Goal: Transaction & Acquisition: Book appointment/travel/reservation

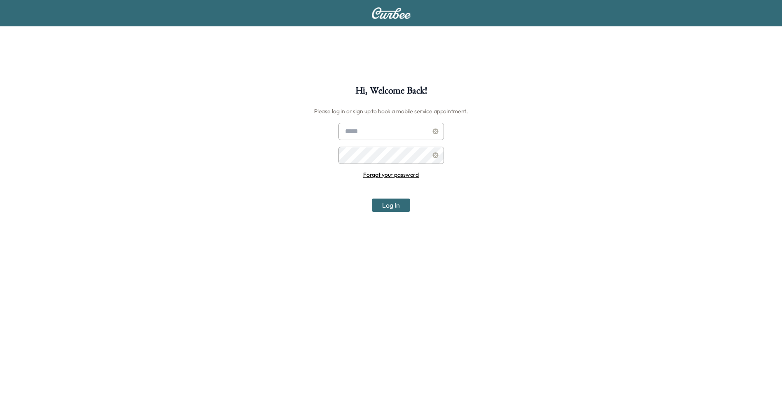
type input "**********"
click at [387, 206] on button "Log In" at bounding box center [391, 205] width 38 height 13
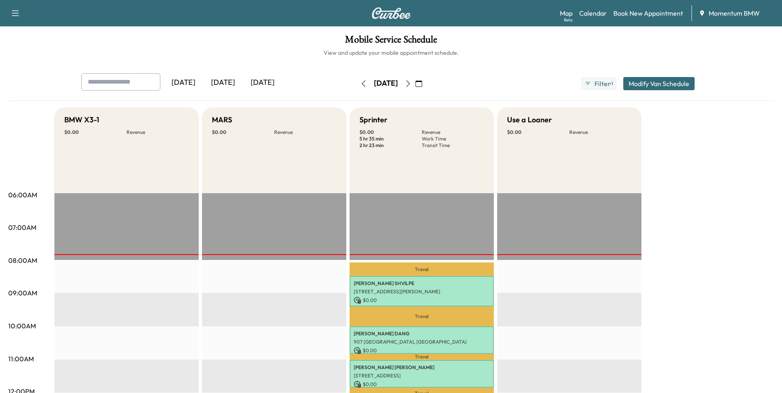
click at [361, 82] on icon "button" at bounding box center [363, 83] width 4 height 7
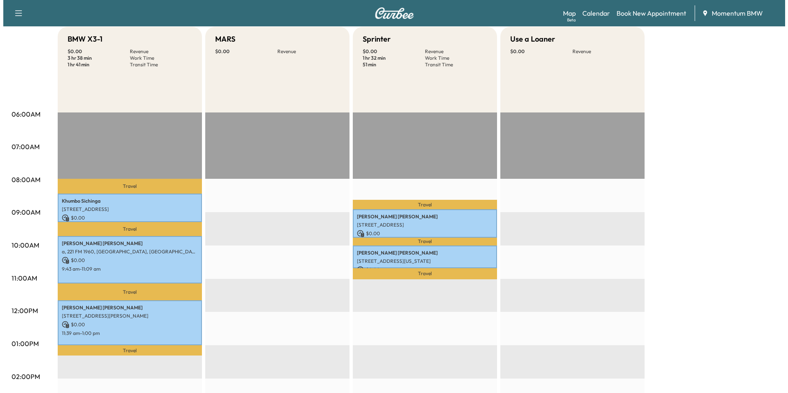
scroll to position [82, 0]
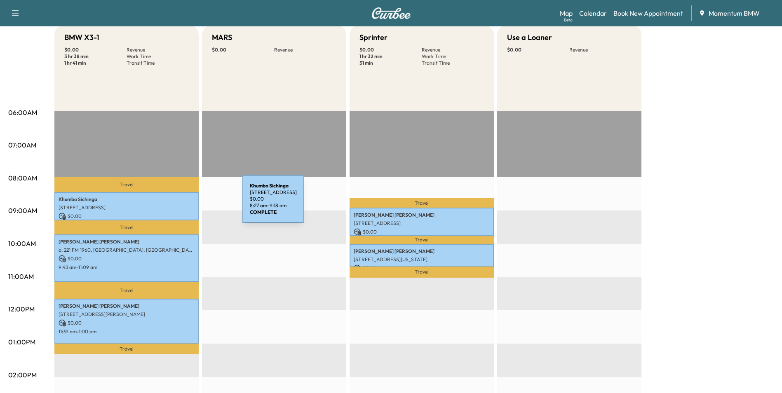
click at [181, 204] on p "[STREET_ADDRESS]" at bounding box center [127, 207] width 136 height 7
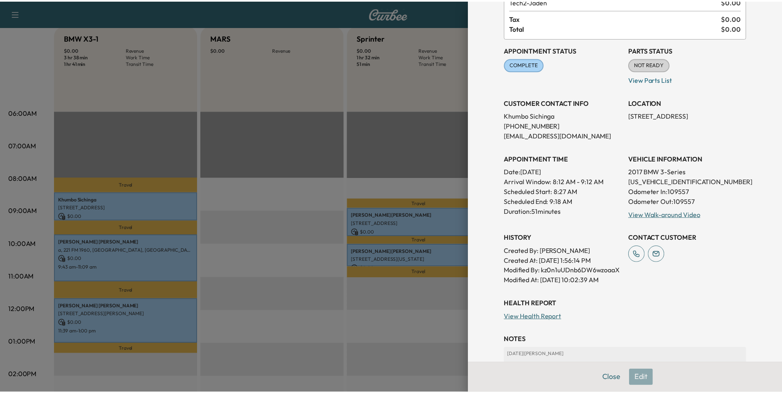
scroll to position [141, 0]
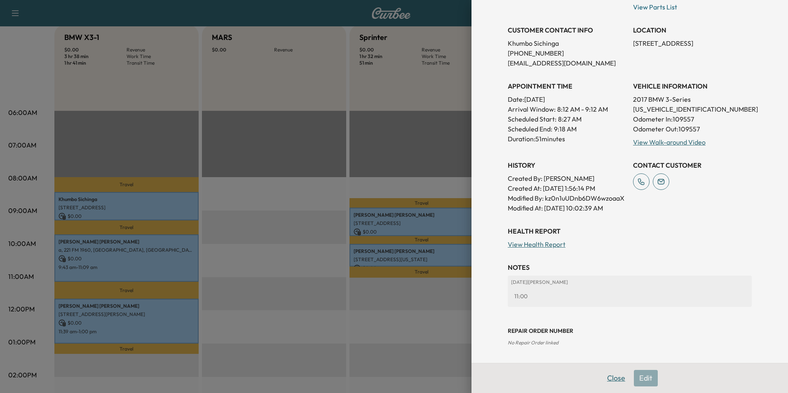
click at [604, 377] on button "Close" at bounding box center [616, 378] width 29 height 16
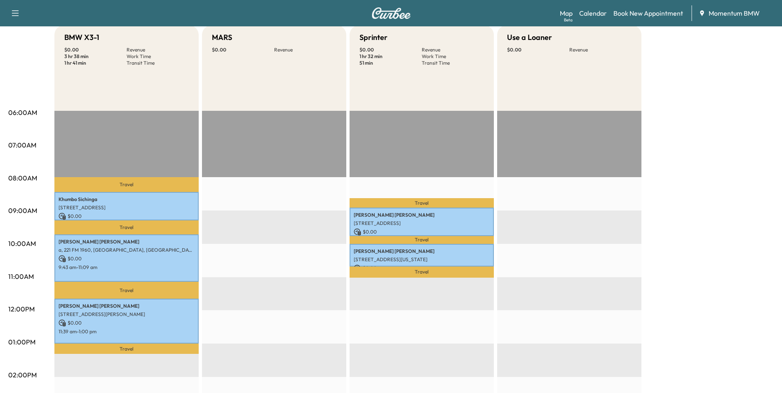
scroll to position [0, 0]
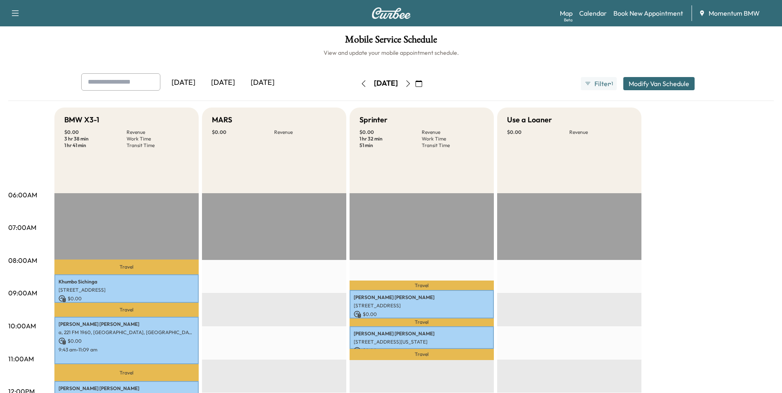
click at [411, 82] on icon "button" at bounding box center [408, 83] width 7 height 7
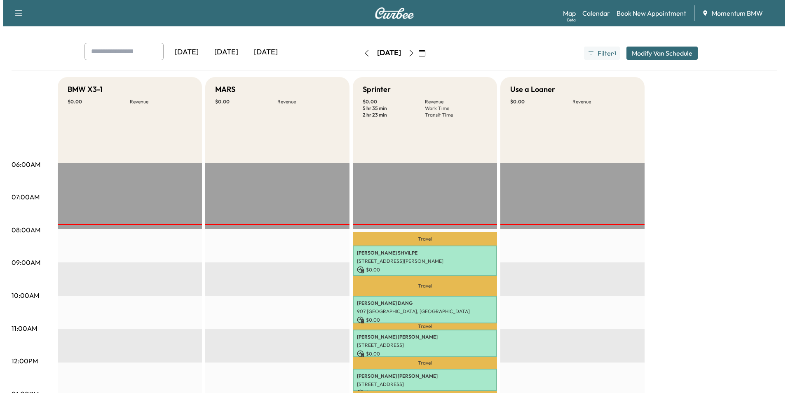
scroll to position [165, 0]
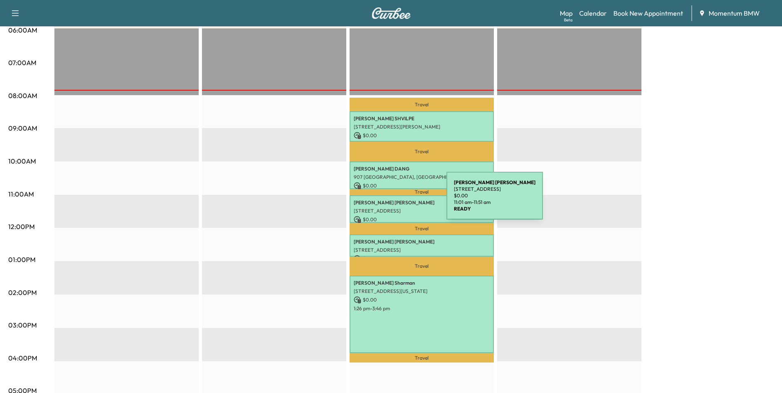
click at [385, 201] on p "[PERSON_NAME]" at bounding box center [422, 202] width 136 height 7
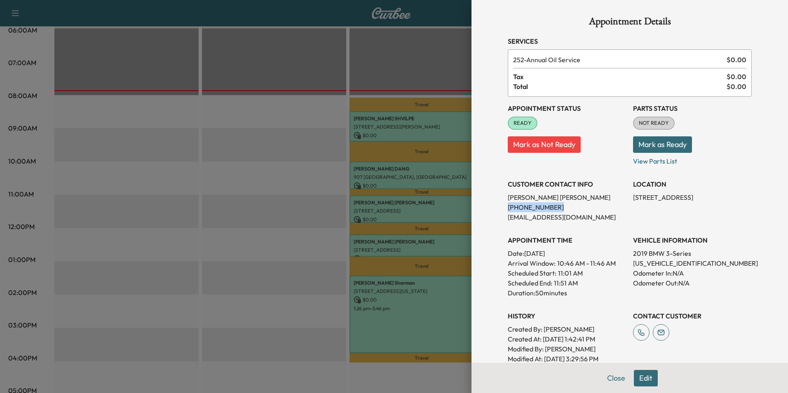
drag, startPoint x: 545, startPoint y: 206, endPoint x: 496, endPoint y: 206, distance: 49.0
click at [498, 206] on div "Appointment Details Services 252 - Annual Oil Service $ 0.00 Tax $ 0.00 Total $…" at bounding box center [630, 239] width 264 height 478
drag, startPoint x: 496, startPoint y: 206, endPoint x: 535, endPoint y: 209, distance: 39.7
copy p "[PHONE_NUMBER]"
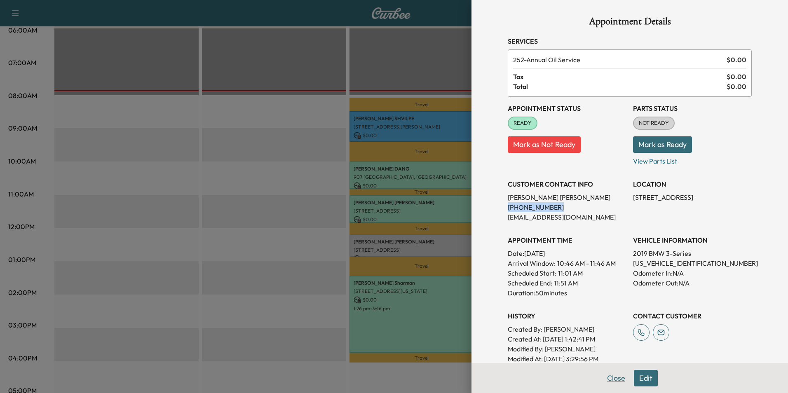
click at [609, 381] on button "Close" at bounding box center [616, 378] width 29 height 16
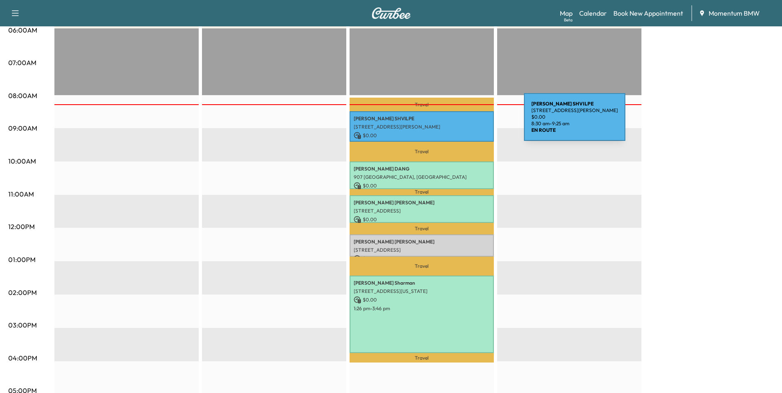
click at [462, 122] on div "[PERSON_NAME] [STREET_ADDRESS][PERSON_NAME] $ 0.00 8:30 am - 9:25 am" at bounding box center [421, 126] width 144 height 30
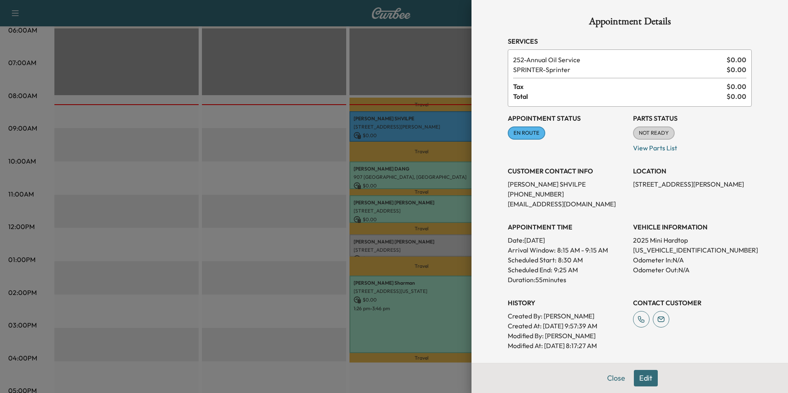
click at [641, 383] on button "Edit" at bounding box center [646, 378] width 24 height 16
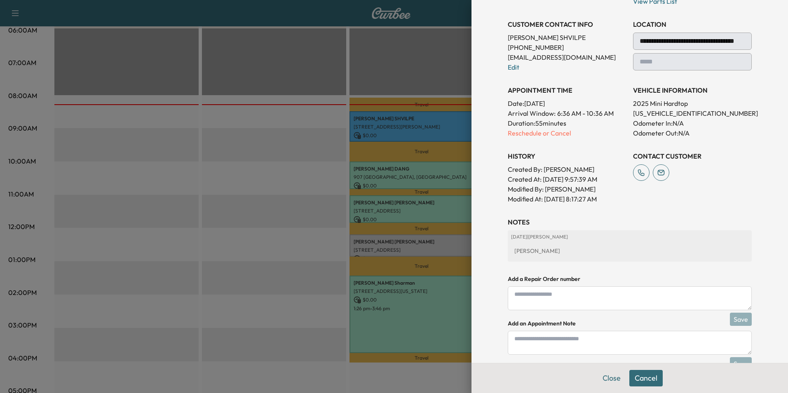
scroll to position [171, 0]
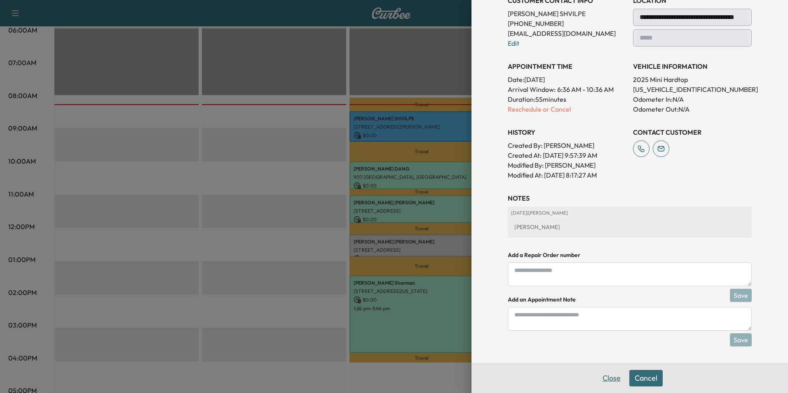
click at [607, 382] on button "Close" at bounding box center [611, 378] width 29 height 16
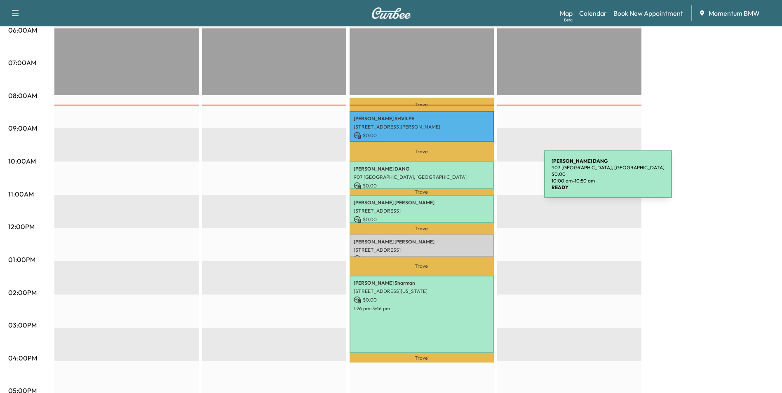
click at [482, 179] on div "[PERSON_NAME] 907 [GEOGRAPHIC_DATA], [GEOGRAPHIC_DATA] $ 0.00 10:00 am - 10:50 …" at bounding box center [421, 176] width 144 height 28
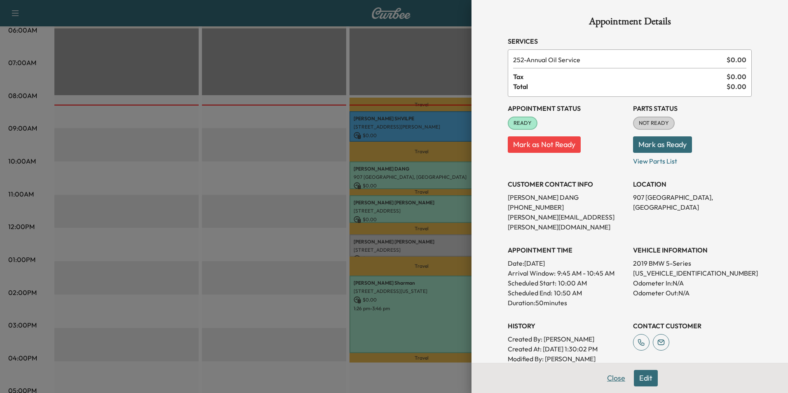
click at [611, 377] on button "Close" at bounding box center [616, 378] width 29 height 16
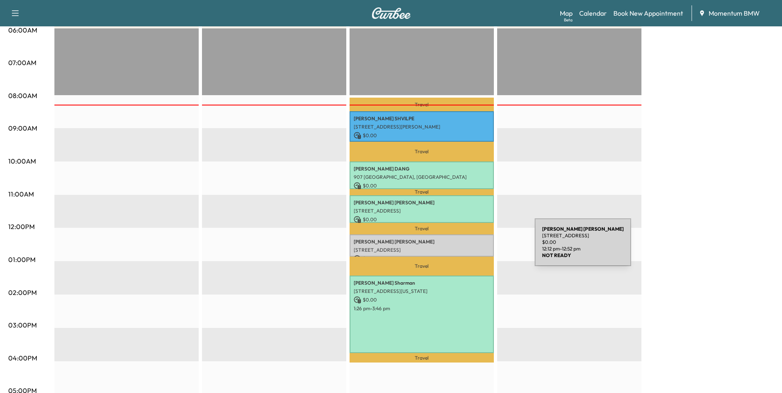
click at [473, 247] on p "[STREET_ADDRESS]" at bounding box center [422, 250] width 136 height 7
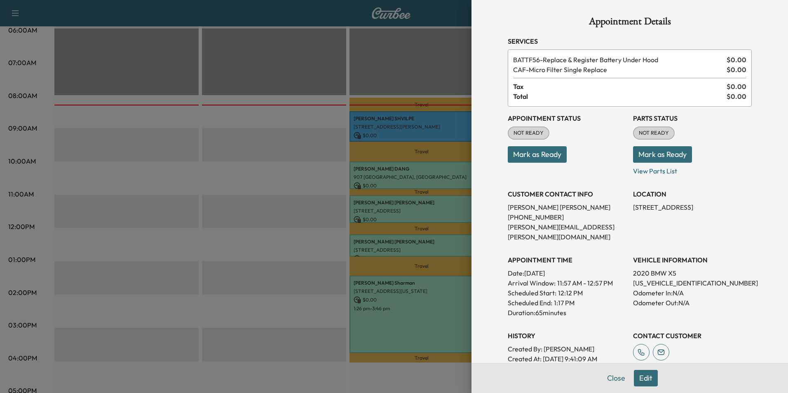
click at [637, 379] on button "Edit" at bounding box center [646, 378] width 24 height 16
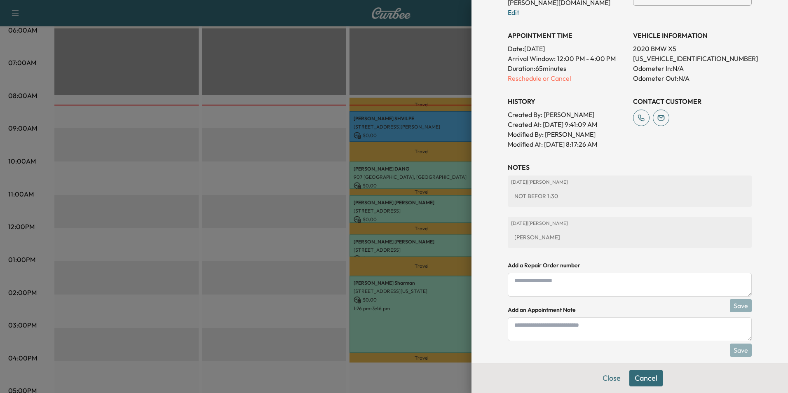
scroll to position [252, 0]
click at [575, 322] on textarea at bounding box center [630, 329] width 244 height 24
type textarea "*"
type textarea "**********"
click at [730, 343] on button "Save" at bounding box center [741, 349] width 22 height 13
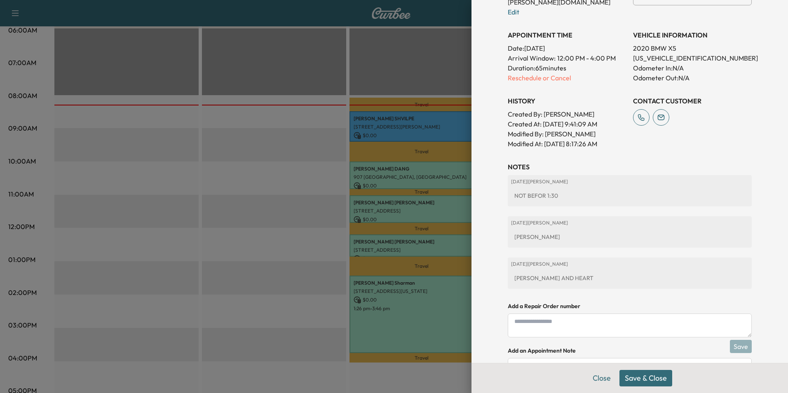
click at [643, 378] on button "Save & Close" at bounding box center [645, 378] width 53 height 16
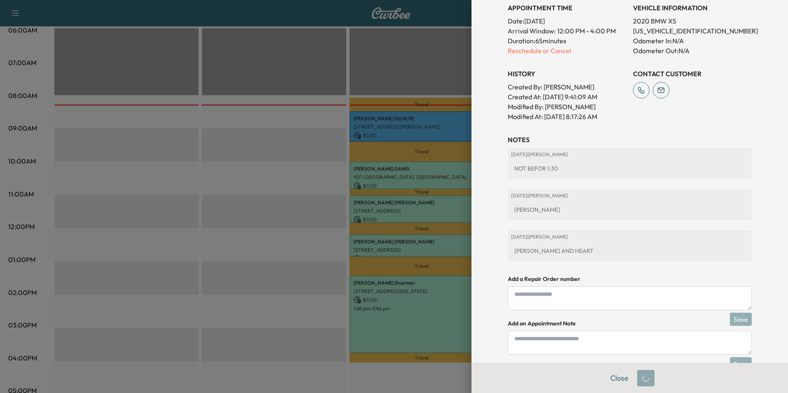
scroll to position [235, 0]
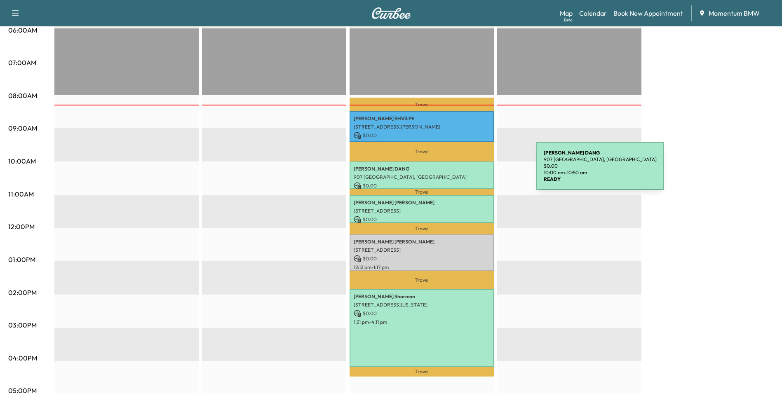
click at [474, 171] on div "[PERSON_NAME] 907 [GEOGRAPHIC_DATA], [GEOGRAPHIC_DATA] $ 0.00 10:00 am - 10:50 …" at bounding box center [421, 176] width 144 height 28
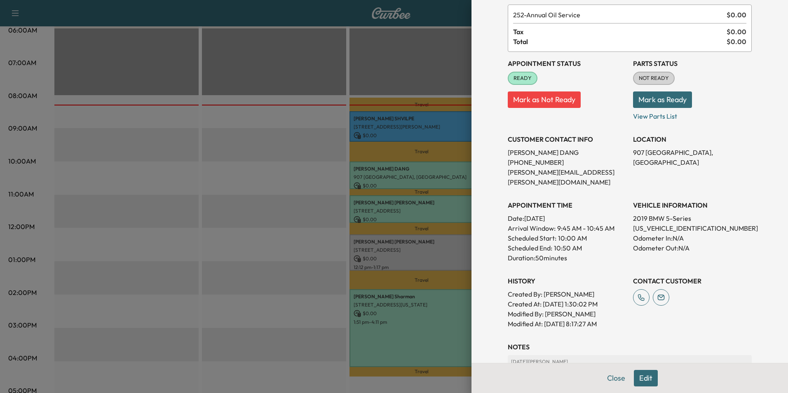
scroll to position [156, 0]
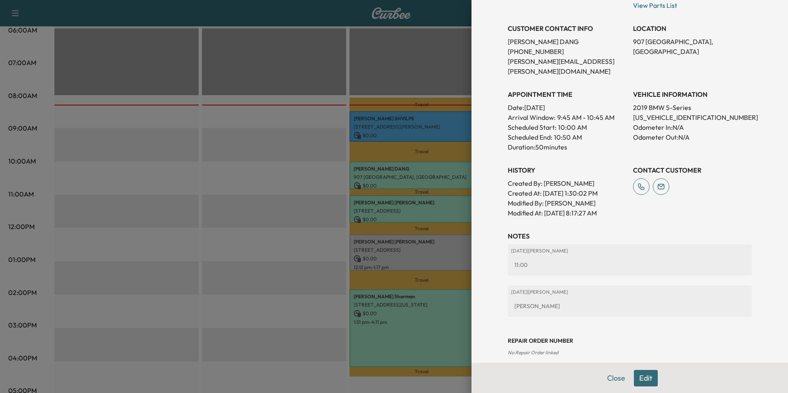
click at [644, 380] on button "Edit" at bounding box center [646, 378] width 24 height 16
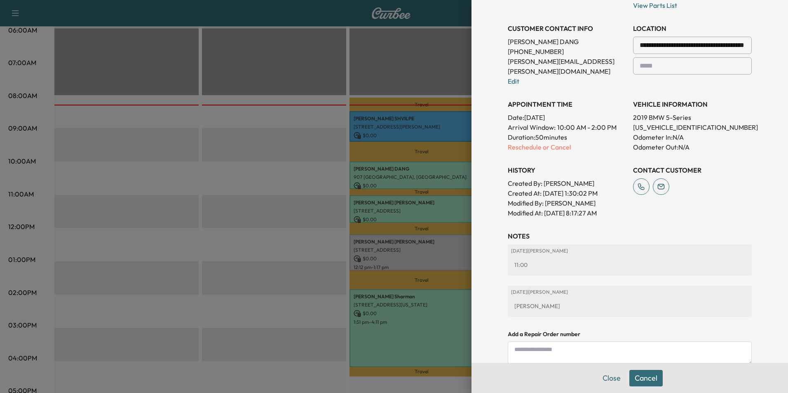
click at [601, 374] on button "Close" at bounding box center [611, 378] width 29 height 16
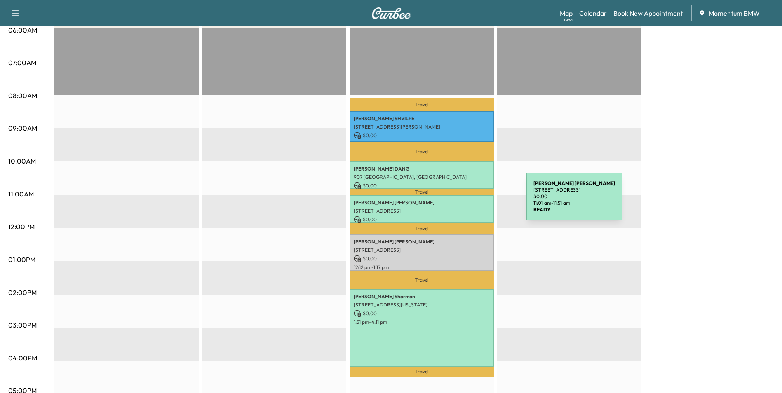
click at [464, 202] on p "[PERSON_NAME]" at bounding box center [422, 202] width 136 height 7
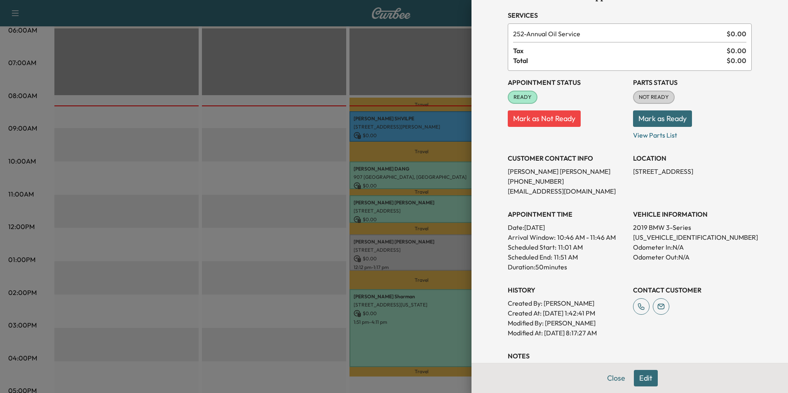
scroll to position [115, 0]
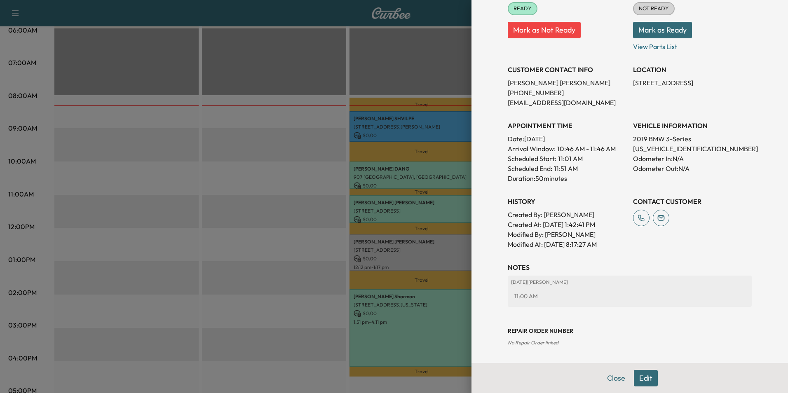
click at [640, 377] on button "Edit" at bounding box center [646, 378] width 24 height 16
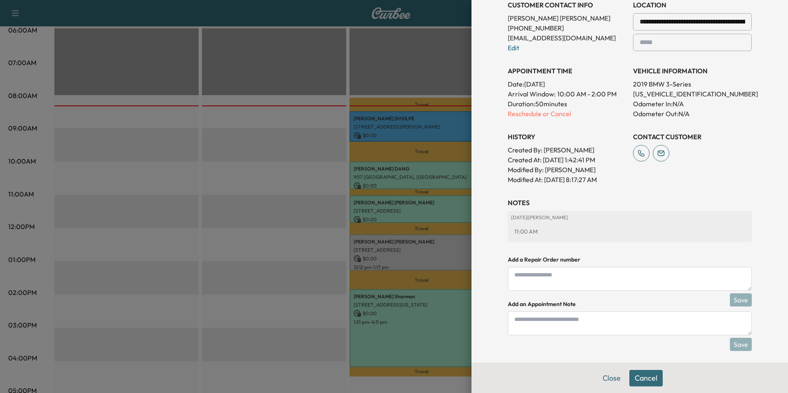
scroll to position [201, 0]
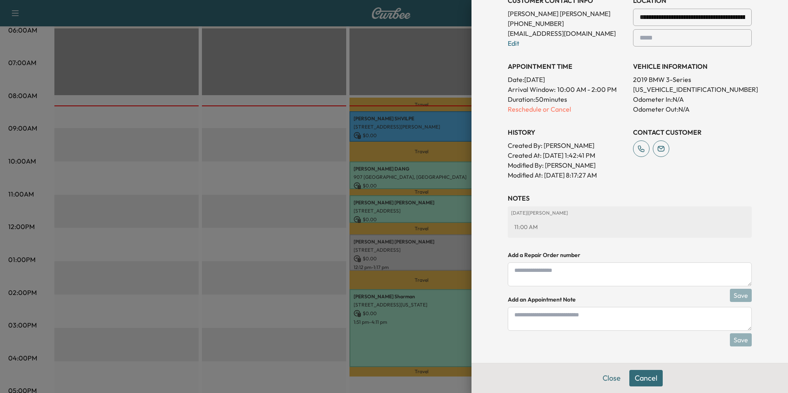
click at [586, 321] on textarea at bounding box center [630, 319] width 244 height 24
type textarea "**********"
click at [738, 341] on button "Save" at bounding box center [741, 339] width 22 height 13
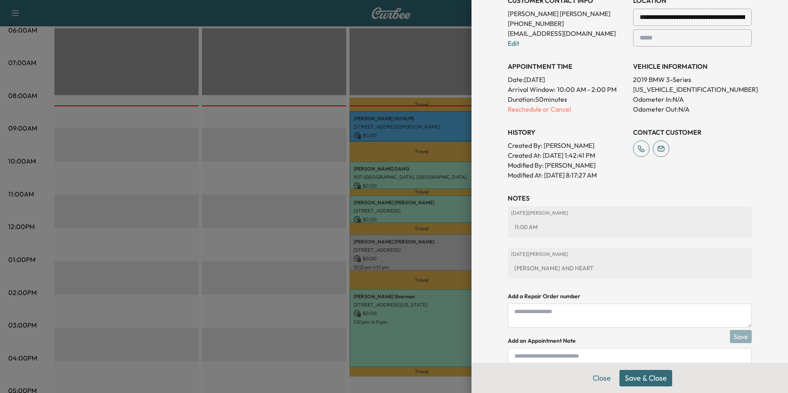
click at [648, 378] on button "Save & Close" at bounding box center [645, 378] width 53 height 16
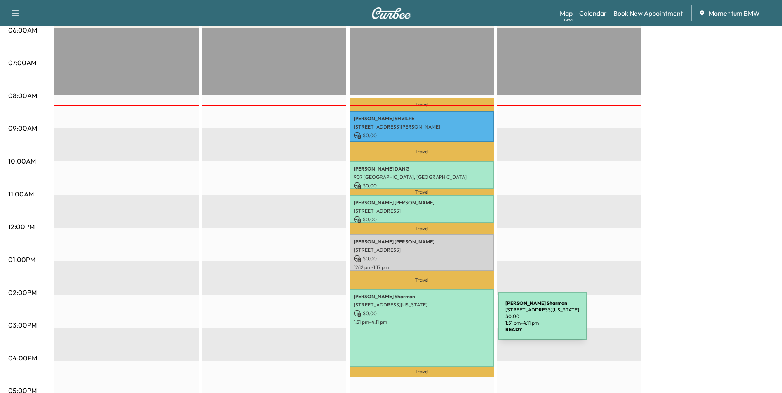
click at [436, 321] on p "1:51 pm - 4:11 pm" at bounding box center [422, 322] width 136 height 7
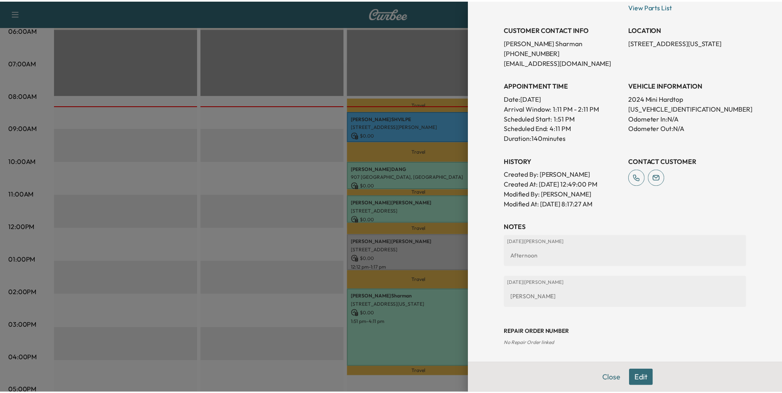
scroll to position [166, 0]
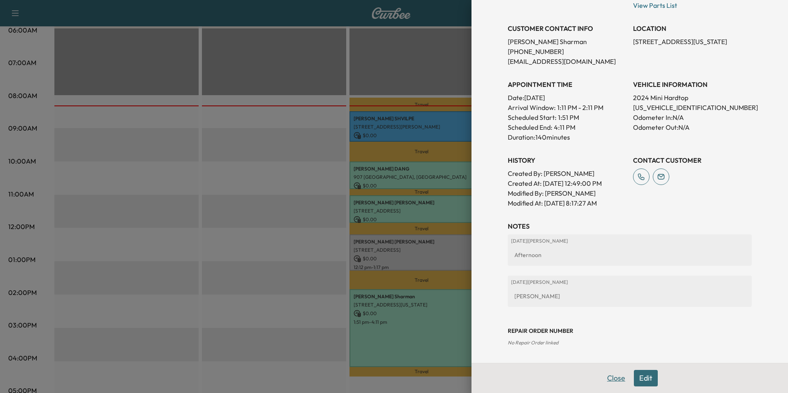
click at [603, 375] on button "Close" at bounding box center [616, 378] width 29 height 16
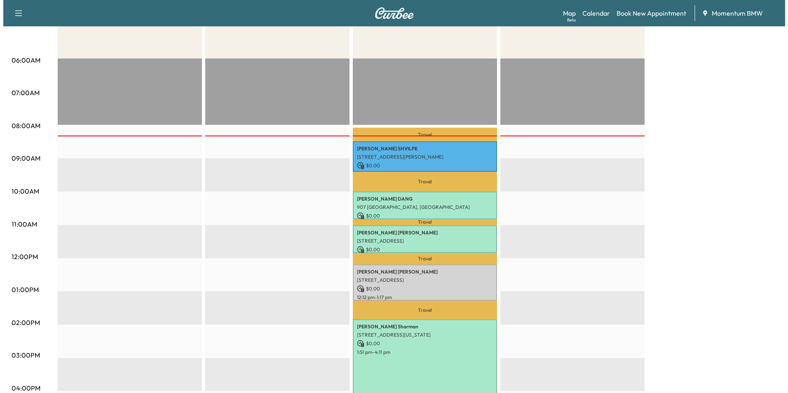
scroll to position [165, 0]
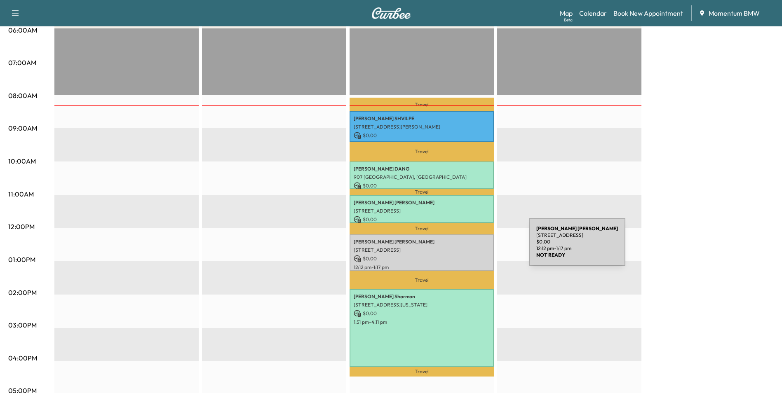
click at [467, 247] on p "[STREET_ADDRESS]" at bounding box center [422, 250] width 136 height 7
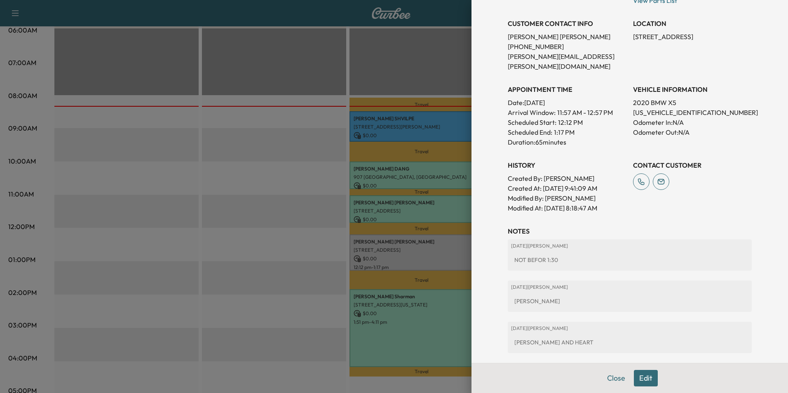
scroll to position [207, 0]
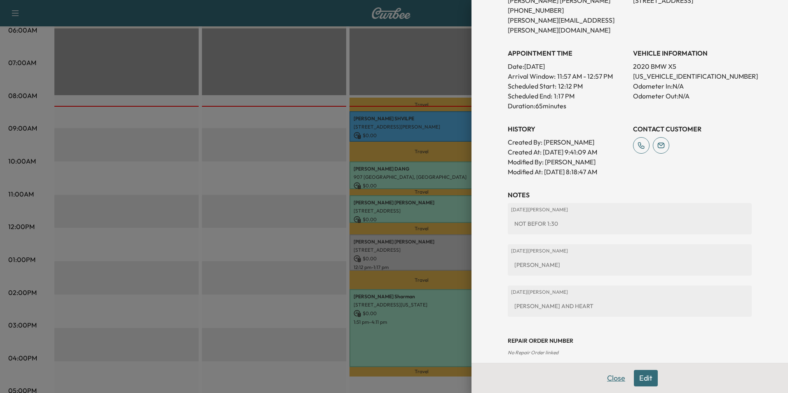
click at [619, 377] on button "Close" at bounding box center [616, 378] width 29 height 16
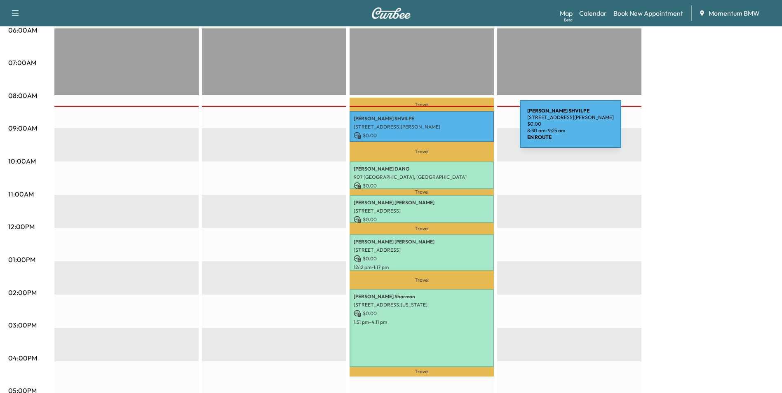
click at [458, 129] on p "[STREET_ADDRESS][PERSON_NAME]" at bounding box center [422, 127] width 136 height 7
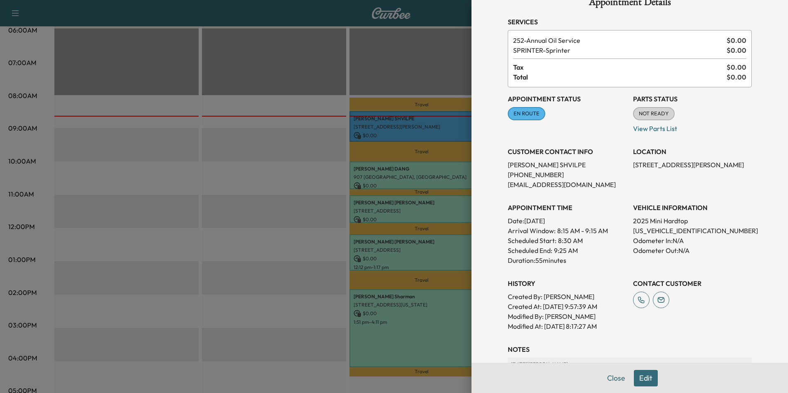
scroll to position [19, 0]
click at [429, 353] on div at bounding box center [394, 196] width 788 height 393
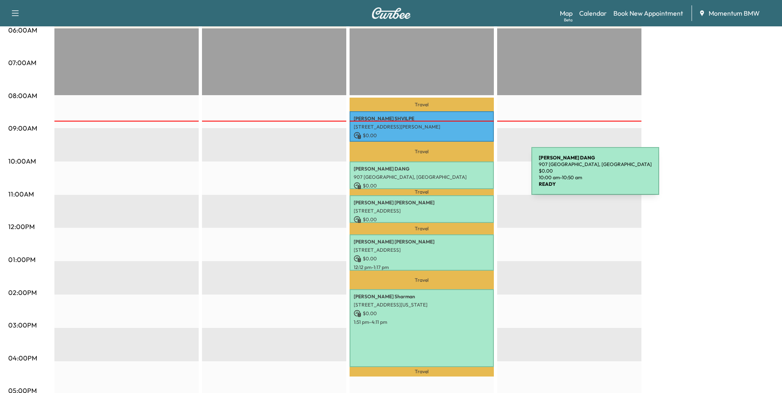
click at [469, 176] on p "907 [GEOGRAPHIC_DATA], [GEOGRAPHIC_DATA]" at bounding box center [422, 177] width 136 height 7
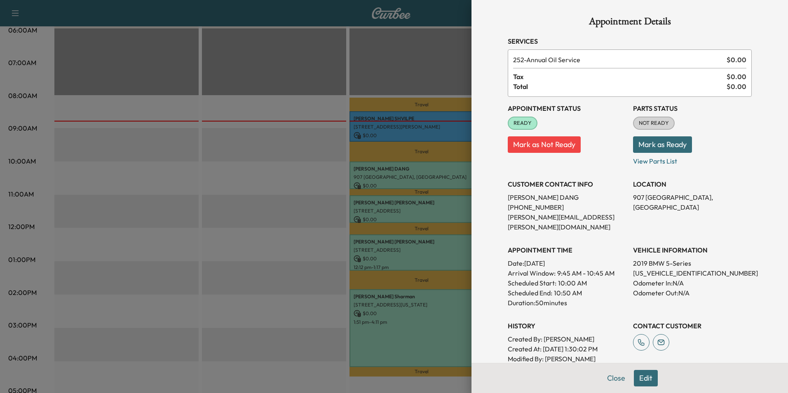
click at [641, 380] on button "Edit" at bounding box center [646, 378] width 24 height 16
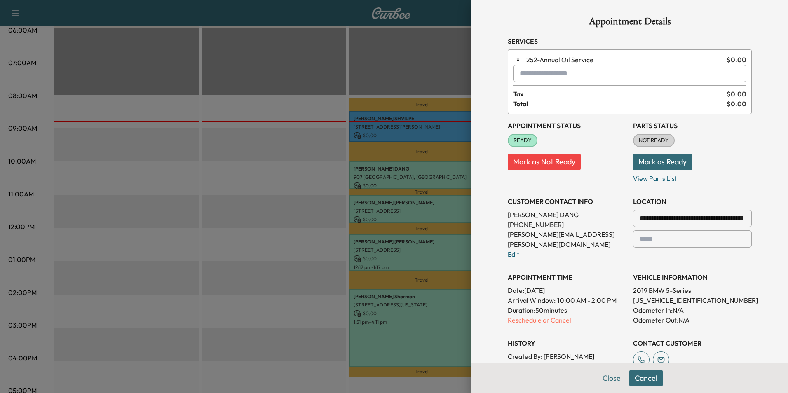
click at [530, 73] on input "text" at bounding box center [629, 73] width 233 height 17
type input "*"
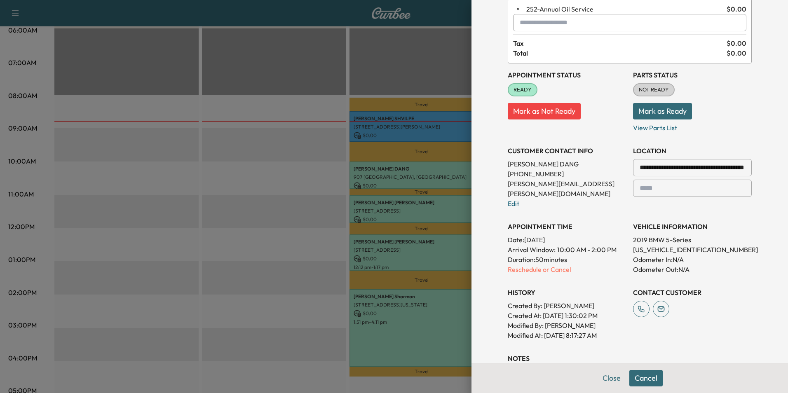
scroll to position [165, 0]
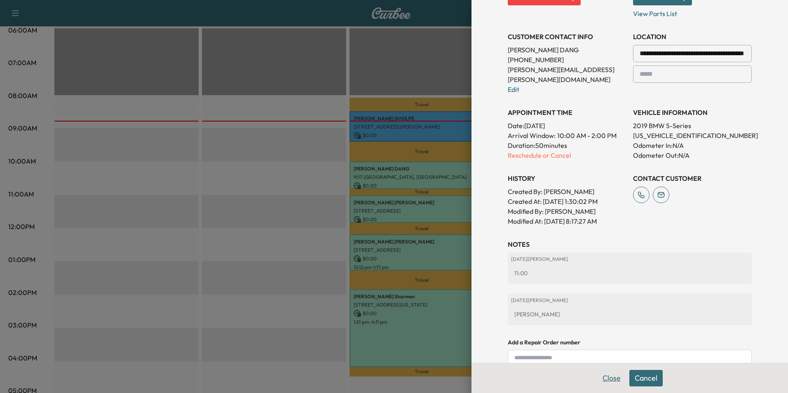
click at [609, 375] on button "Close" at bounding box center [611, 378] width 29 height 16
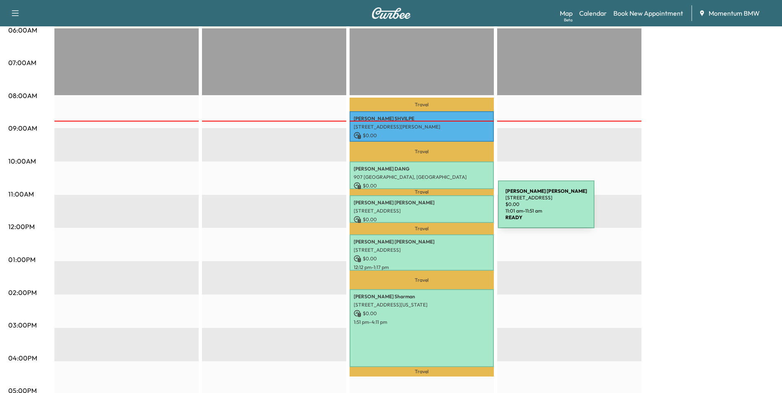
click at [437, 209] on p "[STREET_ADDRESS]" at bounding box center [422, 211] width 136 height 7
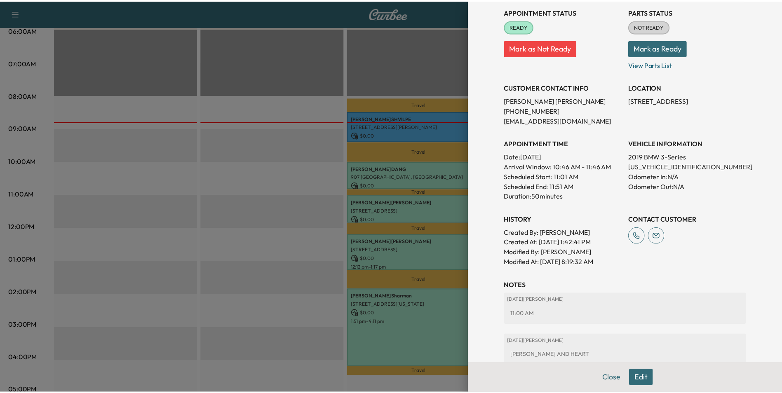
scroll to position [82, 0]
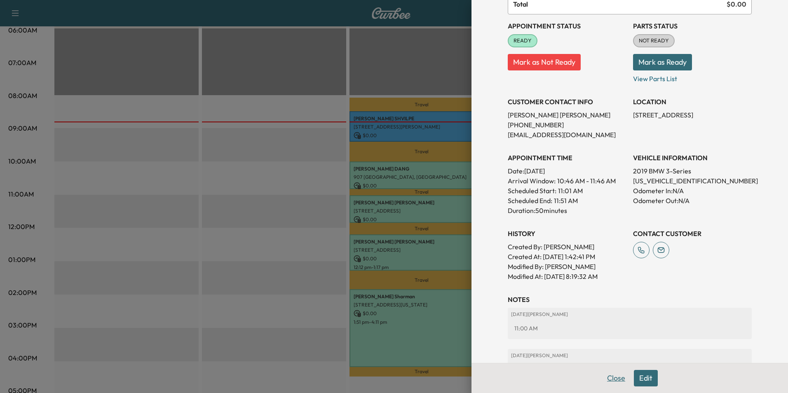
click at [613, 380] on button "Close" at bounding box center [616, 378] width 29 height 16
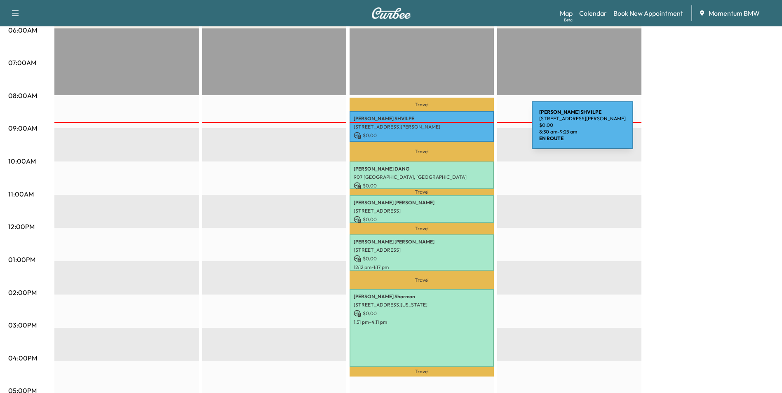
click at [469, 127] on p "[STREET_ADDRESS][PERSON_NAME]" at bounding box center [422, 127] width 136 height 7
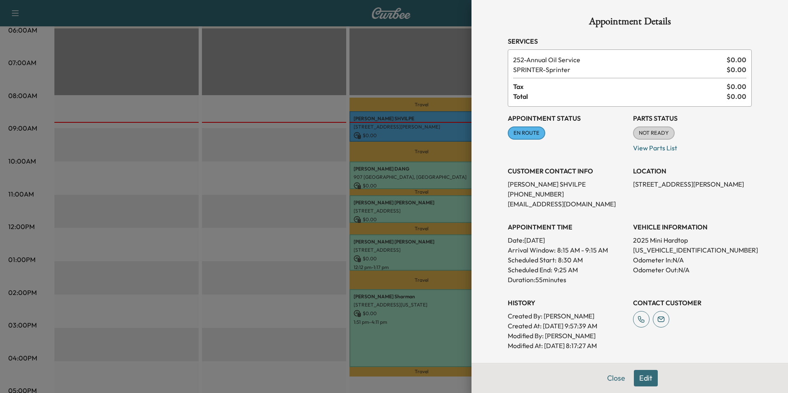
click at [651, 248] on p "[US_VEHICLE_IDENTIFICATION_NUMBER]" at bounding box center [692, 250] width 119 height 10
copy p "[US_VEHICLE_IDENTIFICATION_NUMBER]"
drag, startPoint x: 634, startPoint y: 183, endPoint x: 726, endPoint y: 192, distance: 92.4
click at [726, 192] on div "Appointment Status EN ROUTE Mark as Not Ready Parts Status NOT READY Mark as Re…" at bounding box center [630, 229] width 244 height 244
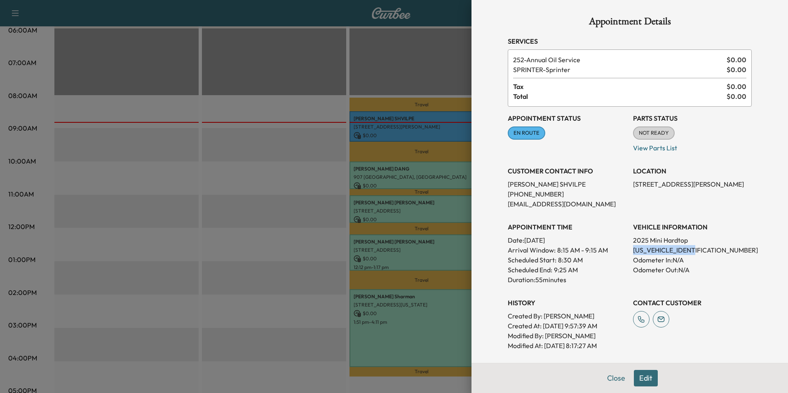
drag, startPoint x: 726, startPoint y: 192, endPoint x: 727, endPoint y: 182, distance: 10.8
copy p "[STREET_ADDRESS][PERSON_NAME]"
click at [607, 382] on button "Close" at bounding box center [616, 378] width 29 height 16
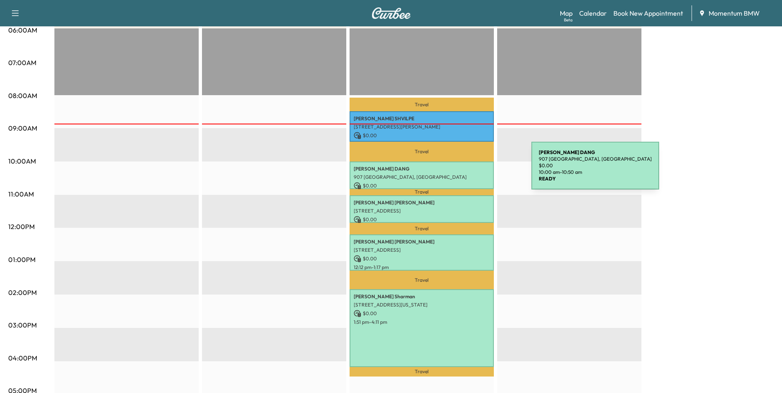
click at [469, 171] on div "[PERSON_NAME] 907 [GEOGRAPHIC_DATA], [GEOGRAPHIC_DATA] $ 0.00 10:00 am - 10:50 …" at bounding box center [421, 176] width 144 height 28
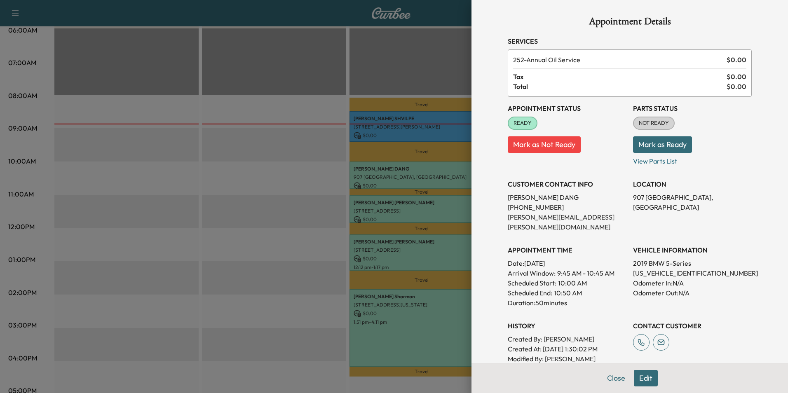
click at [440, 200] on div at bounding box center [394, 196] width 788 height 393
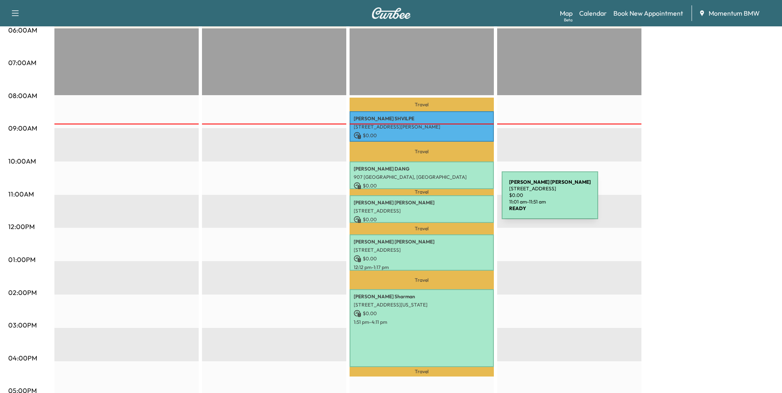
click at [440, 200] on p "[PERSON_NAME]" at bounding box center [422, 202] width 136 height 7
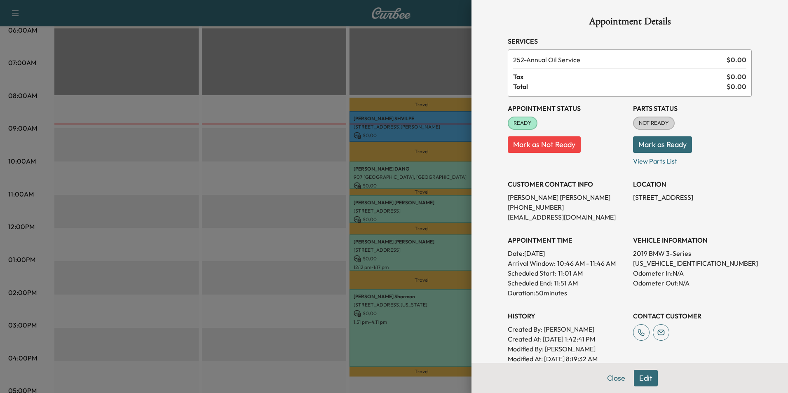
click at [434, 248] on div at bounding box center [394, 196] width 788 height 393
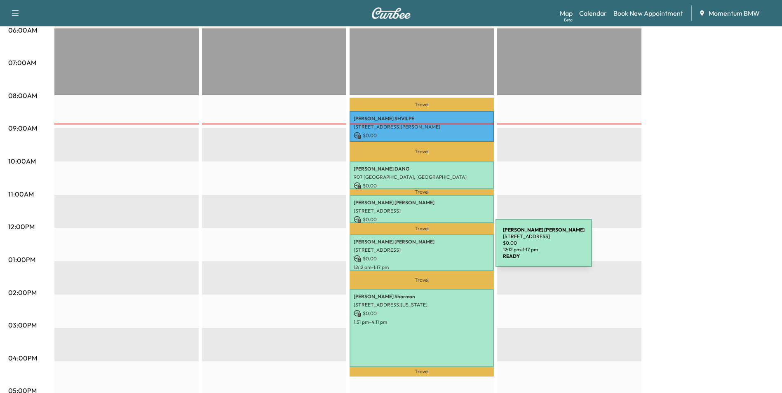
click at [434, 248] on p "[STREET_ADDRESS]" at bounding box center [422, 250] width 136 height 7
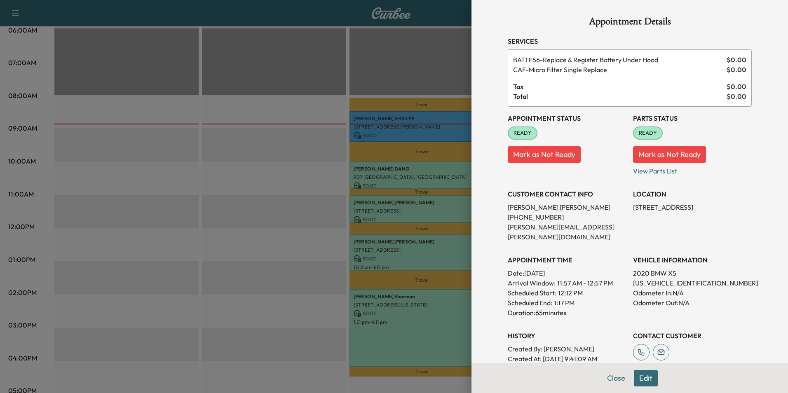
click at [422, 307] on div at bounding box center [394, 196] width 788 height 393
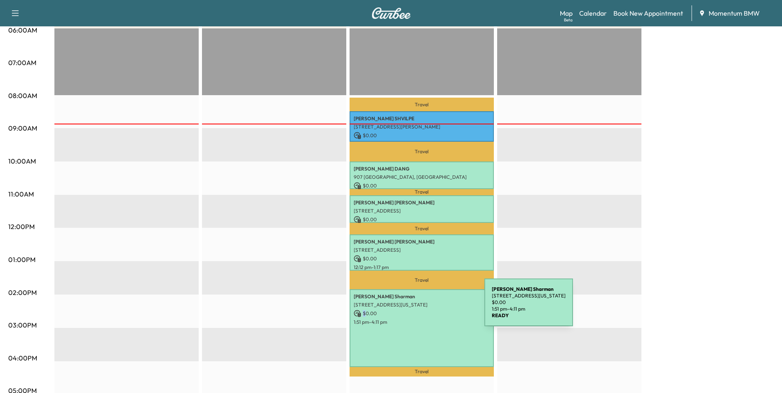
click at [422, 310] on p "$ 0.00" at bounding box center [422, 313] width 136 height 7
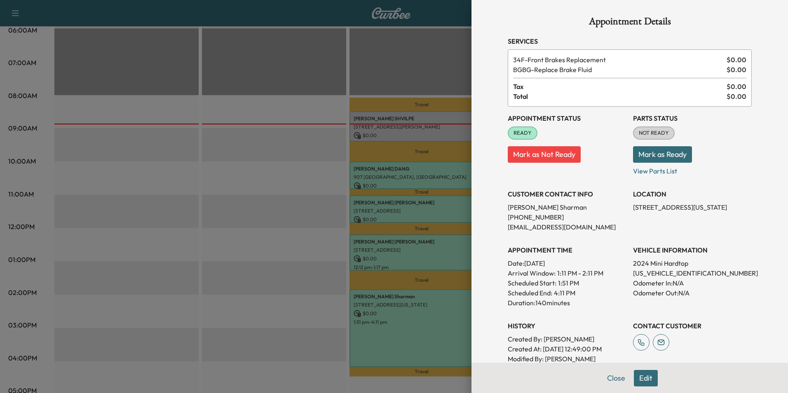
drag, startPoint x: 422, startPoint y: 307, endPoint x: 402, endPoint y: 246, distance: 64.4
click at [402, 246] on div at bounding box center [394, 196] width 788 height 393
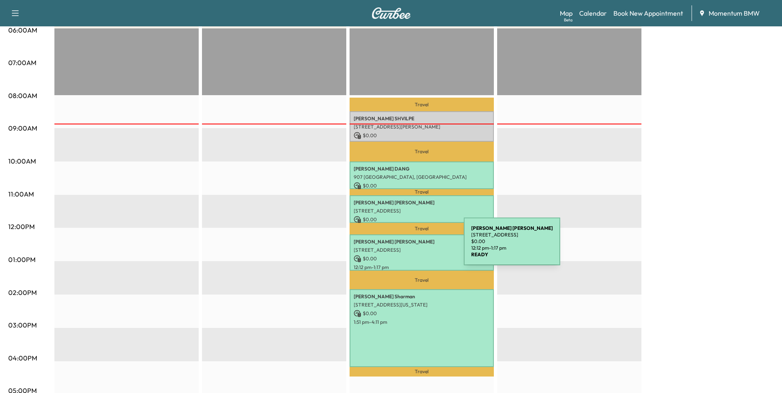
click at [402, 247] on p "[STREET_ADDRESS]" at bounding box center [422, 250] width 136 height 7
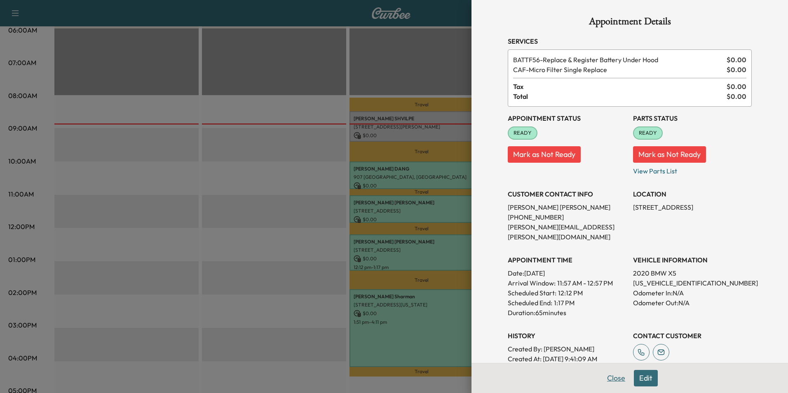
click at [614, 378] on button "Close" at bounding box center [616, 378] width 29 height 16
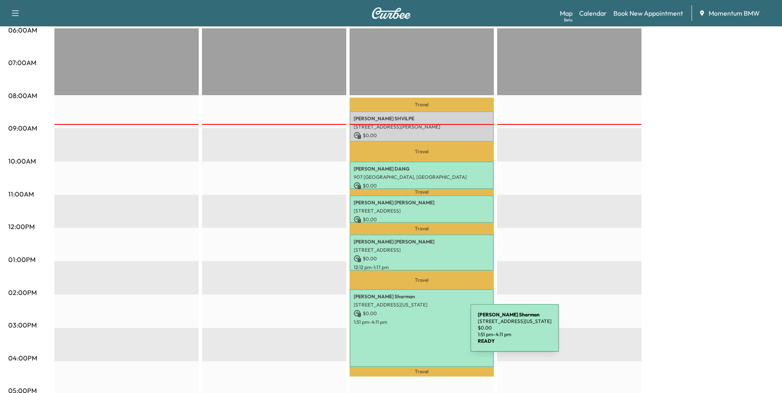
click at [408, 333] on div "[PERSON_NAME] [STREET_ADDRESS][US_STATE] $ 0.00 1:51 pm - 4:11 pm" at bounding box center [421, 327] width 144 height 77
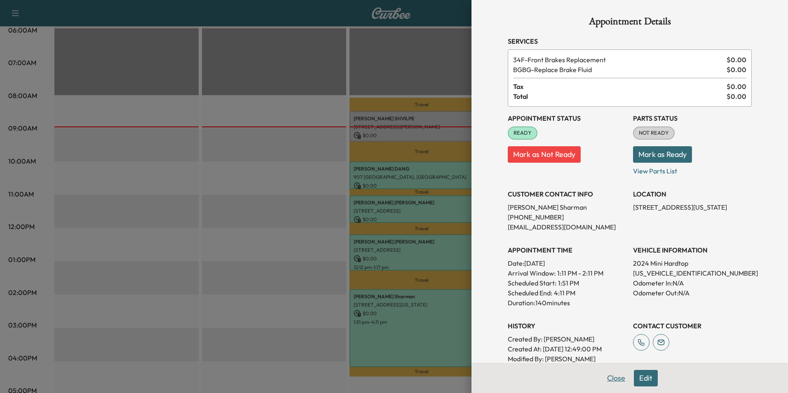
click at [613, 379] on button "Close" at bounding box center [616, 378] width 29 height 16
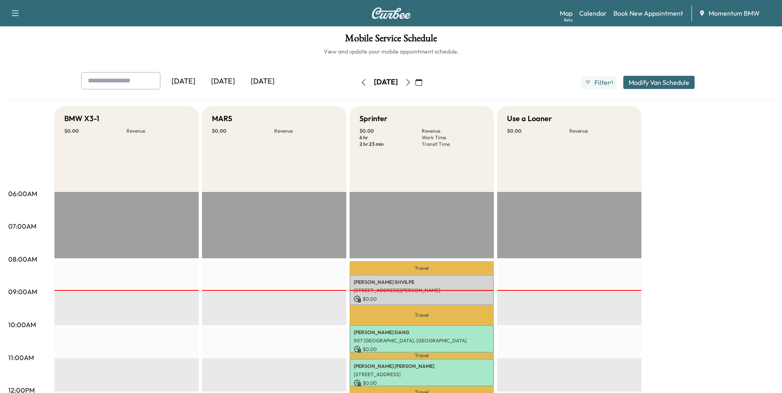
scroll to position [0, 0]
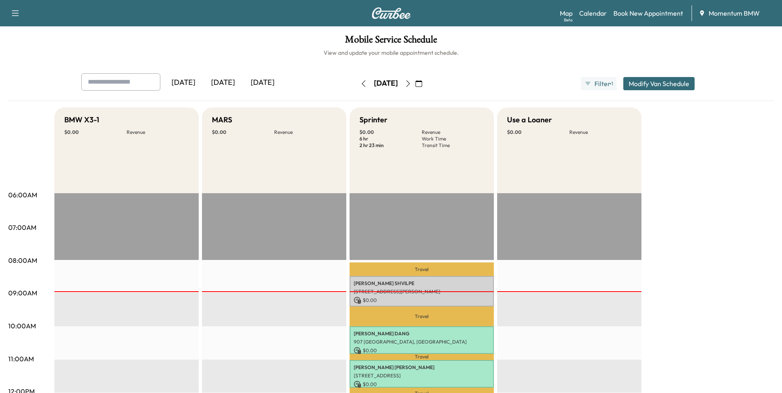
click at [422, 82] on icon "button" at bounding box center [418, 83] width 7 height 7
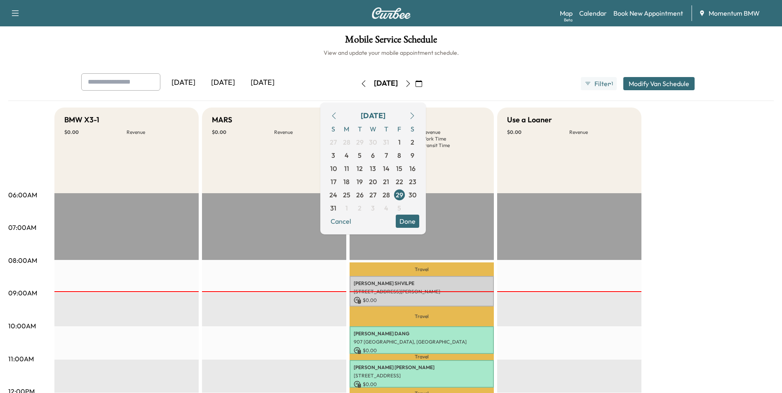
click at [415, 115] on icon "button" at bounding box center [412, 116] width 7 height 7
click at [375, 142] on span "3" at bounding box center [373, 142] width 4 height 10
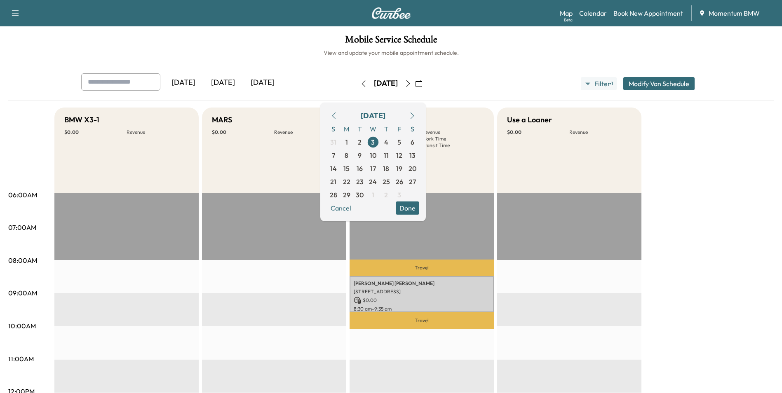
click at [419, 206] on button "Done" at bounding box center [407, 208] width 23 height 13
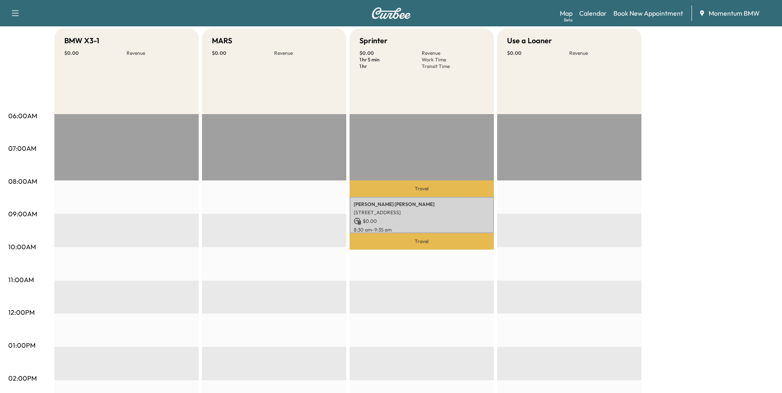
scroll to position [82, 0]
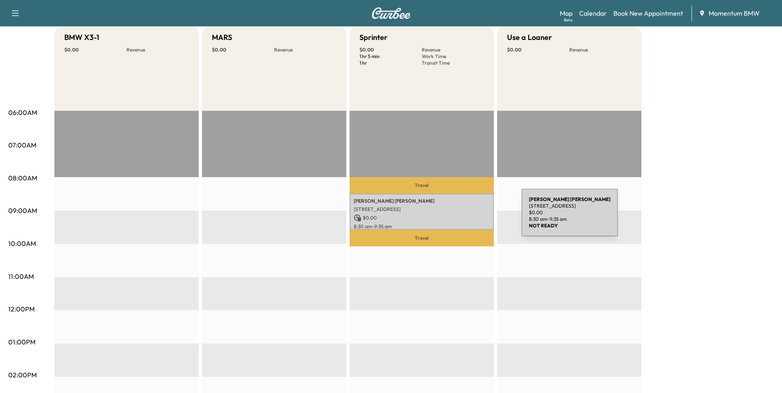
click at [460, 218] on p "$ 0.00" at bounding box center [422, 217] width 136 height 7
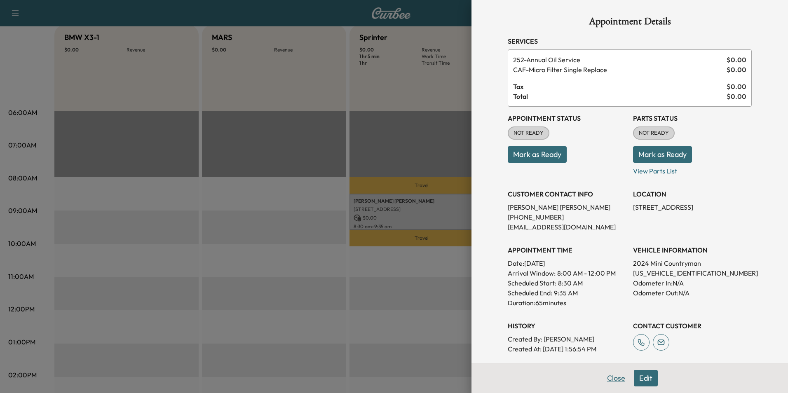
click at [607, 377] on button "Close" at bounding box center [616, 378] width 29 height 16
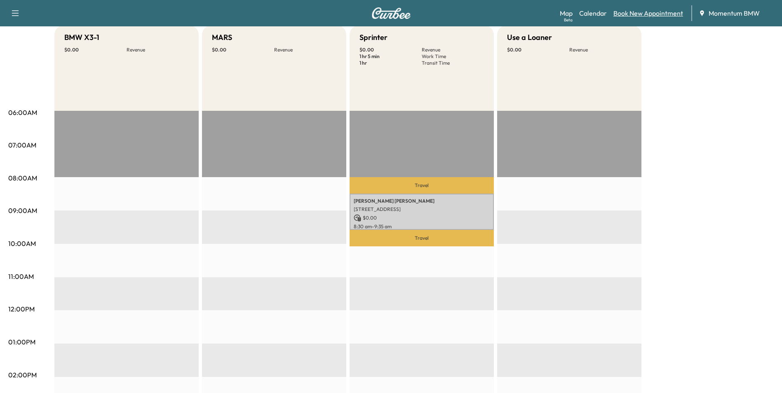
click at [642, 16] on link "Book New Appointment" at bounding box center [648, 13] width 70 height 10
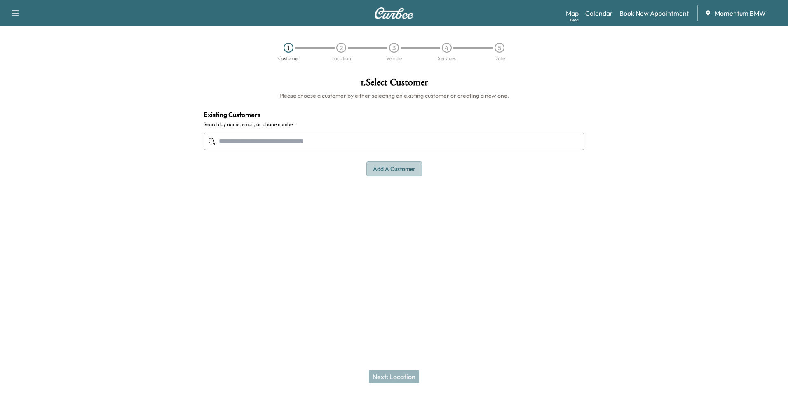
click at [387, 172] on button "Add a customer" at bounding box center [394, 169] width 56 height 15
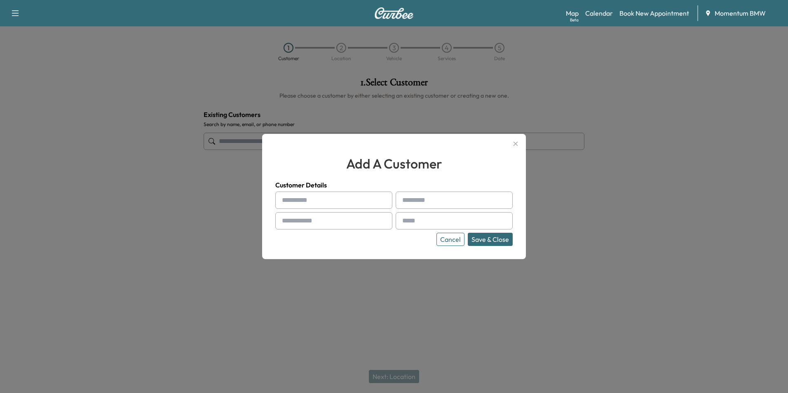
click at [311, 197] on input "text" at bounding box center [333, 200] width 117 height 17
paste input "********"
type input "********"
click at [408, 199] on div at bounding box center [404, 200] width 10 height 10
click at [415, 199] on input "text" at bounding box center [454, 200] width 117 height 17
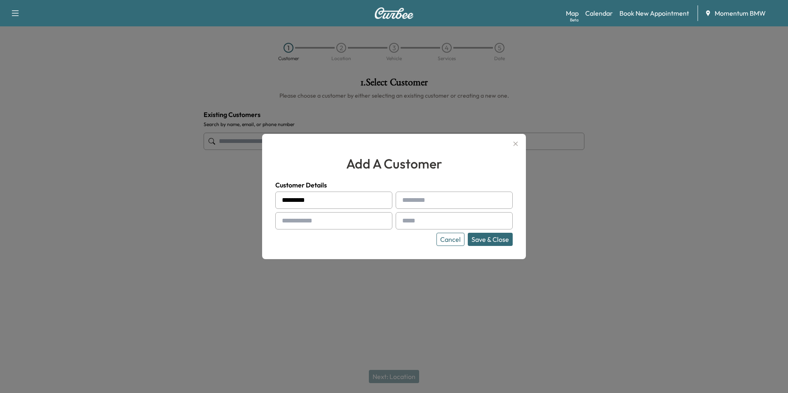
paste input "********"
type input "********"
click at [284, 219] on div at bounding box center [284, 221] width 10 height 10
click at [288, 218] on div at bounding box center [284, 221] width 10 height 10
click at [291, 219] on input "text" at bounding box center [333, 220] width 117 height 17
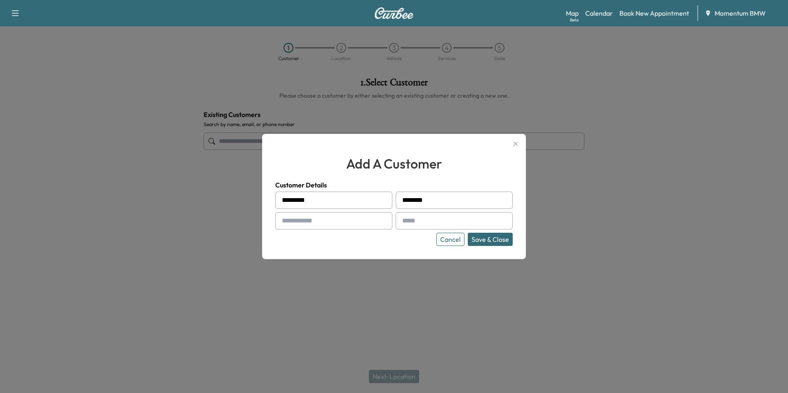
paste input "**********"
type input "**********"
click at [410, 218] on input "text" at bounding box center [454, 220] width 117 height 17
paste input "**********"
type input "**********"
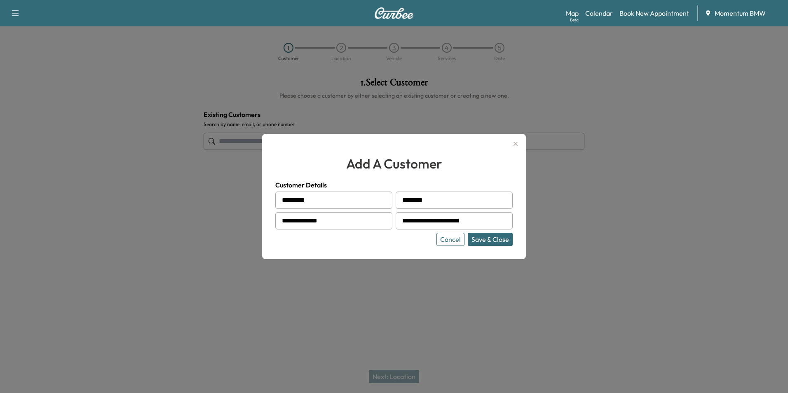
click at [485, 237] on button "Save & Close" at bounding box center [490, 239] width 45 height 13
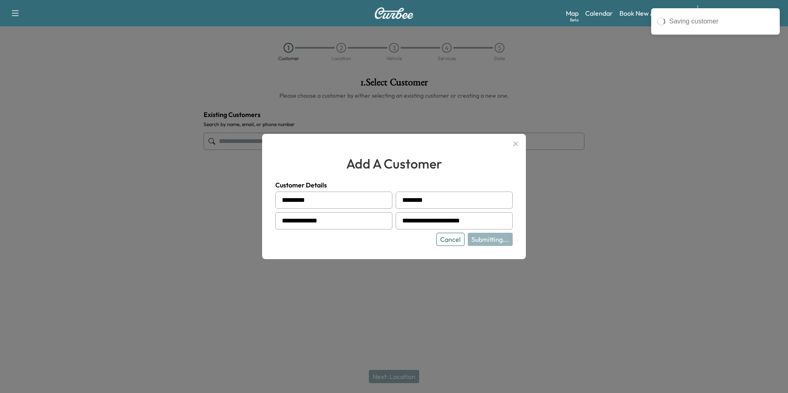
type input "**********"
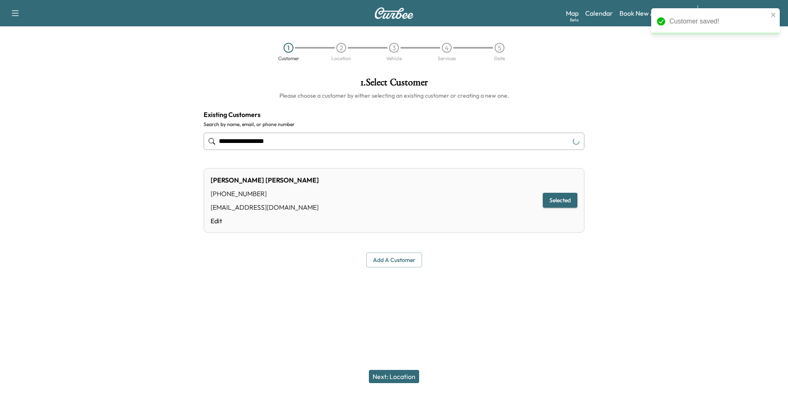
click at [391, 373] on button "Next: Location" at bounding box center [394, 376] width 50 height 13
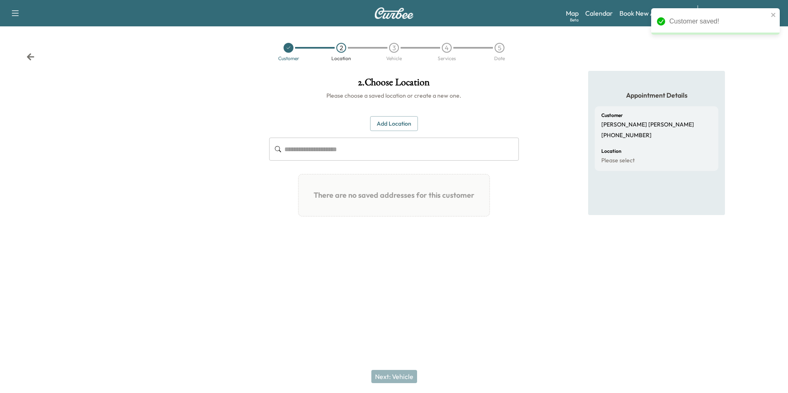
click at [399, 124] on button "Add Location" at bounding box center [394, 123] width 48 height 15
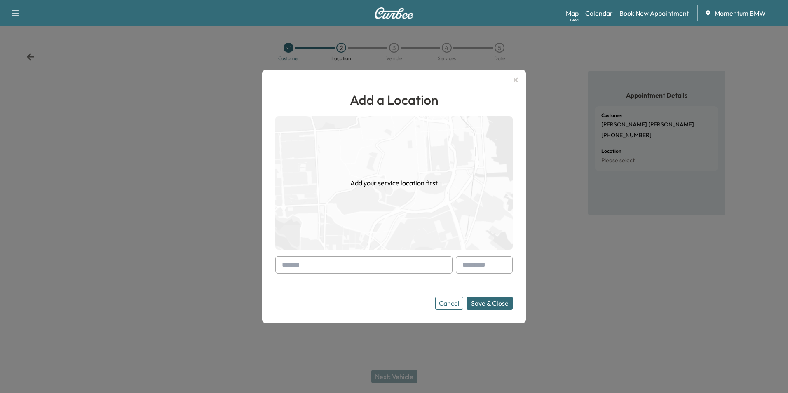
click at [317, 262] on input "text" at bounding box center [363, 264] width 177 height 17
paste input "**********"
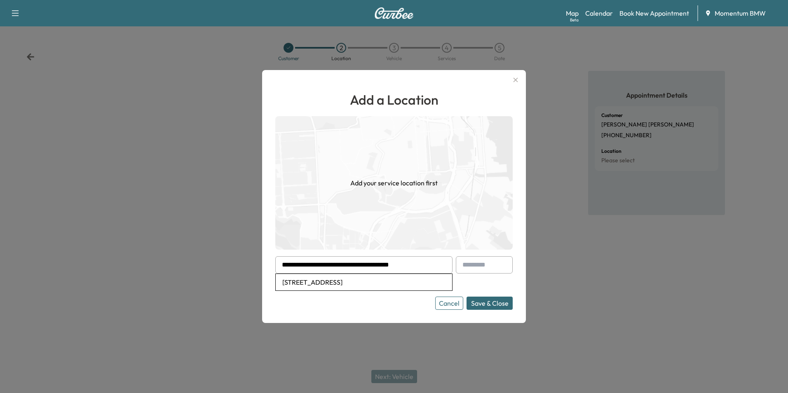
click at [357, 282] on li "[STREET_ADDRESS]" at bounding box center [364, 282] width 176 height 16
type input "**********"
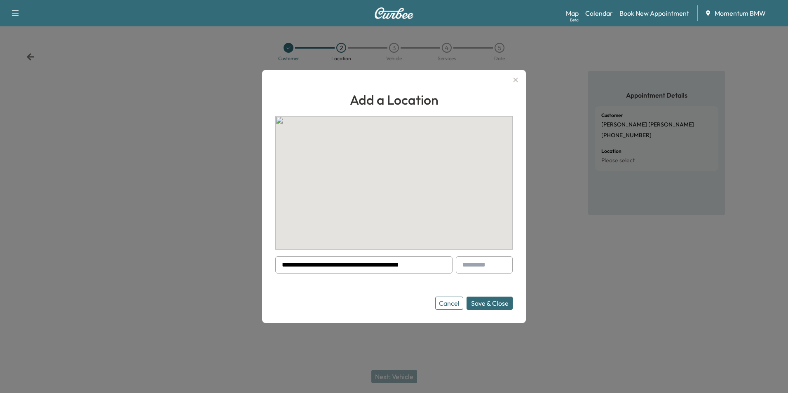
click at [495, 304] on button "Save & Close" at bounding box center [490, 303] width 46 height 13
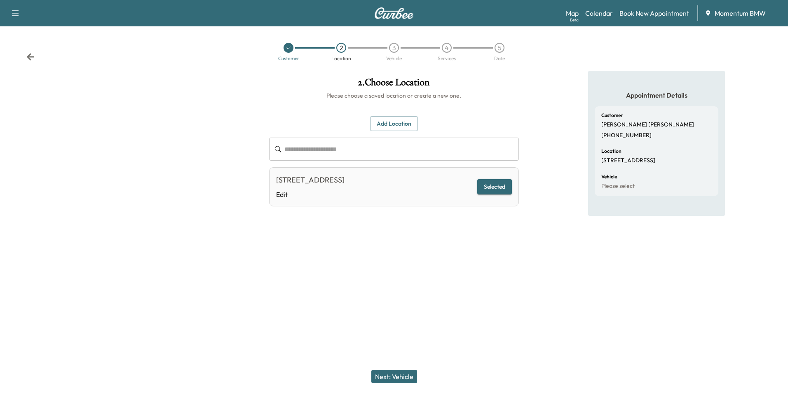
click at [402, 373] on button "Next: Vehicle" at bounding box center [394, 376] width 46 height 13
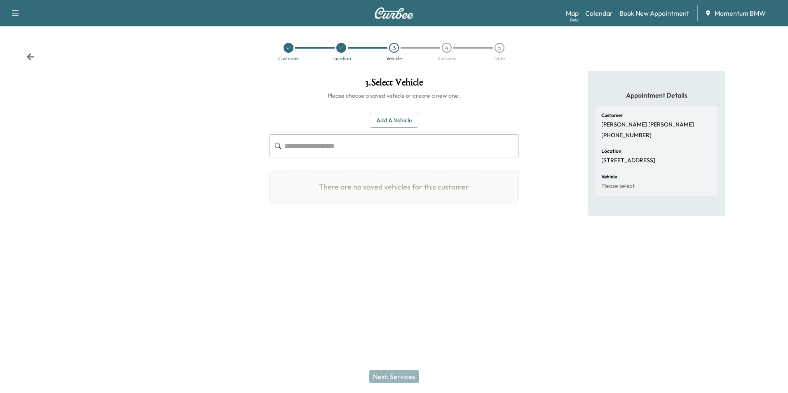
click at [388, 119] on button "Add a Vehicle" at bounding box center [394, 120] width 49 height 15
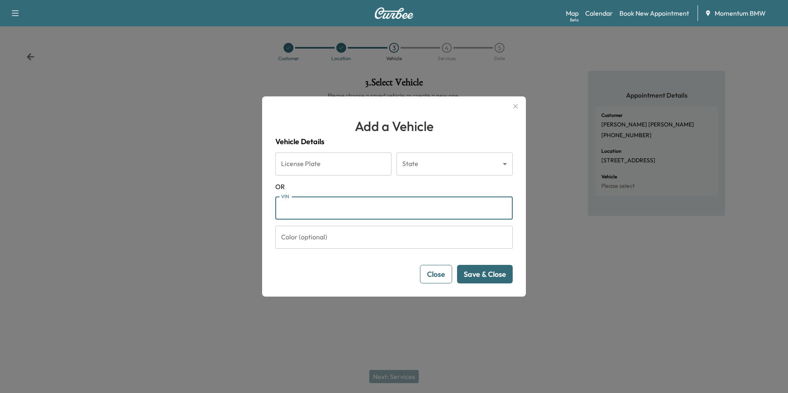
click at [300, 208] on input "VIN" at bounding box center [393, 208] width 237 height 23
paste input "**********"
type input "**********"
click at [502, 274] on button "Save & Close" at bounding box center [485, 274] width 56 height 19
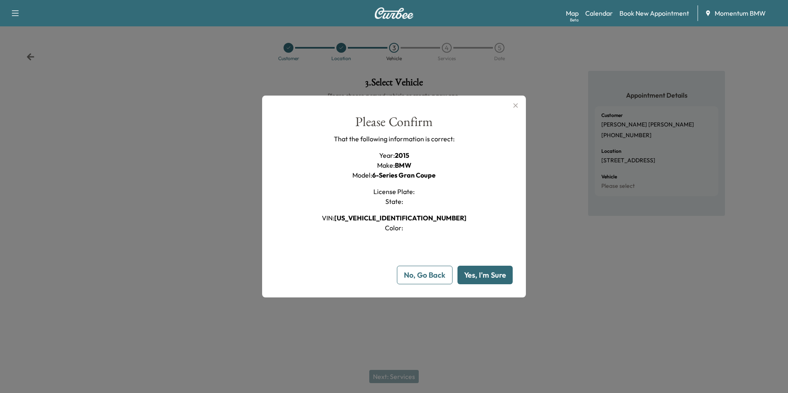
click at [486, 277] on button "Yes, I'm Sure" at bounding box center [484, 275] width 55 height 19
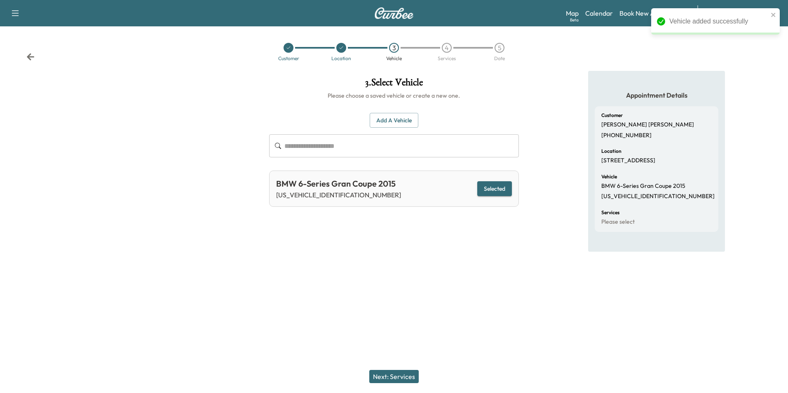
click at [398, 375] on button "Next: Services" at bounding box center [393, 376] width 49 height 13
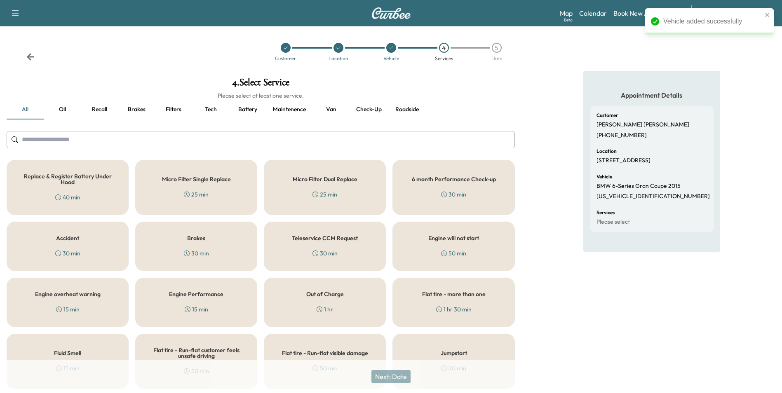
click at [136, 107] on button "Brakes" at bounding box center [136, 110] width 37 height 20
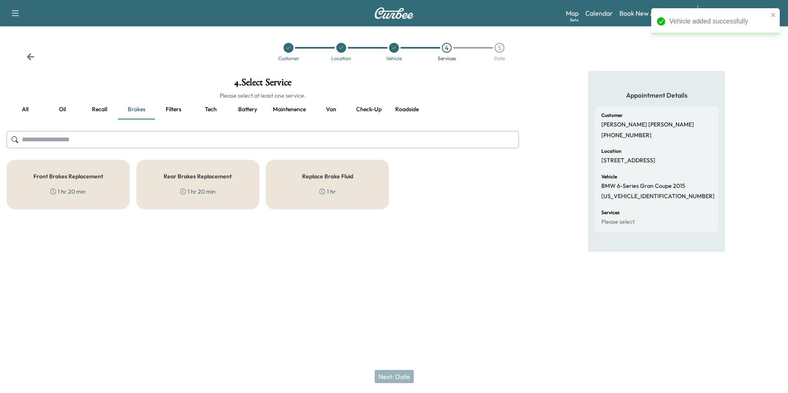
click at [339, 190] on div "Replace Brake Fluid 1 hr" at bounding box center [327, 184] width 123 height 49
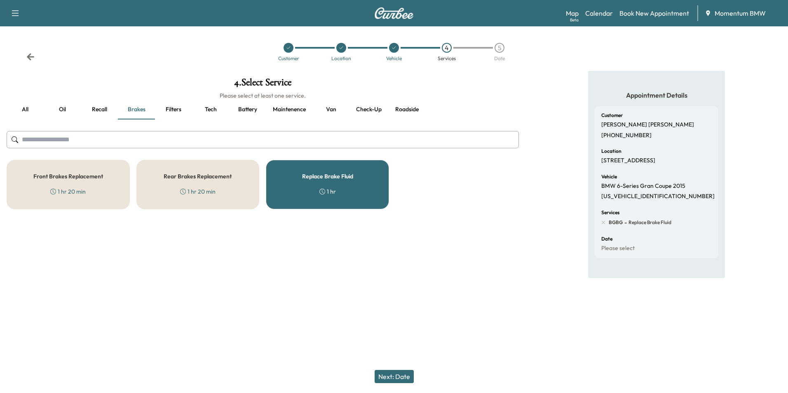
click at [398, 378] on button "Next: Date" at bounding box center [394, 376] width 39 height 13
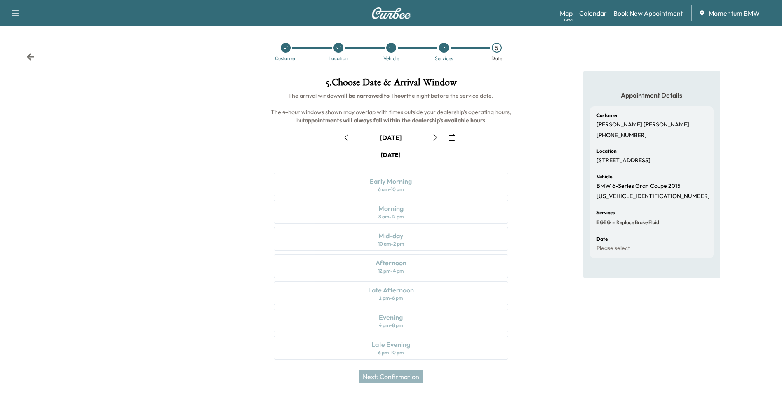
click at [453, 137] on icon "button" at bounding box center [451, 137] width 7 height 7
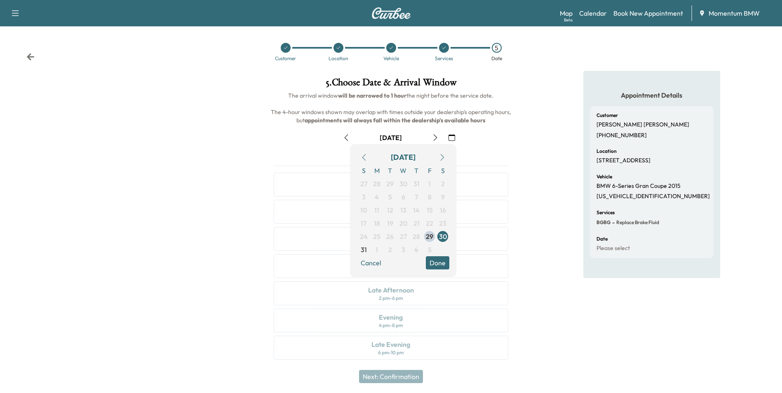
click at [441, 154] on icon "button" at bounding box center [442, 157] width 7 height 7
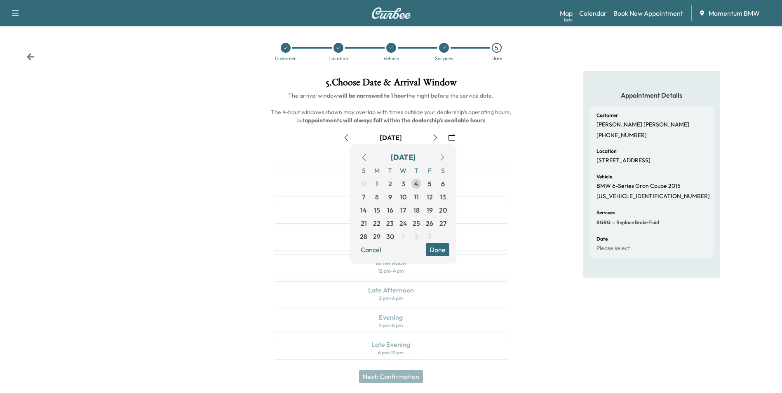
click at [418, 184] on span "4" at bounding box center [416, 183] width 13 height 13
click at [432, 246] on button "Done" at bounding box center [437, 249] width 23 height 13
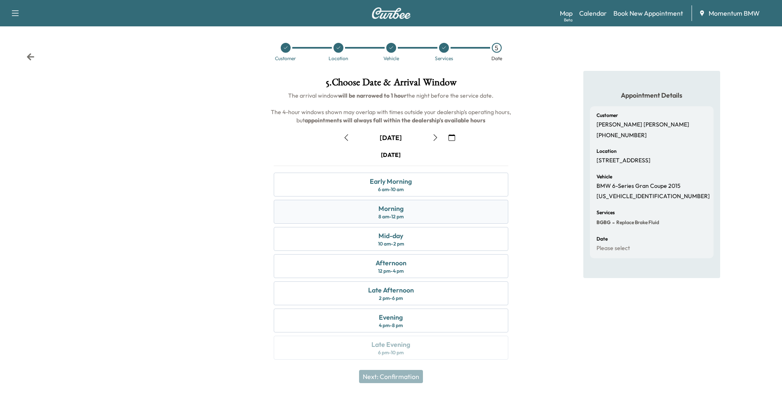
click at [405, 213] on div "Morning 8 am - 12 pm" at bounding box center [391, 212] width 234 height 24
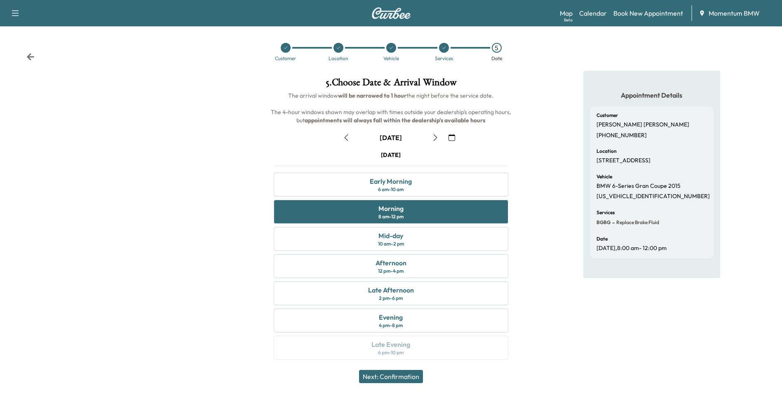
click at [401, 377] on button "Next: Confirmation" at bounding box center [391, 376] width 64 height 13
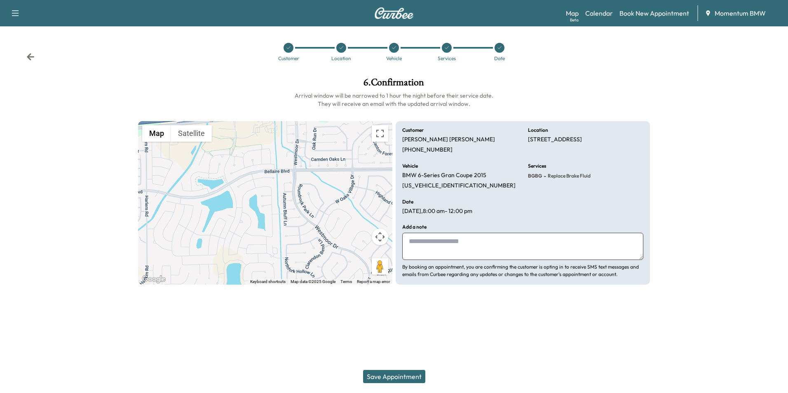
click at [400, 376] on button "Save Appointment" at bounding box center [394, 376] width 62 height 13
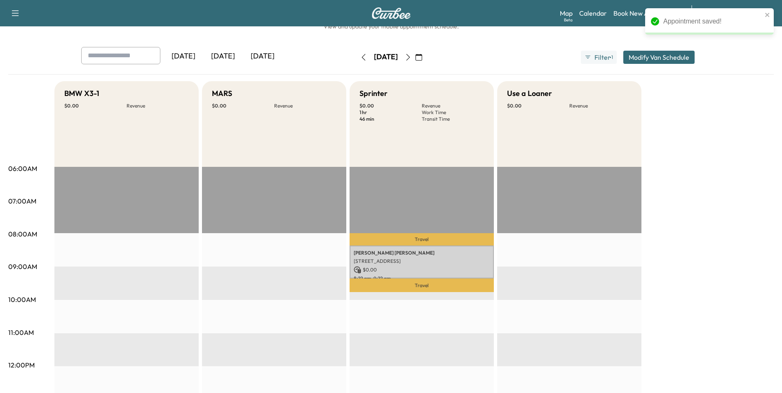
scroll to position [41, 0]
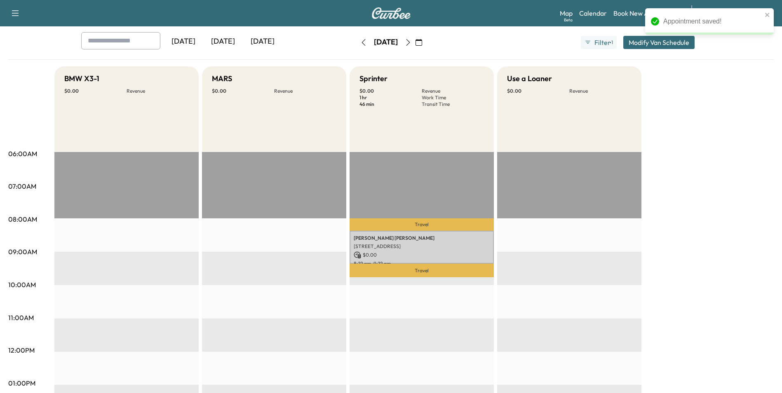
click at [422, 41] on icon "button" at bounding box center [418, 42] width 7 height 7
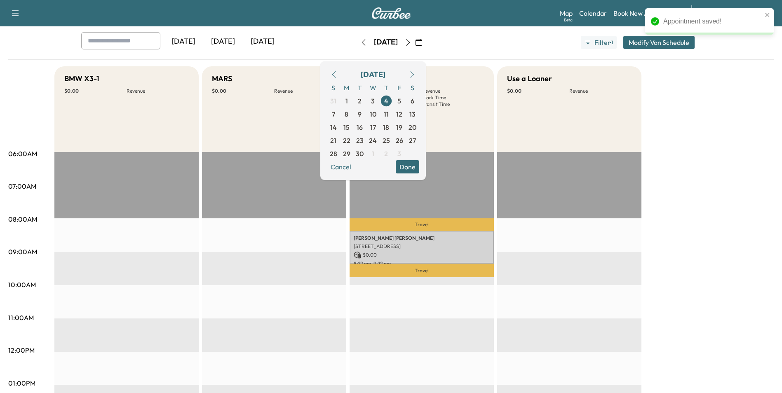
click at [337, 75] on icon "button" at bounding box center [334, 74] width 7 height 7
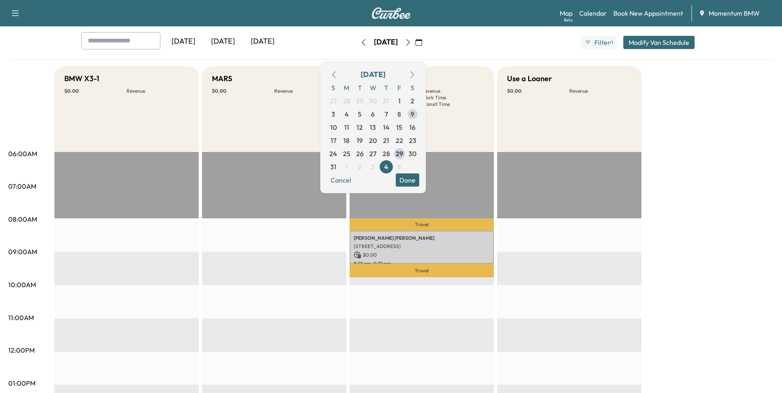
click at [403, 156] on span "29" at bounding box center [399, 154] width 7 height 10
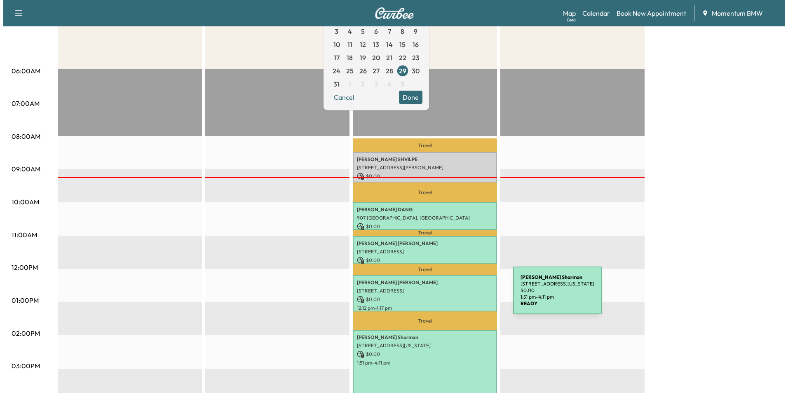
scroll to position [124, 0]
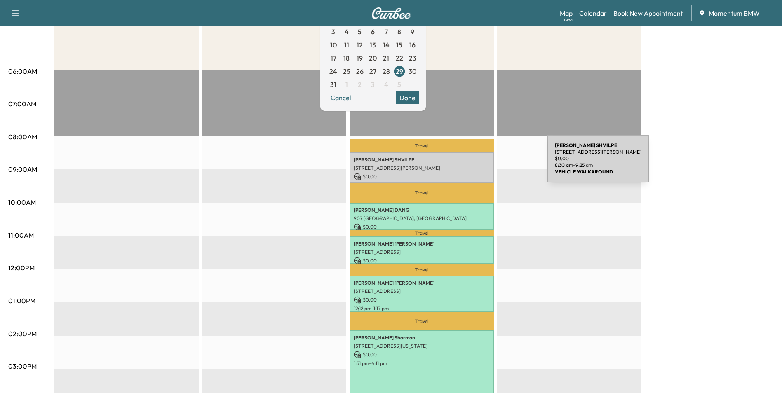
click at [485, 164] on div "[PERSON_NAME] [STREET_ADDRESS][PERSON_NAME] $ 0.00 8:30 am - 9:25 am" at bounding box center [421, 167] width 144 height 30
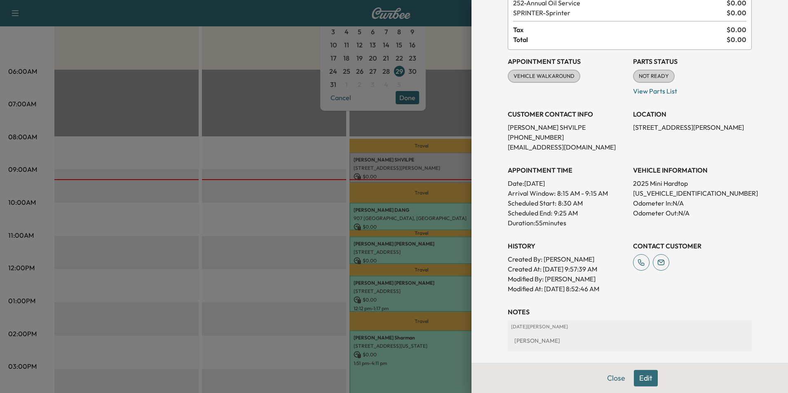
scroll to position [19, 0]
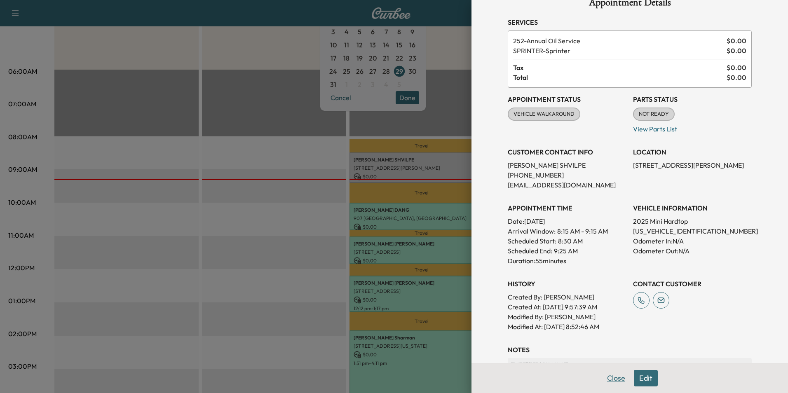
click at [610, 377] on button "Close" at bounding box center [616, 378] width 29 height 16
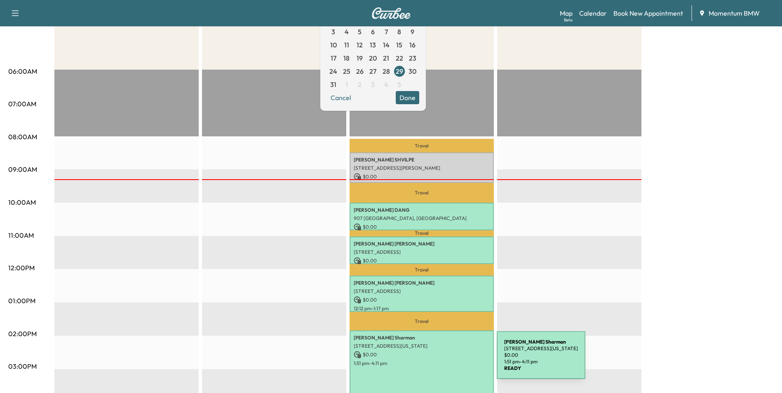
click at [435, 360] on p "1:51 pm - 4:11 pm" at bounding box center [422, 363] width 136 height 7
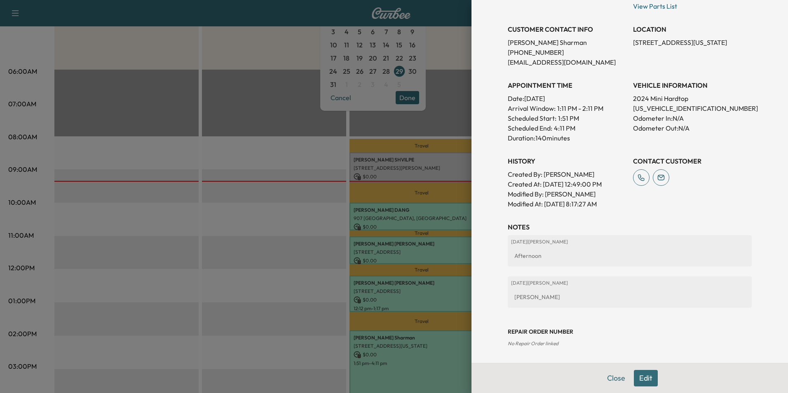
scroll to position [166, 0]
click at [650, 379] on button "Edit" at bounding box center [646, 378] width 24 height 16
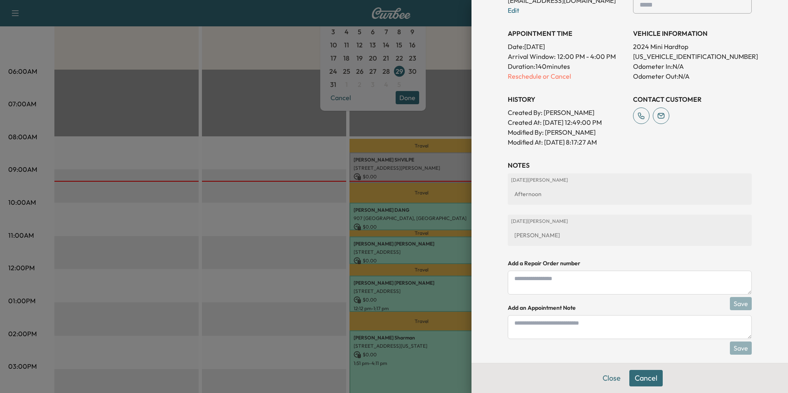
scroll to position [252, 0]
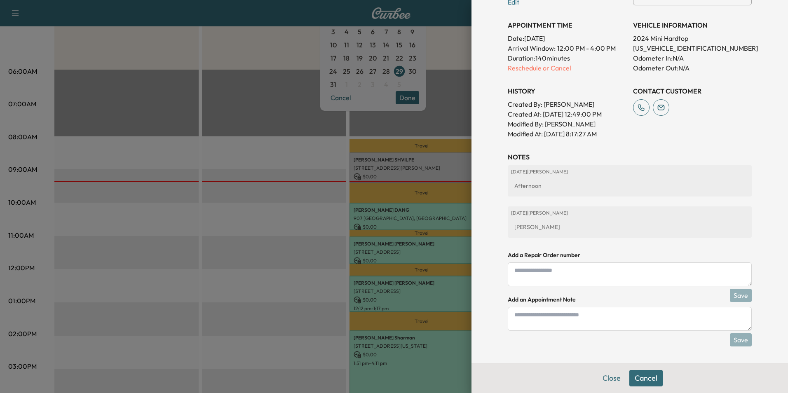
click at [518, 316] on textarea at bounding box center [630, 319] width 244 height 24
type textarea "*****"
click at [735, 338] on button "Save" at bounding box center [741, 339] width 22 height 13
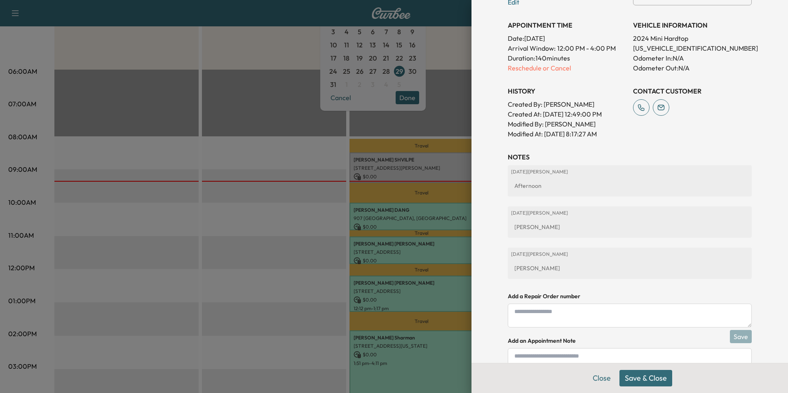
click at [635, 377] on button "Save & Close" at bounding box center [645, 378] width 53 height 16
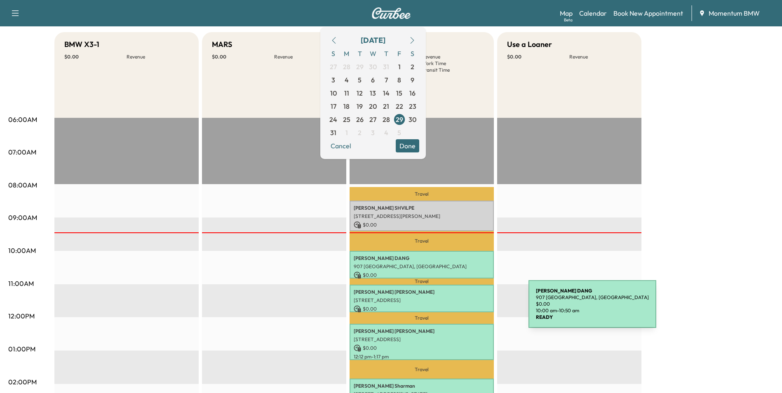
scroll to position [0, 0]
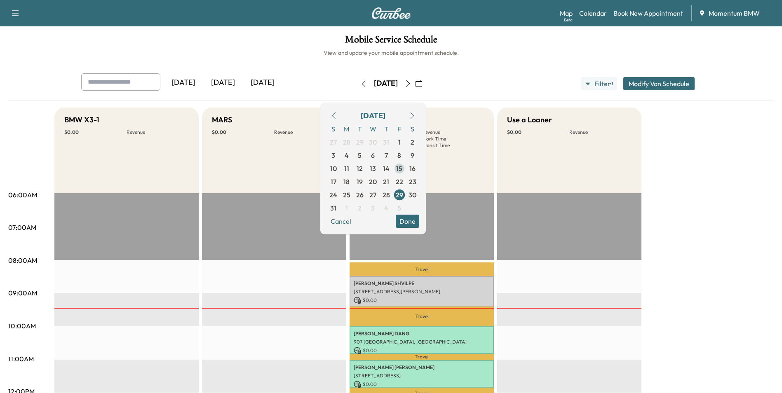
click at [402, 171] on span "15" at bounding box center [399, 169] width 6 height 10
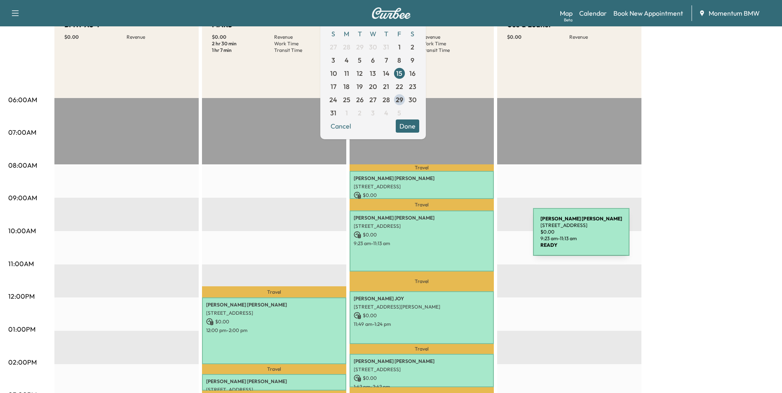
scroll to position [82, 0]
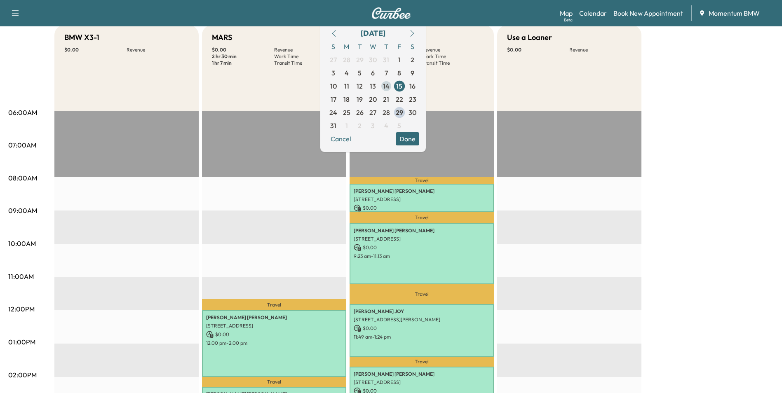
click at [389, 86] on span "14" at bounding box center [386, 86] width 7 height 10
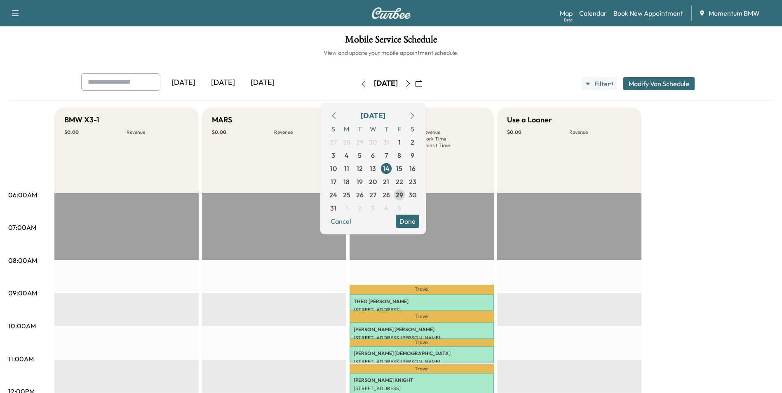
click at [403, 194] on span "29" at bounding box center [399, 195] width 7 height 10
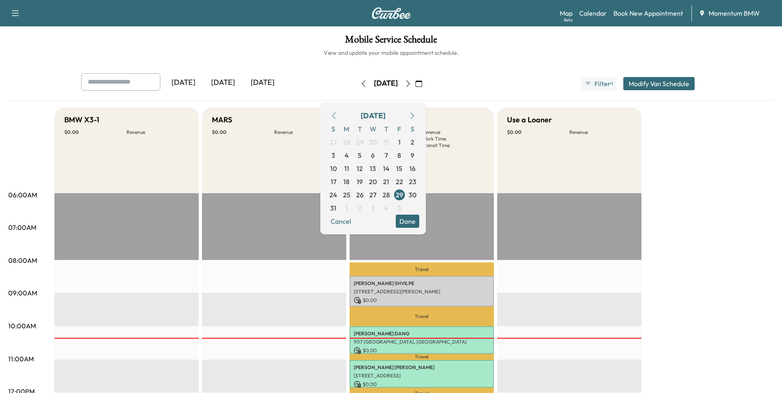
click at [415, 115] on icon "button" at bounding box center [412, 116] width 7 height 7
click at [350, 184] on span "22" at bounding box center [346, 182] width 7 height 10
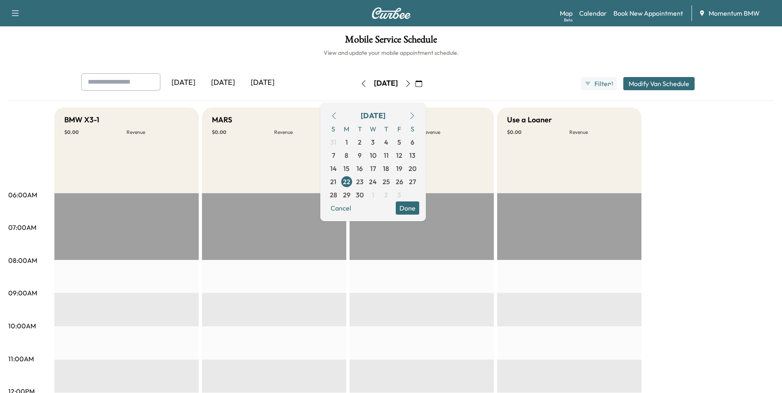
click at [360, 82] on icon "button" at bounding box center [363, 83] width 7 height 7
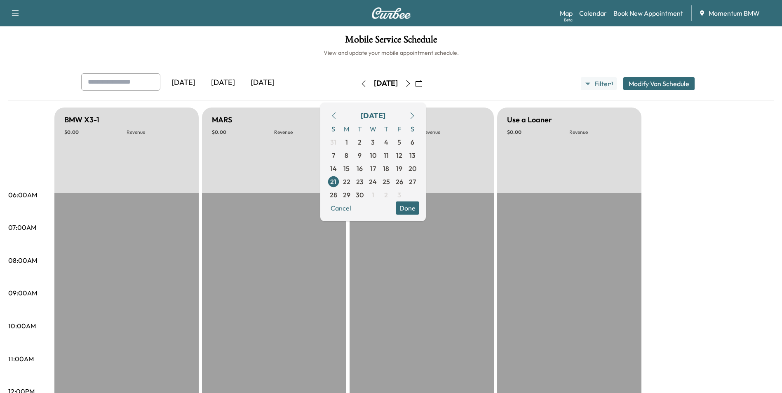
click at [360, 82] on icon "button" at bounding box center [363, 83] width 7 height 7
click at [356, 82] on button "button" at bounding box center [363, 83] width 14 height 13
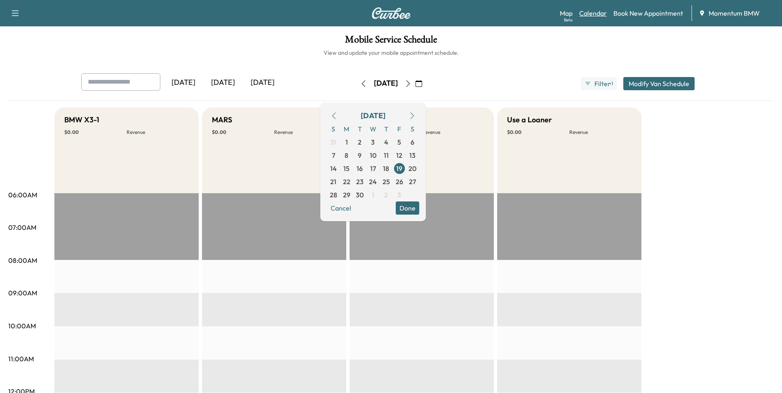
click at [596, 10] on link "Calendar" at bounding box center [593, 13] width 28 height 10
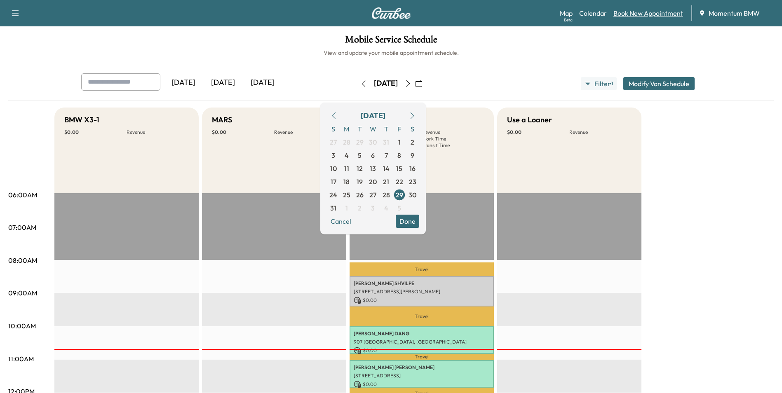
click at [655, 15] on link "Book New Appointment" at bounding box center [648, 13] width 70 height 10
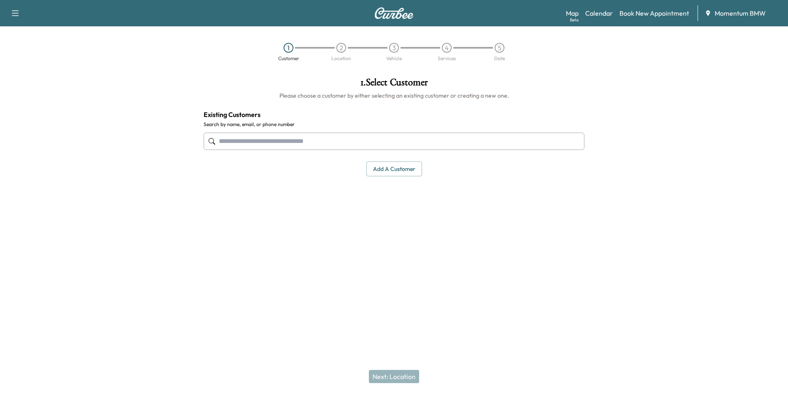
click at [405, 170] on button "Add a customer" at bounding box center [394, 169] width 56 height 15
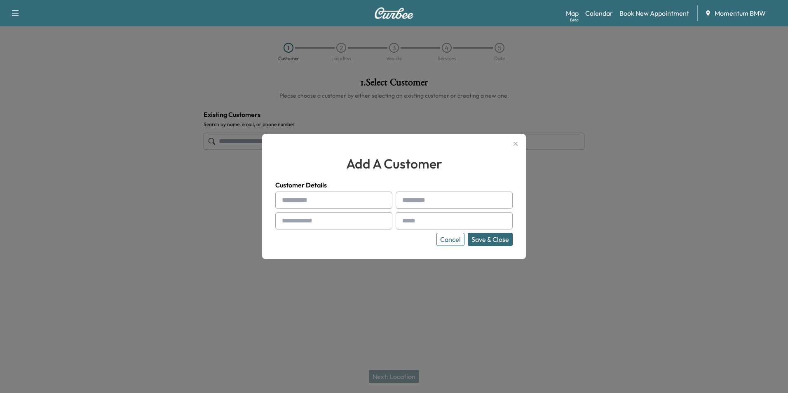
click at [289, 200] on input "text" at bounding box center [333, 200] width 117 height 17
drag, startPoint x: 285, startPoint y: 197, endPoint x: 460, endPoint y: 199, distance: 175.6
click at [460, 199] on input "text" at bounding box center [454, 200] width 117 height 17
click at [305, 203] on input "text" at bounding box center [333, 200] width 117 height 17
paste input "*******"
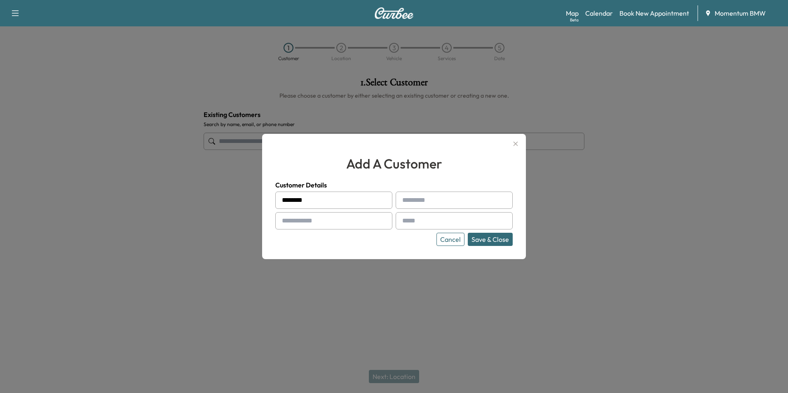
type input "*******"
click at [434, 201] on input "text" at bounding box center [454, 200] width 117 height 17
paste input "*******"
type input "*******"
click at [320, 220] on input "text" at bounding box center [333, 220] width 117 height 17
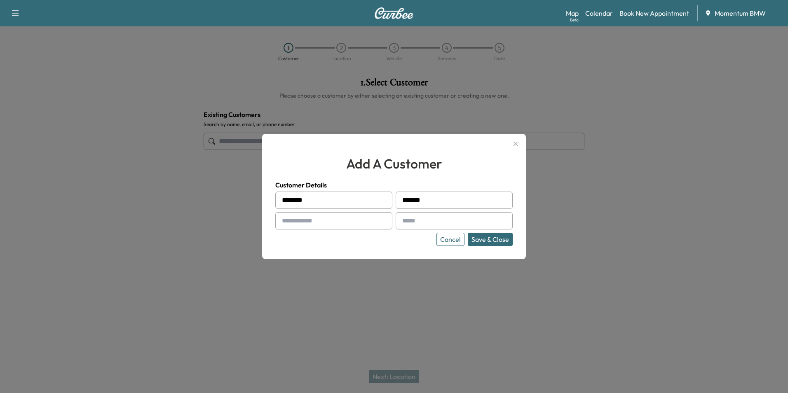
paste input "**********"
type input "**********"
click at [415, 217] on input "text" at bounding box center [454, 220] width 117 height 17
click at [425, 220] on input "text" at bounding box center [454, 220] width 117 height 17
paste input "**********"
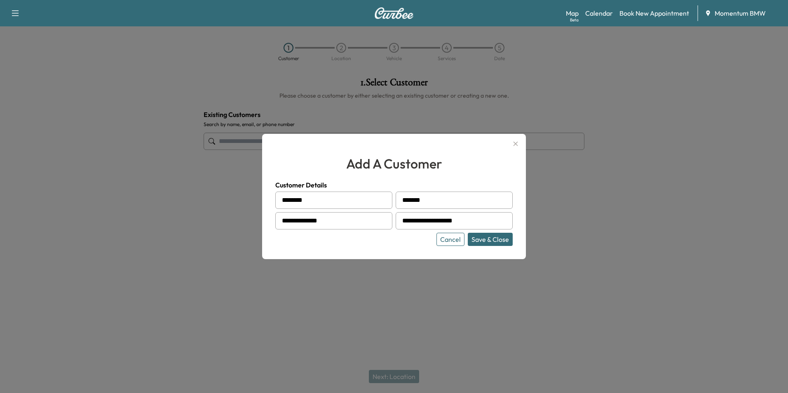
type input "**********"
click at [494, 241] on button "Save & Close" at bounding box center [490, 239] width 45 height 13
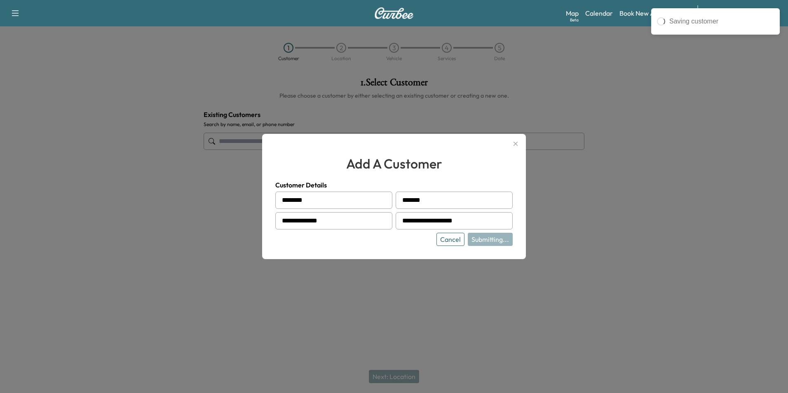
type input "**********"
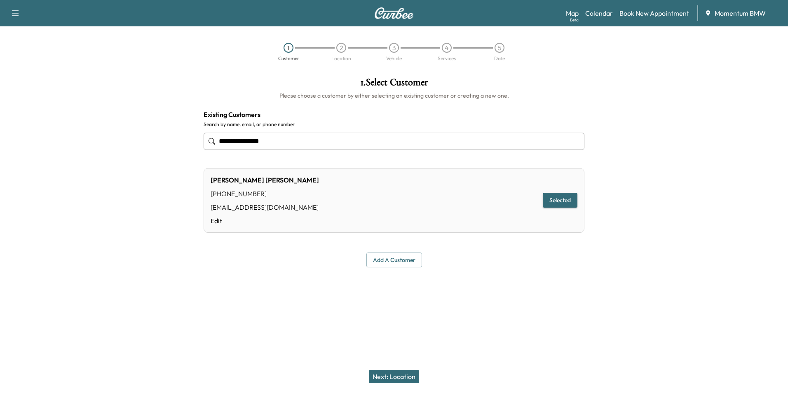
click at [392, 371] on button "Next: Location" at bounding box center [394, 376] width 50 height 13
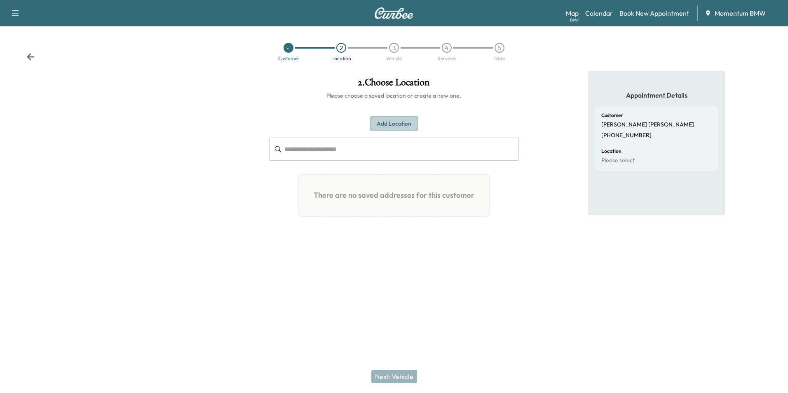
click at [392, 124] on button "Add Location" at bounding box center [394, 123] width 48 height 15
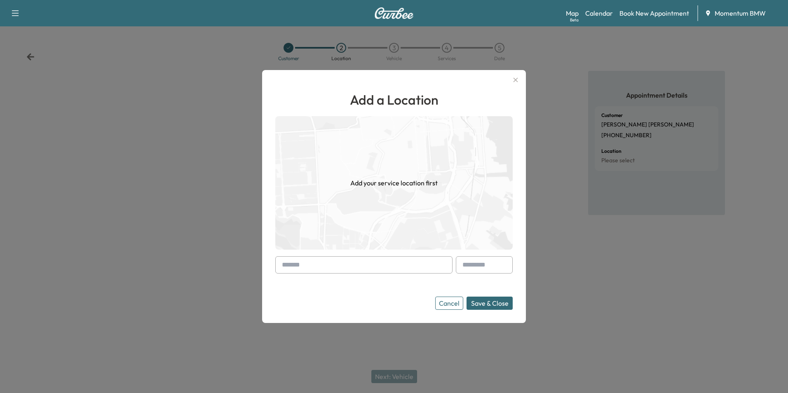
click at [330, 261] on input "text" at bounding box center [363, 264] width 177 height 17
paste input "**********"
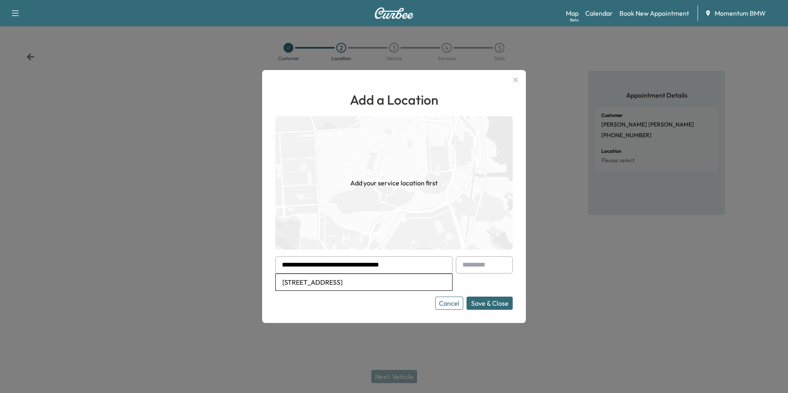
click at [388, 281] on li "[STREET_ADDRESS]" at bounding box center [364, 282] width 176 height 16
type input "**********"
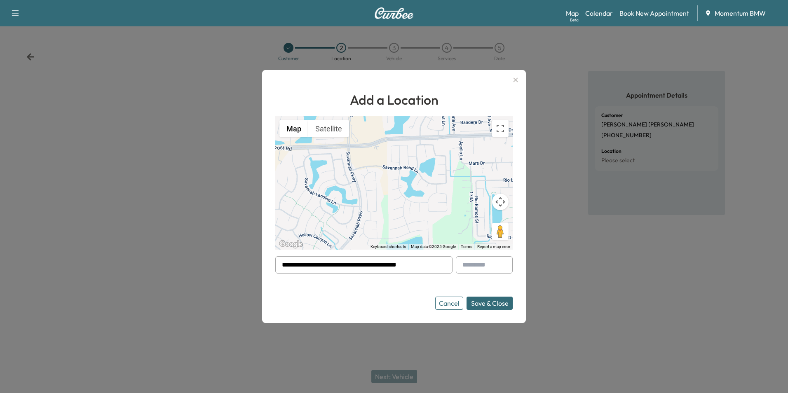
click at [481, 303] on button "Save & Close" at bounding box center [490, 303] width 46 height 13
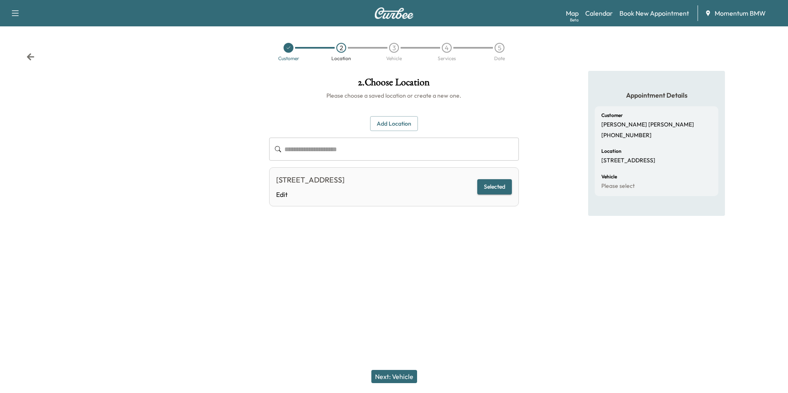
click at [399, 374] on button "Next: Vehicle" at bounding box center [394, 376] width 46 height 13
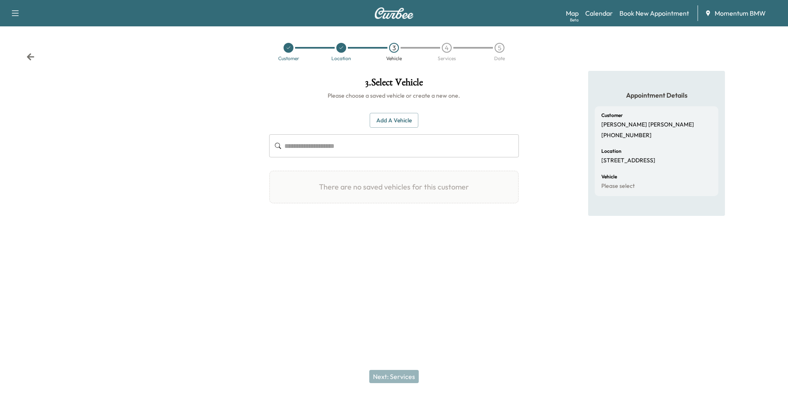
click at [394, 117] on button "Add a Vehicle" at bounding box center [394, 120] width 49 height 15
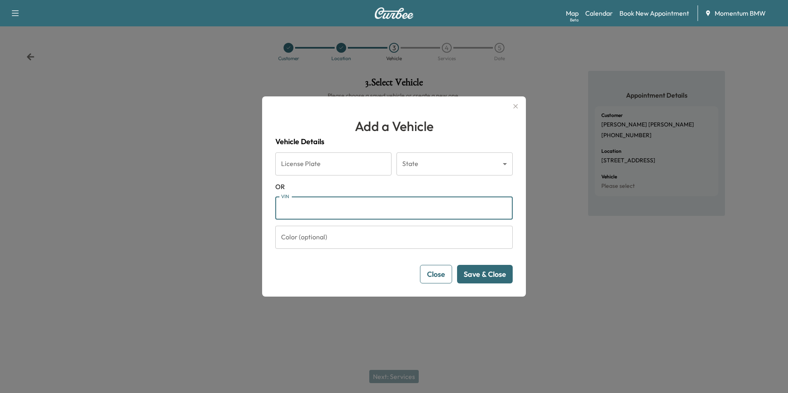
click at [309, 211] on input "VIN" at bounding box center [393, 208] width 237 height 23
paste input "**********"
type input "**********"
click at [476, 274] on button "Save & Close" at bounding box center [485, 274] width 56 height 19
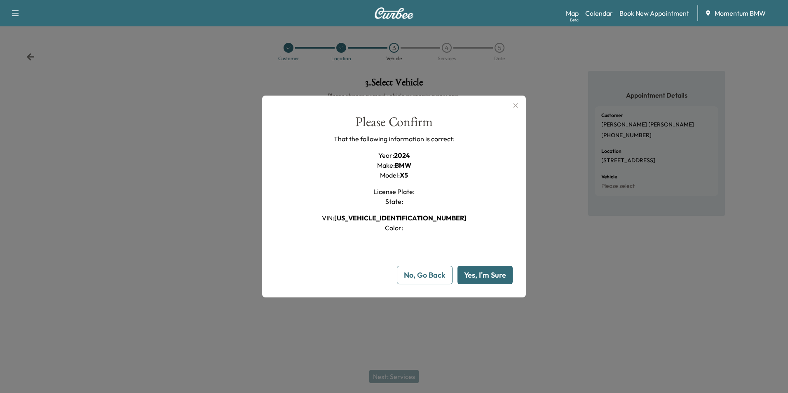
click at [476, 274] on button "Yes, I'm Sure" at bounding box center [484, 275] width 55 height 19
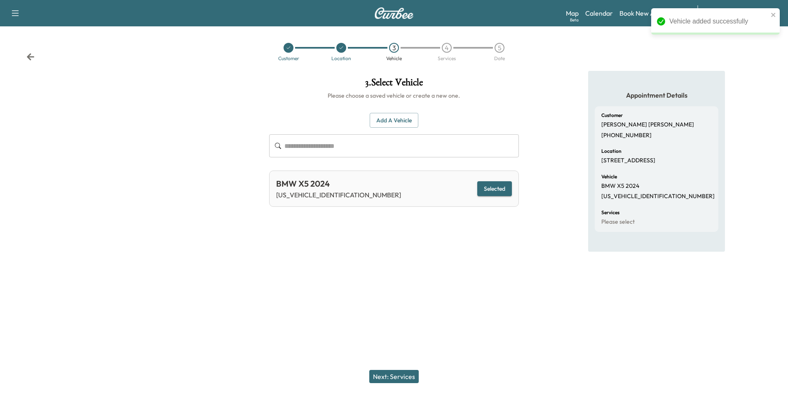
click at [391, 377] on button "Next: Services" at bounding box center [393, 376] width 49 height 13
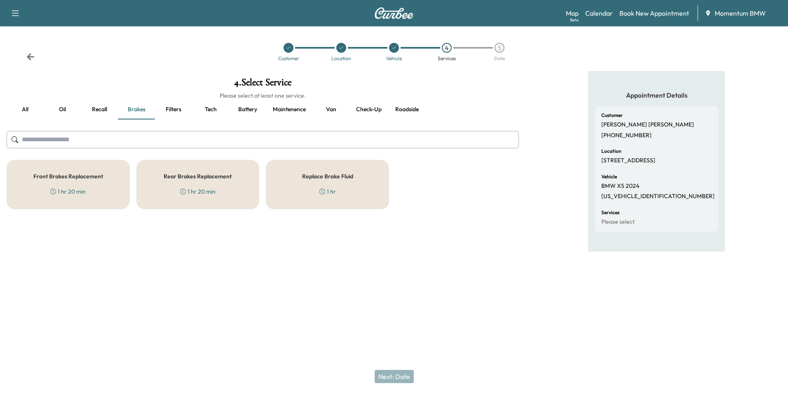
click at [64, 108] on button "Oil" at bounding box center [62, 110] width 37 height 20
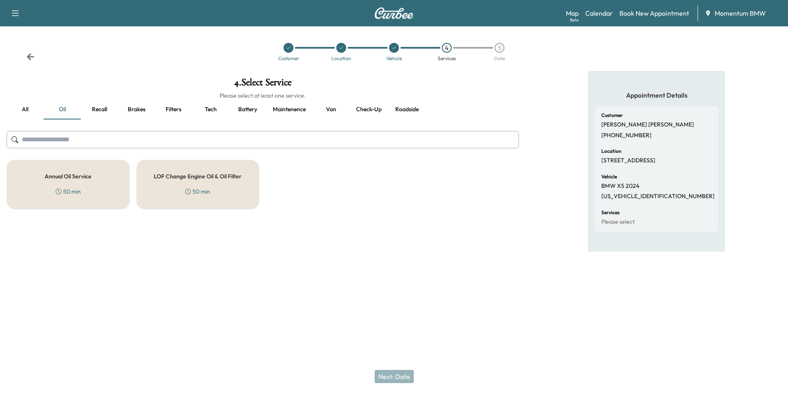
drag, startPoint x: 68, startPoint y: 174, endPoint x: 88, endPoint y: 175, distance: 20.2
click at [68, 174] on h5 "Annual Oil Service" at bounding box center [68, 177] width 47 height 6
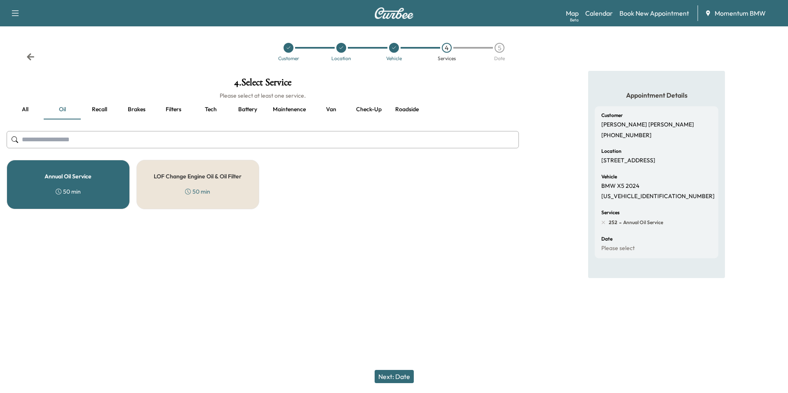
click at [179, 110] on button "Filters" at bounding box center [173, 110] width 37 height 20
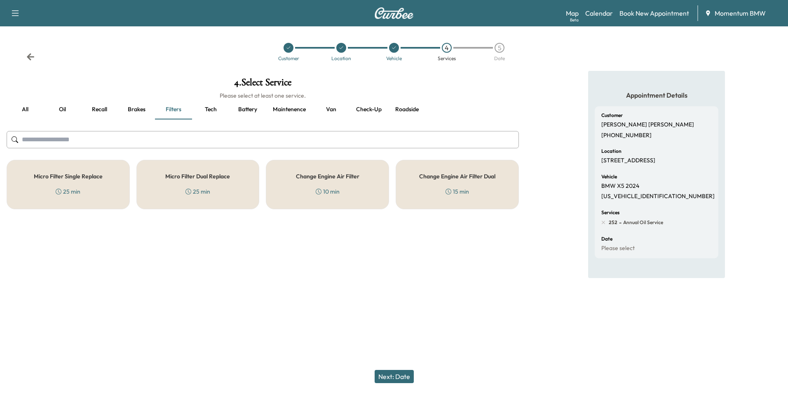
click at [90, 180] on div "Micro Filter Single Replace 25 min" at bounding box center [68, 184] width 123 height 49
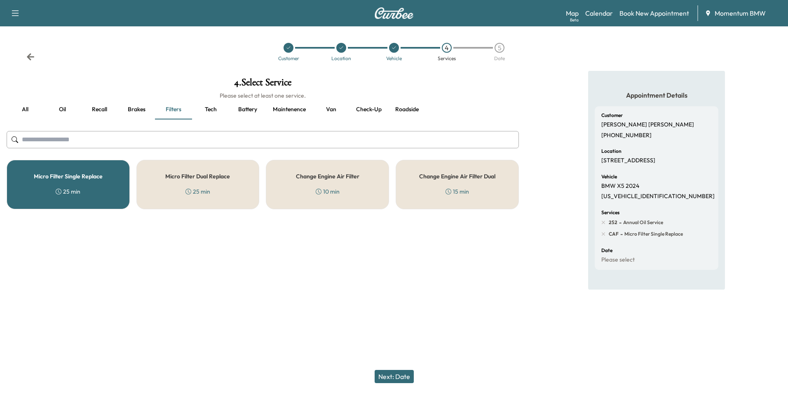
click at [397, 376] on button "Next: Date" at bounding box center [394, 376] width 39 height 13
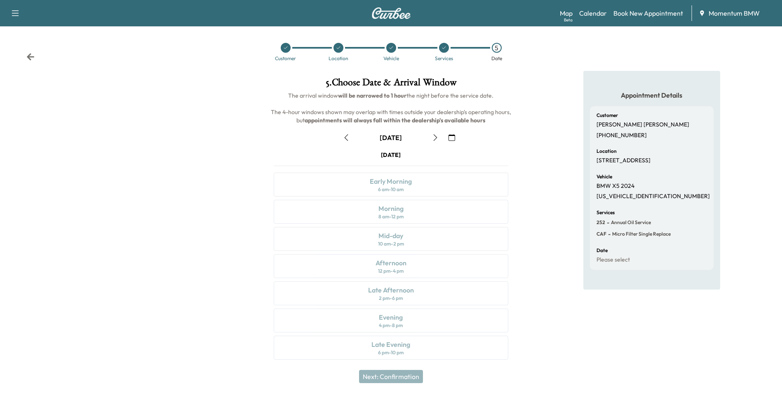
click at [453, 136] on icon "button" at bounding box center [451, 137] width 7 height 7
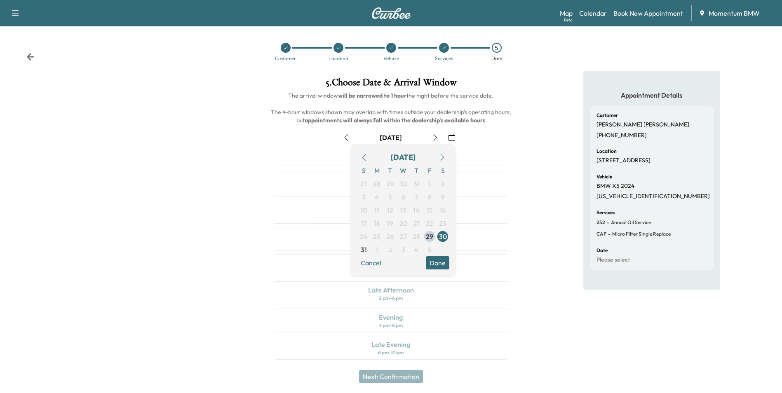
click at [443, 157] on icon "button" at bounding box center [443, 157] width 4 height 7
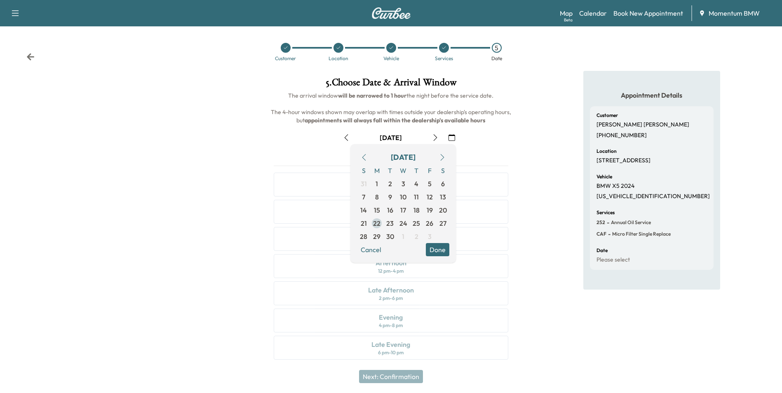
click at [375, 223] on span "22" at bounding box center [376, 223] width 7 height 10
click at [443, 251] on button "Done" at bounding box center [437, 249] width 23 height 13
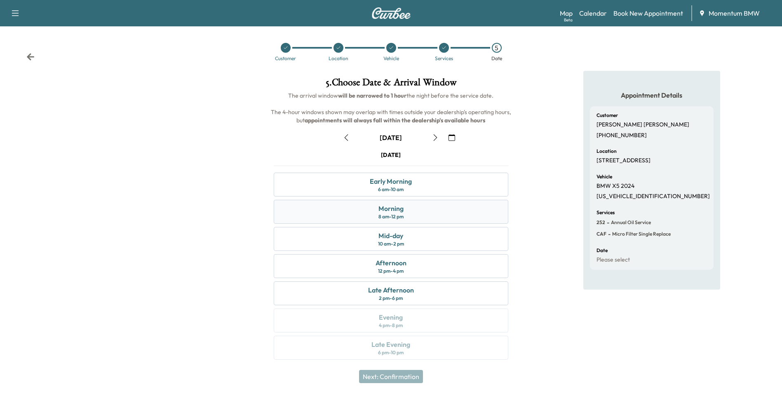
click at [417, 209] on div "Morning 8 am - 12 pm" at bounding box center [391, 212] width 234 height 24
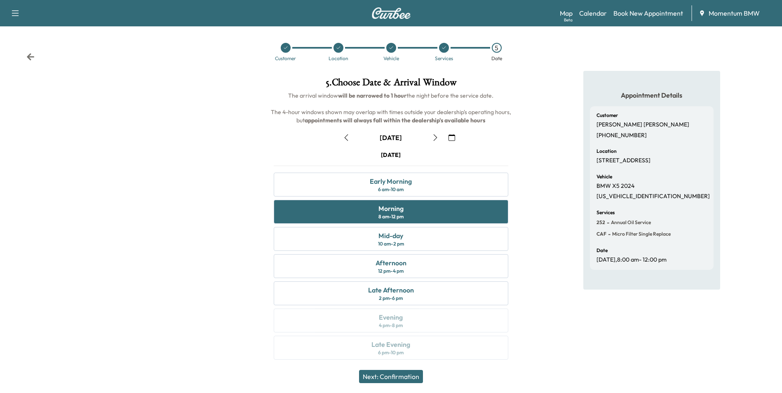
click at [401, 377] on button "Next: Confirmation" at bounding box center [391, 376] width 64 height 13
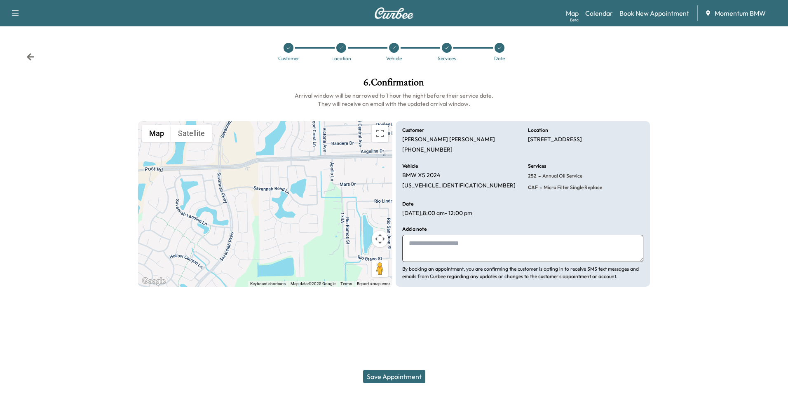
click at [424, 252] on textarea at bounding box center [522, 248] width 241 height 27
type textarea "***"
click at [384, 374] on button "Save Appointment" at bounding box center [394, 376] width 62 height 13
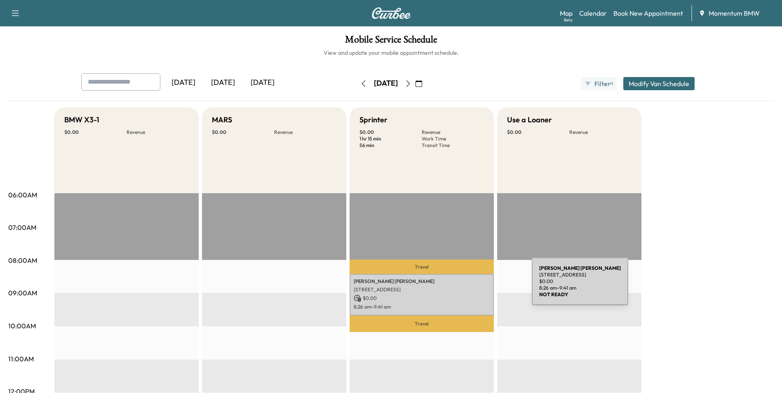
click at [470, 286] on p "[STREET_ADDRESS]" at bounding box center [422, 289] width 136 height 7
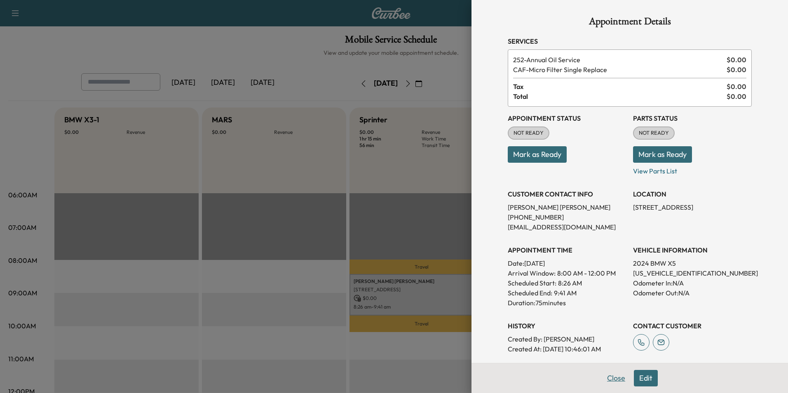
click at [603, 376] on button "Close" at bounding box center [616, 378] width 29 height 16
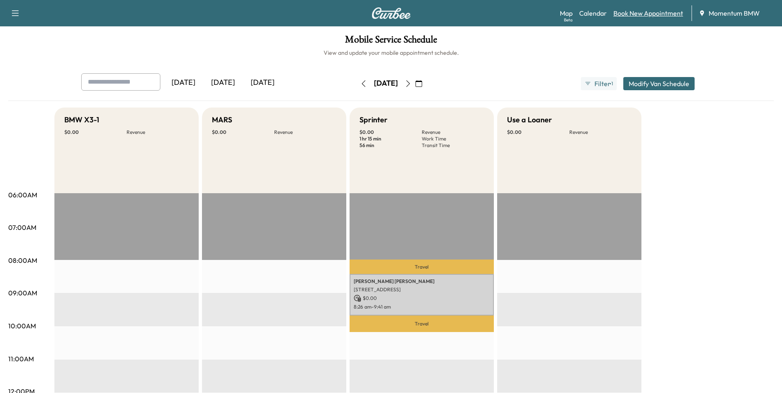
click at [647, 16] on link "Book New Appointment" at bounding box center [648, 13] width 70 height 10
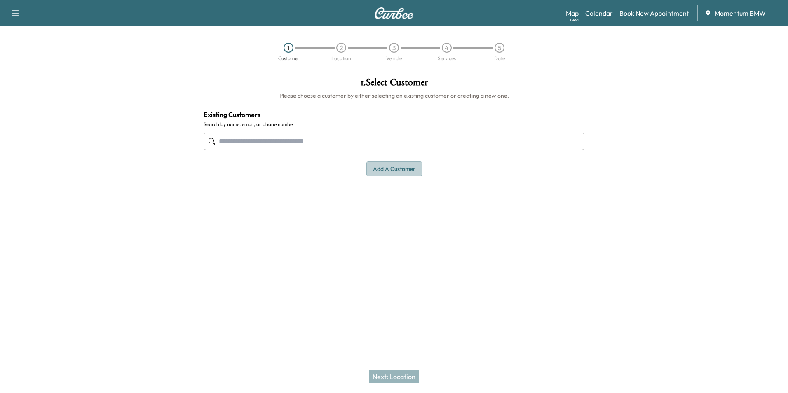
click at [392, 167] on button "Add a customer" at bounding box center [394, 169] width 56 height 15
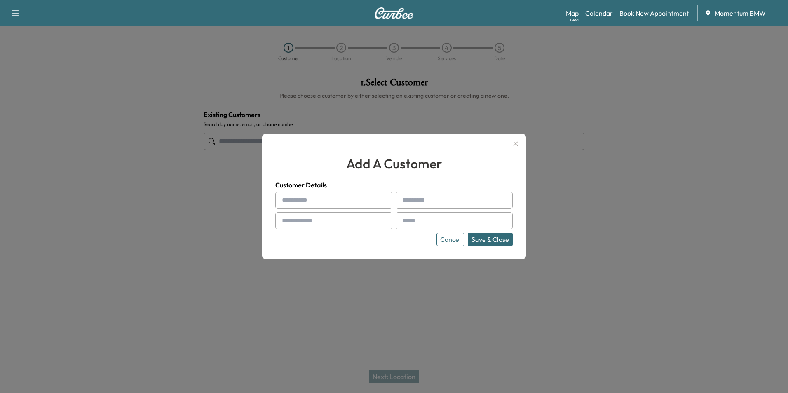
click at [300, 197] on input "text" at bounding box center [333, 200] width 117 height 17
type input "*******"
click at [433, 198] on input "text" at bounding box center [454, 200] width 117 height 17
type input "******"
click at [317, 219] on input "text" at bounding box center [333, 220] width 117 height 17
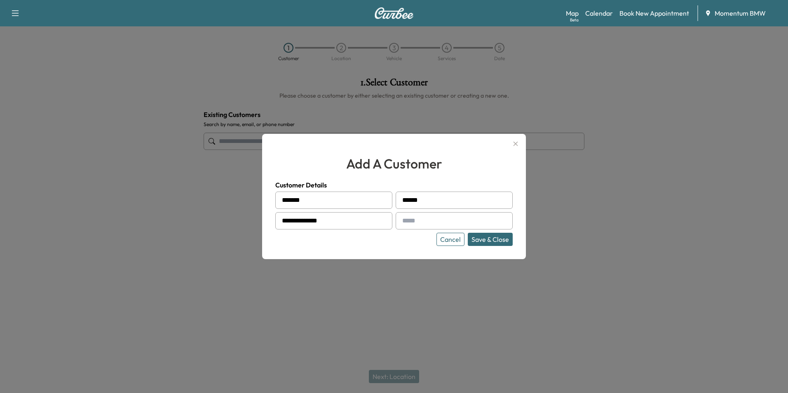
type input "**********"
click at [411, 222] on input "text" at bounding box center [454, 220] width 117 height 17
click at [497, 238] on button "Save & Close" at bounding box center [490, 239] width 45 height 13
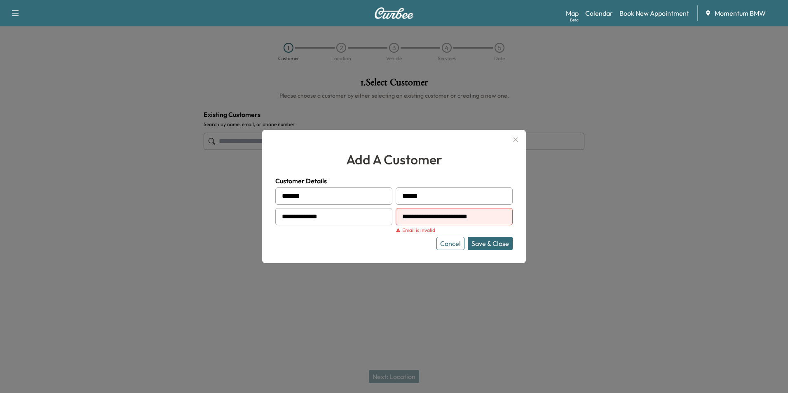
click at [465, 215] on input "**********" at bounding box center [454, 216] width 117 height 17
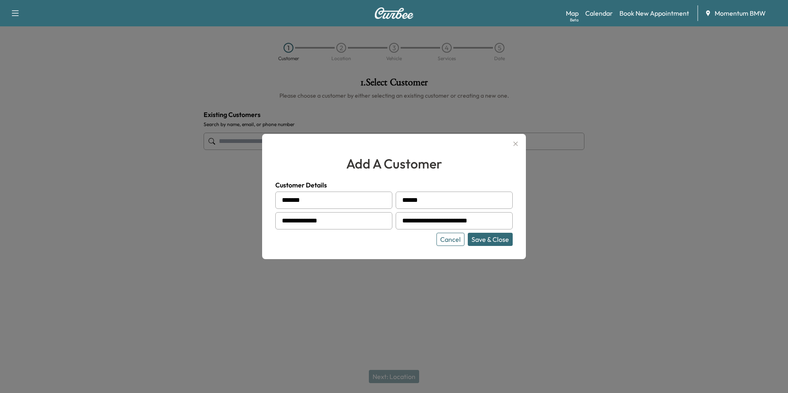
type input "**********"
click at [495, 239] on button "Save & Close" at bounding box center [490, 239] width 45 height 13
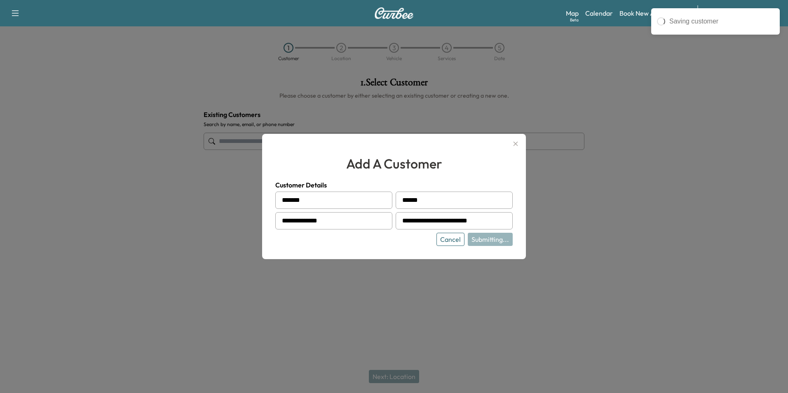
type input "**********"
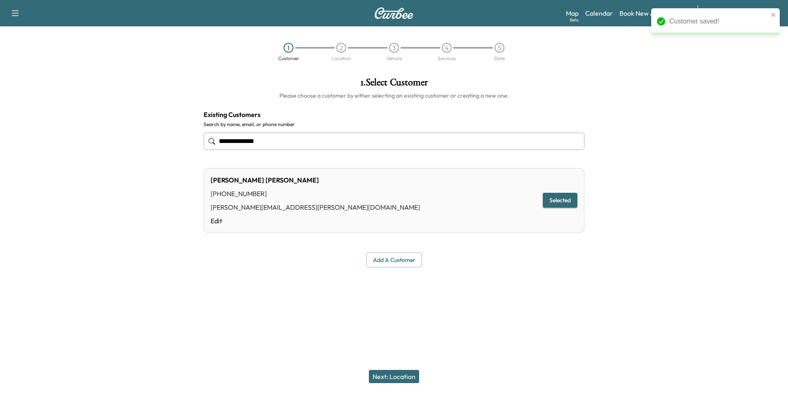
click at [394, 373] on button "Next: Location" at bounding box center [394, 376] width 50 height 13
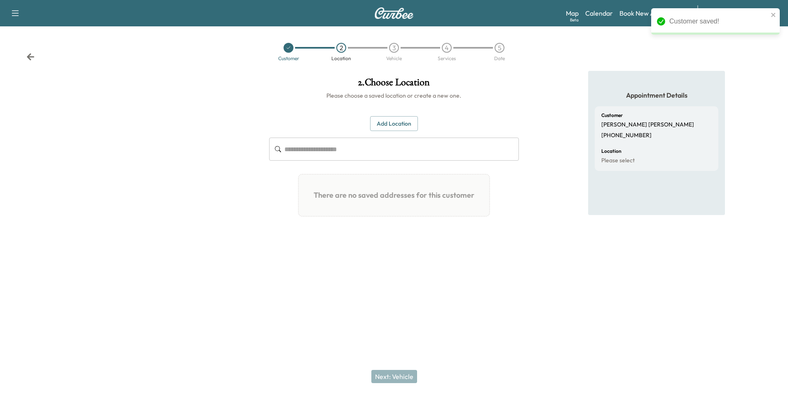
click at [391, 120] on button "Add Location" at bounding box center [394, 123] width 48 height 15
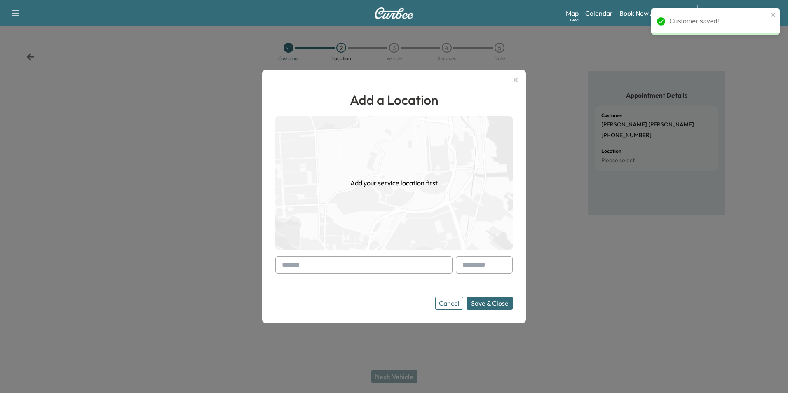
click at [338, 262] on input "text" at bounding box center [363, 264] width 177 height 17
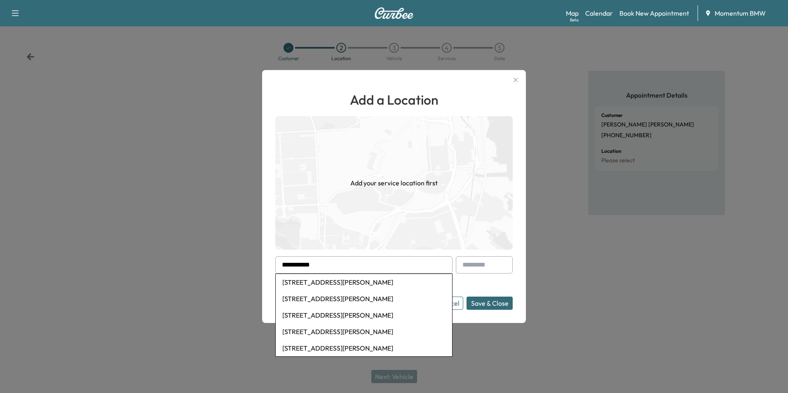
click at [333, 282] on li "[STREET_ADDRESS][PERSON_NAME]" at bounding box center [364, 282] width 176 height 16
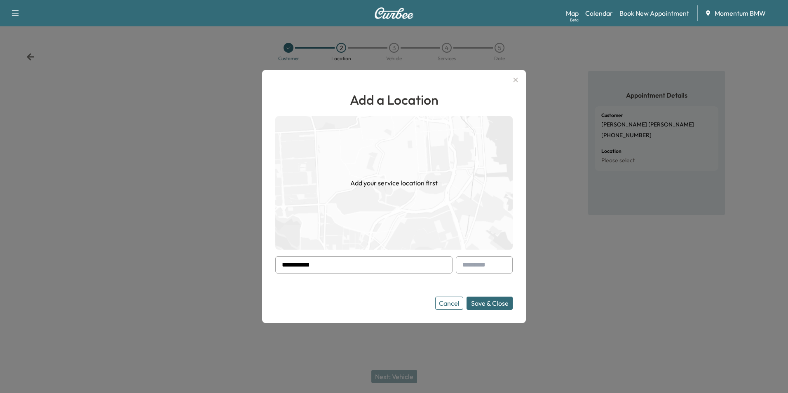
type input "**********"
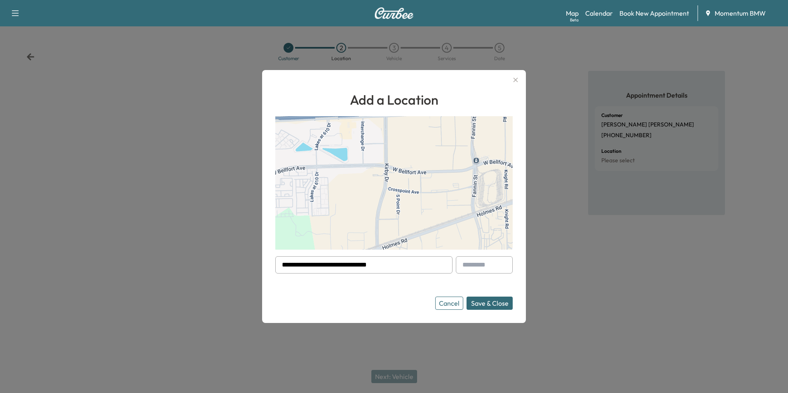
click at [492, 301] on button "Save & Close" at bounding box center [490, 303] width 46 height 13
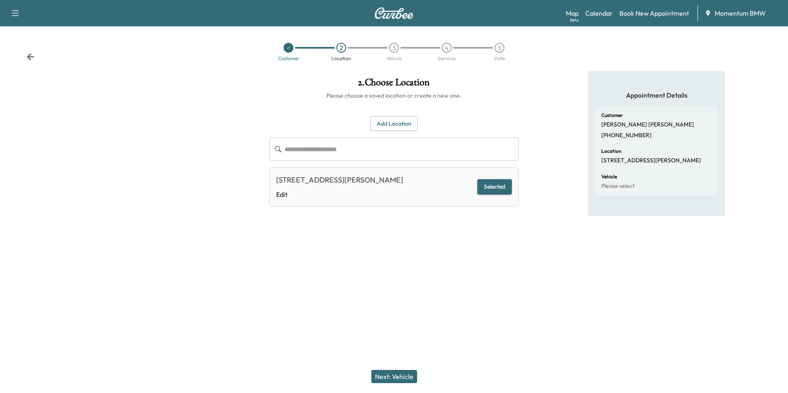
click at [398, 375] on button "Next: Vehicle" at bounding box center [394, 376] width 46 height 13
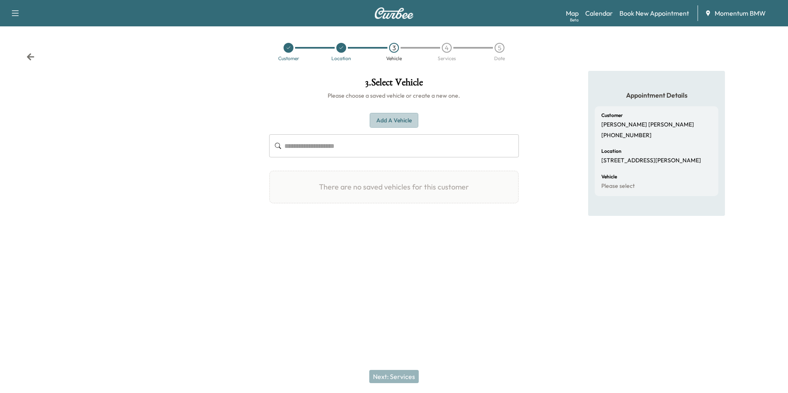
click at [393, 120] on button "Add a Vehicle" at bounding box center [394, 120] width 49 height 15
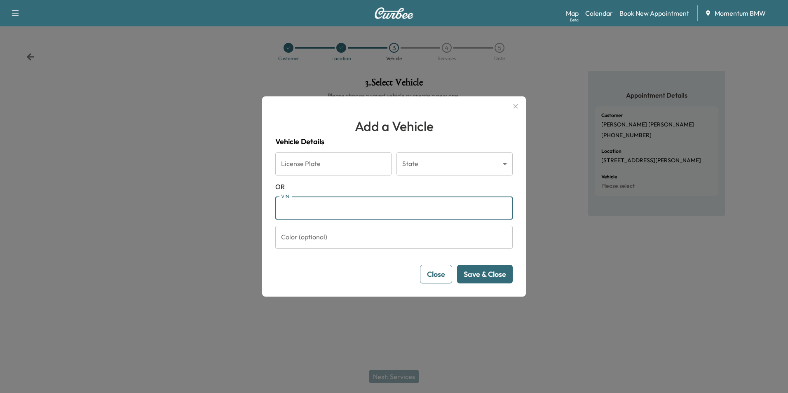
click at [312, 202] on input "VIN" at bounding box center [393, 208] width 237 height 23
click at [489, 274] on button "Save & Close" at bounding box center [485, 274] width 56 height 19
click at [484, 274] on button "Save & Close" at bounding box center [485, 274] width 56 height 19
drag, startPoint x: 364, startPoint y: 206, endPoint x: 275, endPoint y: 204, distance: 89.0
click at [275, 204] on input "**********" at bounding box center [393, 208] width 237 height 23
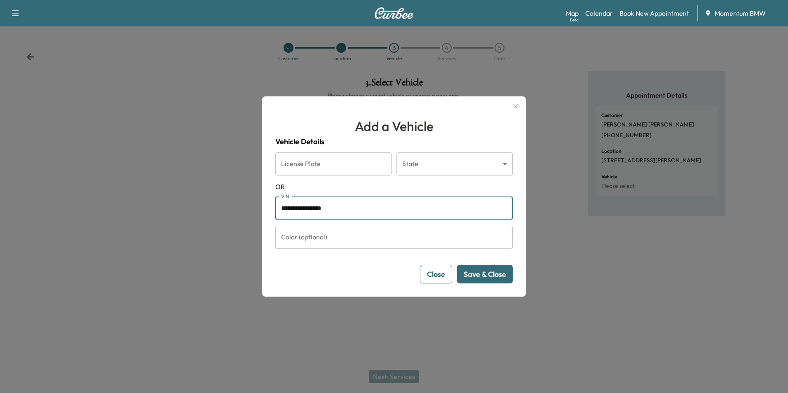
click at [515, 106] on icon "button" at bounding box center [516, 106] width 5 height 5
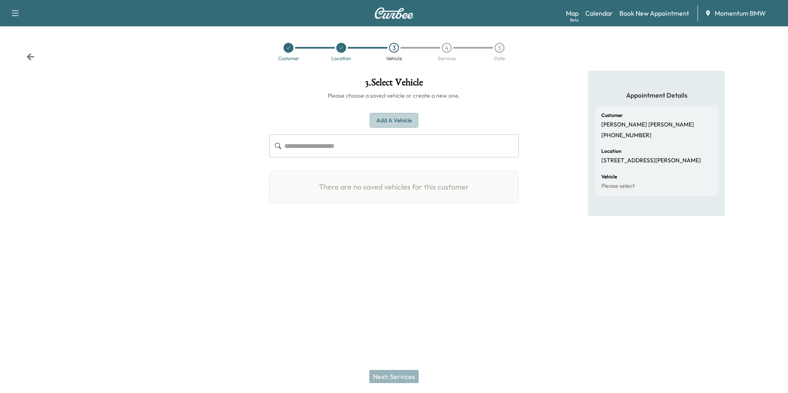
click at [395, 118] on button "Add a Vehicle" at bounding box center [394, 120] width 49 height 15
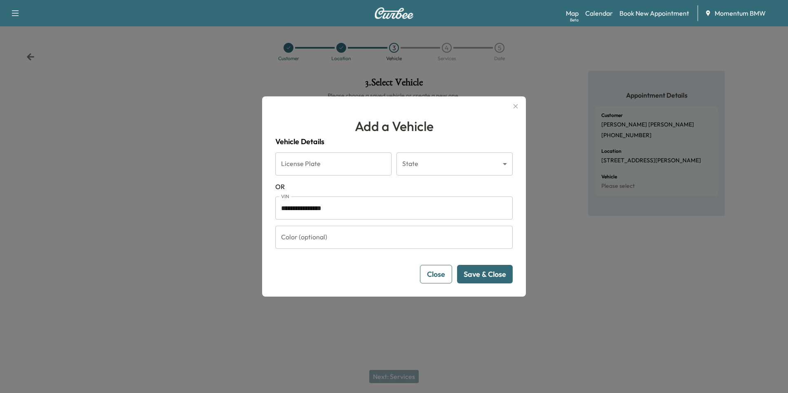
click at [479, 270] on button "Save & Close" at bounding box center [485, 274] width 56 height 19
click at [325, 208] on input "**********" at bounding box center [393, 208] width 237 height 23
type input "**********"
click at [490, 277] on button "Save & Close" at bounding box center [485, 274] width 56 height 19
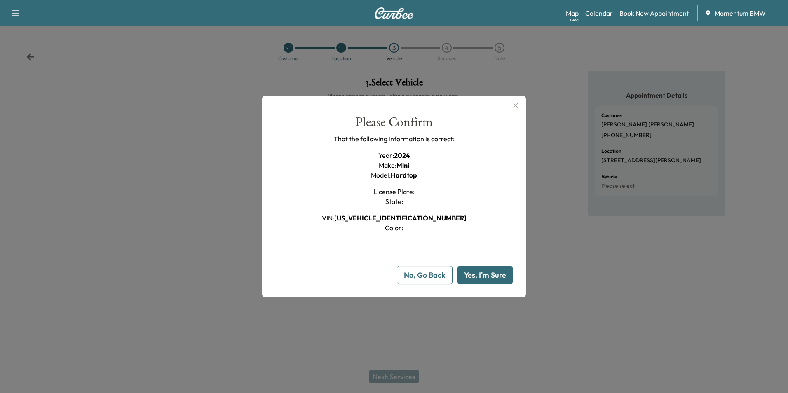
click at [490, 277] on button "Yes, I'm Sure" at bounding box center [484, 275] width 55 height 19
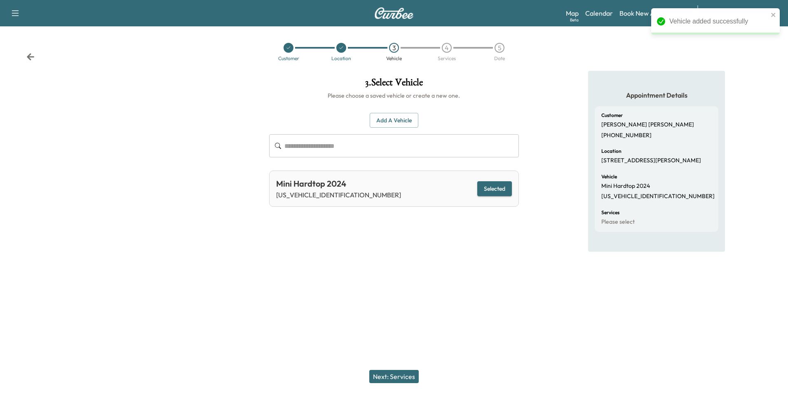
click at [400, 377] on button "Next: Services" at bounding box center [393, 376] width 49 height 13
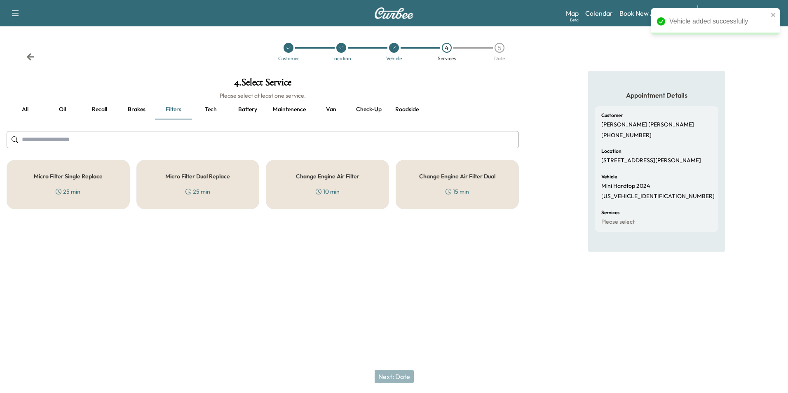
click at [404, 108] on button "Roadside" at bounding box center [406, 110] width 37 height 20
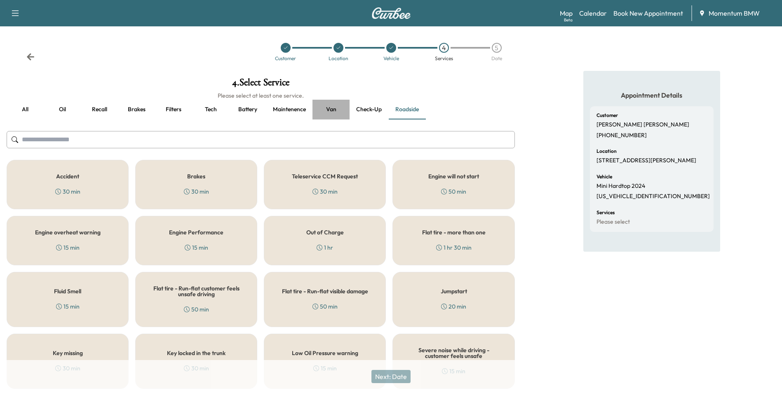
click at [329, 106] on button "Van" at bounding box center [330, 110] width 37 height 20
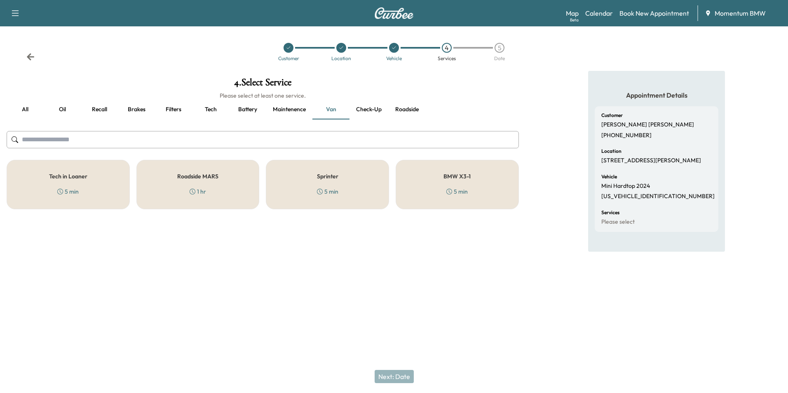
click at [410, 108] on button "Roadside" at bounding box center [406, 110] width 37 height 20
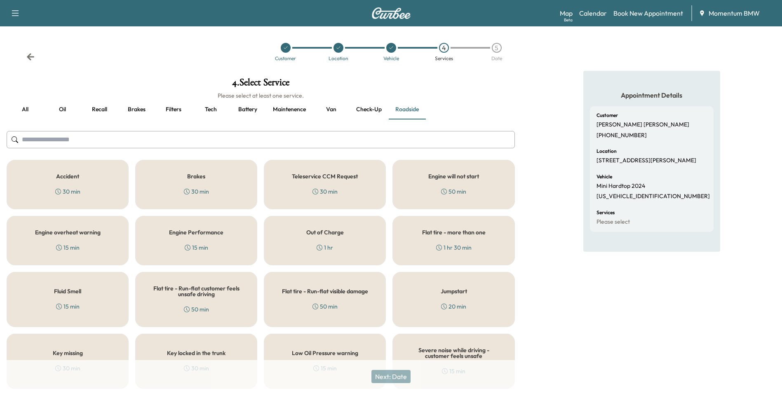
click at [453, 239] on div "Flat tire - more than one 1 hr 30 min" at bounding box center [453, 240] width 122 height 49
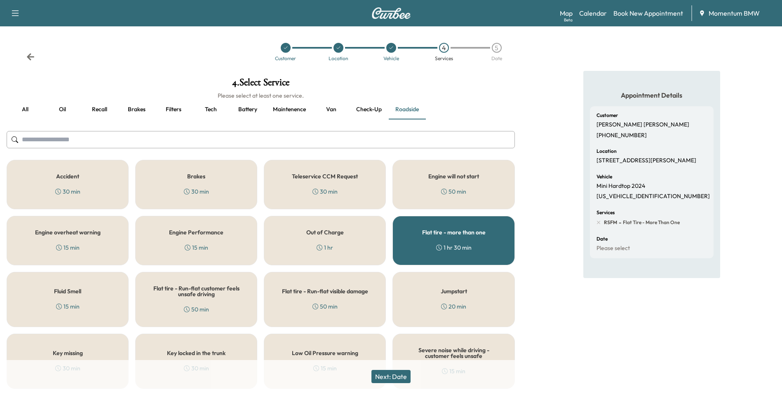
click at [392, 374] on button "Next: Date" at bounding box center [390, 376] width 39 height 13
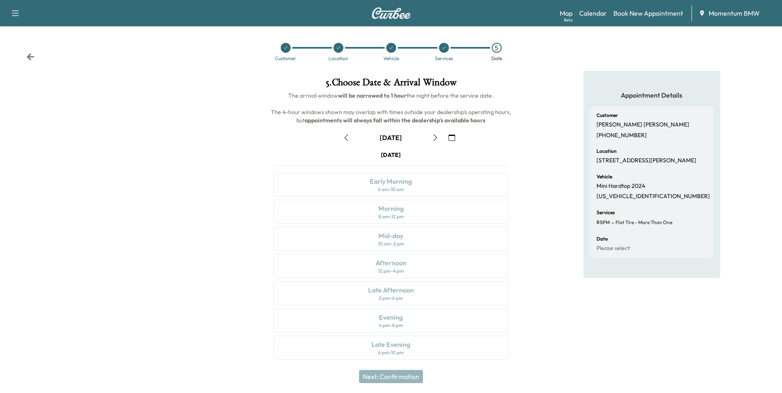
click at [342, 134] on button "button" at bounding box center [346, 137] width 14 height 13
click at [404, 241] on div "10 am - 2 pm" at bounding box center [391, 244] width 26 height 7
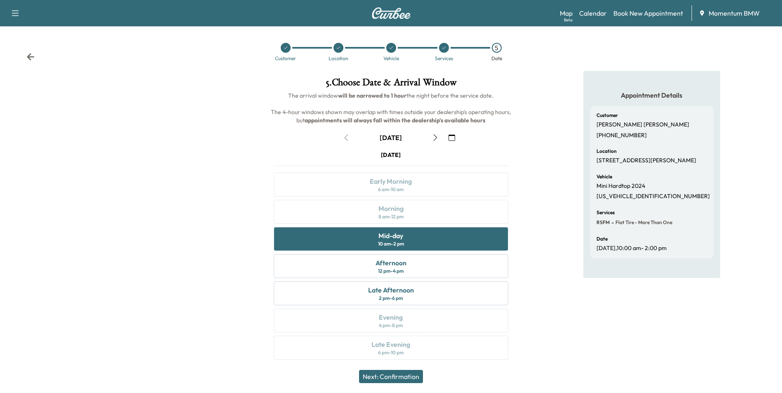
click at [398, 373] on button "Next: Confirmation" at bounding box center [391, 376] width 64 height 13
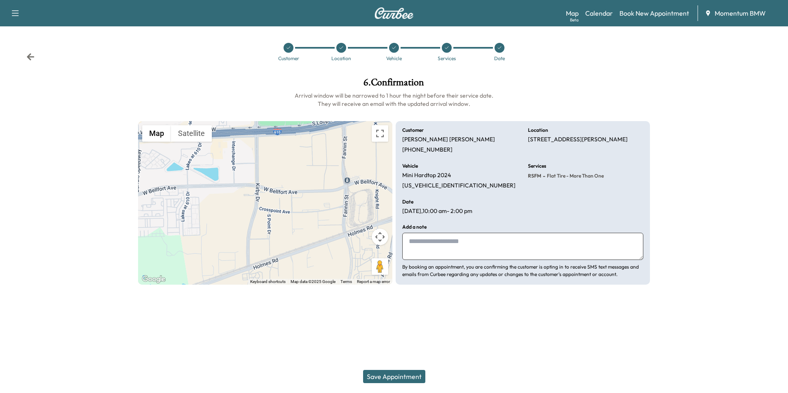
click at [414, 238] on textarea at bounding box center [522, 246] width 241 height 27
click at [392, 377] on button "Save Appointment" at bounding box center [394, 376] width 62 height 13
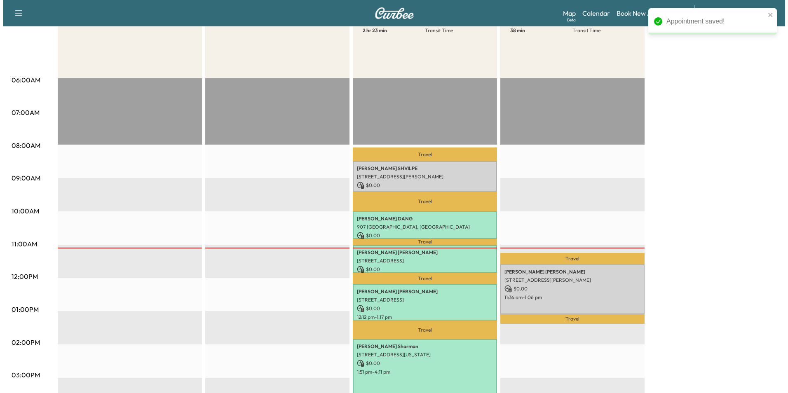
scroll to position [124, 0]
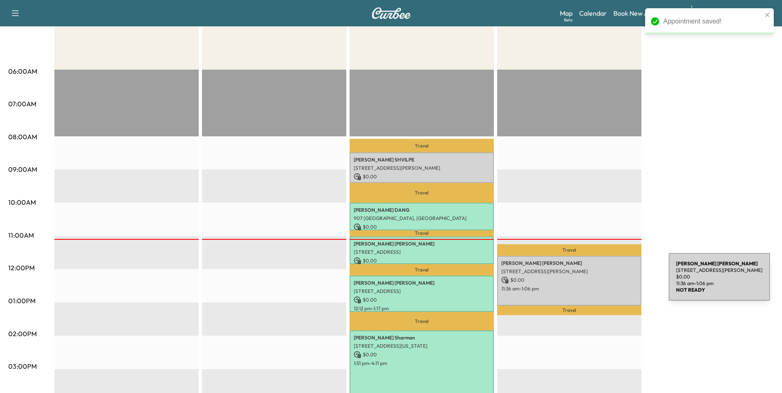
click at [607, 281] on p "$ 0.00" at bounding box center [569, 280] width 136 height 7
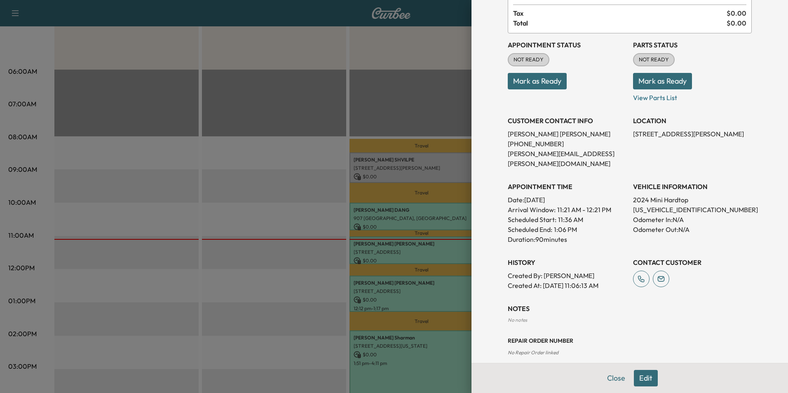
scroll to position [63, 0]
click at [614, 380] on button "Close" at bounding box center [616, 378] width 29 height 16
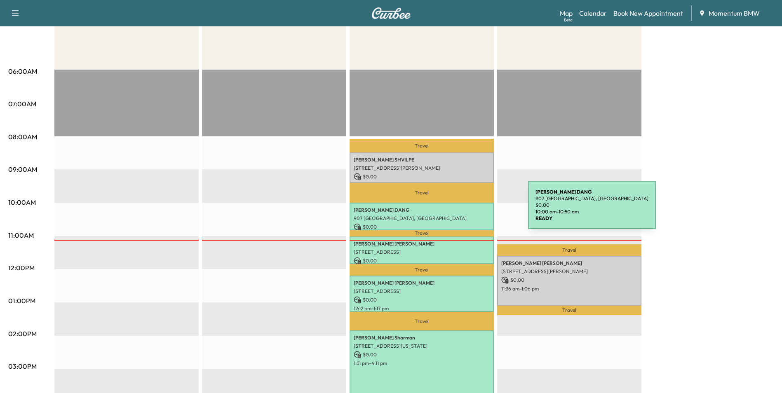
click at [466, 209] on p "[PERSON_NAME]" at bounding box center [422, 210] width 136 height 7
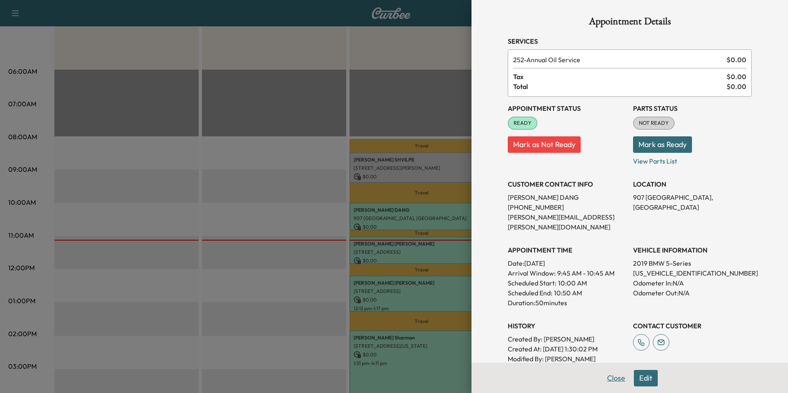
click at [614, 379] on button "Close" at bounding box center [616, 378] width 29 height 16
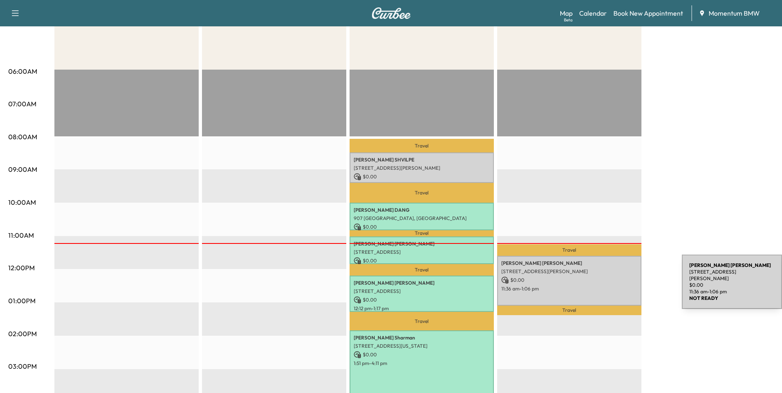
click at [620, 286] on p "11:36 am - 1:06 pm" at bounding box center [569, 289] width 136 height 7
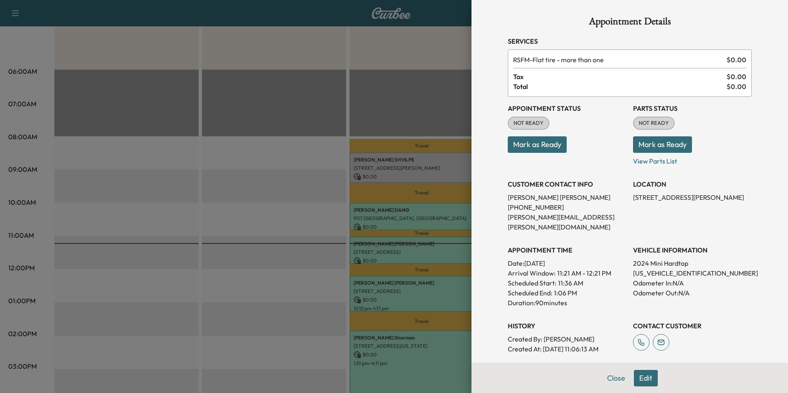
click at [531, 142] on button "Mark as Ready" at bounding box center [537, 144] width 59 height 16
click at [611, 377] on button "Close" at bounding box center [616, 378] width 29 height 16
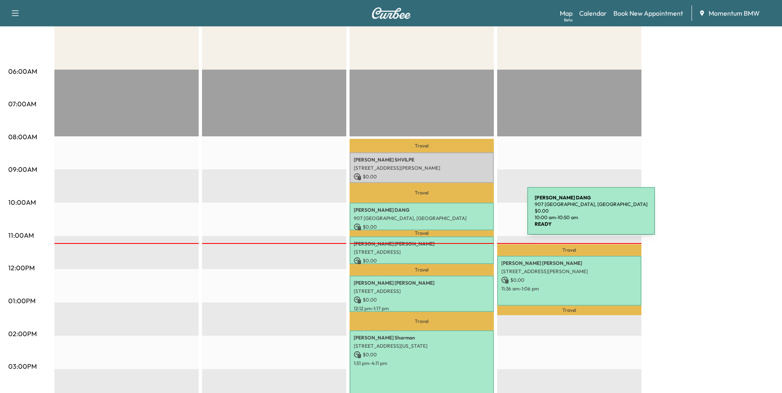
click at [465, 216] on p "907 [GEOGRAPHIC_DATA], [GEOGRAPHIC_DATA]" at bounding box center [422, 218] width 136 height 7
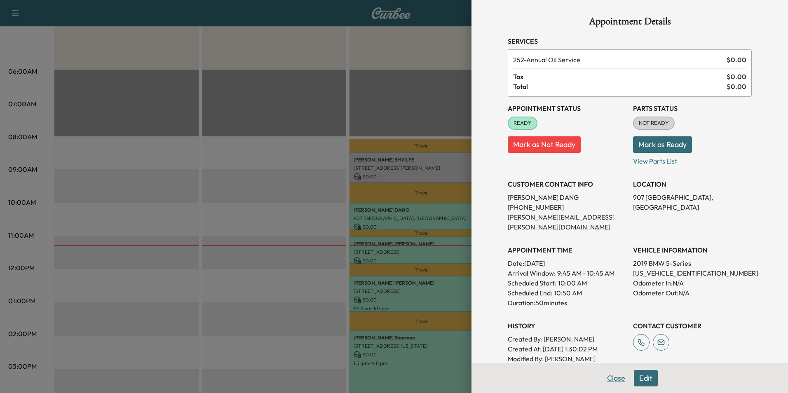
click at [608, 378] on button "Close" at bounding box center [616, 378] width 29 height 16
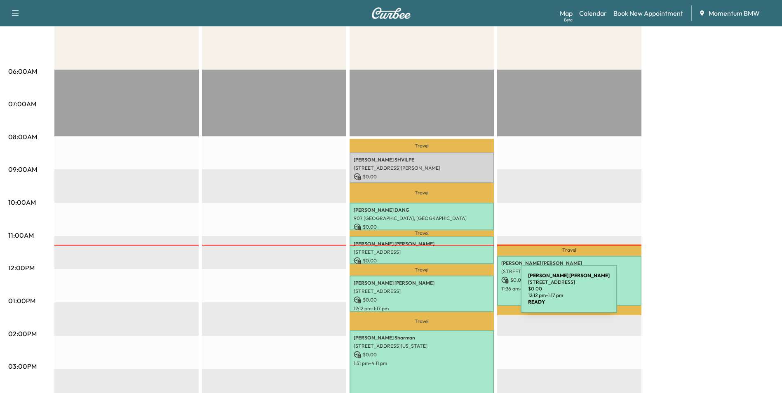
click at [459, 296] on p "$ 0.00" at bounding box center [422, 299] width 136 height 7
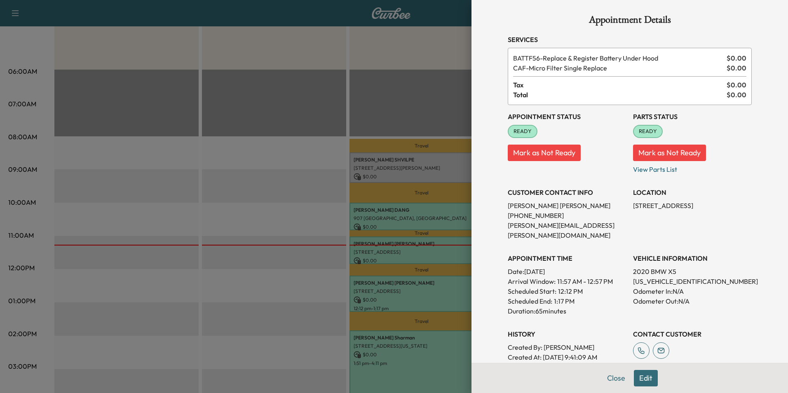
scroll to position [0, 0]
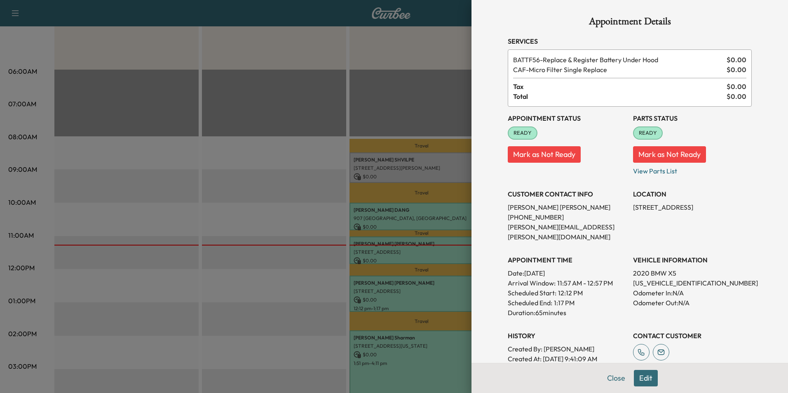
click at [419, 365] on div at bounding box center [394, 196] width 788 height 393
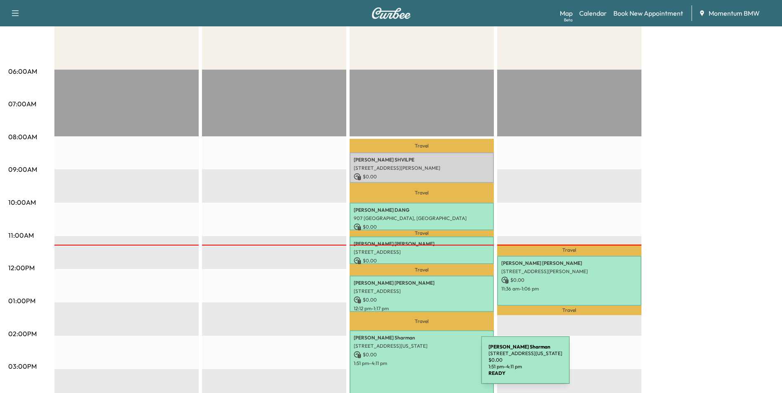
click at [419, 365] on div "[PERSON_NAME] [STREET_ADDRESS][US_STATE] $ 0.00 1:51 pm - 4:11 pm" at bounding box center [421, 369] width 144 height 77
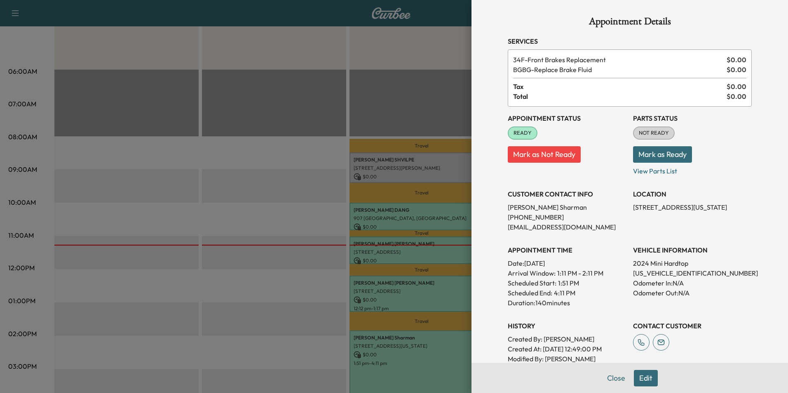
click at [455, 216] on div at bounding box center [394, 196] width 788 height 393
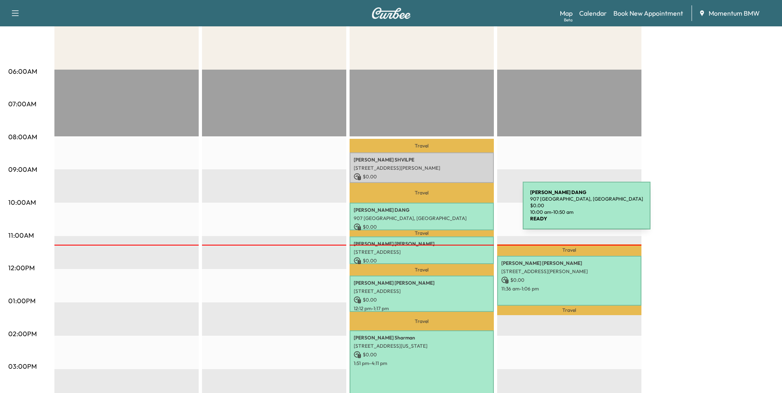
click at [461, 211] on p "[PERSON_NAME]" at bounding box center [422, 210] width 136 height 7
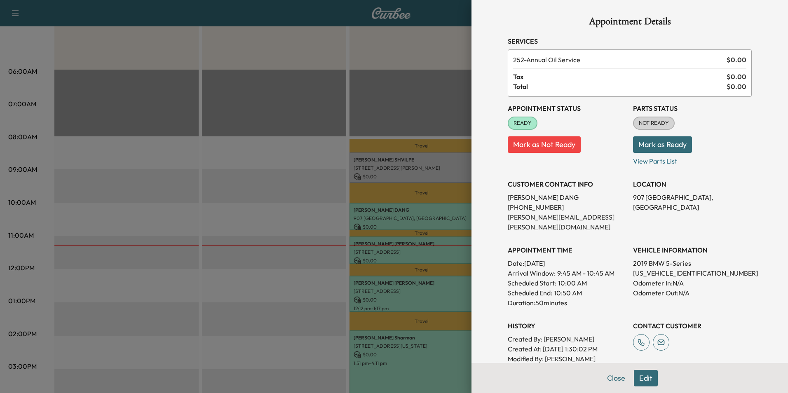
click at [433, 361] on div at bounding box center [394, 196] width 788 height 393
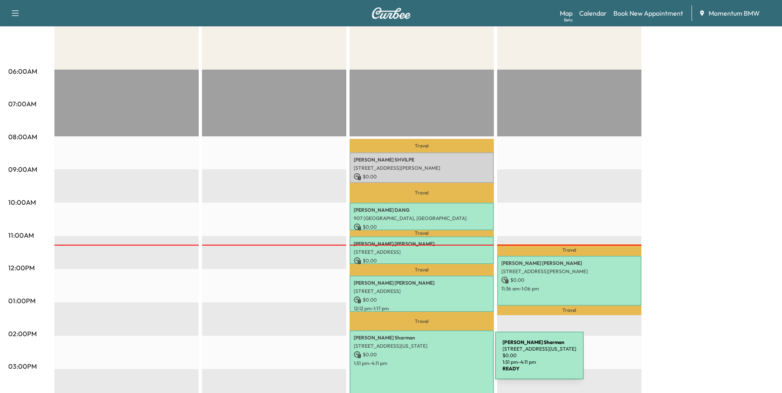
click at [433, 361] on p "1:51 pm - 4:11 pm" at bounding box center [422, 363] width 136 height 7
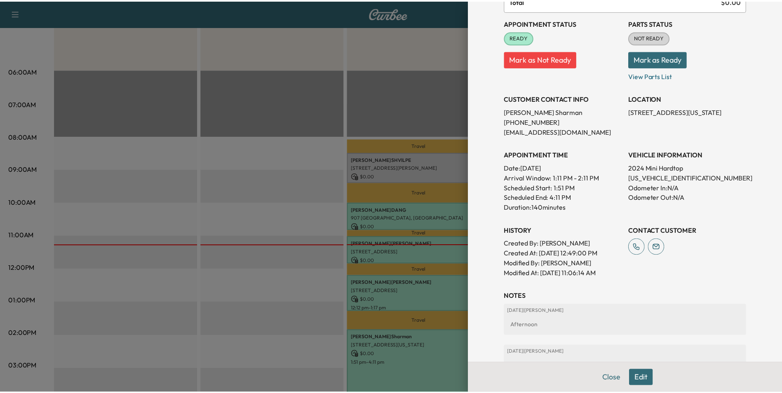
scroll to position [124, 0]
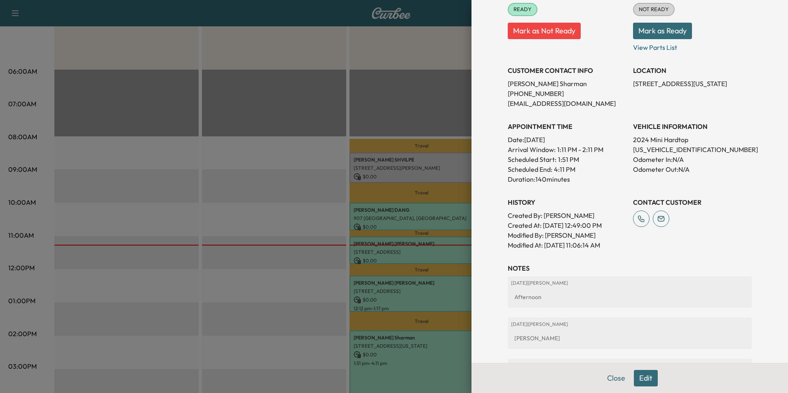
click at [423, 358] on div at bounding box center [394, 196] width 788 height 393
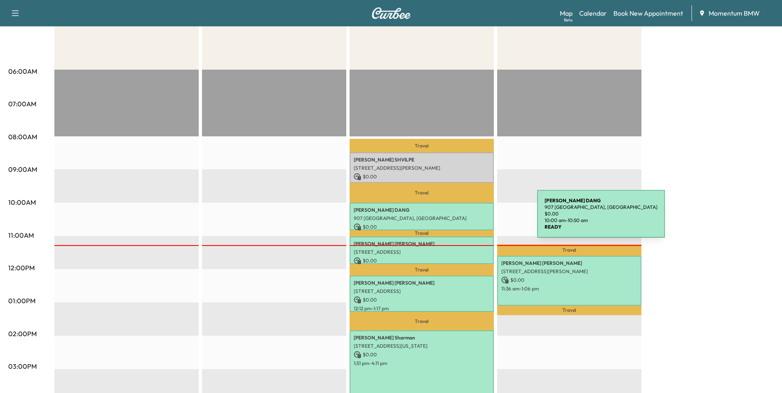
click at [475, 219] on p "907 [GEOGRAPHIC_DATA], [GEOGRAPHIC_DATA]" at bounding box center [422, 218] width 136 height 7
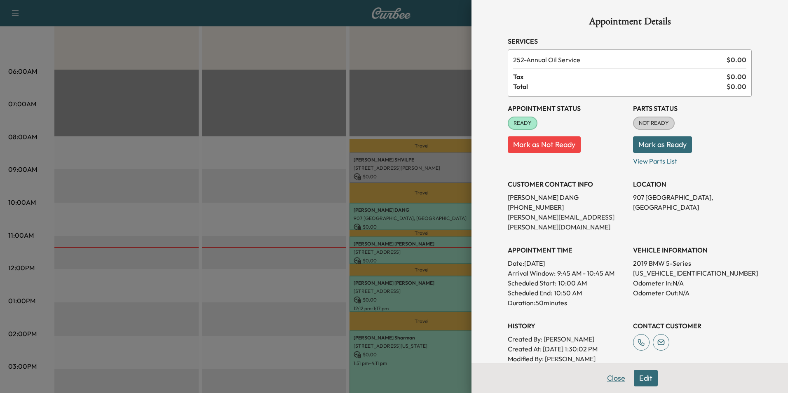
click at [612, 375] on button "Close" at bounding box center [616, 378] width 29 height 16
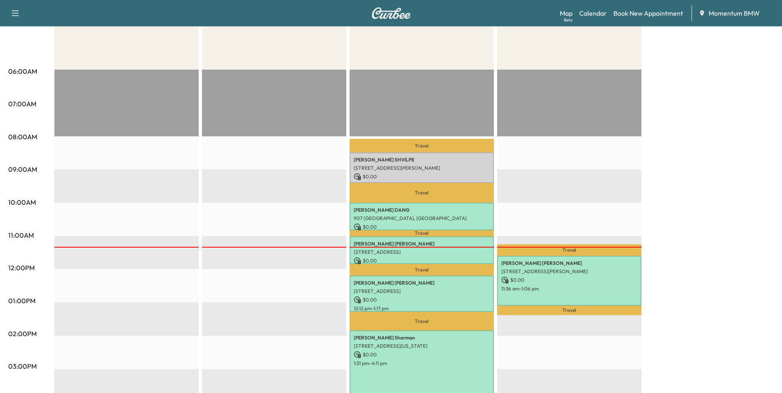
click at [468, 247] on div at bounding box center [421, 247] width 144 height 1
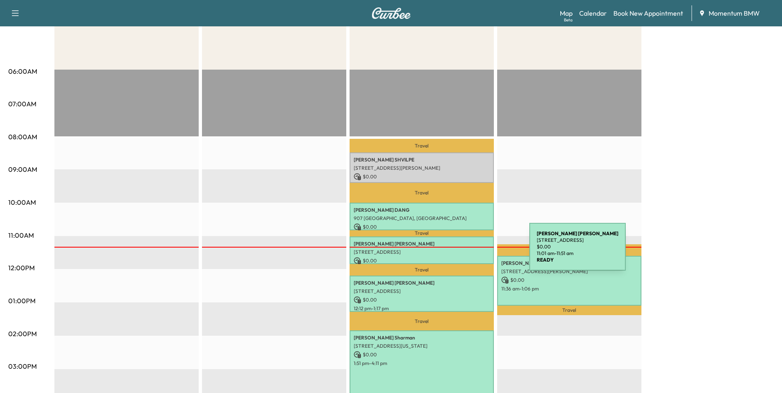
click at [467, 252] on p "[STREET_ADDRESS]" at bounding box center [422, 252] width 136 height 7
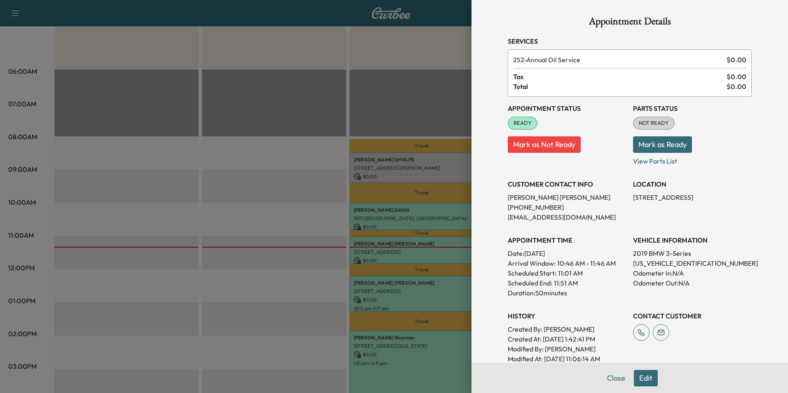
click at [431, 285] on div at bounding box center [394, 196] width 788 height 393
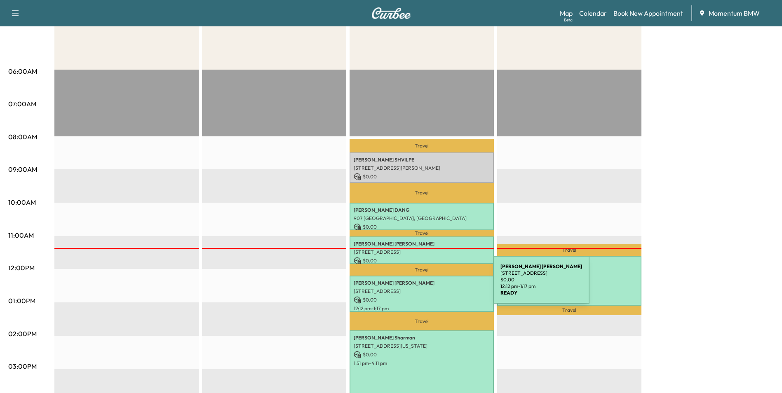
click at [431, 285] on div "[PERSON_NAME] [STREET_ADDRESS] $ 0.00 12:12 pm - 1:17 pm" at bounding box center [421, 294] width 144 height 36
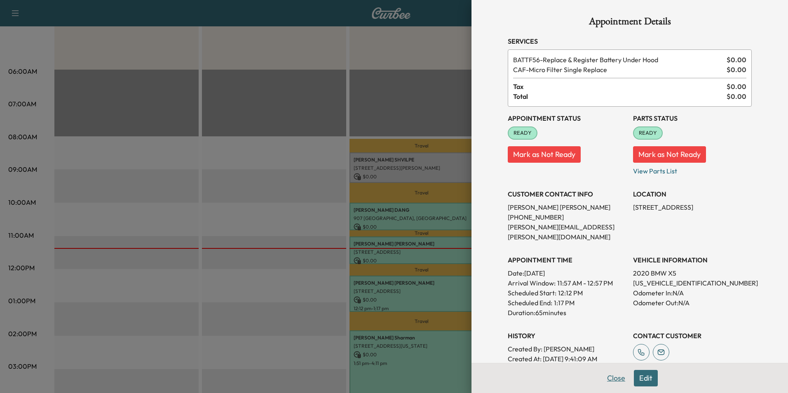
click at [605, 378] on button "Close" at bounding box center [616, 378] width 29 height 16
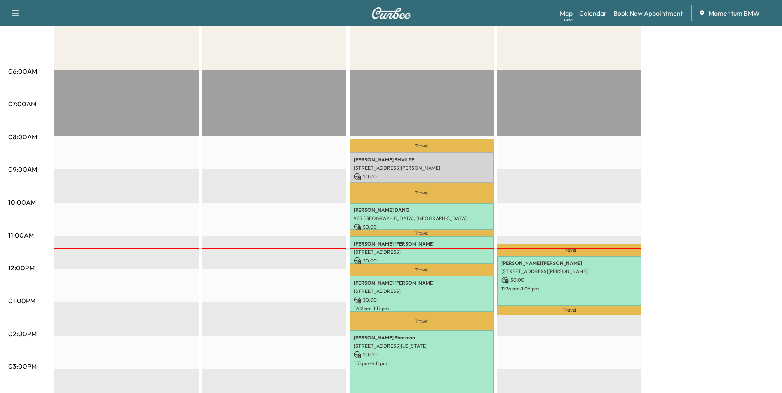
click at [640, 15] on link "Book New Appointment" at bounding box center [648, 13] width 70 height 10
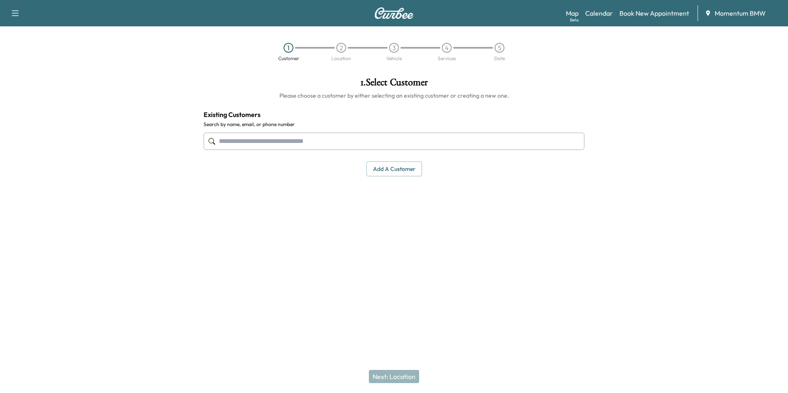
click at [401, 172] on button "Add a customer" at bounding box center [394, 169] width 56 height 15
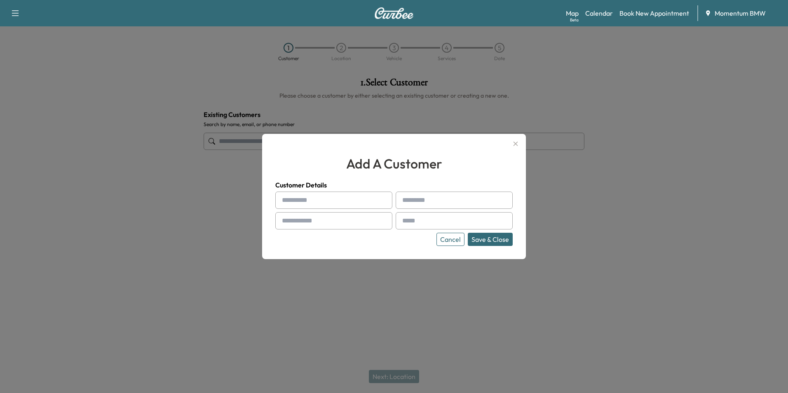
click at [289, 199] on input "text" at bounding box center [333, 200] width 117 height 17
paste input "**********"
type input "**********"
drag, startPoint x: 364, startPoint y: 203, endPoint x: 256, endPoint y: 189, distance: 109.3
click at [256, 189] on div "**********" at bounding box center [394, 196] width 788 height 393
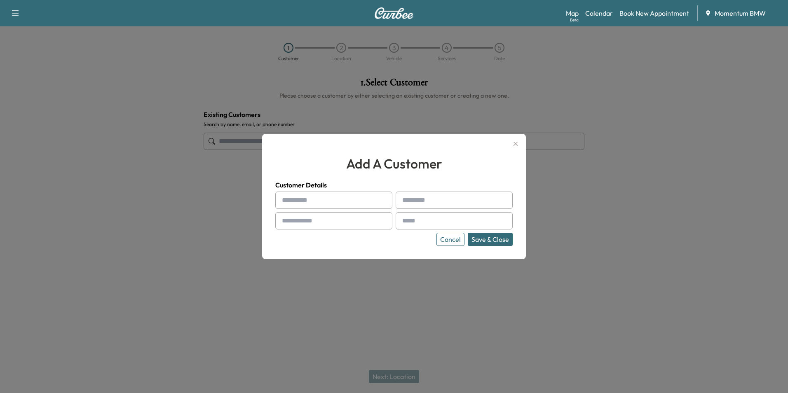
paste input "****"
type input "****"
click at [413, 199] on input "text" at bounding box center [454, 200] width 117 height 17
drag, startPoint x: 404, startPoint y: 197, endPoint x: 340, endPoint y: 222, distance: 69.3
click at [339, 222] on input "text" at bounding box center [333, 220] width 117 height 17
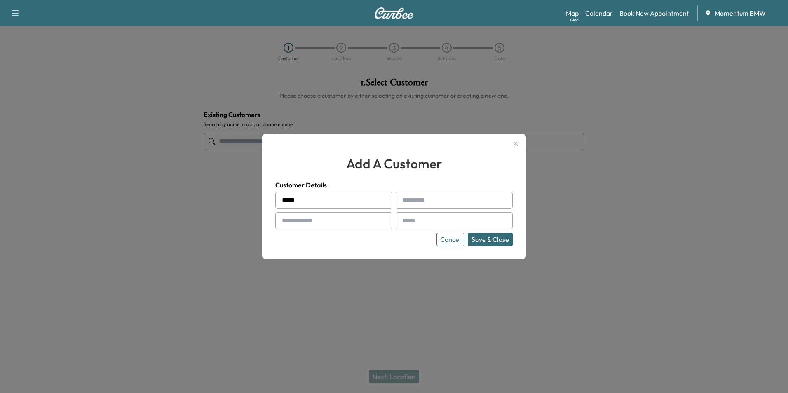
drag, startPoint x: 406, startPoint y: 196, endPoint x: 410, endPoint y: 197, distance: 4.8
click at [410, 197] on input "text" at bounding box center [454, 200] width 117 height 17
paste input "********"
type input "********"
click at [348, 219] on input "text" at bounding box center [333, 220] width 117 height 17
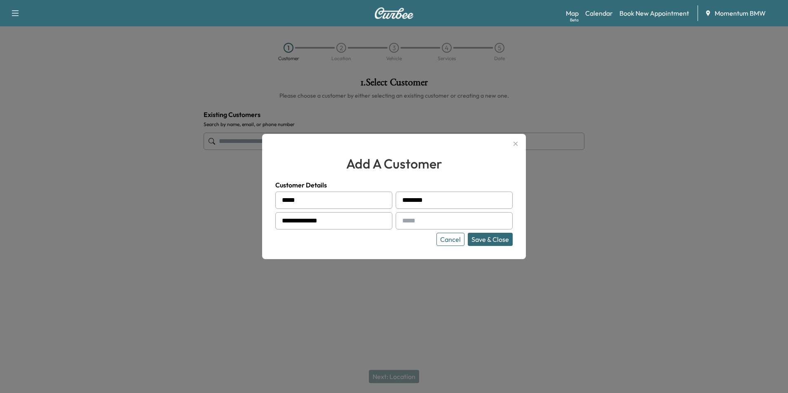
type input "**********"
click at [413, 220] on input "text" at bounding box center [454, 220] width 117 height 17
drag, startPoint x: 407, startPoint y: 222, endPoint x: 367, endPoint y: 221, distance: 40.4
click at [366, 221] on input "**********" at bounding box center [333, 220] width 117 height 17
click at [417, 221] on input "text" at bounding box center [454, 220] width 117 height 17
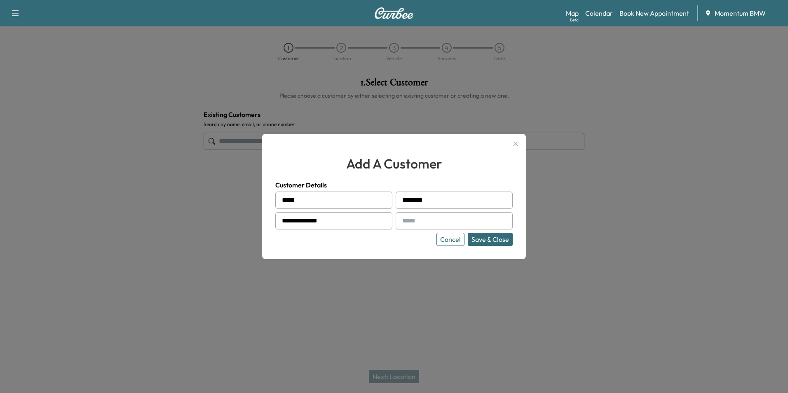
paste input "**********"
type input "**********"
click at [484, 233] on button "Save & Close" at bounding box center [490, 239] width 45 height 13
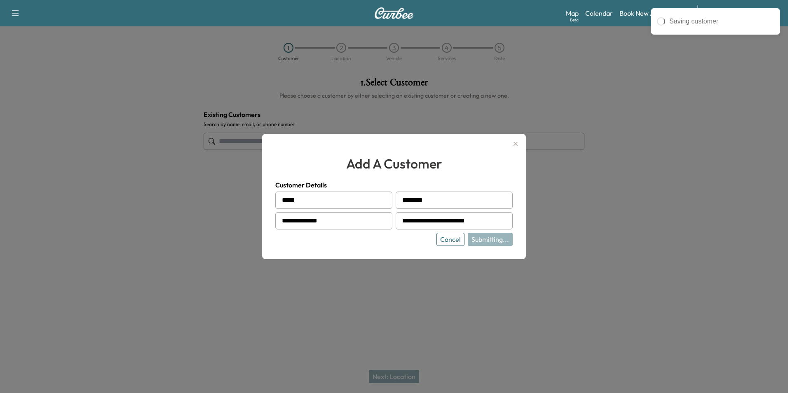
type input "**********"
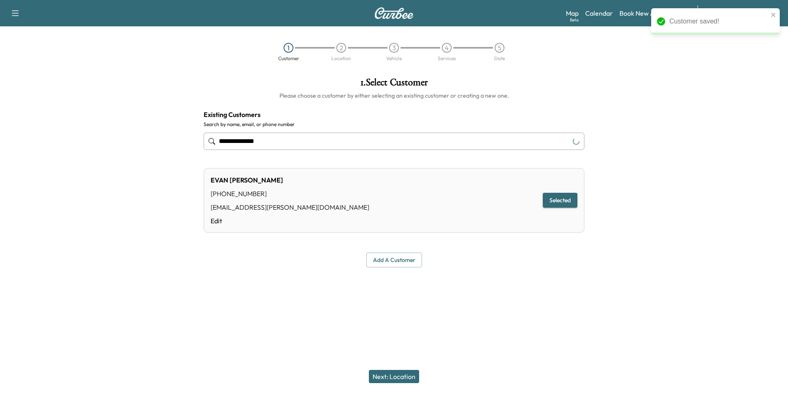
click at [403, 372] on button "Next: Location" at bounding box center [394, 376] width 50 height 13
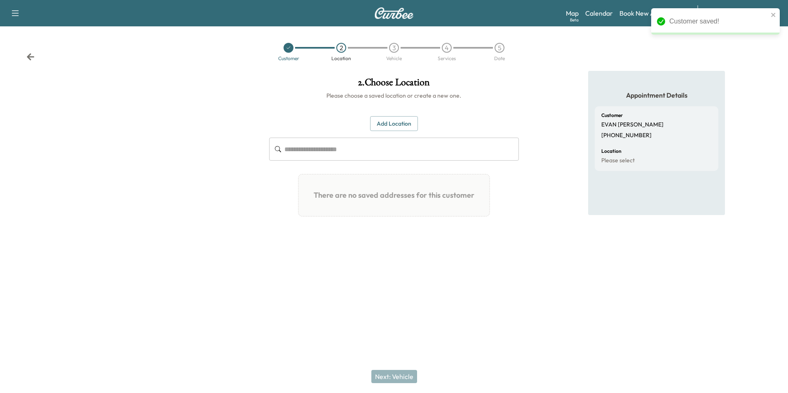
click at [388, 122] on button "Add Location" at bounding box center [394, 123] width 48 height 15
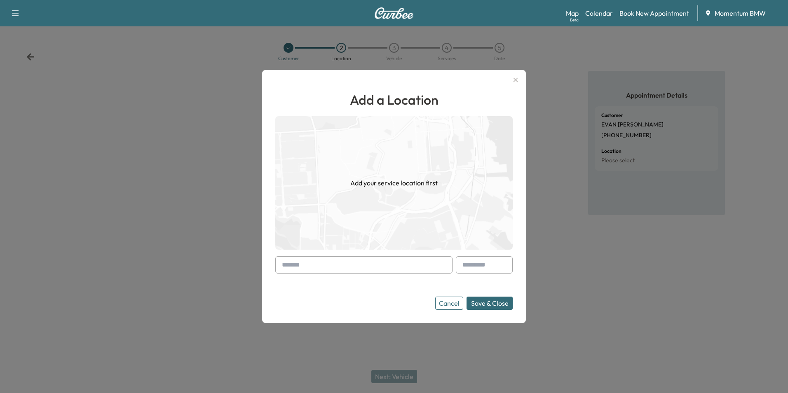
paste input "**********"
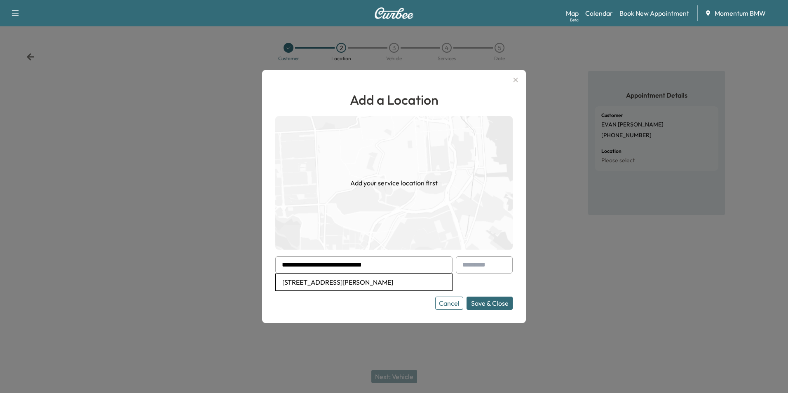
click at [404, 282] on li "[STREET_ADDRESS][PERSON_NAME]" at bounding box center [364, 282] width 176 height 16
type input "**********"
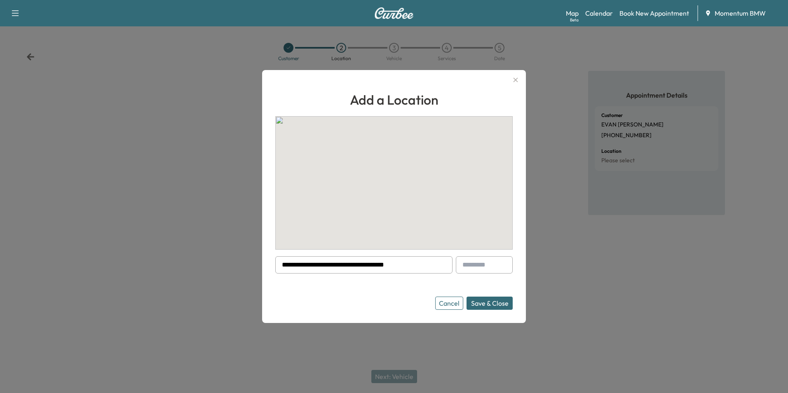
click at [477, 303] on button "Save & Close" at bounding box center [490, 303] width 46 height 13
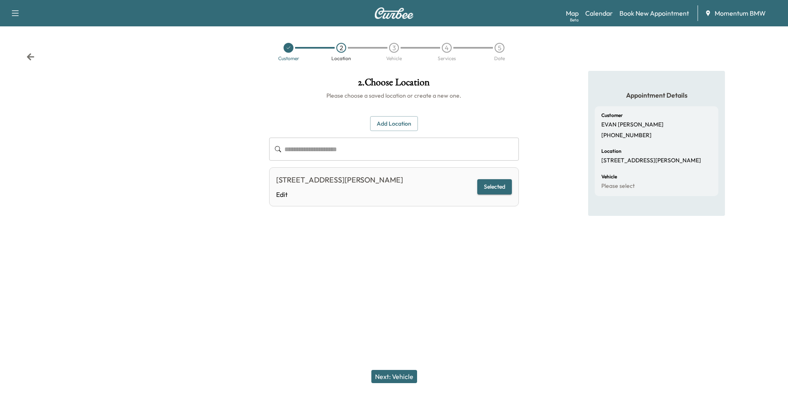
click at [398, 376] on button "Next: Vehicle" at bounding box center [394, 376] width 46 height 13
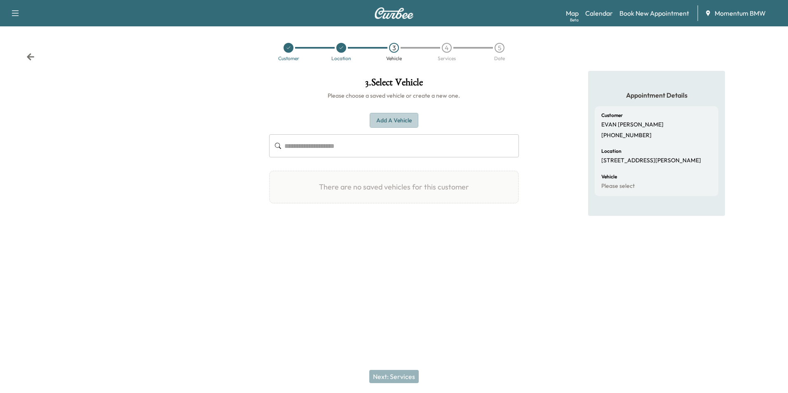
click at [396, 116] on button "Add a Vehicle" at bounding box center [394, 120] width 49 height 15
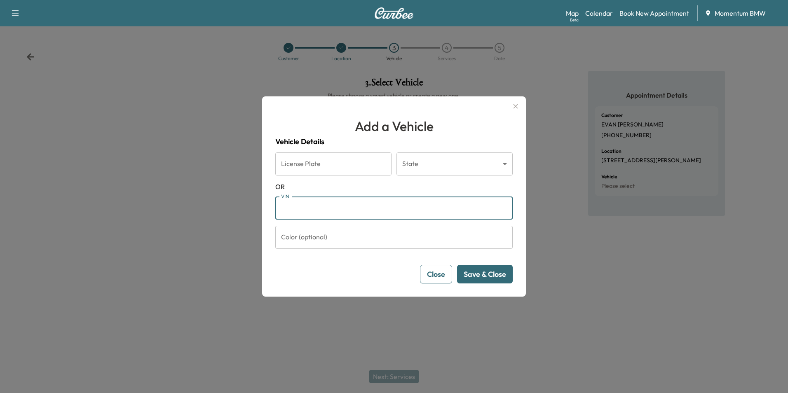
paste input "**********"
type input "**********"
click at [482, 275] on button "Save & Close" at bounding box center [485, 274] width 56 height 19
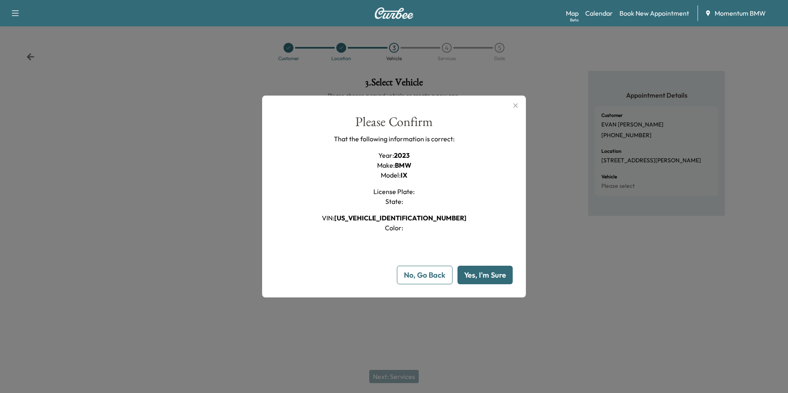
click at [482, 275] on button "Yes, I'm Sure" at bounding box center [484, 275] width 55 height 19
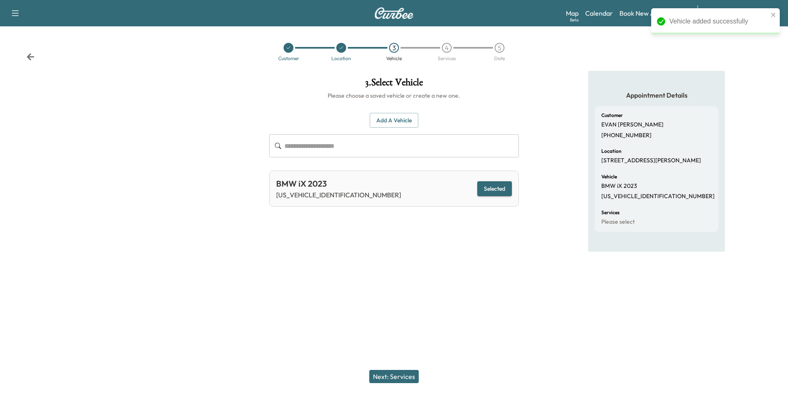
click at [395, 373] on button "Next: Services" at bounding box center [393, 376] width 49 height 13
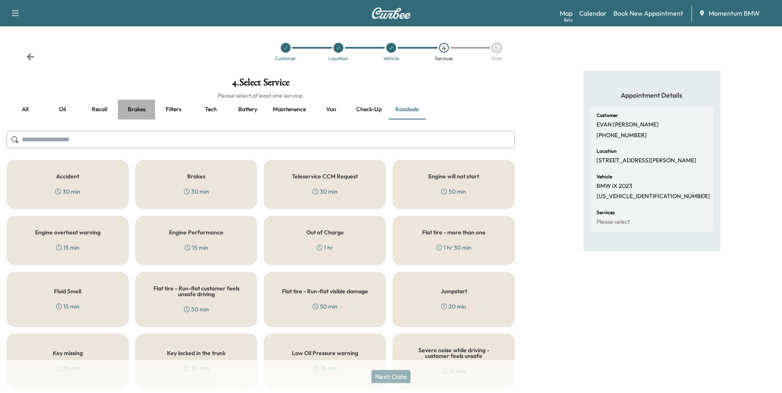
click at [140, 109] on button "Brakes" at bounding box center [136, 110] width 37 height 20
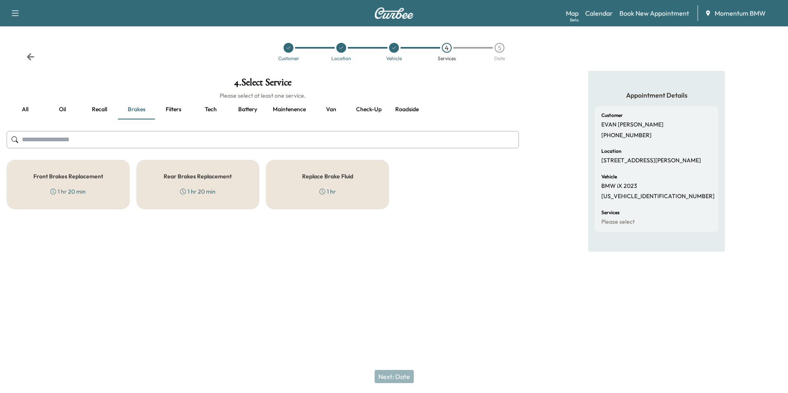
click at [406, 110] on button "Roadside" at bounding box center [406, 110] width 37 height 20
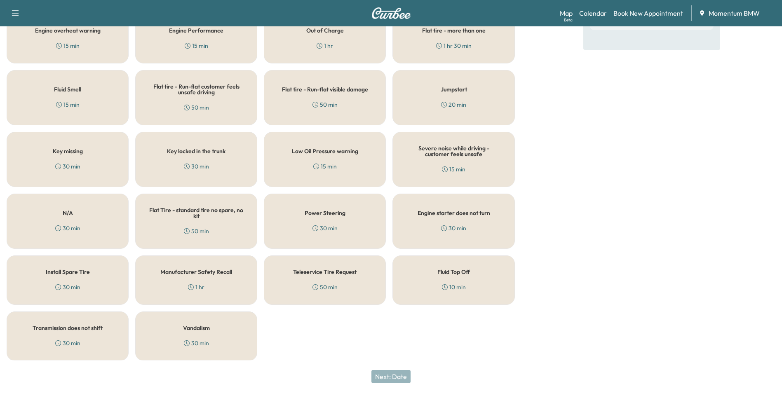
scroll to position [203, 0]
click at [466, 271] on h5 "Fluid Top Off" at bounding box center [453, 271] width 33 height 6
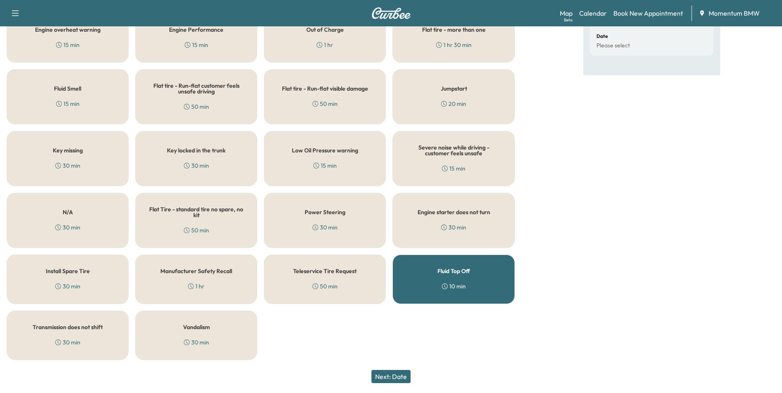
click at [390, 375] on button "Next: Date" at bounding box center [390, 376] width 39 height 13
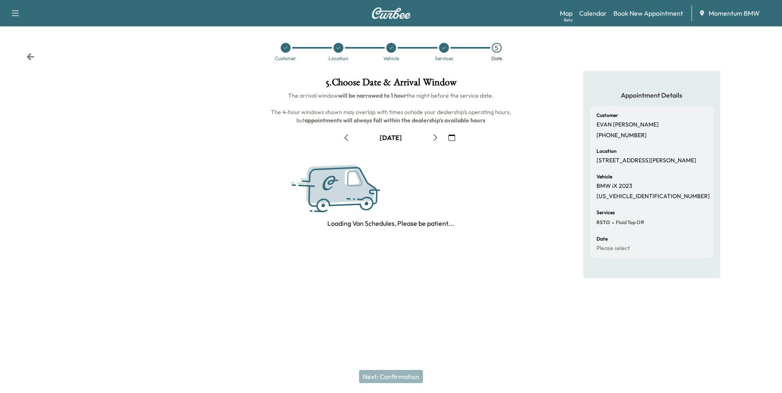
scroll to position [0, 0]
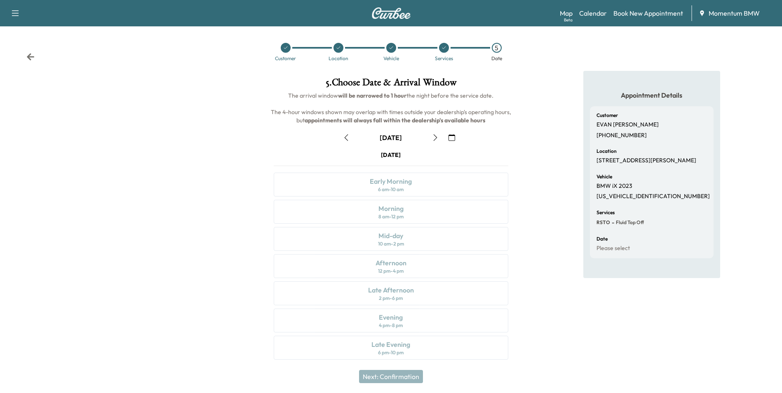
click at [450, 137] on icon "button" at bounding box center [451, 137] width 7 height 7
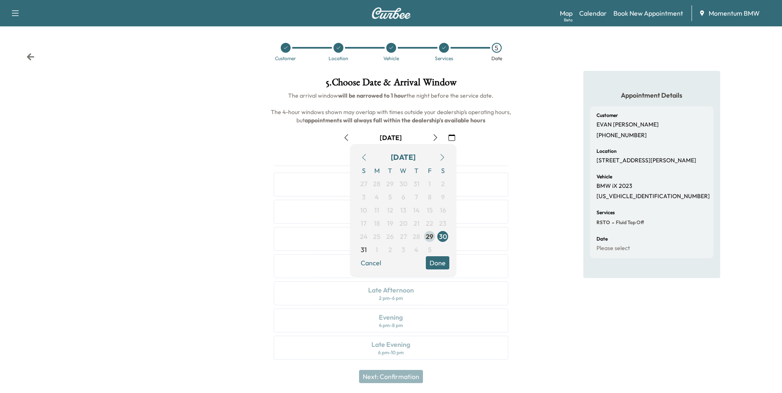
click at [430, 234] on span "29" at bounding box center [429, 237] width 7 height 10
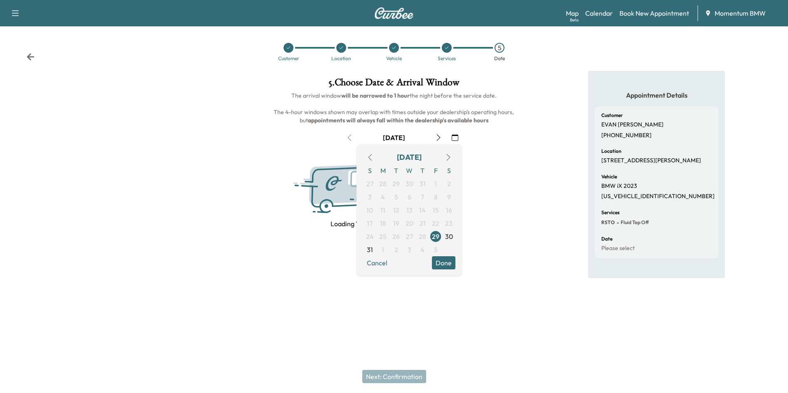
click at [439, 263] on button "Done" at bounding box center [443, 262] width 23 height 13
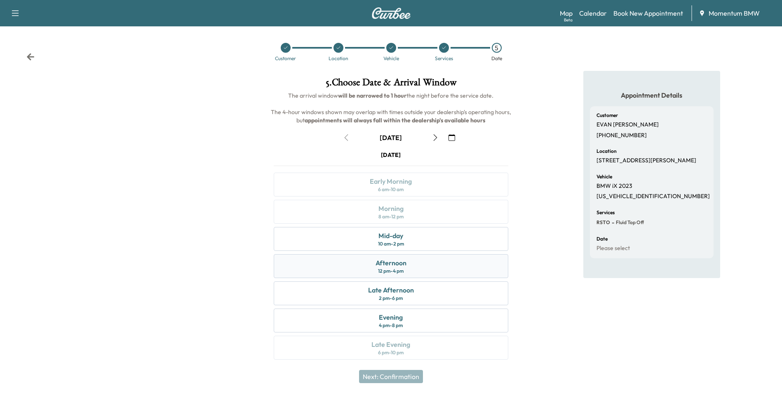
click at [401, 263] on div "Afternoon" at bounding box center [390, 263] width 31 height 10
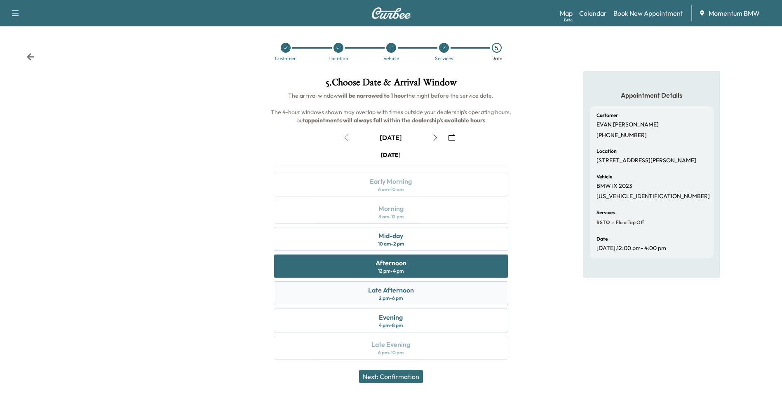
click at [397, 294] on div "Late Afternoon" at bounding box center [391, 290] width 46 height 10
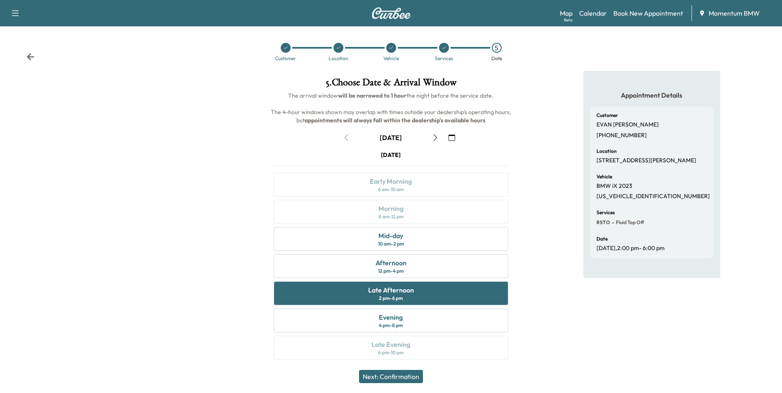
click at [390, 376] on button "Next: Confirmation" at bounding box center [391, 376] width 64 height 13
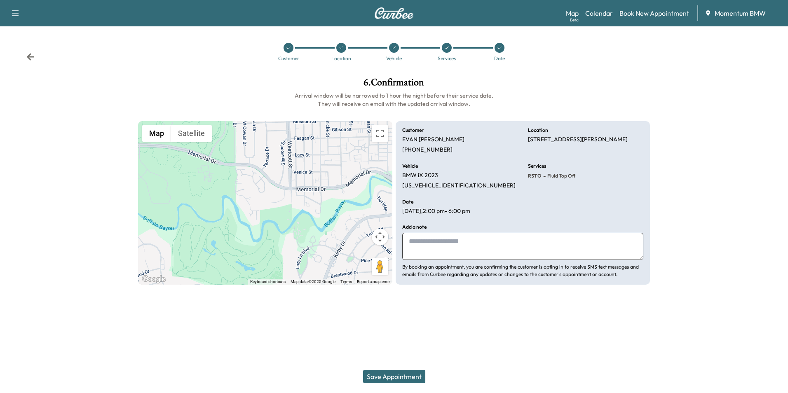
click at [390, 376] on button "Save Appointment" at bounding box center [394, 376] width 62 height 13
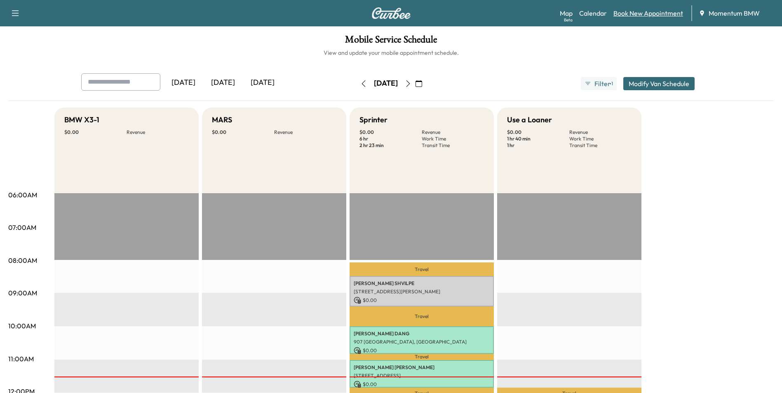
click at [654, 13] on link "Book New Appointment" at bounding box center [648, 13] width 70 height 10
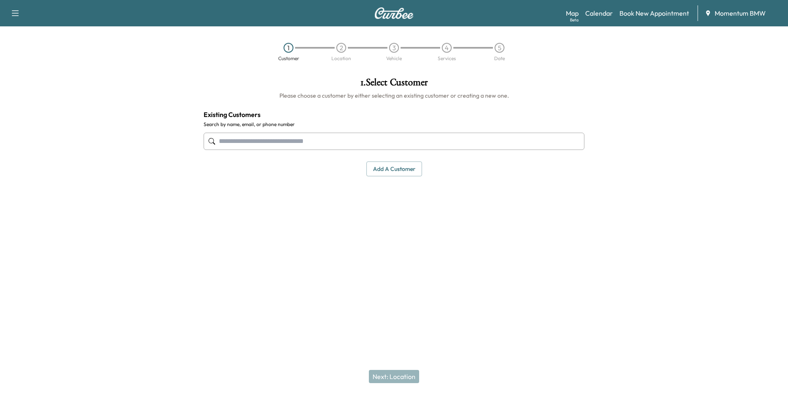
click at [595, 18] on div "Map Beta Calendar Book New Appointment Momentum BMW" at bounding box center [674, 13] width 216 height 16
click at [597, 13] on link "Calendar" at bounding box center [599, 13] width 28 height 10
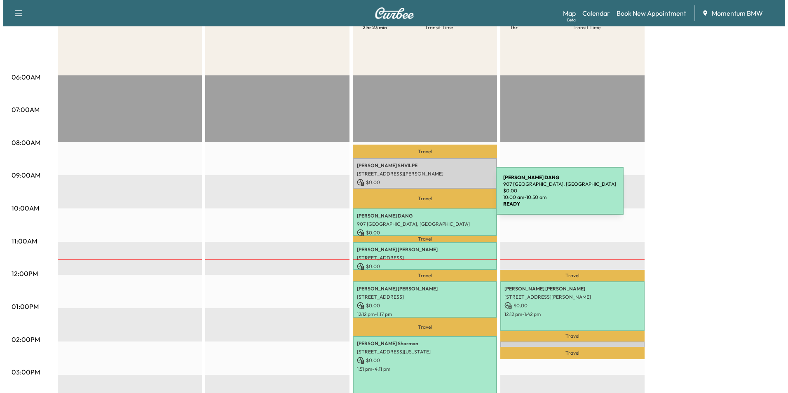
scroll to position [165, 0]
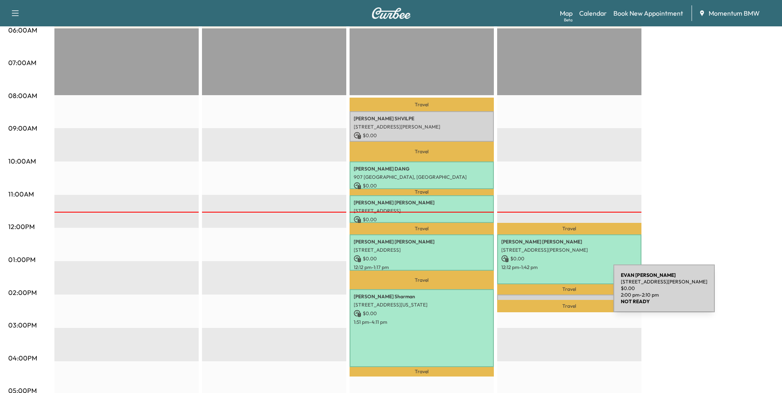
click at [551, 295] on div "[PERSON_NAME] [STREET_ADDRESS][PERSON_NAME] $ 0.00 2:00 pm - 2:10 pm" at bounding box center [569, 299] width 144 height 8
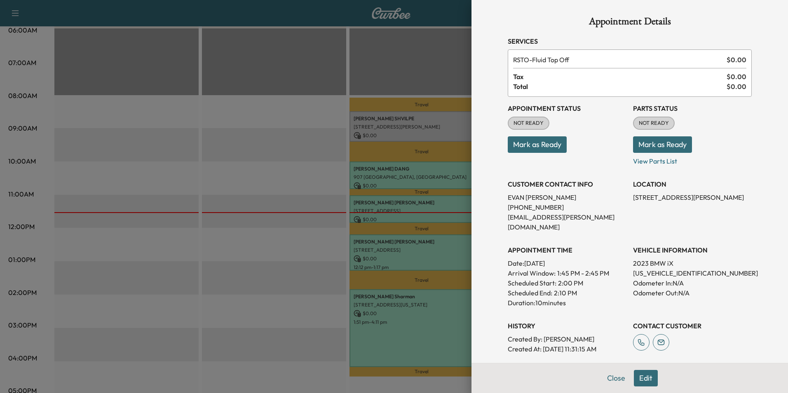
click at [536, 144] on button "Mark as Ready" at bounding box center [537, 144] width 59 height 16
click at [613, 379] on button "Close" at bounding box center [616, 378] width 29 height 16
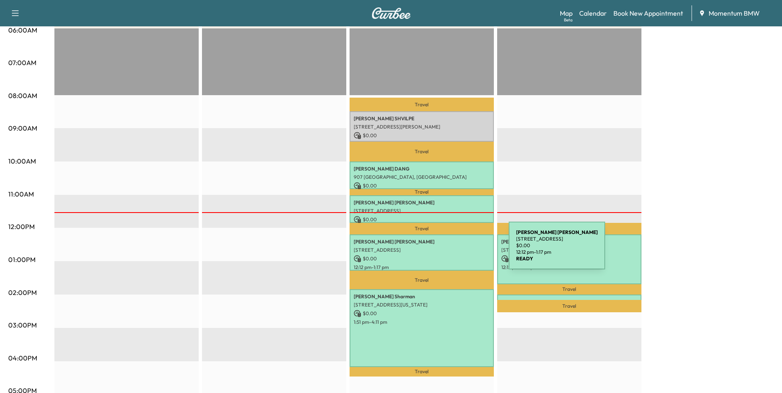
click at [447, 251] on p "[STREET_ADDRESS]" at bounding box center [422, 250] width 136 height 7
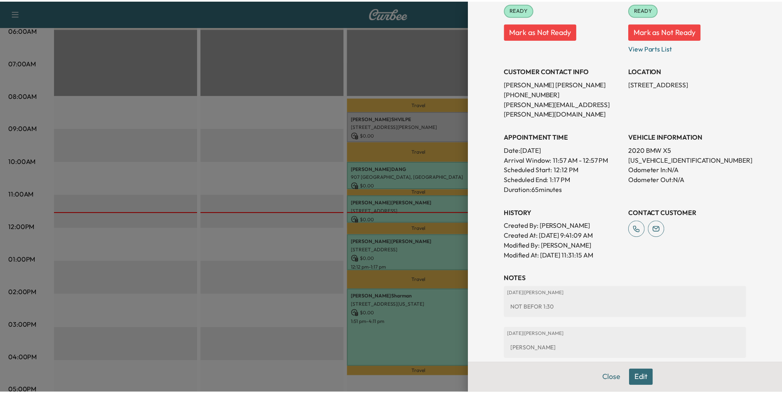
scroll to position [124, 0]
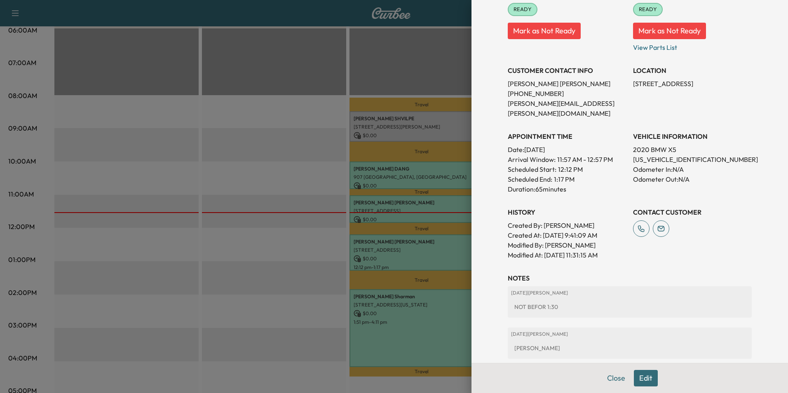
click at [437, 129] on div at bounding box center [394, 196] width 788 height 393
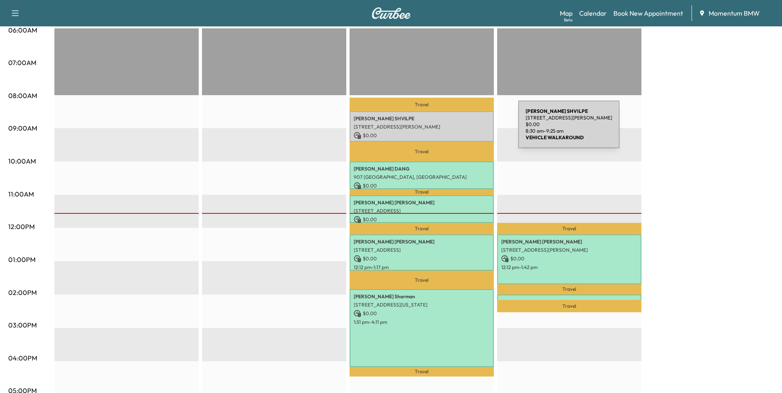
click at [456, 129] on p "[STREET_ADDRESS][PERSON_NAME]" at bounding box center [422, 127] width 136 height 7
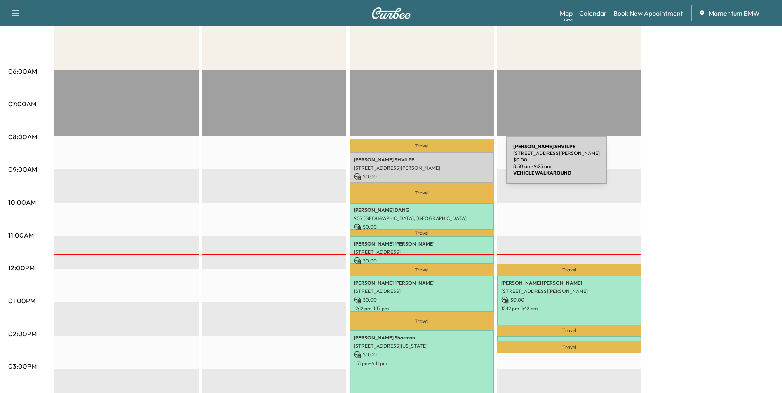
click at [444, 165] on p "[STREET_ADDRESS][PERSON_NAME]" at bounding box center [422, 168] width 136 height 7
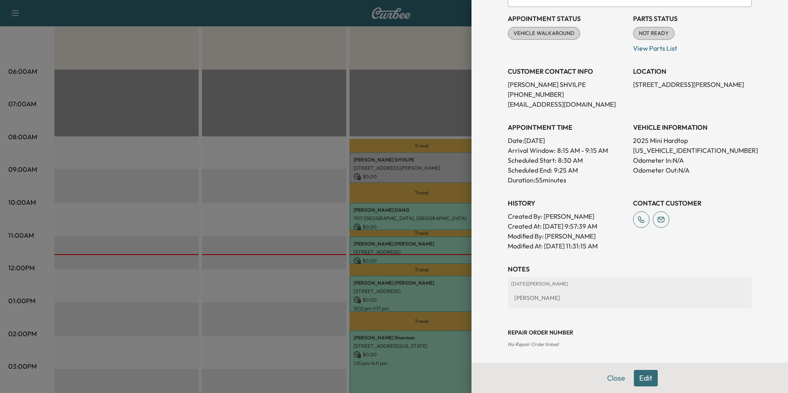
scroll to position [101, 0]
click at [612, 376] on button "Close" at bounding box center [616, 378] width 29 height 16
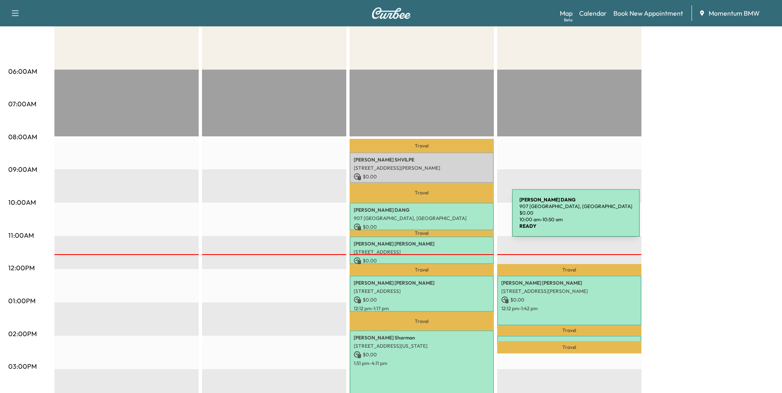
click at [450, 218] on p "907 [GEOGRAPHIC_DATA], [GEOGRAPHIC_DATA]" at bounding box center [422, 218] width 136 height 7
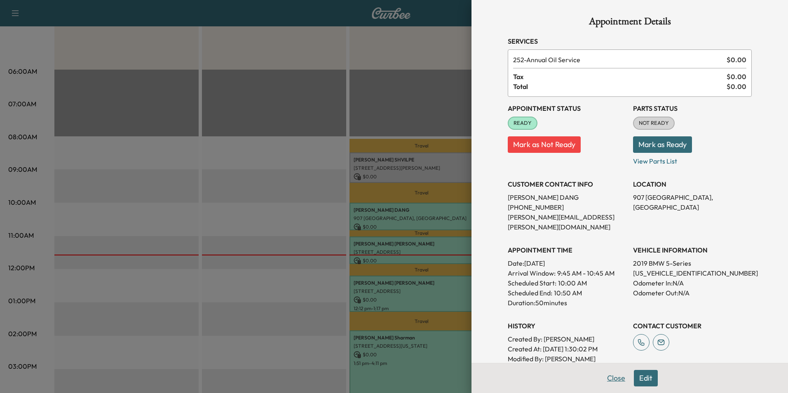
click at [618, 380] on button "Close" at bounding box center [616, 378] width 29 height 16
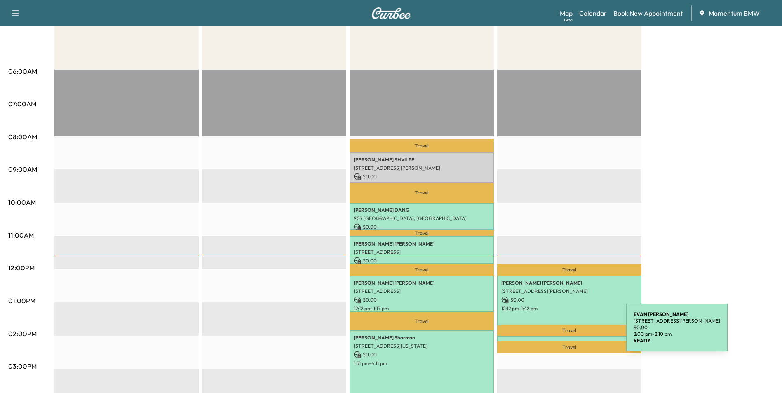
click at [564, 336] on div "[PERSON_NAME] [STREET_ADDRESS][PERSON_NAME] $ 0.00 2:00 pm - 2:10 pm" at bounding box center [569, 340] width 144 height 8
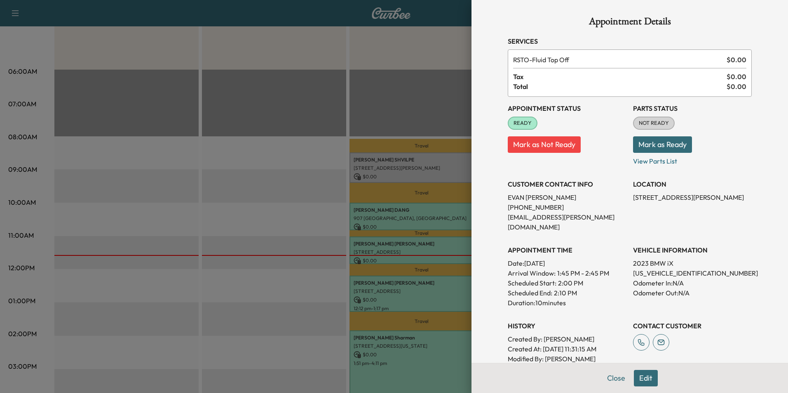
click at [648, 268] on p "[US_VEHICLE_IDENTIFICATION_NUMBER]" at bounding box center [692, 273] width 119 height 10
copy p "[US_VEHICLE_IDENTIFICATION_NUMBER]"
click at [430, 169] on div at bounding box center [394, 196] width 788 height 393
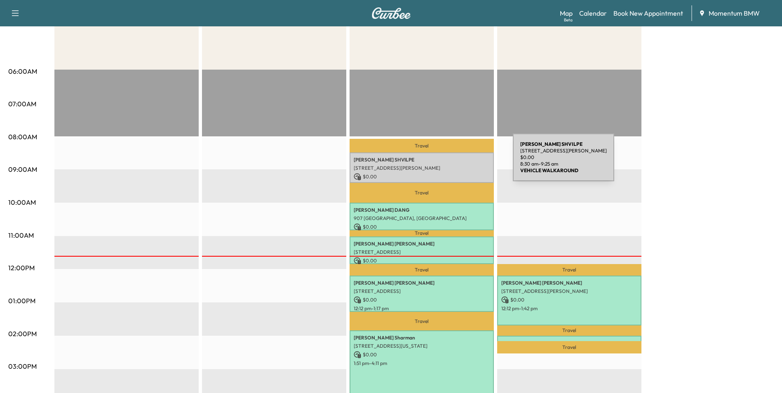
click at [451, 162] on p "[PERSON_NAME]" at bounding box center [422, 160] width 136 height 7
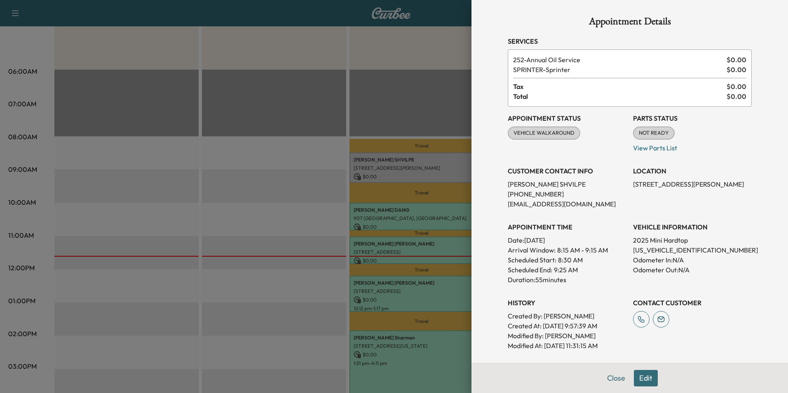
click at [618, 376] on button "Close" at bounding box center [616, 378] width 29 height 16
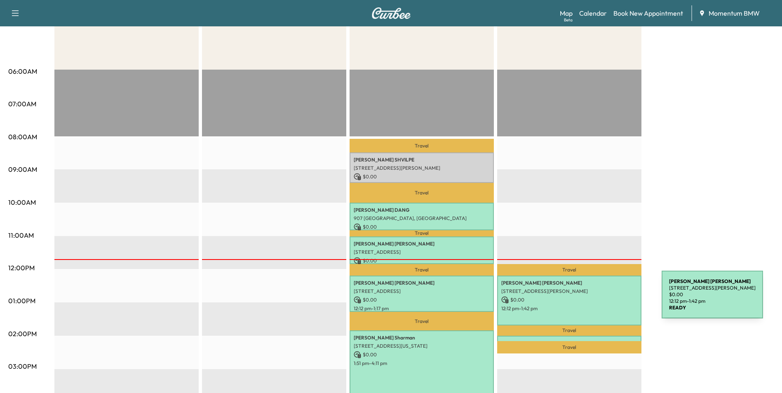
click at [600, 300] on p "$ 0.00" at bounding box center [569, 299] width 136 height 7
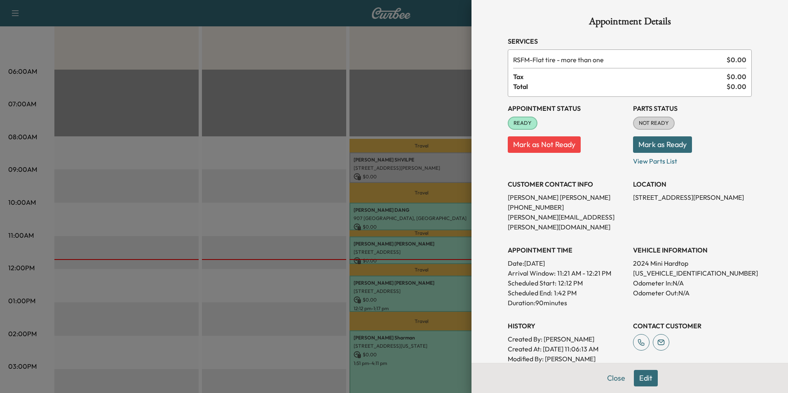
click at [636, 373] on button "Edit" at bounding box center [646, 378] width 24 height 16
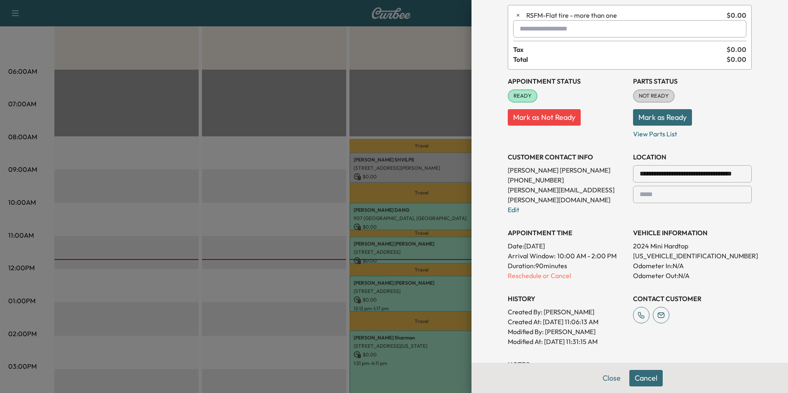
scroll to position [124, 0]
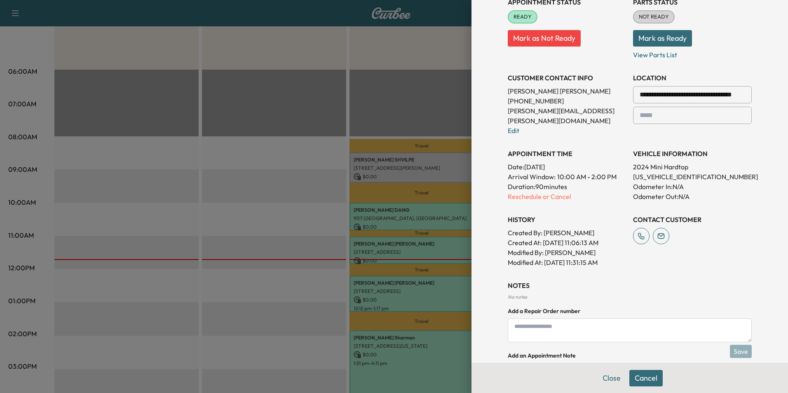
click at [532, 322] on textarea at bounding box center [630, 331] width 244 height 24
type textarea "*"
type textarea "*****"
click at [739, 345] on button "Save" at bounding box center [741, 351] width 22 height 13
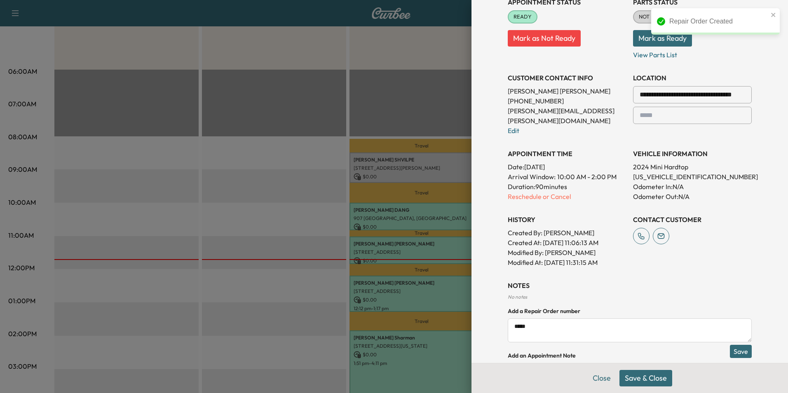
click at [649, 377] on button "Save & Close" at bounding box center [645, 378] width 53 height 16
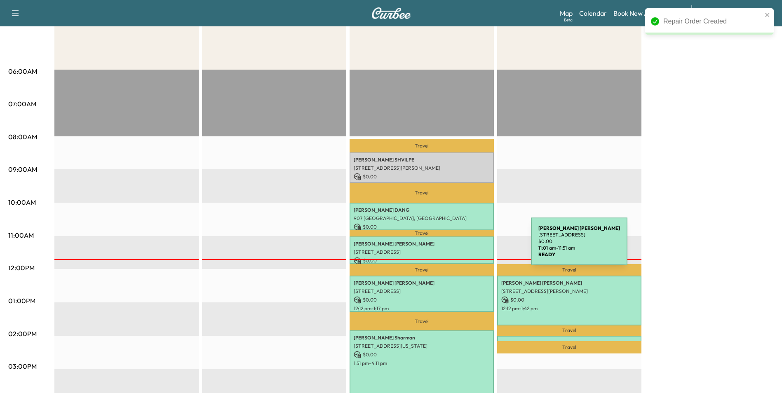
click at [469, 249] on p "[STREET_ADDRESS]" at bounding box center [422, 252] width 136 height 7
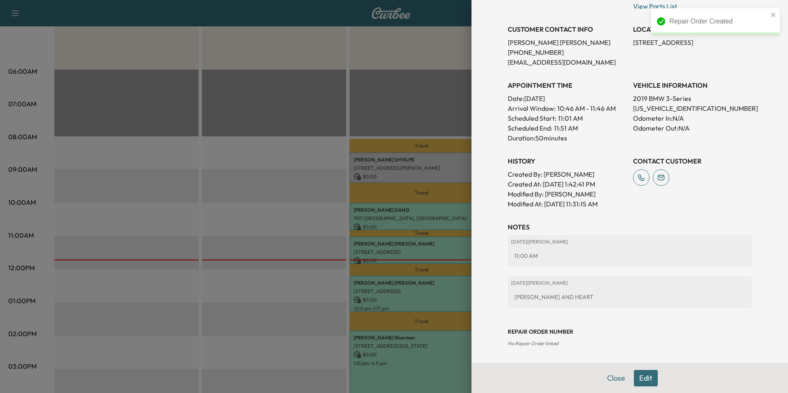
scroll to position [156, 0]
click at [616, 379] on button "Close" at bounding box center [616, 378] width 29 height 16
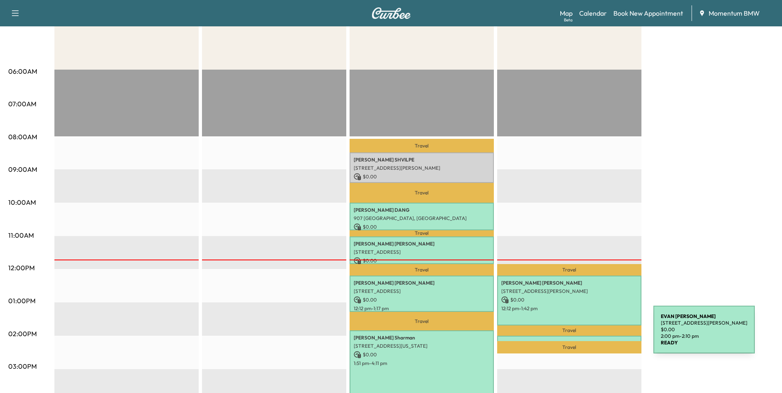
click at [591, 336] on div "[PERSON_NAME] [STREET_ADDRESS][PERSON_NAME] $ 0.00 2:00 pm - 2:10 pm" at bounding box center [569, 340] width 144 height 8
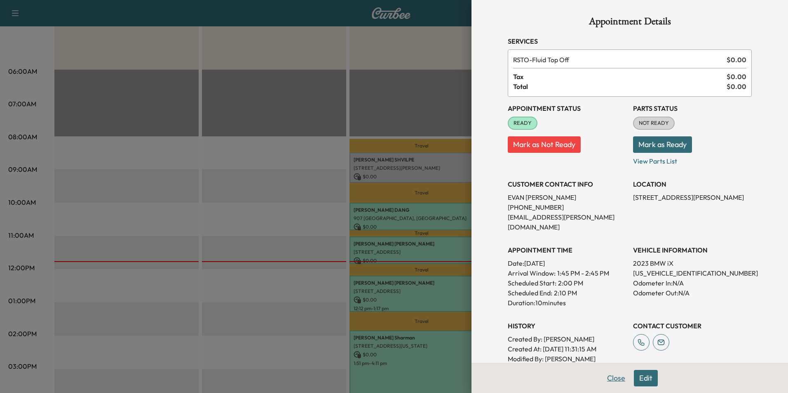
click at [614, 381] on button "Close" at bounding box center [616, 378] width 29 height 16
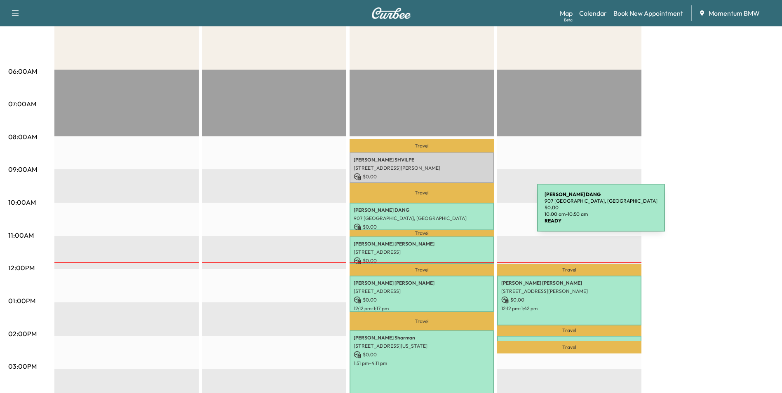
click at [475, 215] on p "907 [GEOGRAPHIC_DATA], [GEOGRAPHIC_DATA]" at bounding box center [422, 218] width 136 height 7
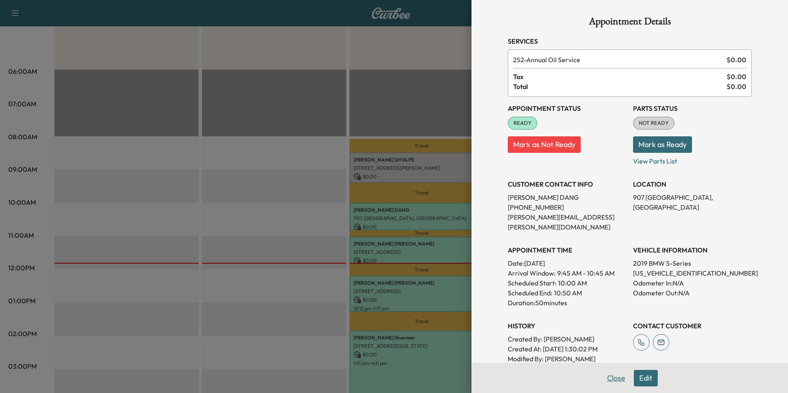
click at [608, 377] on button "Close" at bounding box center [616, 378] width 29 height 16
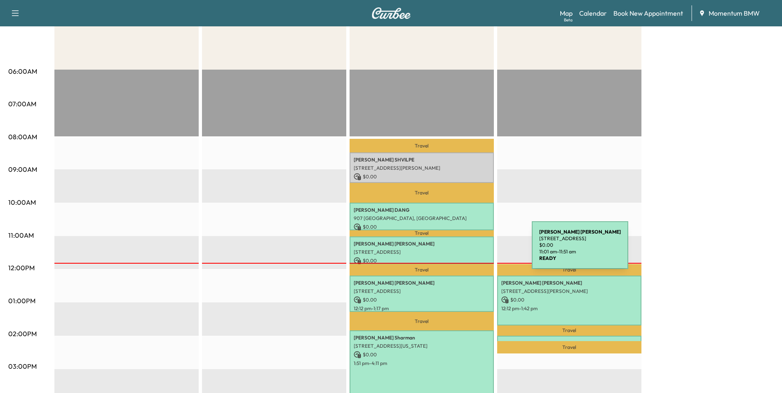
click at [470, 251] on p "[STREET_ADDRESS]" at bounding box center [422, 252] width 136 height 7
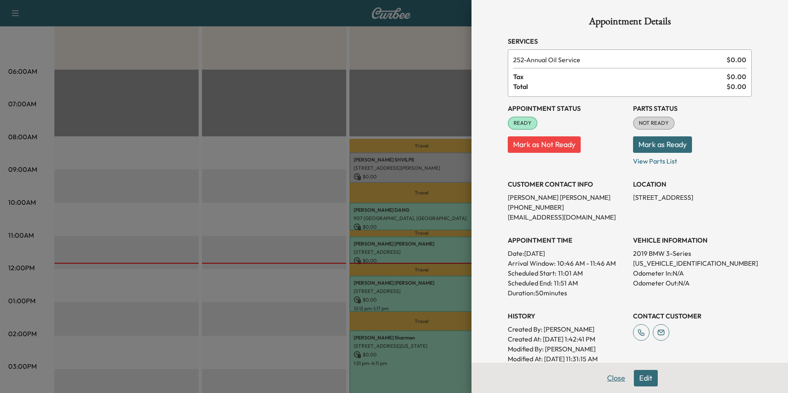
click at [605, 378] on button "Close" at bounding box center [616, 378] width 29 height 16
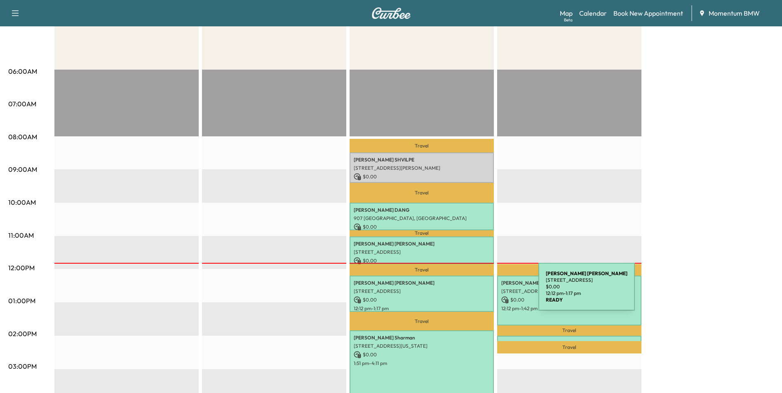
click at [476, 292] on p "[STREET_ADDRESS]" at bounding box center [422, 291] width 136 height 7
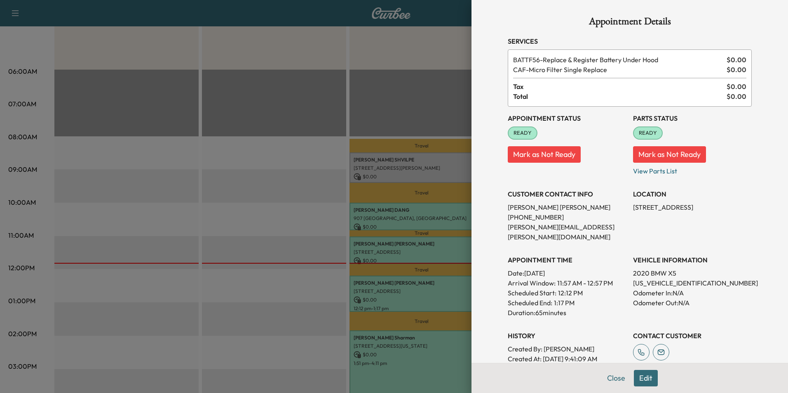
click at [649, 278] on p "[US_VEHICLE_IDENTIFICATION_NUMBER]" at bounding box center [692, 283] width 119 height 10
copy p "[US_VEHICLE_IDENTIFICATION_NUMBER]"
click at [609, 379] on button "Close" at bounding box center [616, 378] width 29 height 16
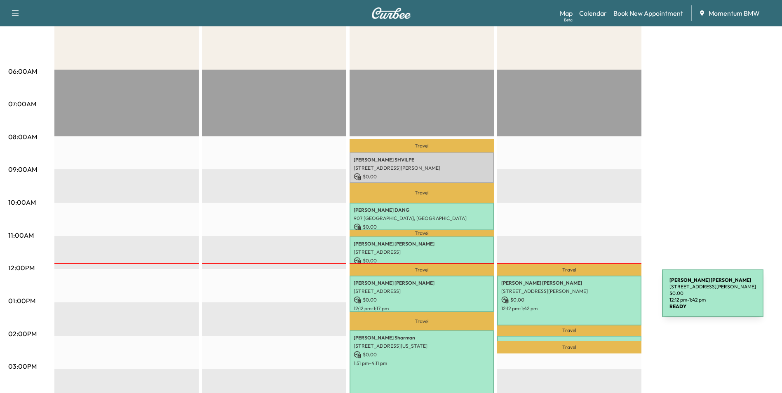
click at [600, 298] on p "$ 0.00" at bounding box center [569, 299] width 136 height 7
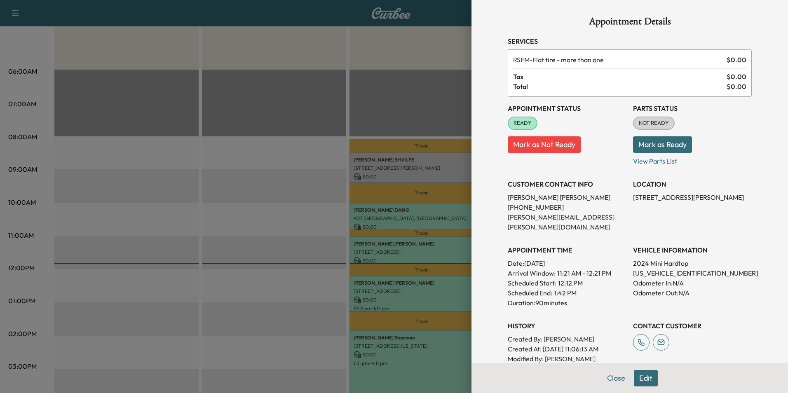
click at [652, 268] on p "[US_VEHICLE_IDENTIFICATION_NUMBER]" at bounding box center [692, 273] width 119 height 10
copy p "[US_VEHICLE_IDENTIFICATION_NUMBER]"
click at [610, 378] on button "Close" at bounding box center [616, 378] width 29 height 16
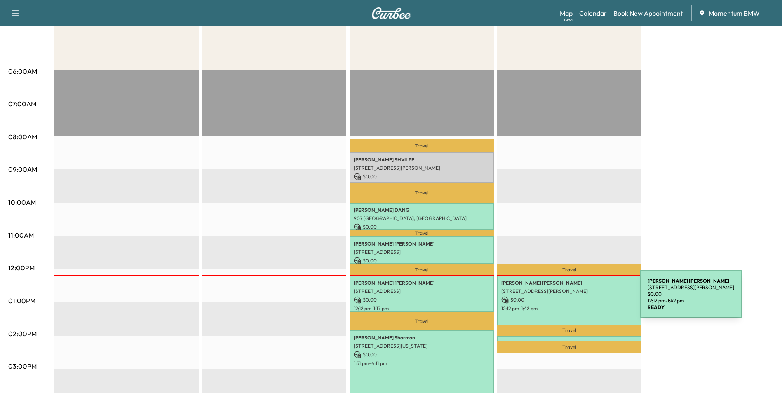
click at [578, 299] on p "$ 0.00" at bounding box center [569, 299] width 136 height 7
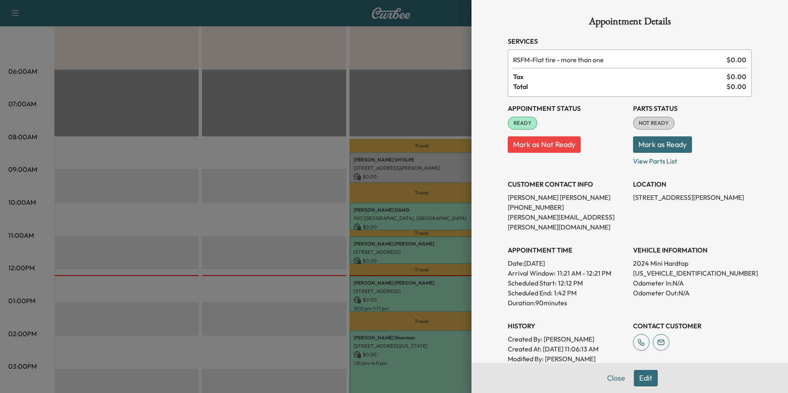
click at [652, 268] on p "[US_VEHICLE_IDENTIFICATION_NUMBER]" at bounding box center [692, 273] width 119 height 10
copy p "[US_VEHICLE_IDENTIFICATION_NUMBER]"
drag, startPoint x: 502, startPoint y: 196, endPoint x: 557, endPoint y: 198, distance: 55.3
click at [557, 198] on p "[PERSON_NAME]" at bounding box center [567, 197] width 119 height 10
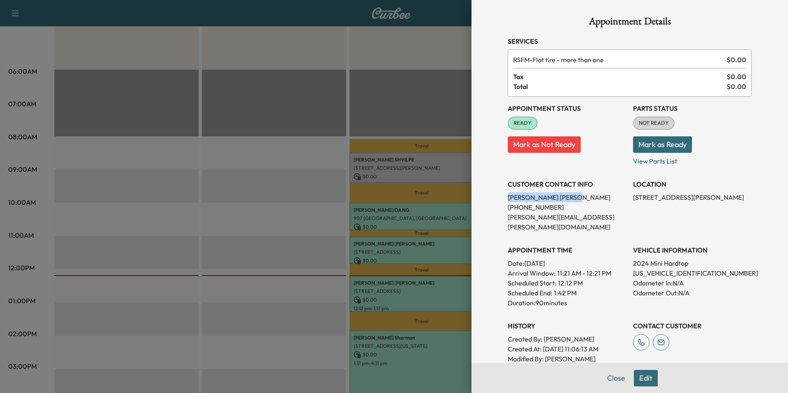
drag, startPoint x: 557, startPoint y: 198, endPoint x: 547, endPoint y: 197, distance: 10.0
copy p "[PERSON_NAME]"
click at [646, 268] on p "[US_VEHICLE_IDENTIFICATION_NUMBER]" at bounding box center [692, 273] width 119 height 10
copy p "[US_VEHICLE_IDENTIFICATION_NUMBER]"
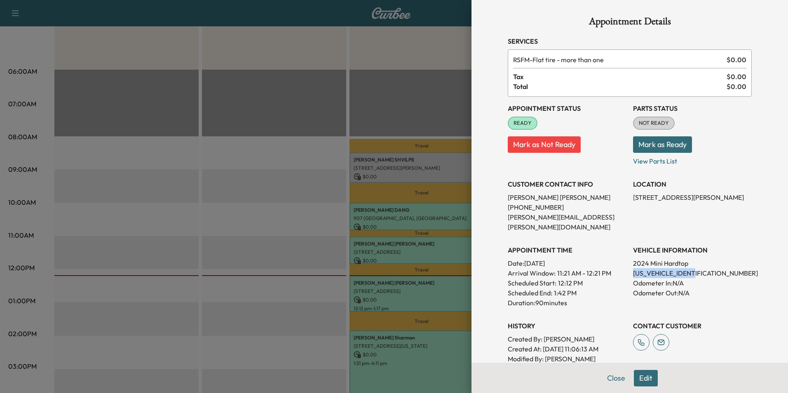
click at [689, 268] on p "[US_VEHICLE_IDENTIFICATION_NUMBER]" at bounding box center [692, 273] width 119 height 10
drag, startPoint x: 674, startPoint y: 262, endPoint x: 702, endPoint y: 265, distance: 28.6
click at [702, 268] on p "[US_VEHICLE_IDENTIFICATION_NUMBER]" at bounding box center [692, 273] width 119 height 10
click at [612, 378] on button "Close" at bounding box center [616, 378] width 29 height 16
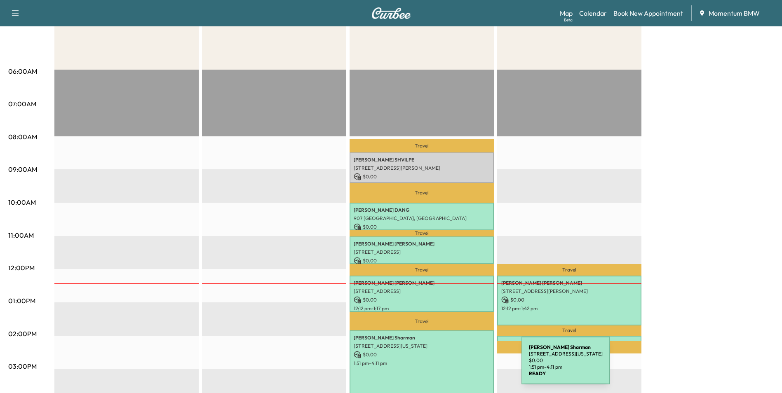
click at [460, 366] on div "[PERSON_NAME] [STREET_ADDRESS][US_STATE] $ 0.00 1:51 pm - 4:11 pm" at bounding box center [421, 369] width 144 height 77
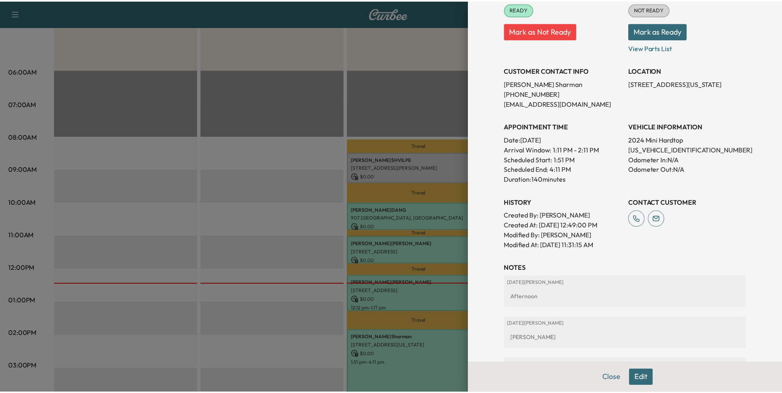
scroll to position [82, 0]
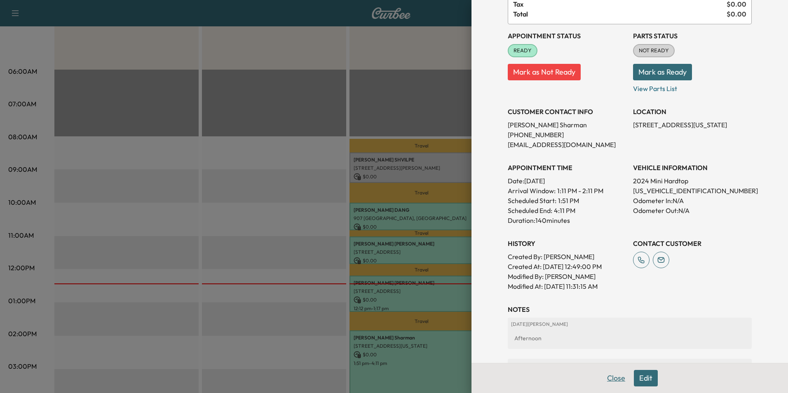
click at [614, 376] on button "Close" at bounding box center [616, 378] width 29 height 16
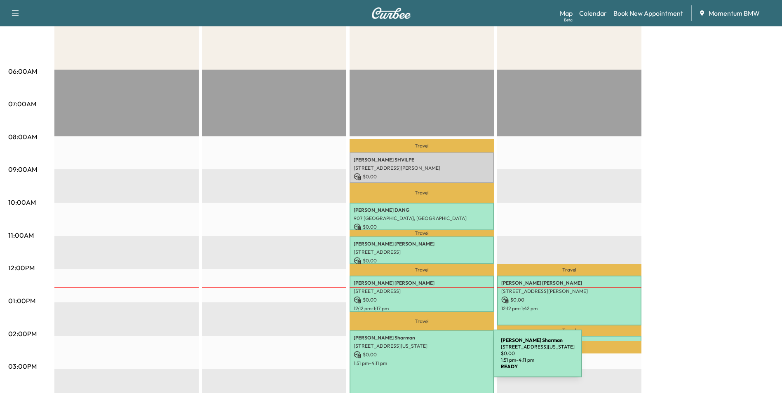
click at [431, 360] on p "1:51 pm - 4:11 pm" at bounding box center [422, 363] width 136 height 7
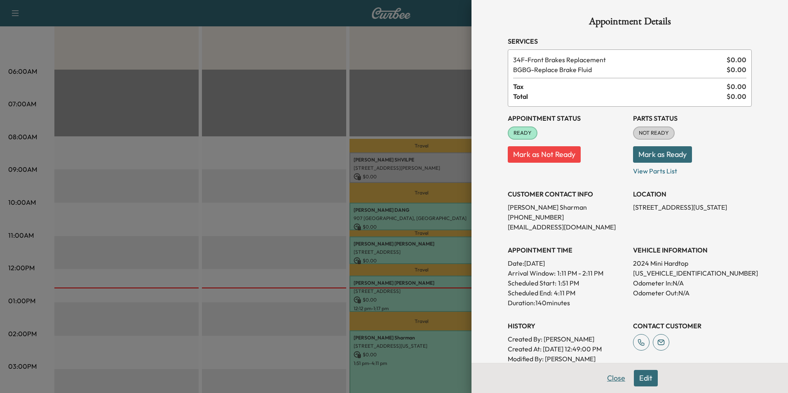
click at [611, 378] on button "Close" at bounding box center [616, 378] width 29 height 16
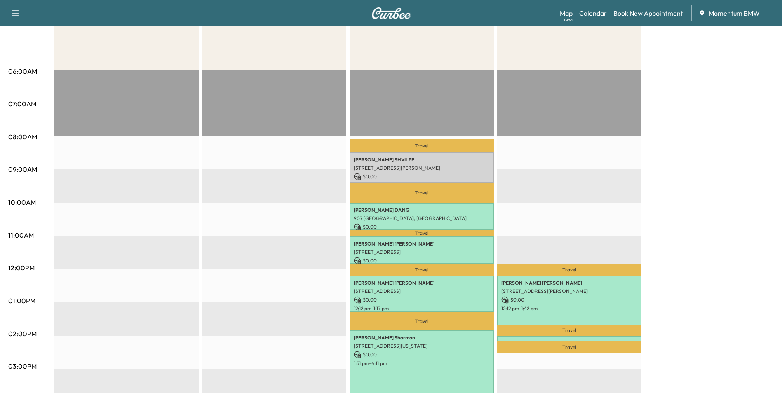
click at [599, 12] on link "Calendar" at bounding box center [593, 13] width 28 height 10
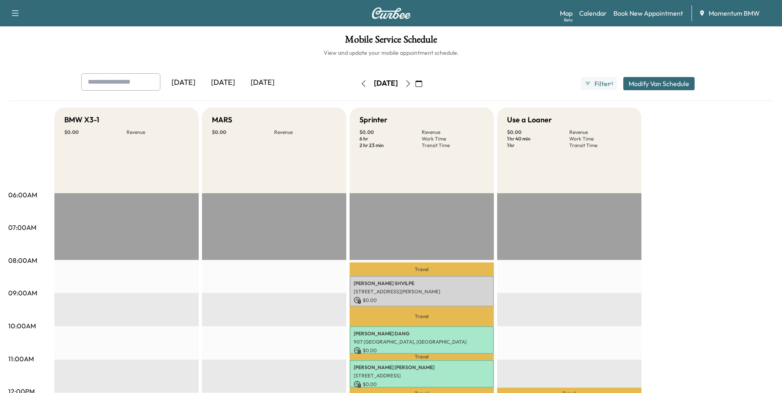
click at [422, 81] on icon "button" at bounding box center [418, 83] width 7 height 7
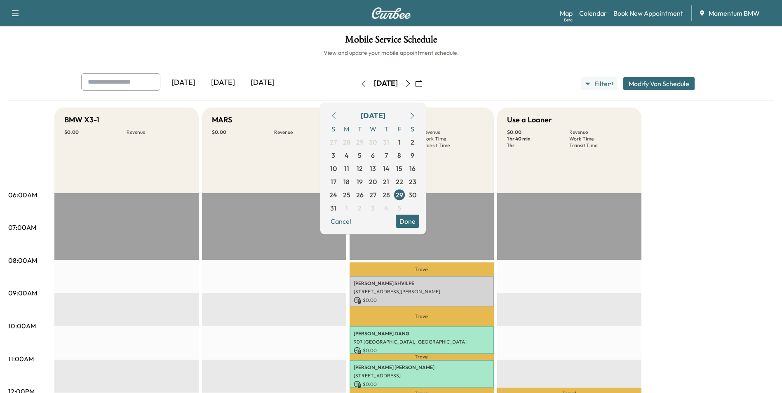
click at [415, 116] on icon "button" at bounding box center [412, 116] width 7 height 7
click at [361, 143] on span "2" at bounding box center [360, 142] width 4 height 10
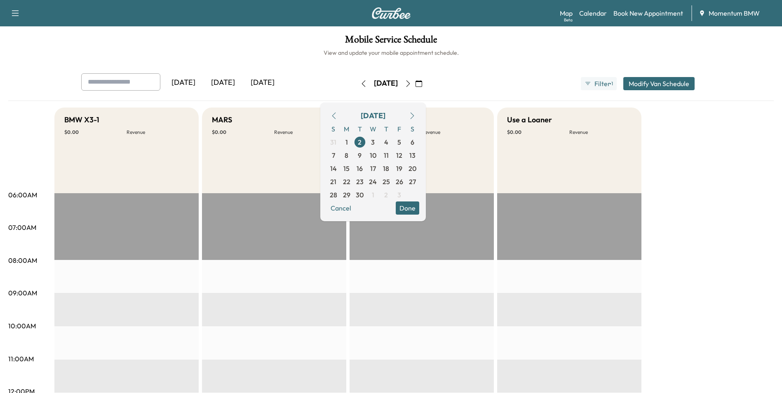
click at [419, 206] on button "Done" at bounding box center [407, 208] width 23 height 13
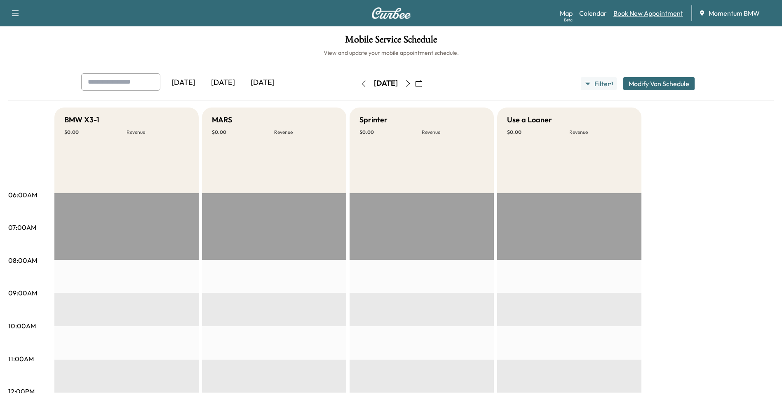
click at [638, 12] on link "Book New Appointment" at bounding box center [648, 13] width 70 height 10
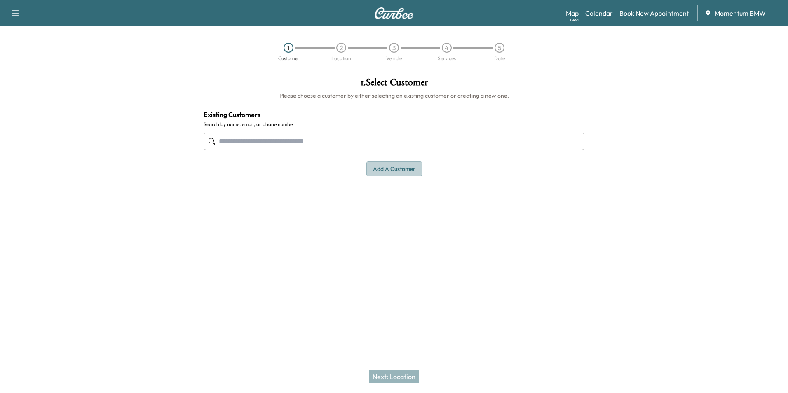
click at [394, 168] on button "Add a customer" at bounding box center [394, 169] width 56 height 15
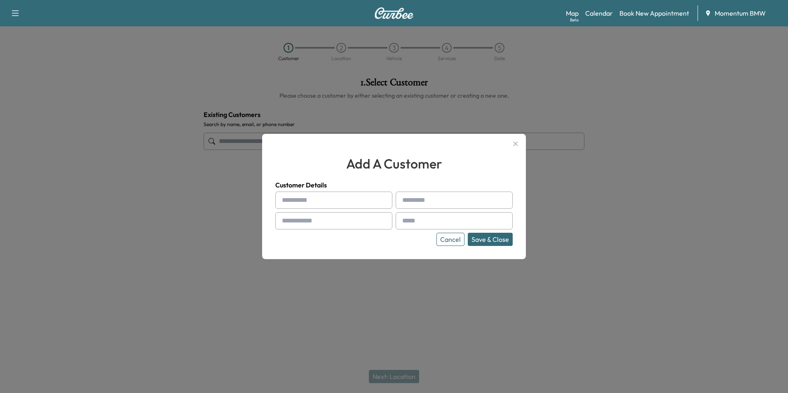
click at [296, 199] on input "text" at bounding box center [333, 200] width 117 height 17
paste input "*****"
type input "*****"
click at [408, 198] on div at bounding box center [404, 200] width 10 height 10
click at [412, 198] on input "text" at bounding box center [454, 200] width 117 height 17
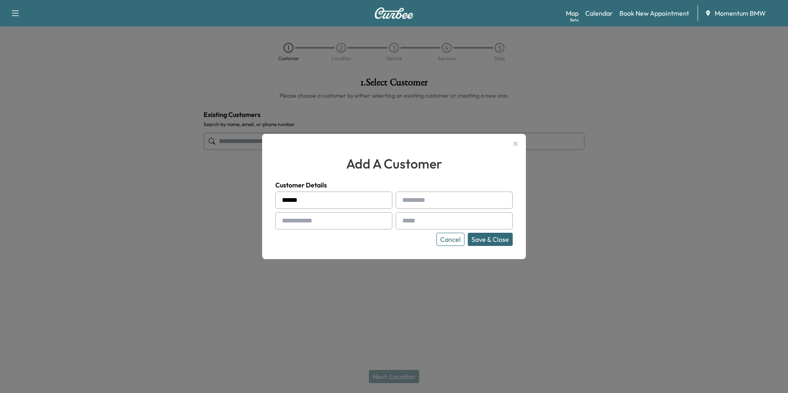
click at [417, 201] on input "text" at bounding box center [454, 200] width 117 height 17
paste input "******"
type input "******"
click at [308, 218] on input "text" at bounding box center [333, 220] width 117 height 17
paste input "**********"
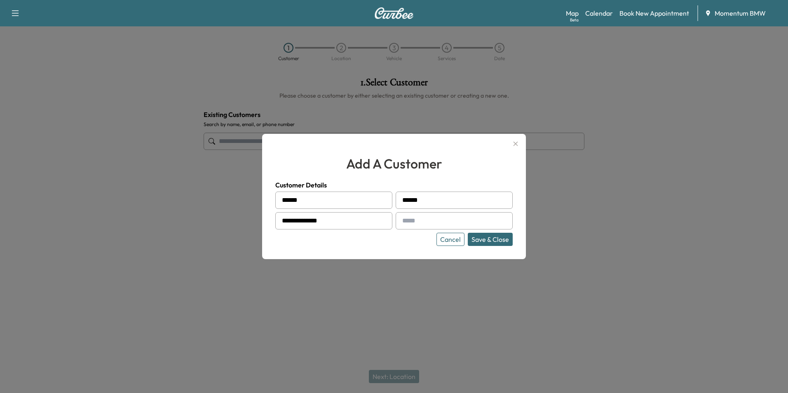
type input "**********"
click at [414, 218] on input "text" at bounding box center [454, 220] width 117 height 17
paste input "**********"
type input "**********"
click at [485, 239] on button "Save & Close" at bounding box center [490, 239] width 45 height 13
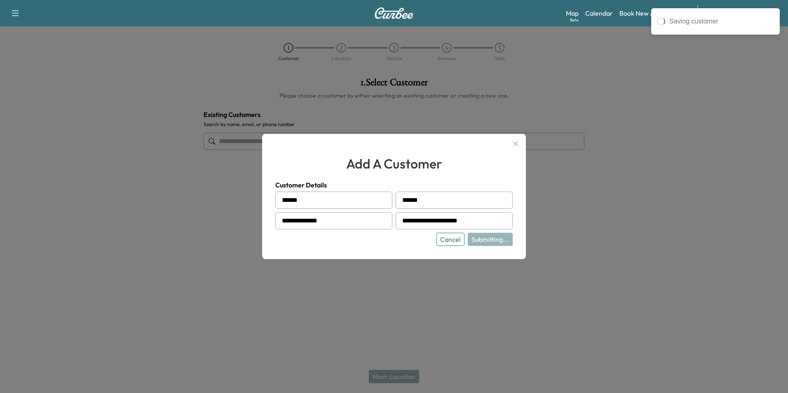
type input "**********"
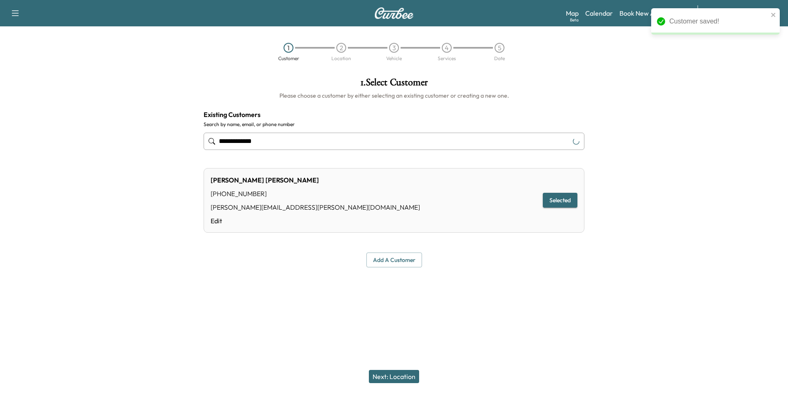
click at [398, 377] on button "Next: Location" at bounding box center [394, 376] width 50 height 13
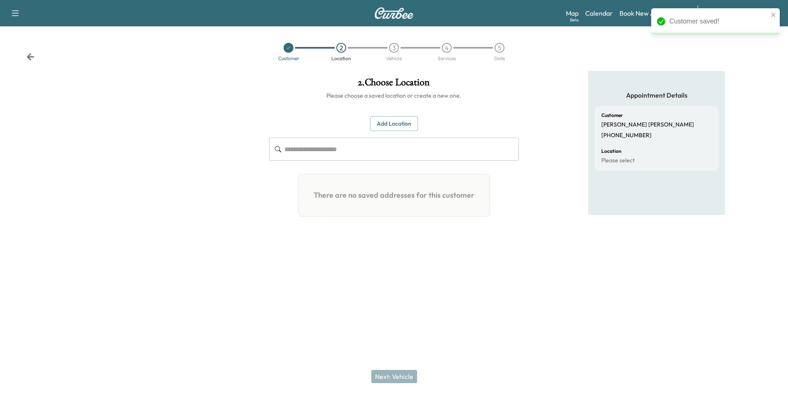
click at [393, 122] on button "Add Location" at bounding box center [394, 123] width 48 height 15
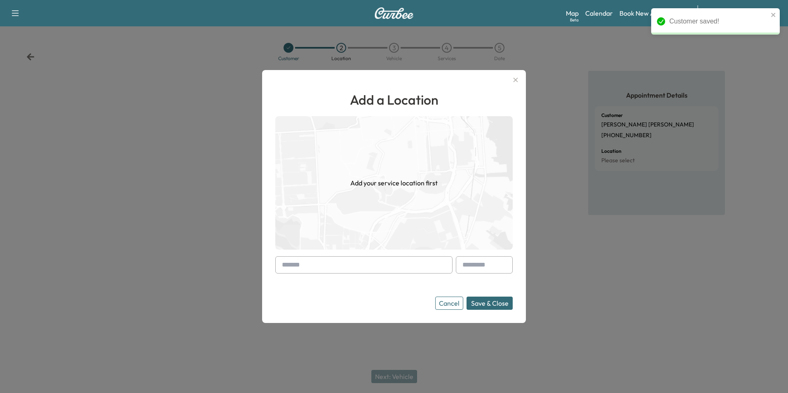
click at [302, 262] on input "text" at bounding box center [363, 264] width 177 height 17
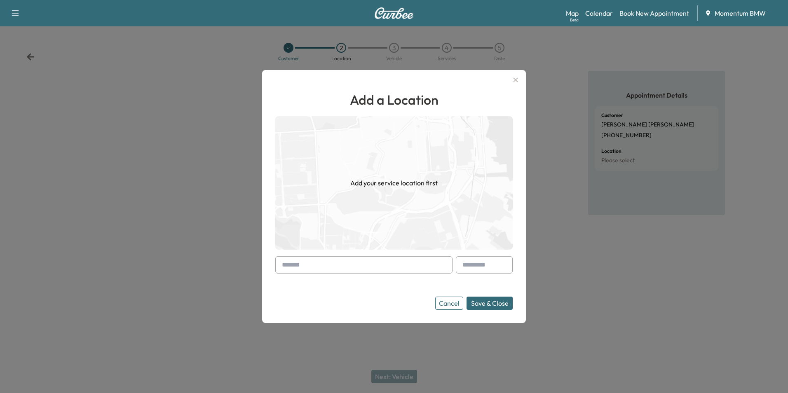
click at [305, 267] on input "text" at bounding box center [363, 264] width 177 height 17
paste input "**********"
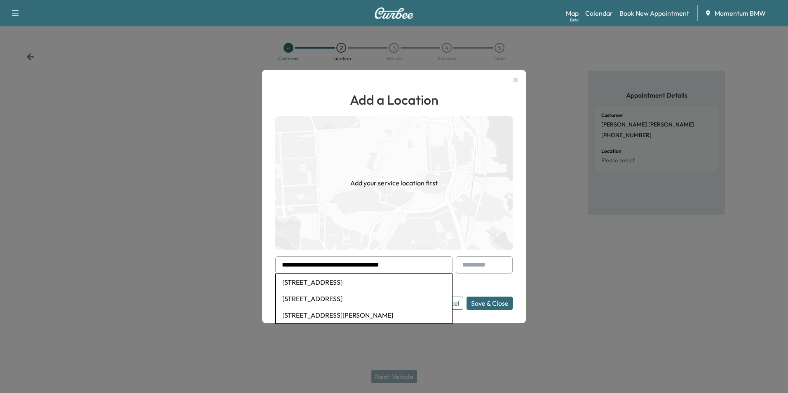
click at [363, 281] on li "[STREET_ADDRESS]" at bounding box center [364, 282] width 176 height 16
type input "**********"
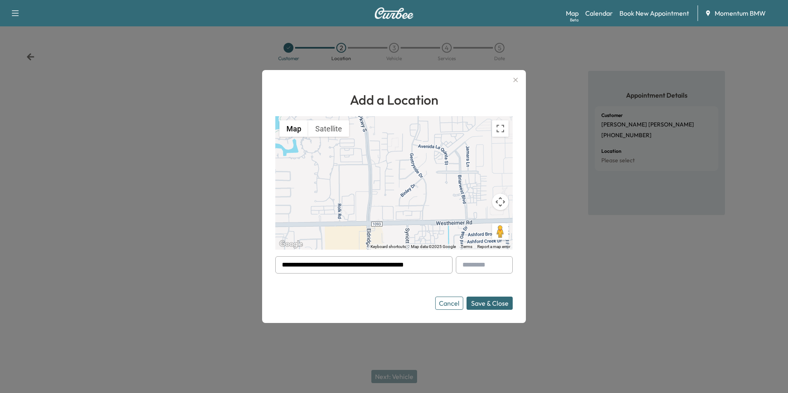
click at [492, 304] on button "Save & Close" at bounding box center [490, 303] width 46 height 13
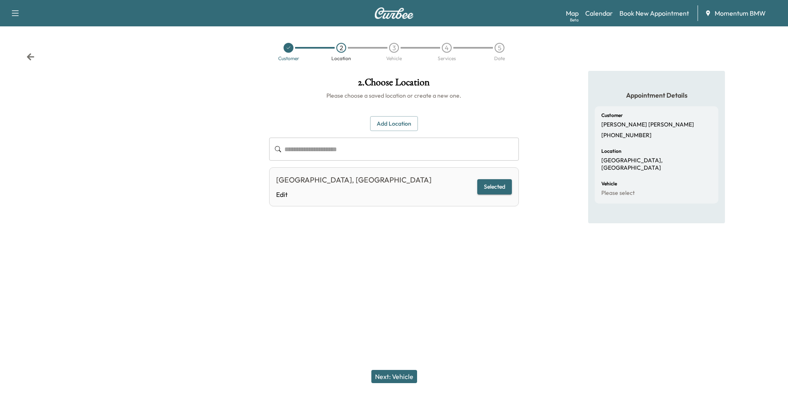
click at [391, 373] on button "Next: Vehicle" at bounding box center [394, 376] width 46 height 13
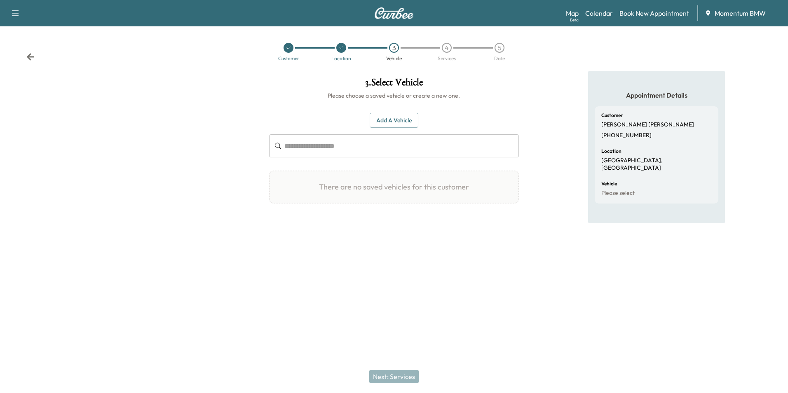
click at [397, 119] on button "Add a Vehicle" at bounding box center [394, 120] width 49 height 15
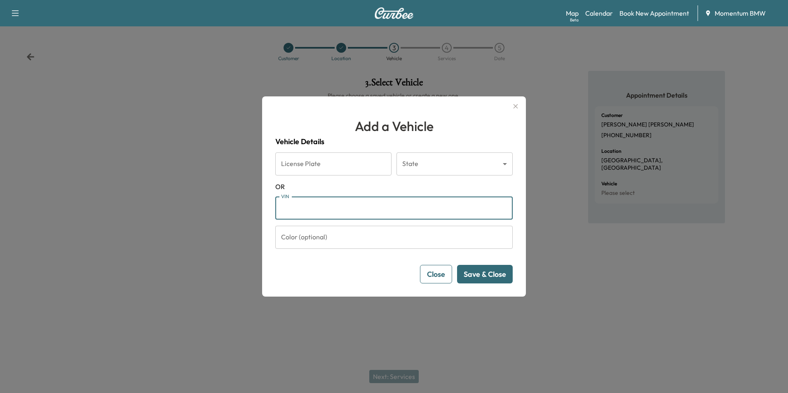
paste input "**********"
type input "**********"
click at [491, 273] on button "Save & Close" at bounding box center [485, 274] width 56 height 19
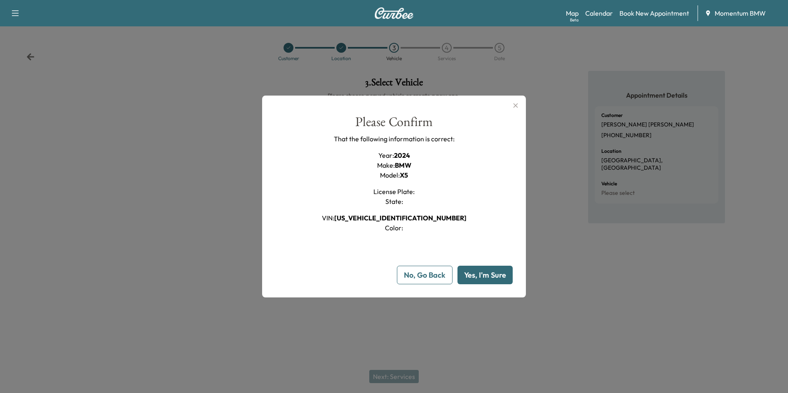
click at [491, 273] on button "Yes, I'm Sure" at bounding box center [484, 275] width 55 height 19
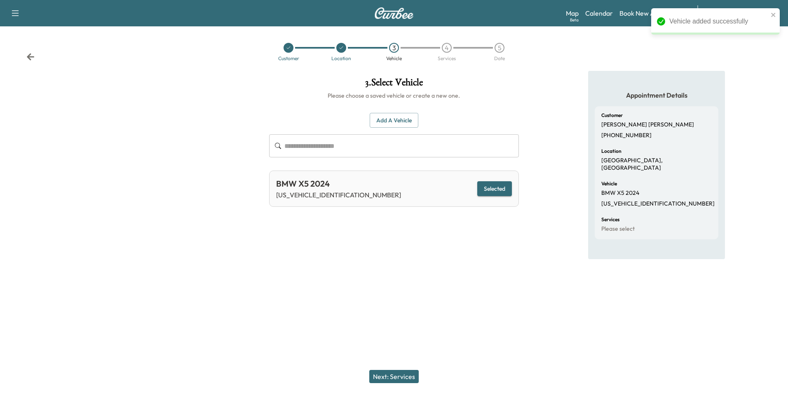
click at [397, 375] on button "Next: Services" at bounding box center [393, 376] width 49 height 13
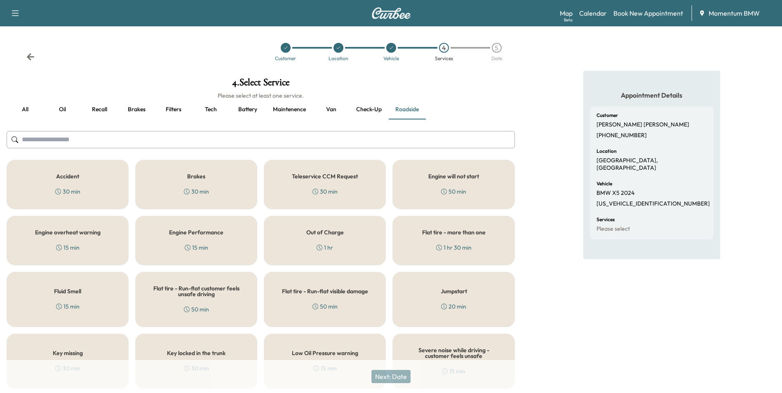
click at [285, 110] on button "Maintenence" at bounding box center [289, 110] width 46 height 20
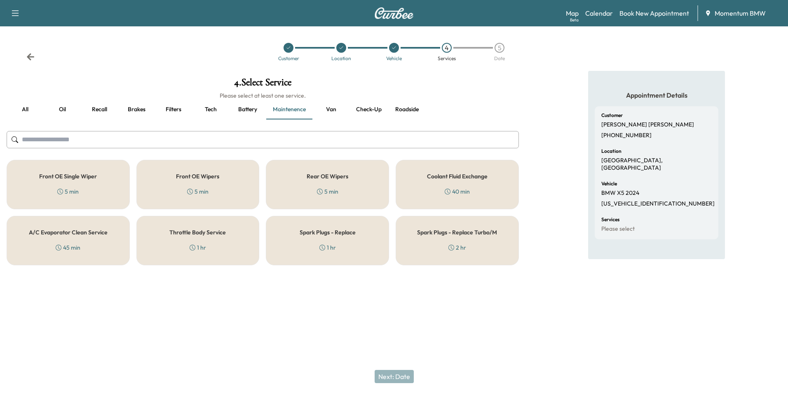
click at [345, 234] on h5 "Spark Plugs - Replace" at bounding box center [328, 233] width 56 height 6
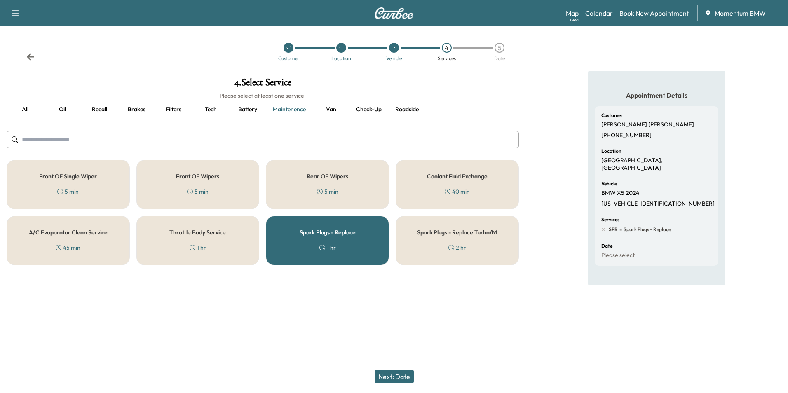
click at [399, 378] on button "Next: Date" at bounding box center [394, 376] width 39 height 13
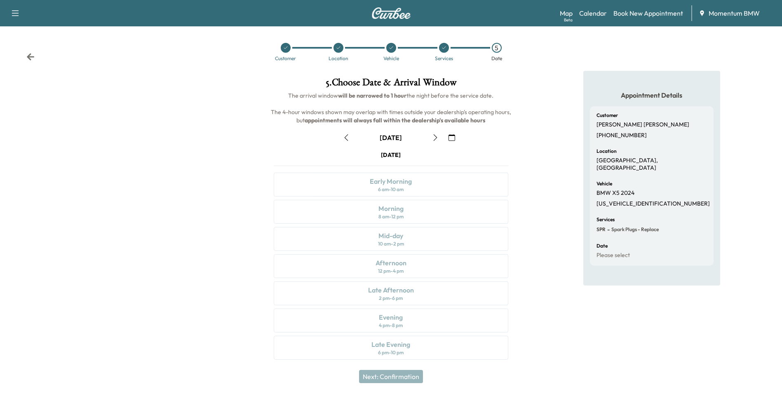
click at [453, 139] on icon "button" at bounding box center [451, 137] width 7 height 7
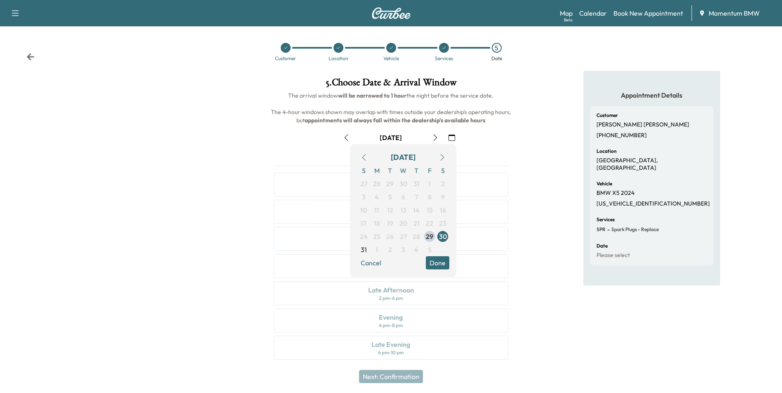
click at [442, 155] on icon "button" at bounding box center [442, 157] width 7 height 7
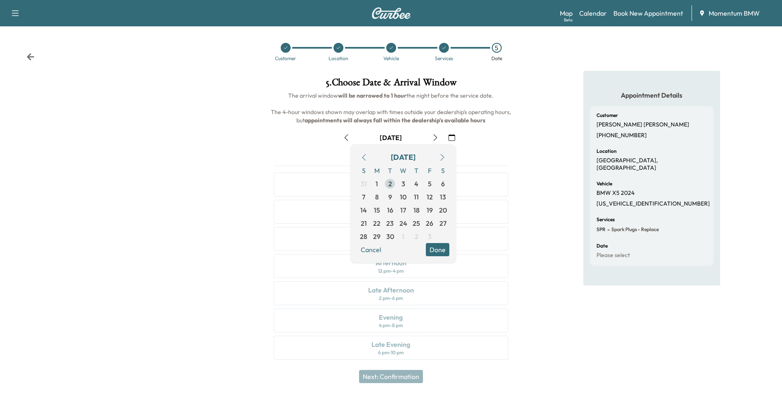
click at [391, 183] on span "2" at bounding box center [390, 184] width 4 height 10
click at [439, 250] on button "Done" at bounding box center [437, 249] width 23 height 13
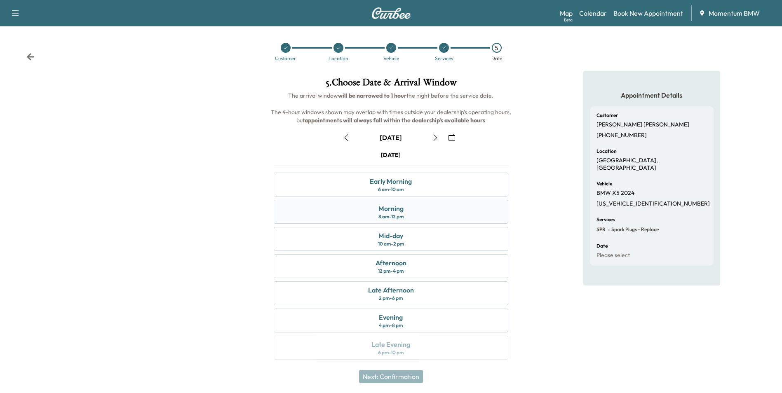
click at [410, 209] on div "Morning 8 am - 12 pm" at bounding box center [391, 212] width 234 height 24
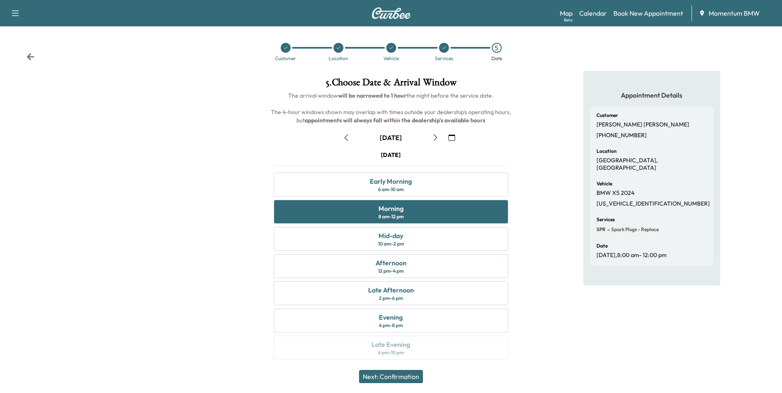
click at [400, 375] on button "Next: Confirmation" at bounding box center [391, 376] width 64 height 13
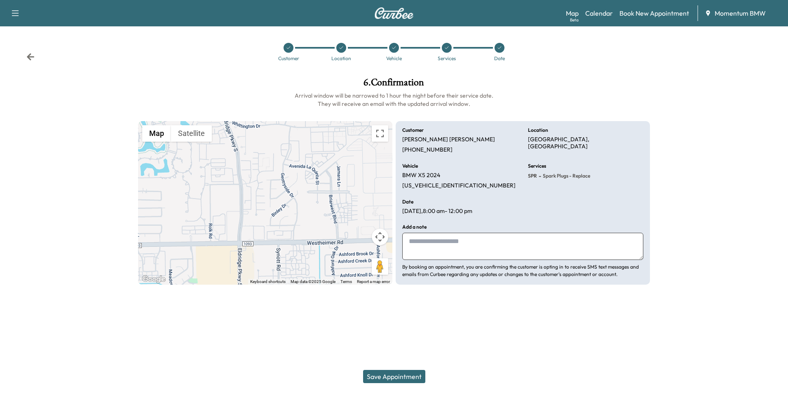
click at [421, 243] on textarea at bounding box center [522, 246] width 241 height 27
type textarea "***"
click at [396, 370] on button "Save Appointment" at bounding box center [394, 376] width 62 height 13
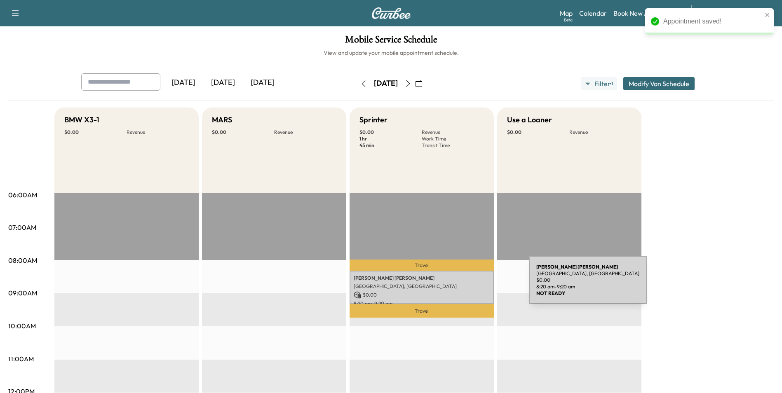
click at [467, 285] on p "[GEOGRAPHIC_DATA], [GEOGRAPHIC_DATA]" at bounding box center [422, 286] width 136 height 7
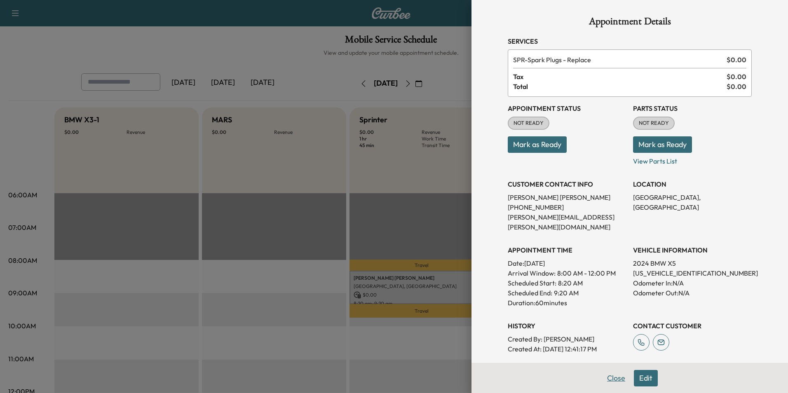
click at [610, 380] on button "Close" at bounding box center [616, 378] width 29 height 16
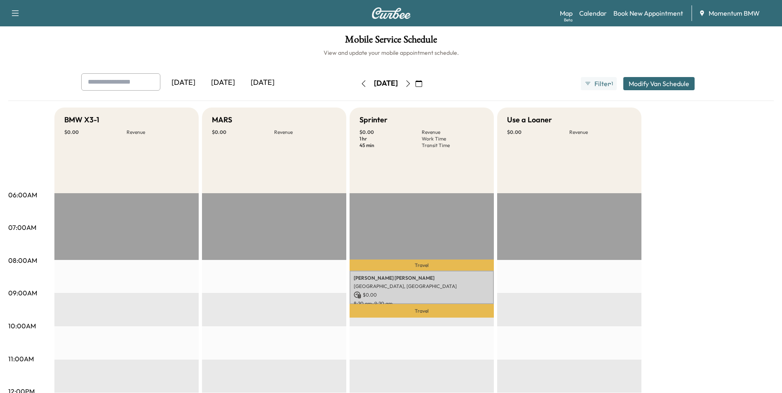
click at [360, 83] on icon "button" at bounding box center [363, 83] width 7 height 7
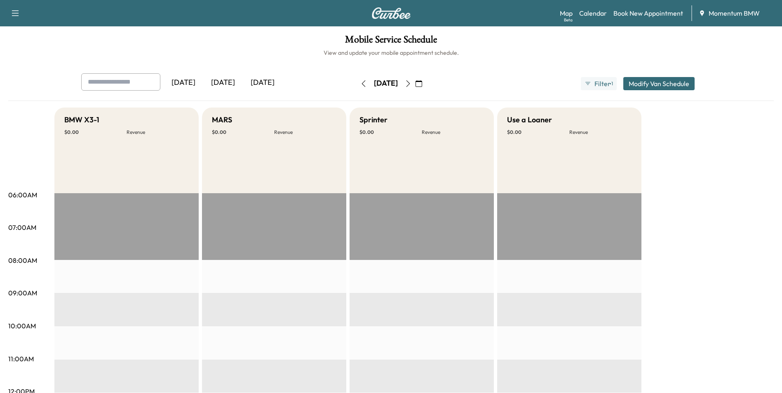
click at [361, 83] on icon "button" at bounding box center [363, 83] width 4 height 7
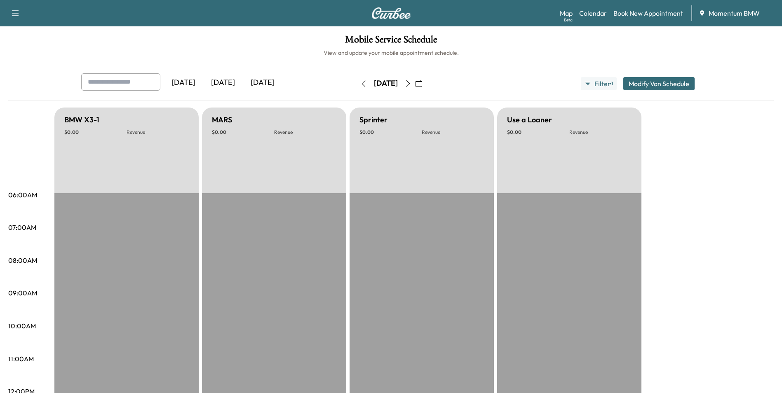
click at [360, 80] on icon "button" at bounding box center [363, 83] width 7 height 7
click at [356, 82] on button "button" at bounding box center [363, 83] width 14 height 13
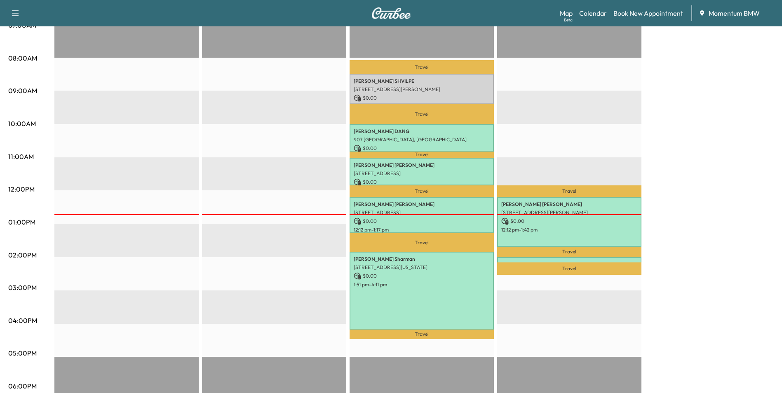
scroll to position [206, 0]
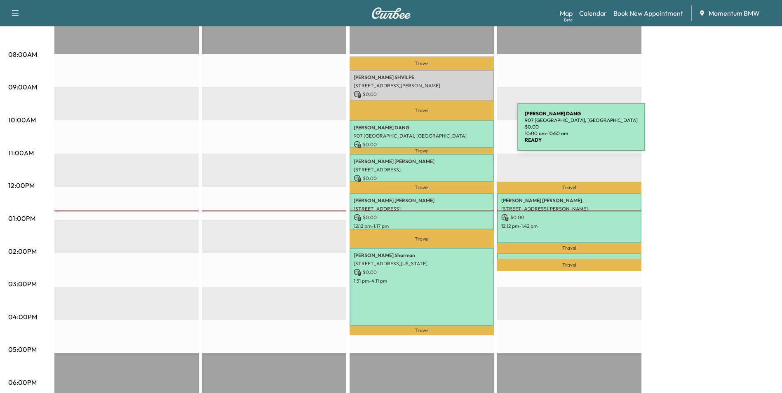
click at [459, 129] on div "[PERSON_NAME] 907 [GEOGRAPHIC_DATA], [GEOGRAPHIC_DATA] $ 0.00 10:00 am - 10:50 …" at bounding box center [421, 134] width 144 height 28
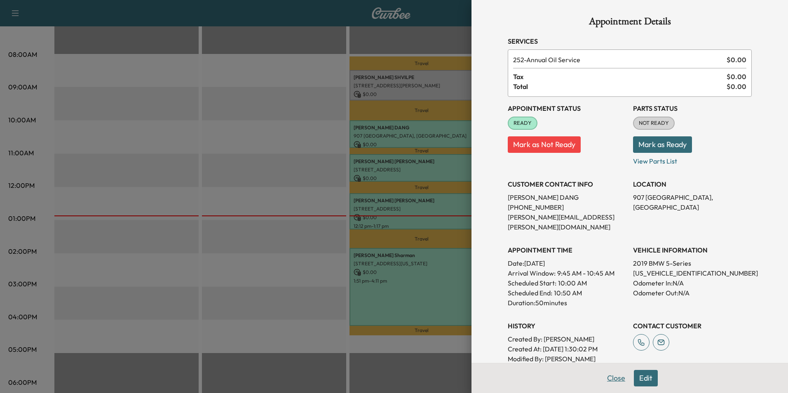
click at [612, 383] on button "Close" at bounding box center [616, 378] width 29 height 16
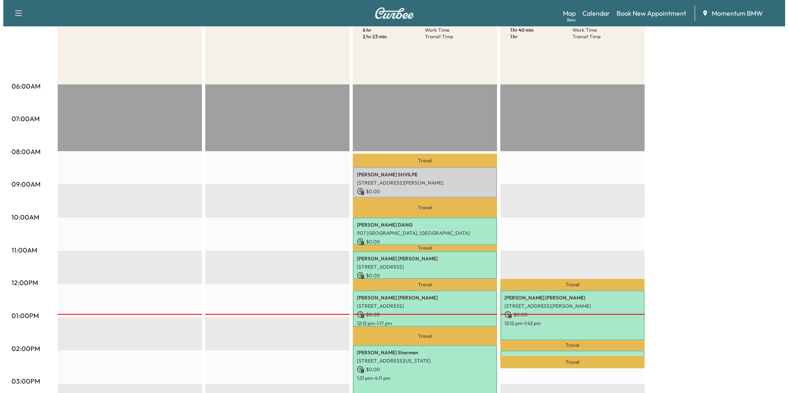
scroll to position [0, 0]
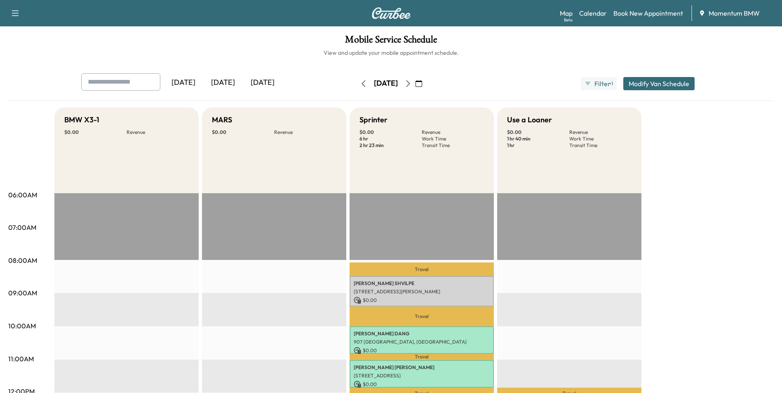
click at [422, 83] on icon "button" at bounding box center [418, 83] width 7 height 7
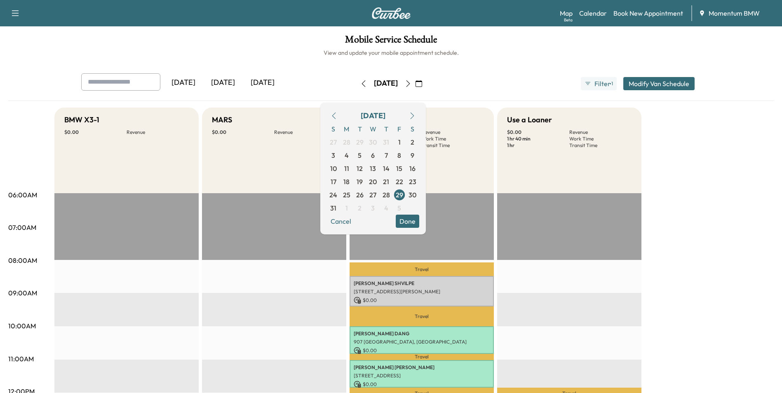
click at [422, 83] on icon "button" at bounding box center [418, 83] width 7 height 7
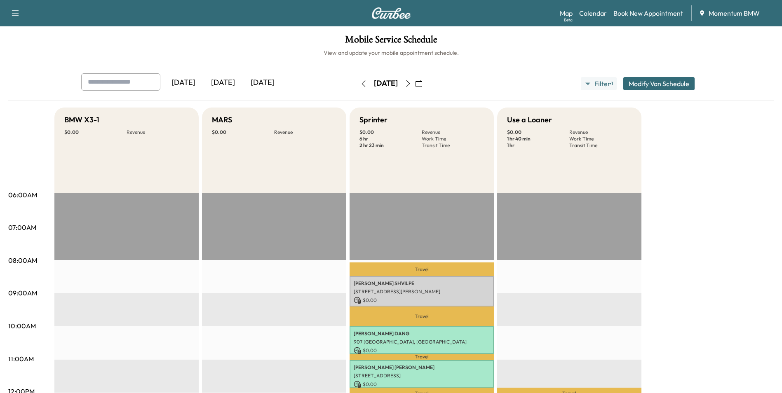
click at [422, 83] on icon "button" at bounding box center [418, 83] width 7 height 7
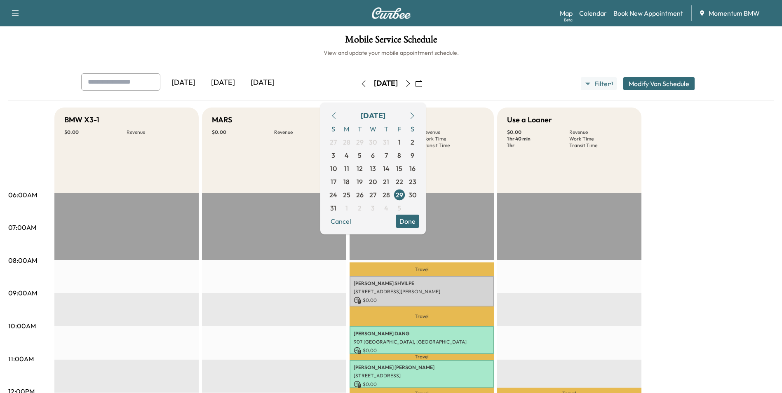
click at [419, 114] on button "button" at bounding box center [412, 115] width 14 height 13
click at [361, 143] on span "2" at bounding box center [360, 142] width 4 height 10
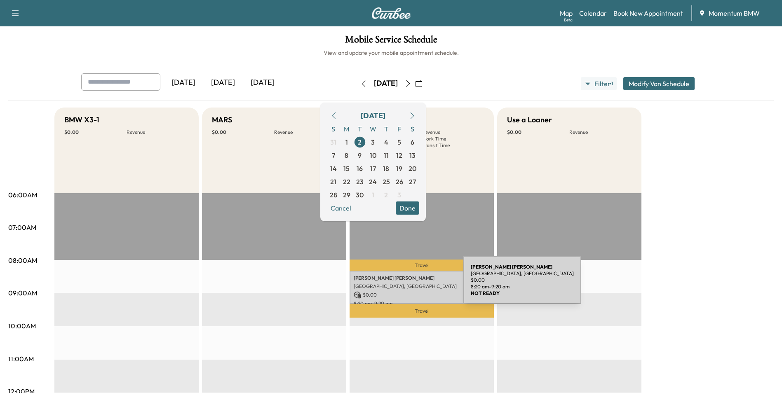
click at [401, 286] on p "[GEOGRAPHIC_DATA], [GEOGRAPHIC_DATA]" at bounding box center [422, 286] width 136 height 7
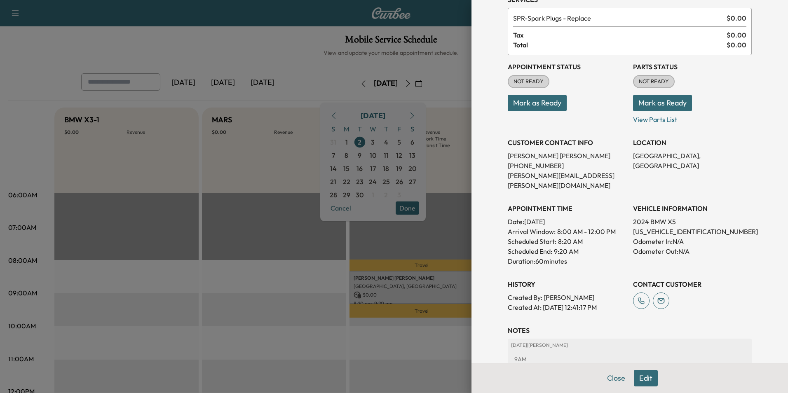
scroll to position [95, 0]
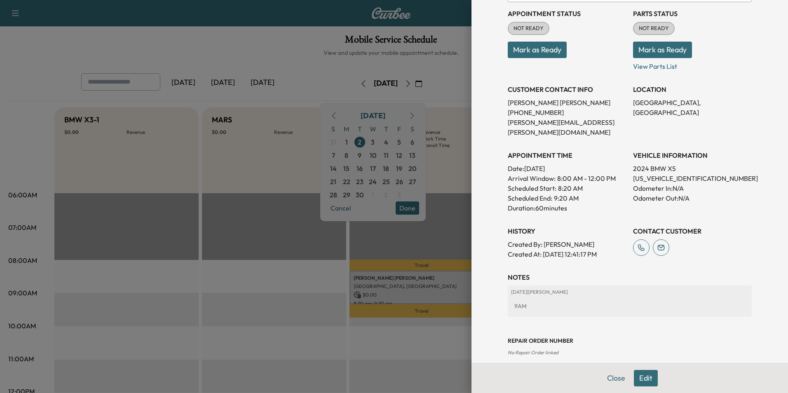
click at [643, 381] on button "Edit" at bounding box center [646, 378] width 24 height 16
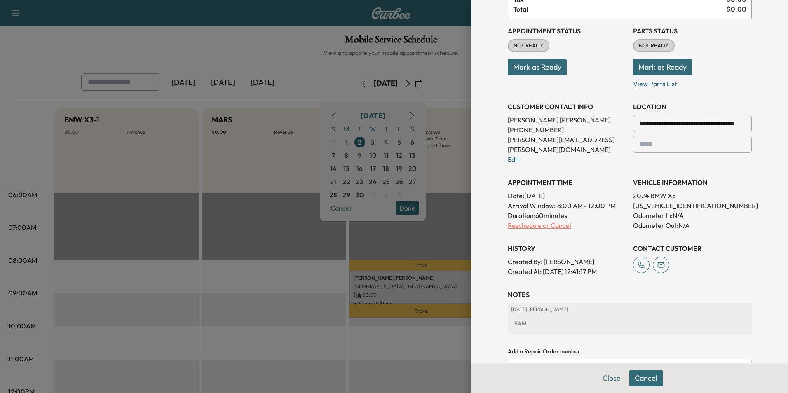
click at [547, 220] on p "Reschedule or Cancel" at bounding box center [567, 225] width 119 height 10
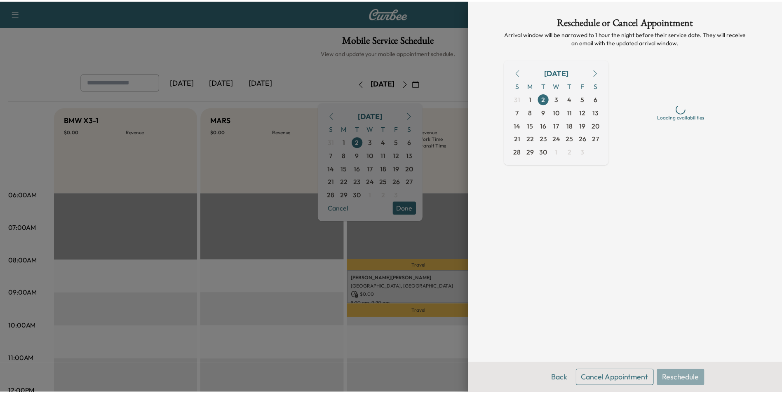
scroll to position [0, 0]
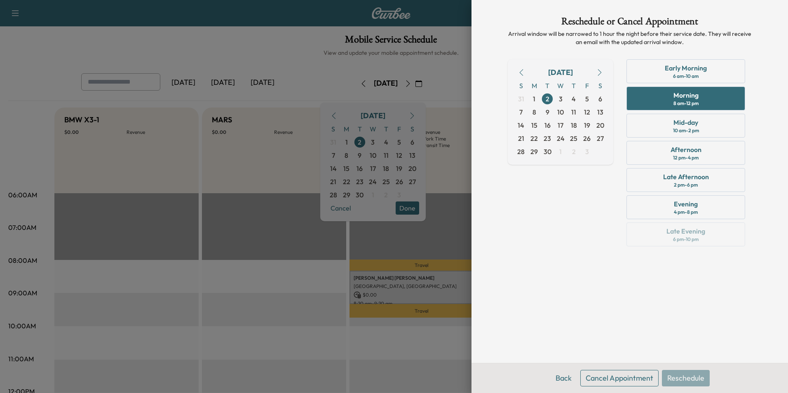
click at [631, 378] on button "Cancel Appointment" at bounding box center [619, 378] width 78 height 16
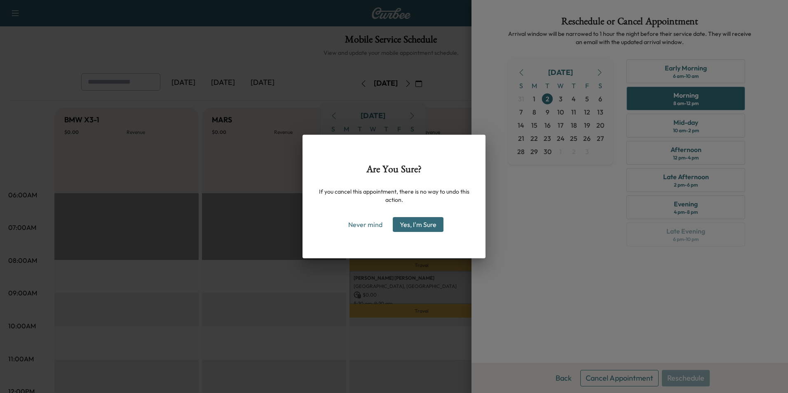
click at [413, 225] on button "Yes, I'm Sure" at bounding box center [418, 224] width 51 height 15
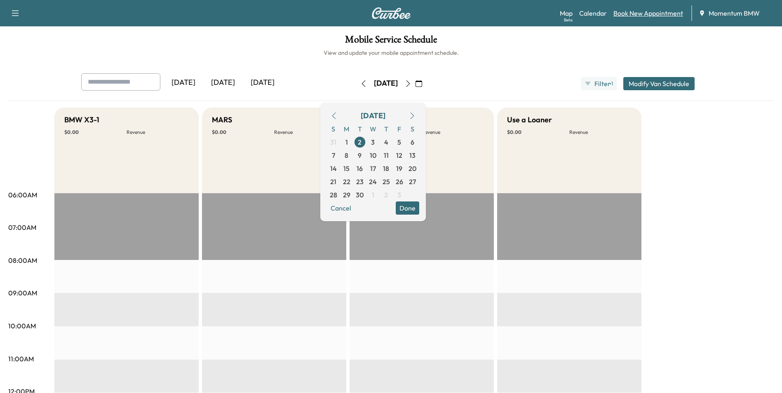
click at [647, 14] on link "Book New Appointment" at bounding box center [648, 13] width 70 height 10
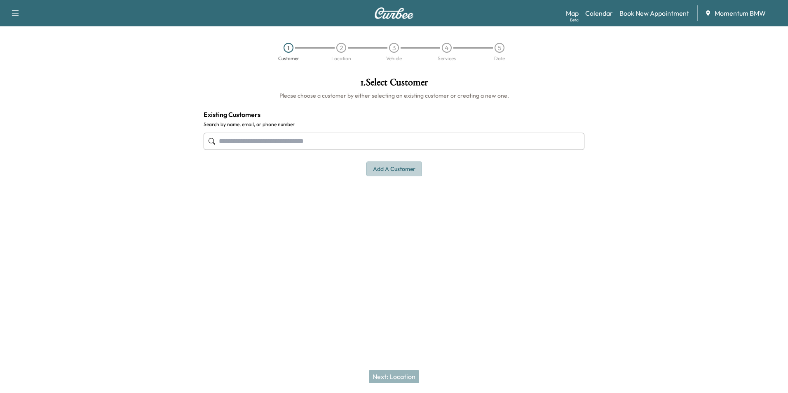
click at [403, 174] on button "Add a customer" at bounding box center [394, 169] width 56 height 15
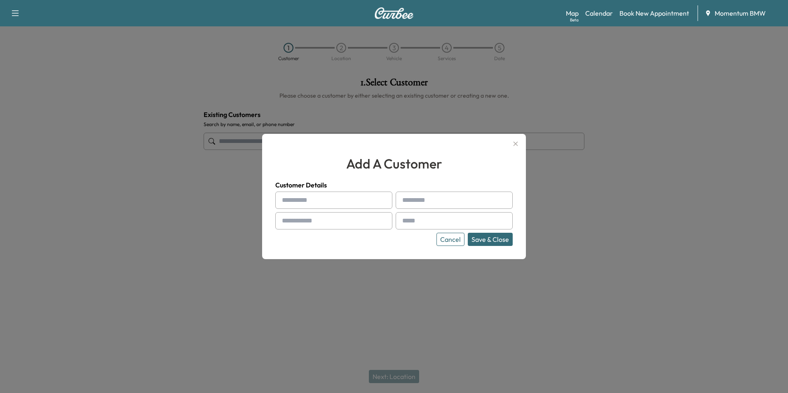
click at [307, 199] on input "text" at bounding box center [333, 200] width 117 height 17
type input "*****"
type input "******"
type input "**********"
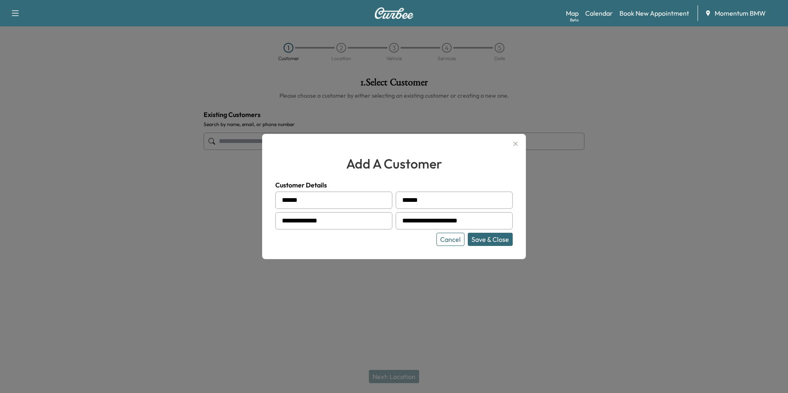
click at [495, 237] on button "Save & Close" at bounding box center [490, 239] width 45 height 13
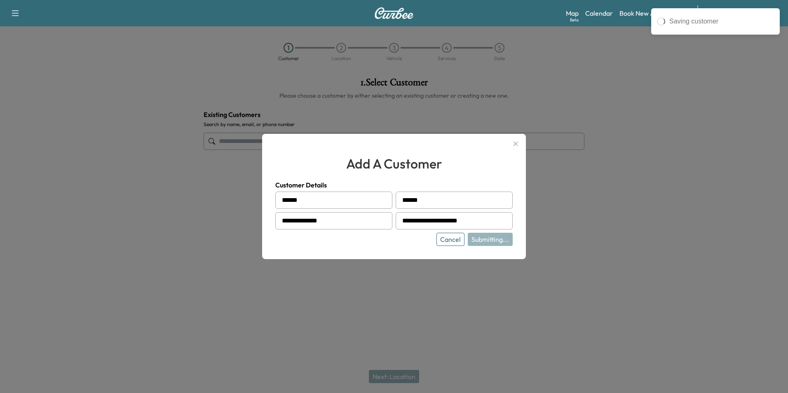
type input "**********"
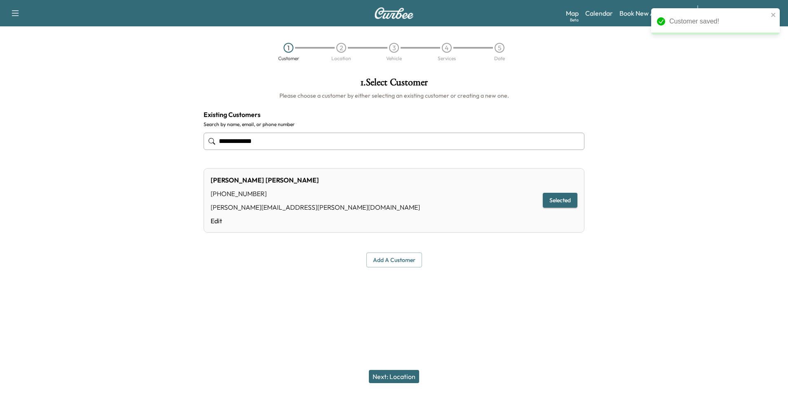
click at [395, 379] on button "Next: Location" at bounding box center [394, 376] width 50 height 13
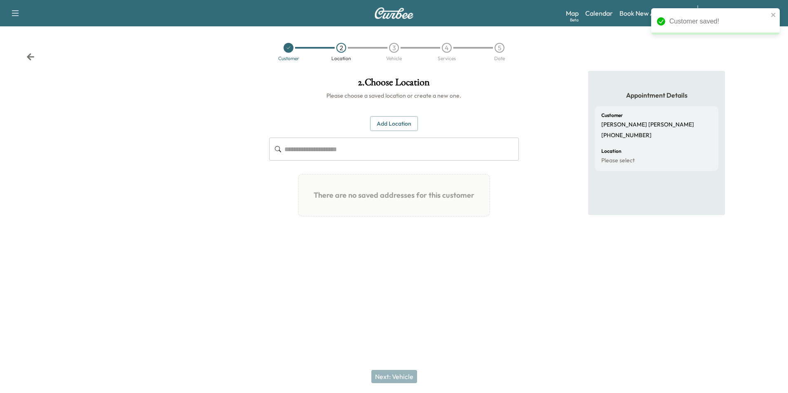
click at [398, 128] on button "Add Location" at bounding box center [394, 123] width 48 height 15
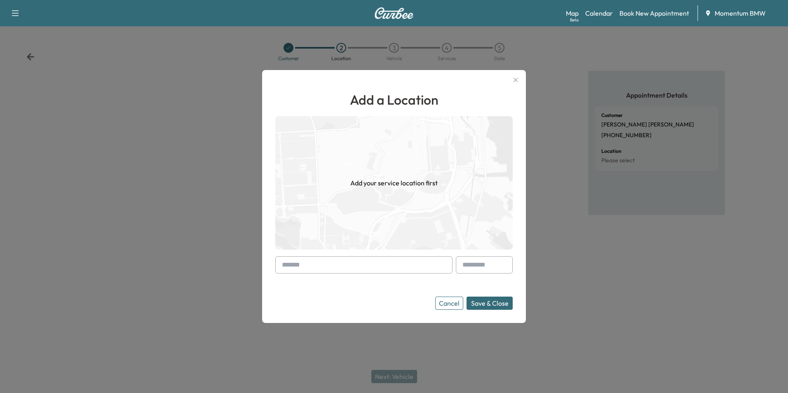
paste input "**********"
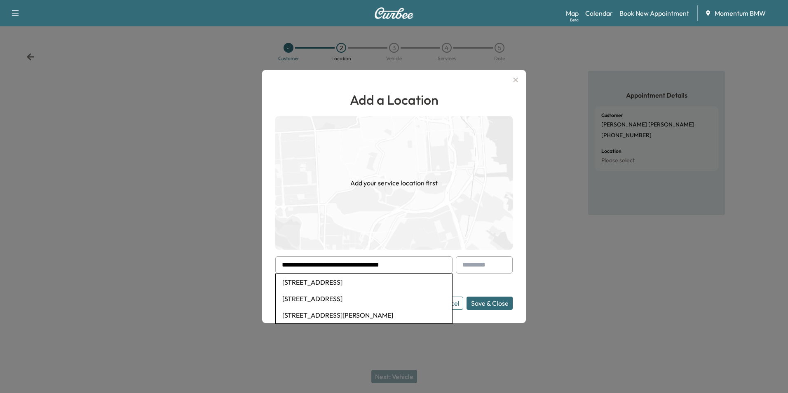
click at [341, 283] on li "[STREET_ADDRESS]" at bounding box center [364, 282] width 176 height 16
type input "**********"
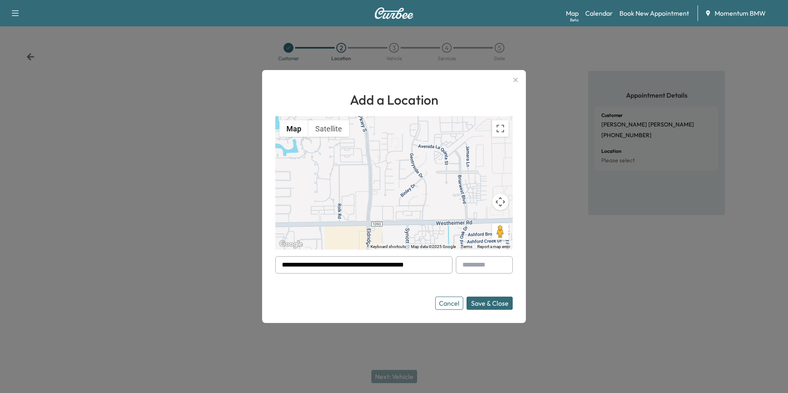
click at [488, 306] on button "Save & Close" at bounding box center [490, 303] width 46 height 13
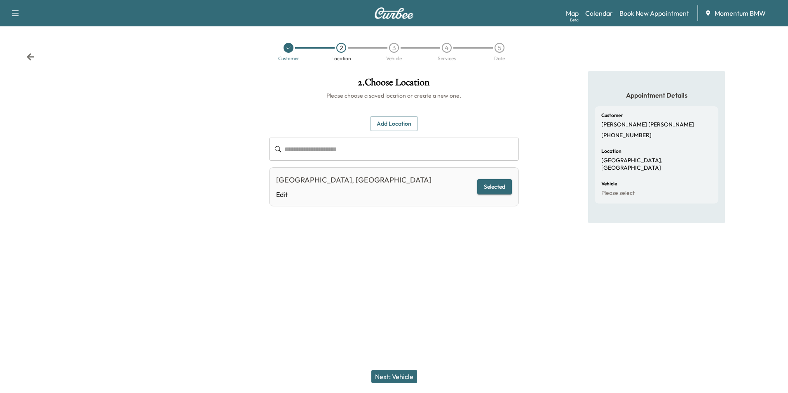
click at [389, 376] on button "Next: Vehicle" at bounding box center [394, 376] width 46 height 13
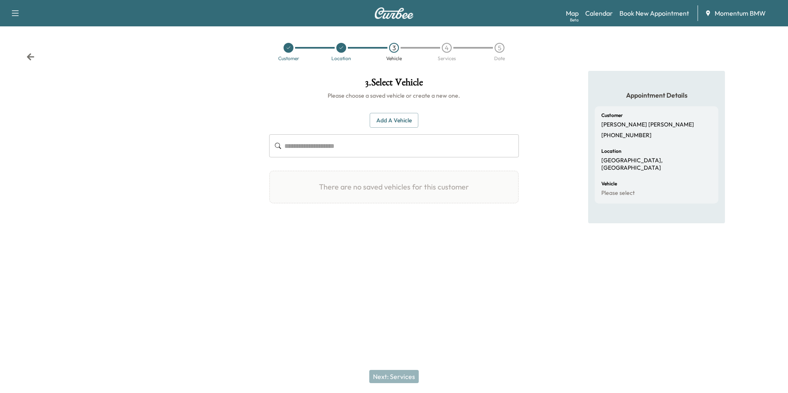
click at [396, 124] on button "Add a Vehicle" at bounding box center [394, 120] width 49 height 15
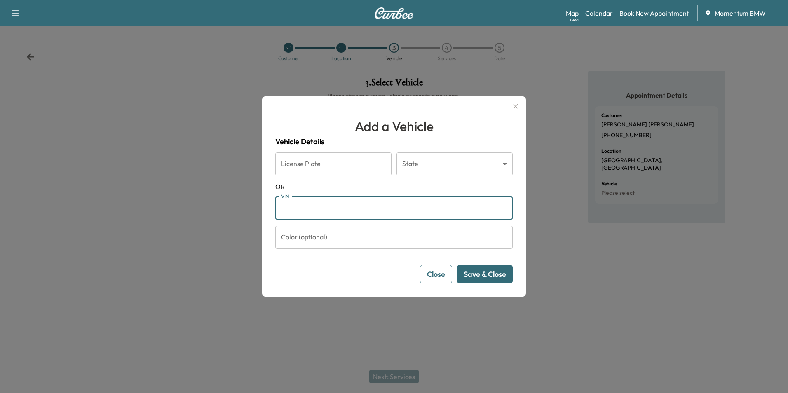
paste input "**********"
type input "**********"
click at [488, 276] on button "Save & Close" at bounding box center [485, 274] width 56 height 19
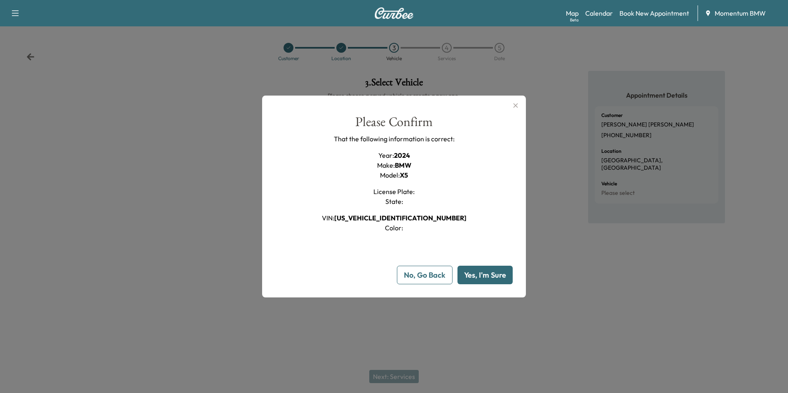
click at [488, 277] on button "Yes, I'm Sure" at bounding box center [484, 275] width 55 height 19
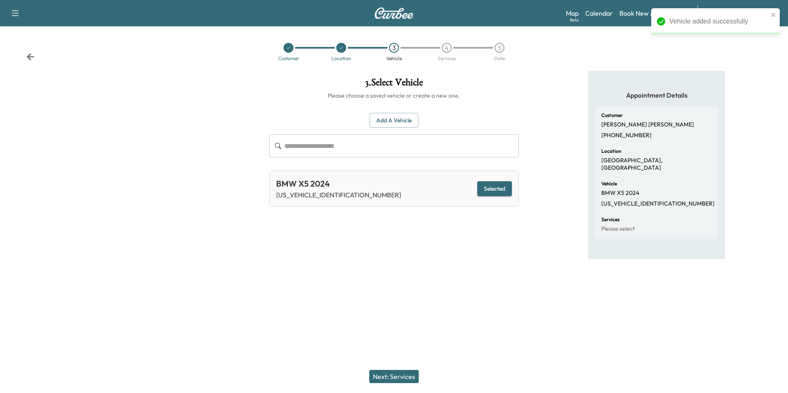
click at [404, 379] on button "Next: Services" at bounding box center [393, 376] width 49 height 13
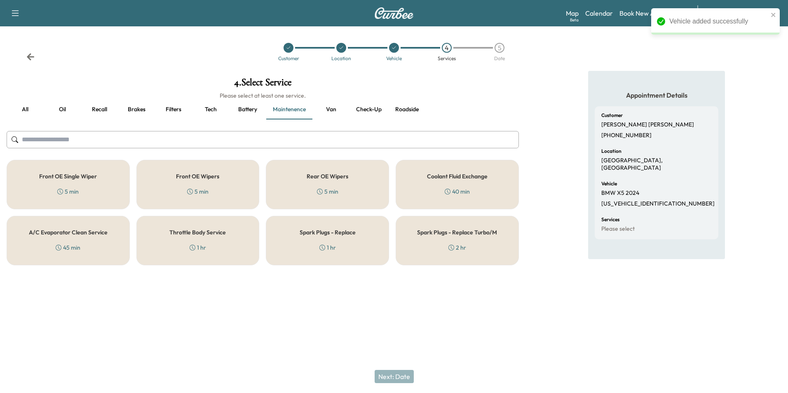
click at [436, 235] on h5 "Spark Plugs - Replace Turbo/M" at bounding box center [457, 233] width 80 height 6
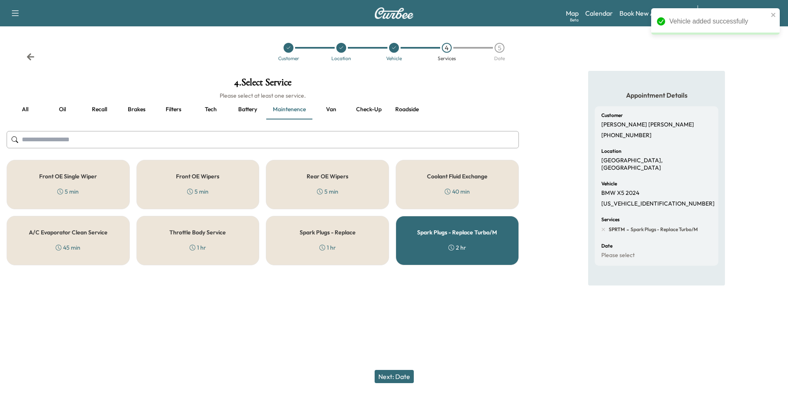
click at [367, 236] on div "Spark Plugs - Replace 1 hr" at bounding box center [327, 240] width 123 height 49
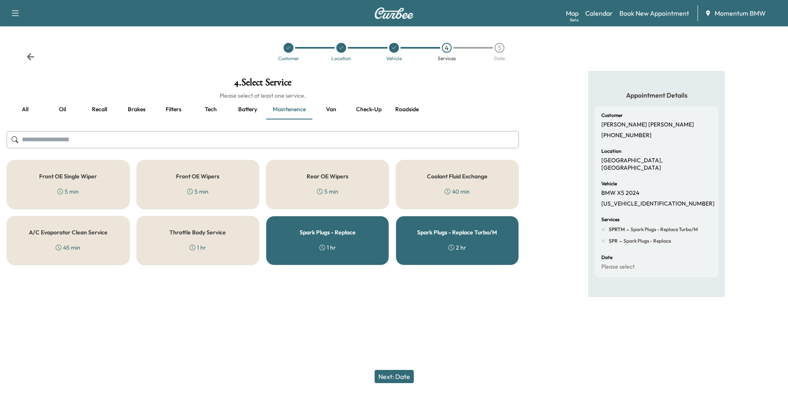
click at [415, 244] on div "Spark Plugs - Replace Turbo/M 2 hr" at bounding box center [457, 240] width 123 height 49
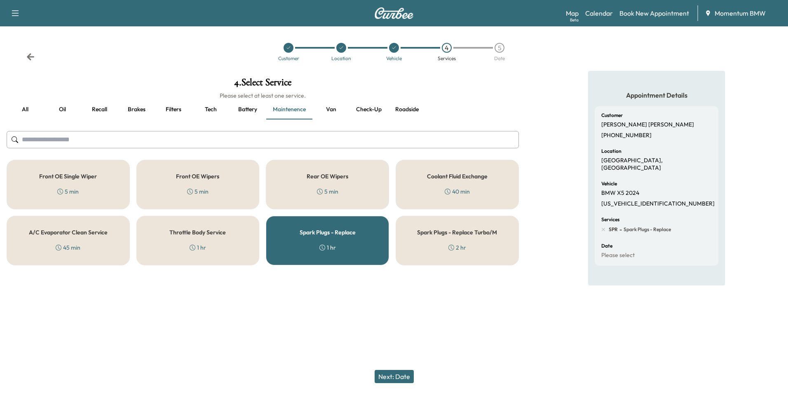
click at [397, 376] on button "Next: Date" at bounding box center [394, 376] width 39 height 13
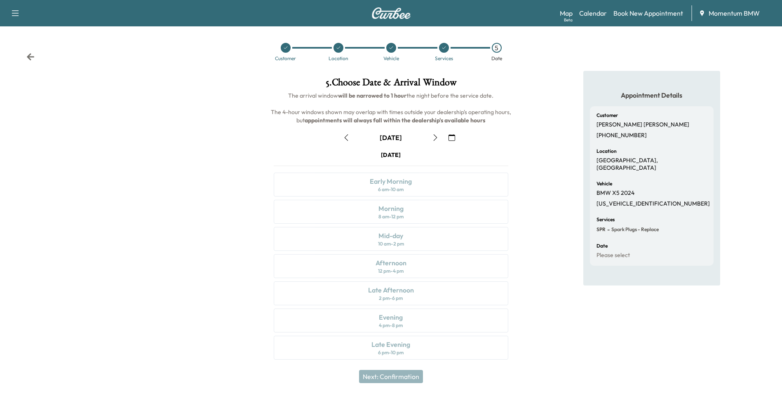
click at [454, 136] on icon "button" at bounding box center [451, 137] width 7 height 7
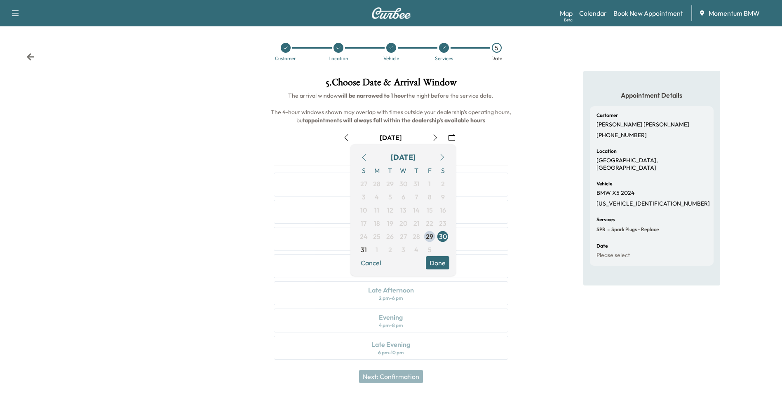
click at [439, 157] on icon "button" at bounding box center [442, 157] width 7 height 7
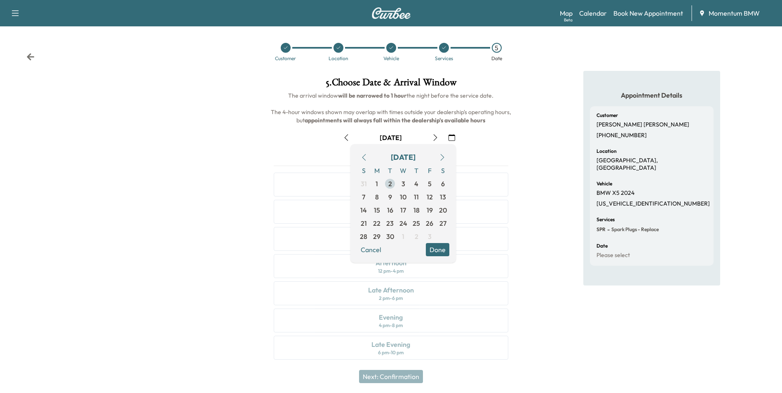
click at [391, 186] on span "2" at bounding box center [390, 184] width 4 height 10
click at [434, 251] on button "Done" at bounding box center [437, 249] width 23 height 13
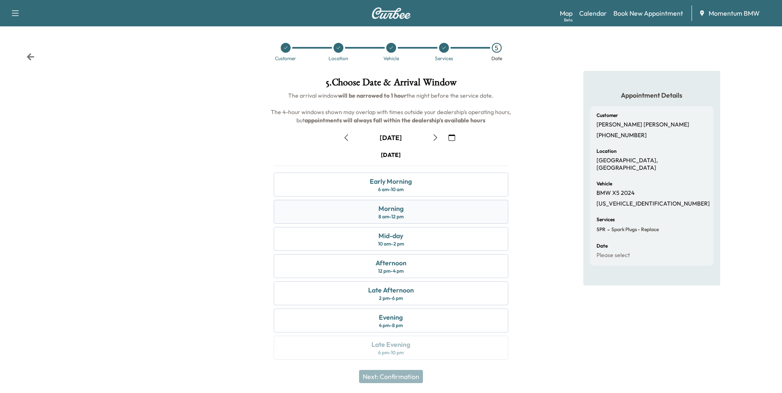
click at [410, 213] on div "Morning 8 am - 12 pm" at bounding box center [391, 212] width 234 height 24
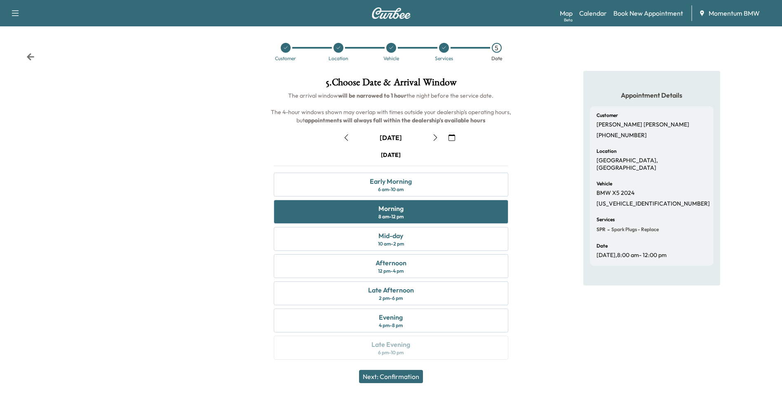
click at [398, 377] on button "Next: Confirmation" at bounding box center [391, 376] width 64 height 13
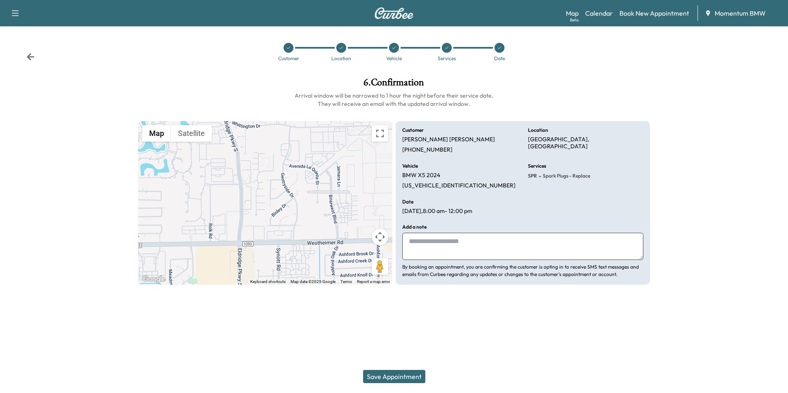
click at [432, 243] on textarea at bounding box center [522, 246] width 241 height 27
type textarea "***"
click at [384, 375] on button "Save Appointment" at bounding box center [394, 376] width 62 height 13
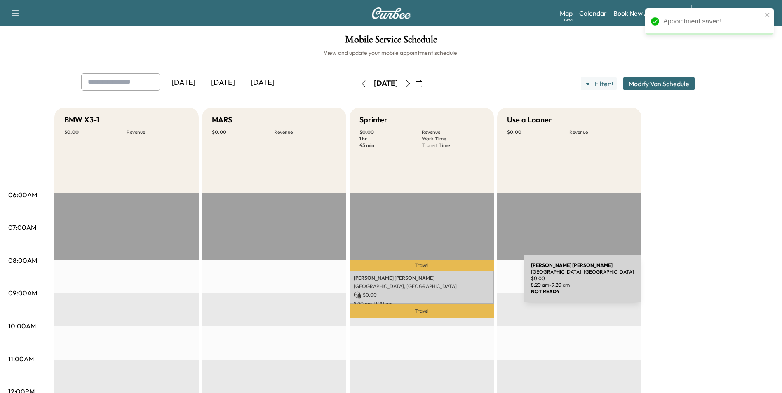
click at [462, 284] on p "[GEOGRAPHIC_DATA], [GEOGRAPHIC_DATA]" at bounding box center [422, 286] width 136 height 7
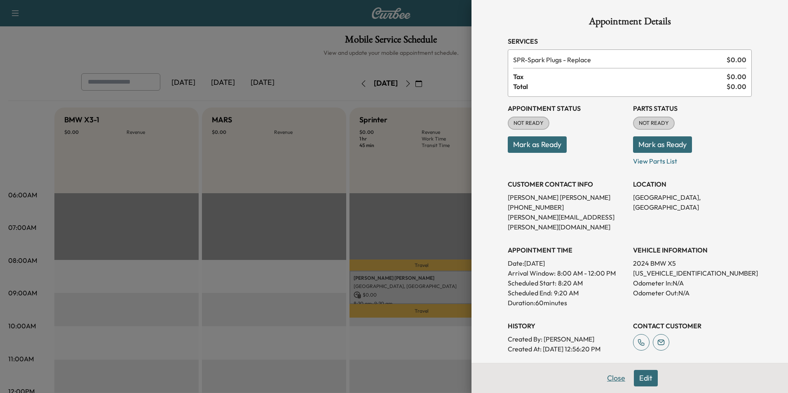
click at [608, 378] on button "Close" at bounding box center [616, 378] width 29 height 16
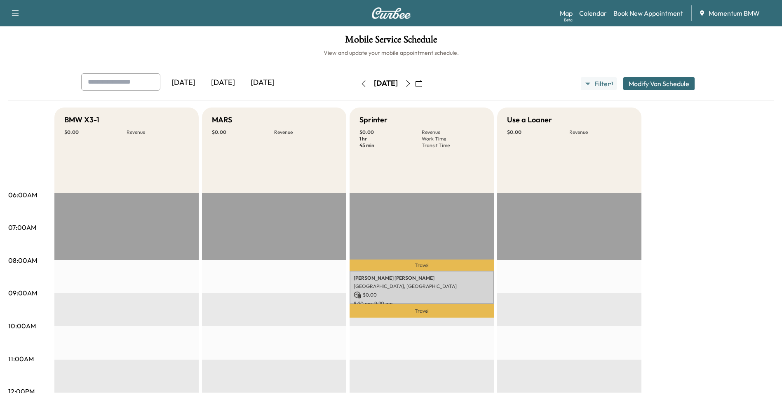
click at [426, 84] on button "button" at bounding box center [419, 83] width 14 height 13
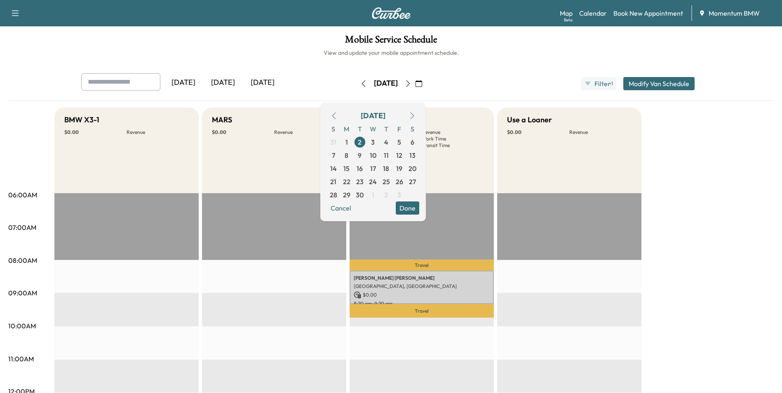
click at [337, 117] on icon "button" at bounding box center [334, 116] width 7 height 7
click at [589, 16] on link "Calendar" at bounding box center [593, 13] width 28 height 10
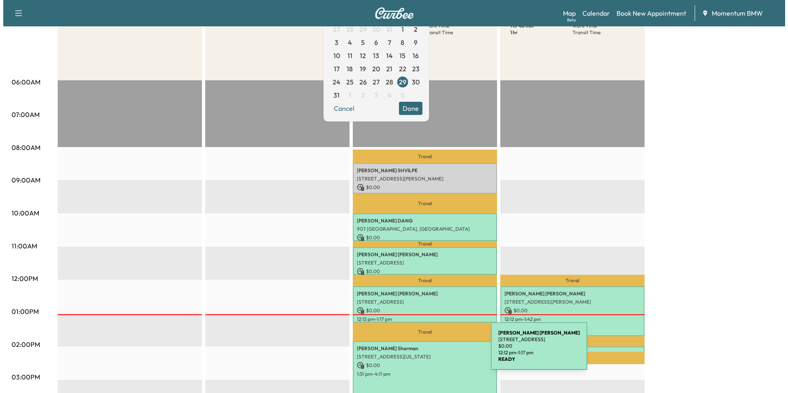
scroll to position [124, 0]
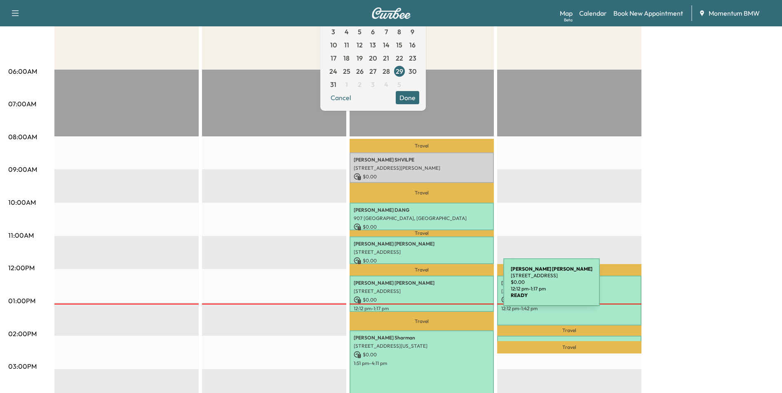
click at [441, 288] on p "[STREET_ADDRESS]" at bounding box center [422, 291] width 136 height 7
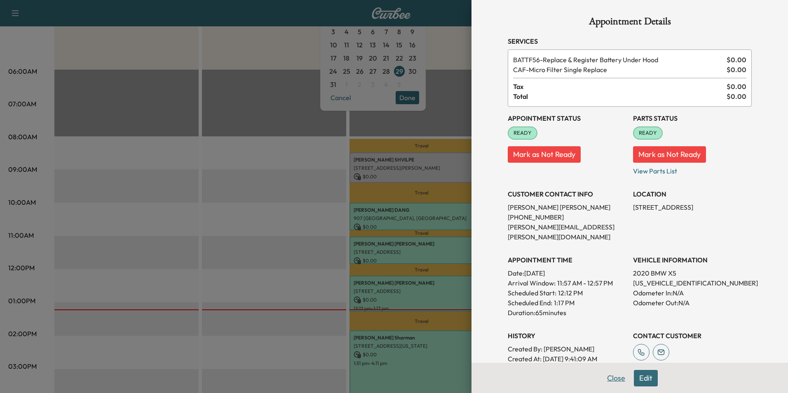
click at [617, 379] on button "Close" at bounding box center [616, 378] width 29 height 16
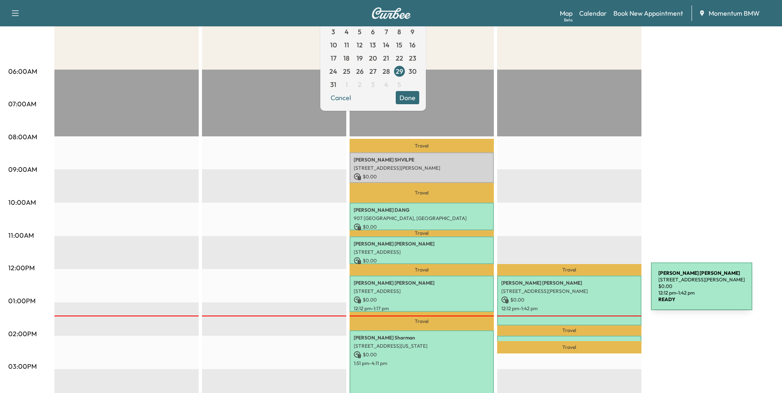
click at [589, 291] on p "[STREET_ADDRESS][PERSON_NAME]" at bounding box center [569, 291] width 136 height 7
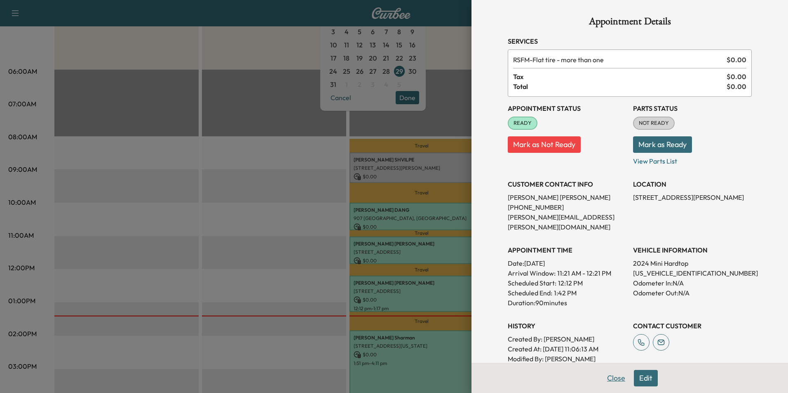
click at [607, 375] on button "Close" at bounding box center [616, 378] width 29 height 16
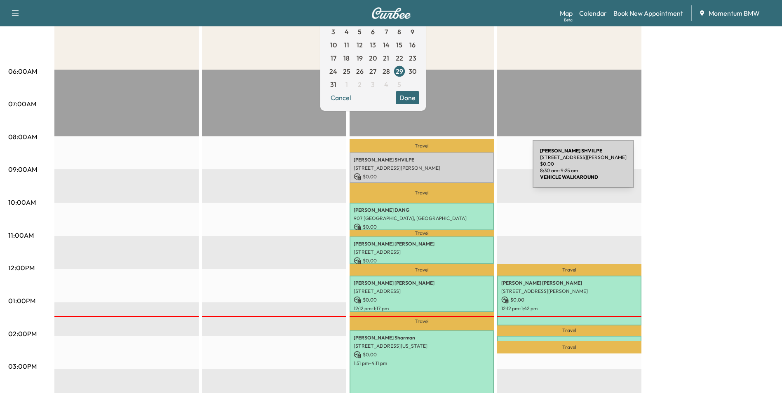
click at [471, 169] on p "[STREET_ADDRESS][PERSON_NAME]" at bounding box center [422, 168] width 136 height 7
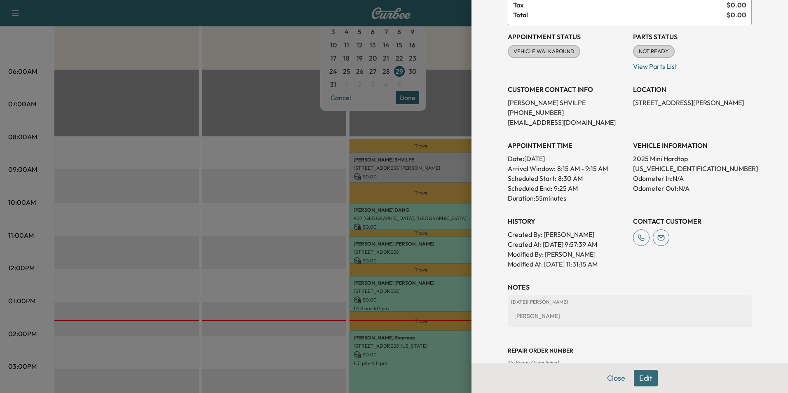
scroll to position [101, 0]
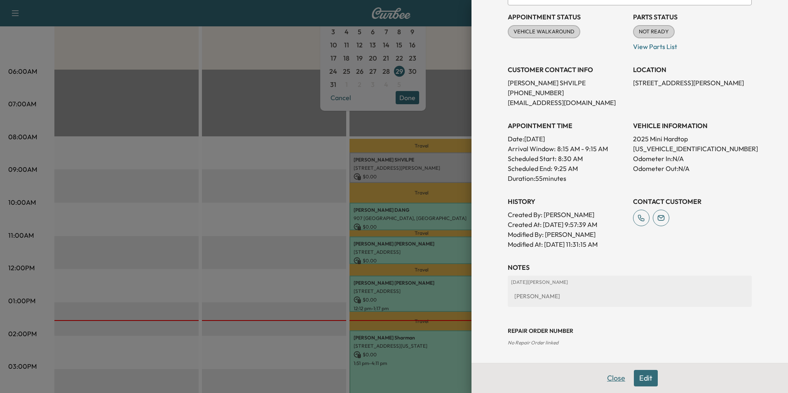
click at [613, 380] on button "Close" at bounding box center [616, 378] width 29 height 16
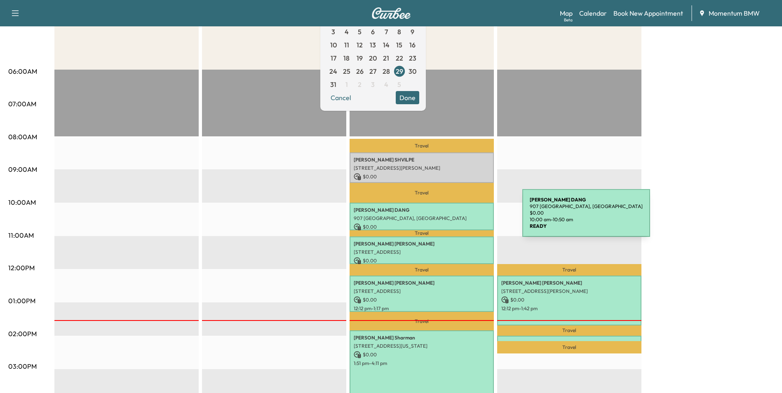
click at [463, 216] on p "907 [GEOGRAPHIC_DATA], [GEOGRAPHIC_DATA]" at bounding box center [422, 218] width 136 height 7
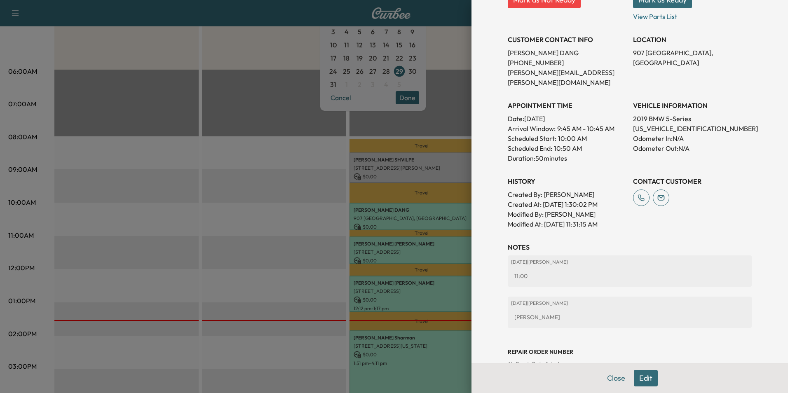
scroll to position [156, 0]
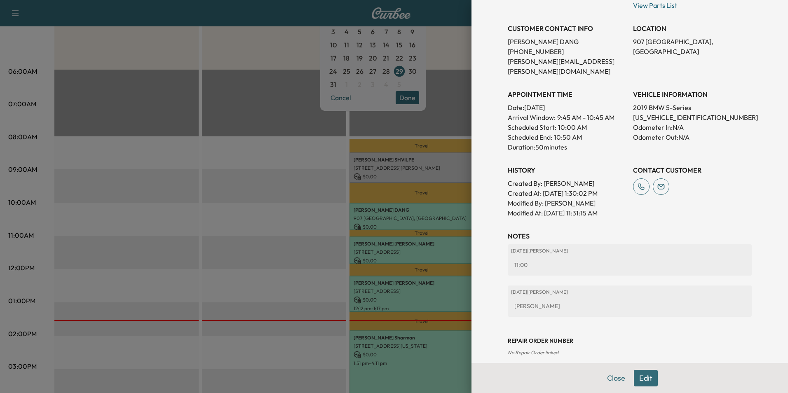
click at [440, 249] on div at bounding box center [394, 196] width 788 height 393
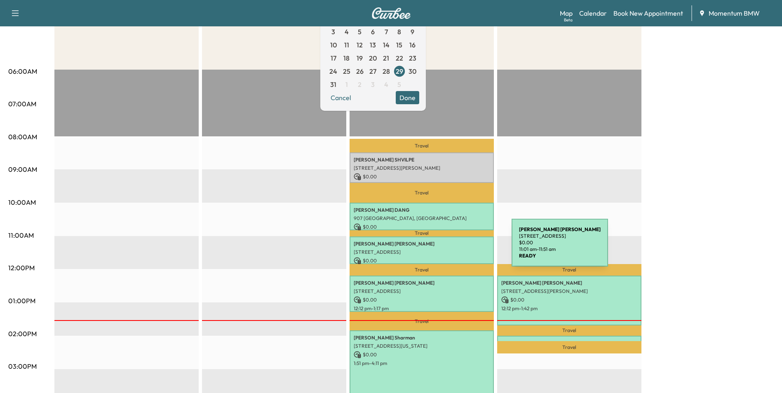
click at [450, 249] on p "[STREET_ADDRESS]" at bounding box center [422, 252] width 136 height 7
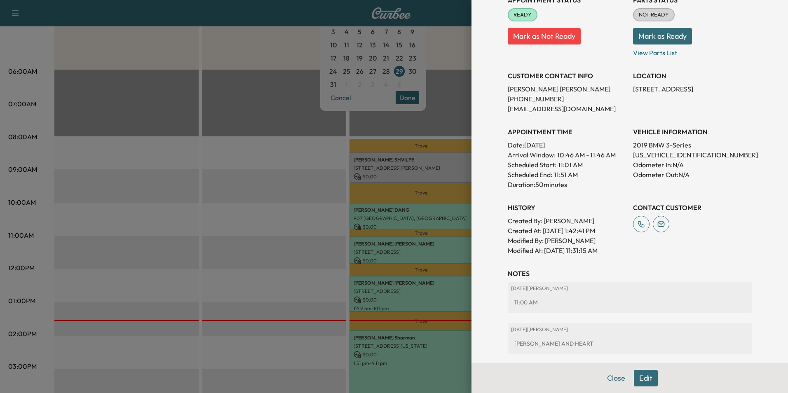
scroll to position [124, 0]
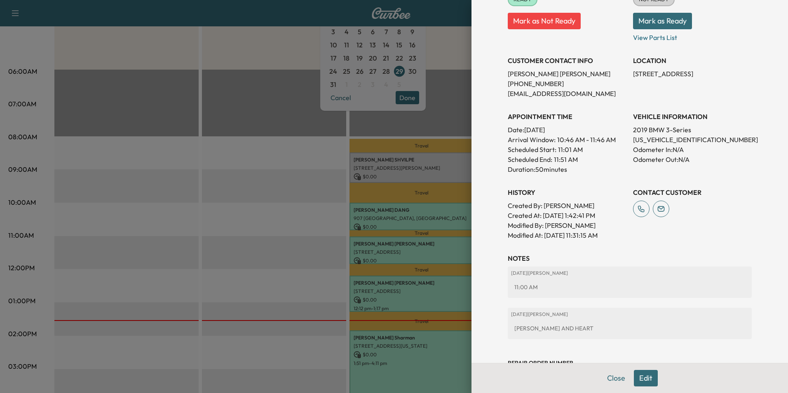
click at [450, 286] on div at bounding box center [394, 196] width 788 height 393
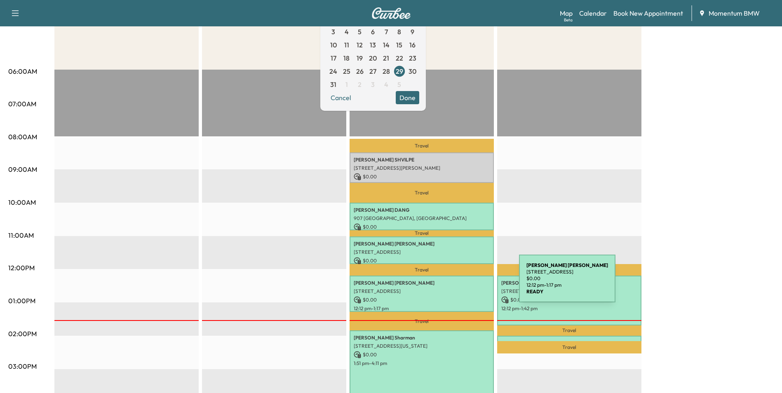
click at [457, 284] on p "[PERSON_NAME]" at bounding box center [422, 283] width 136 height 7
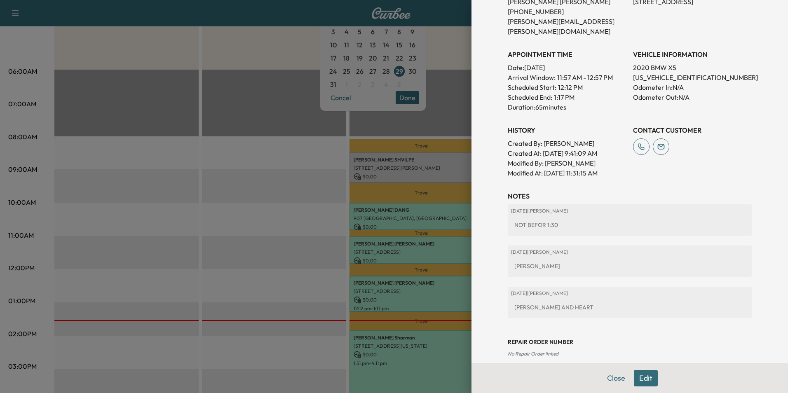
scroll to position [206, 0]
click at [424, 352] on div at bounding box center [394, 196] width 788 height 393
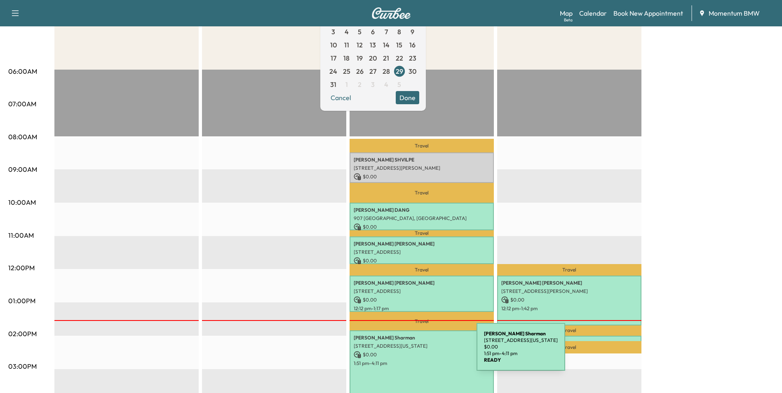
click at [415, 352] on p "$ 0.00" at bounding box center [422, 354] width 136 height 7
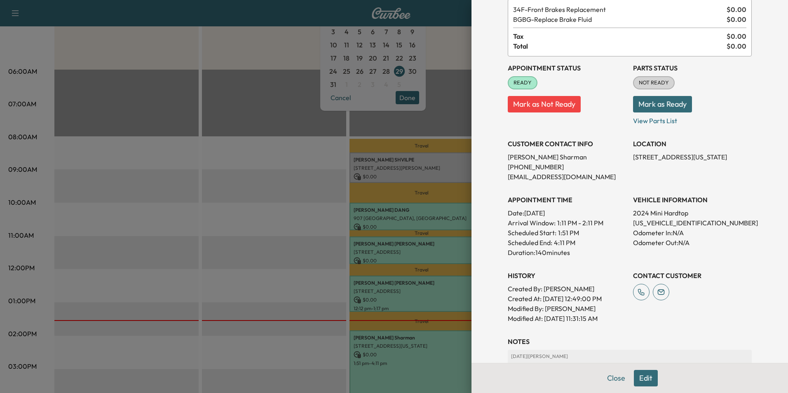
scroll to position [165, 0]
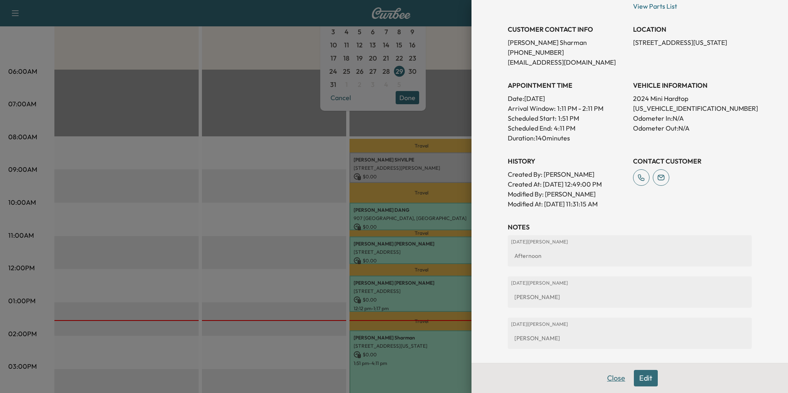
click at [605, 377] on button "Close" at bounding box center [616, 378] width 29 height 16
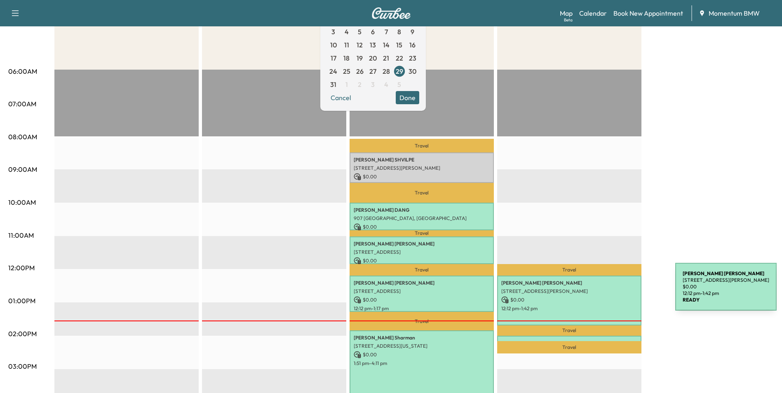
click at [613, 292] on p "[STREET_ADDRESS][PERSON_NAME]" at bounding box center [569, 291] width 136 height 7
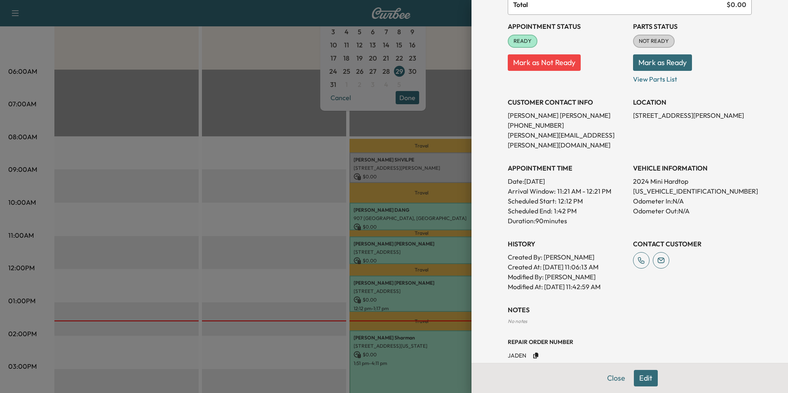
scroll to position [87, 0]
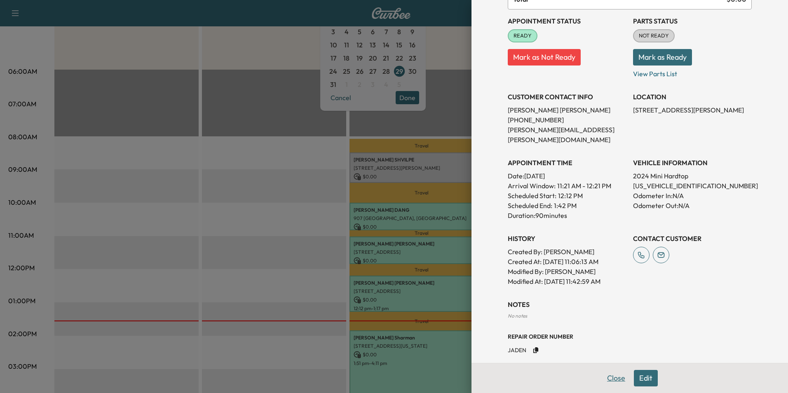
click at [610, 377] on button "Close" at bounding box center [616, 378] width 29 height 16
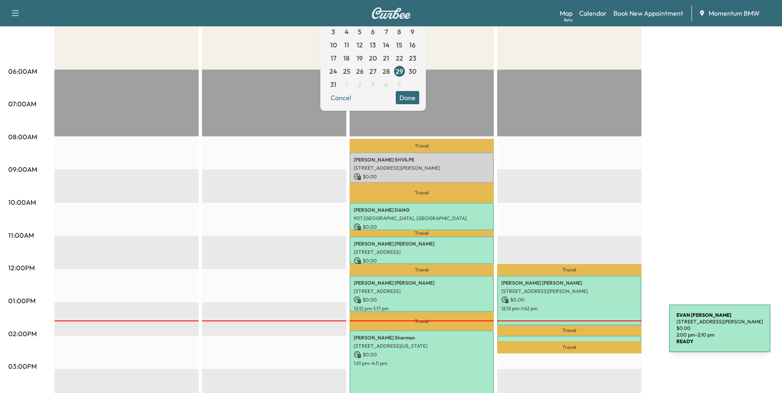
click at [607, 336] on div "[PERSON_NAME] [STREET_ADDRESS][PERSON_NAME] $ 0.00 2:00 pm - 2:10 pm" at bounding box center [569, 340] width 144 height 8
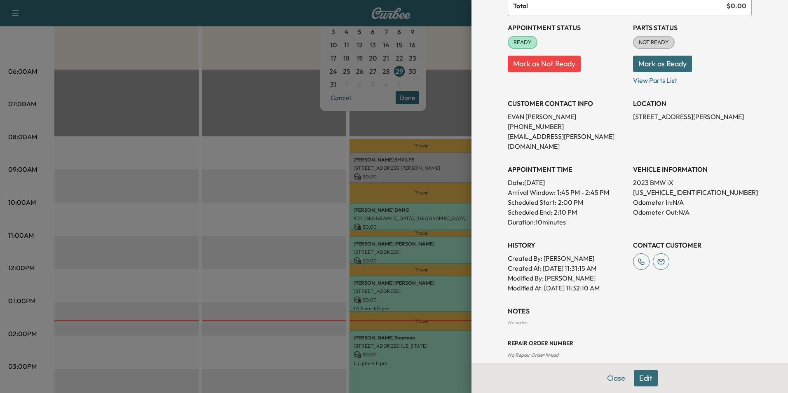
scroll to position [83, 0]
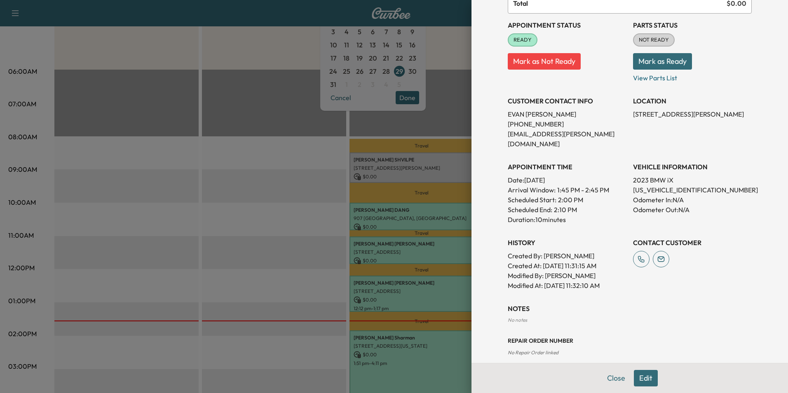
click at [635, 378] on button "Edit" at bounding box center [646, 378] width 24 height 16
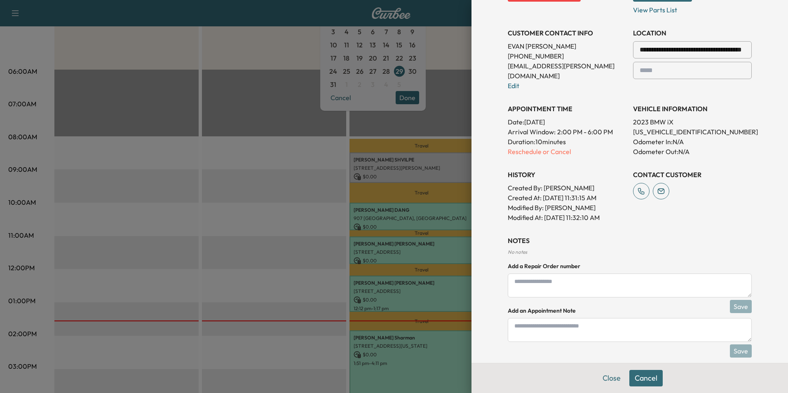
scroll to position [170, 0]
click at [524, 319] on textarea at bounding box center [630, 329] width 244 height 24
type textarea "*"
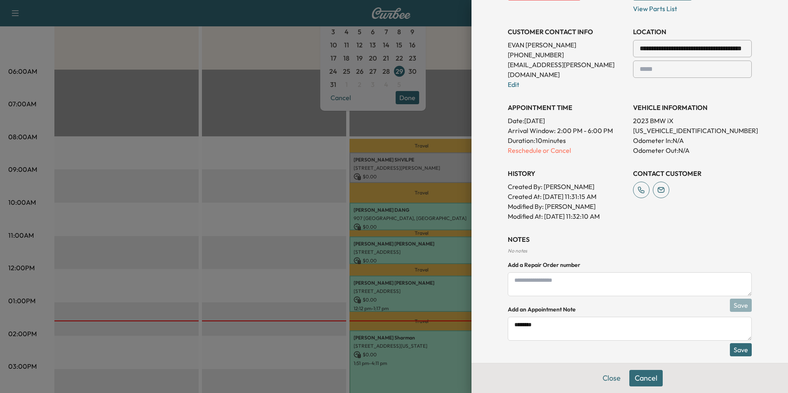
type textarea "********"
click at [736, 343] on button "Save" at bounding box center [741, 349] width 22 height 13
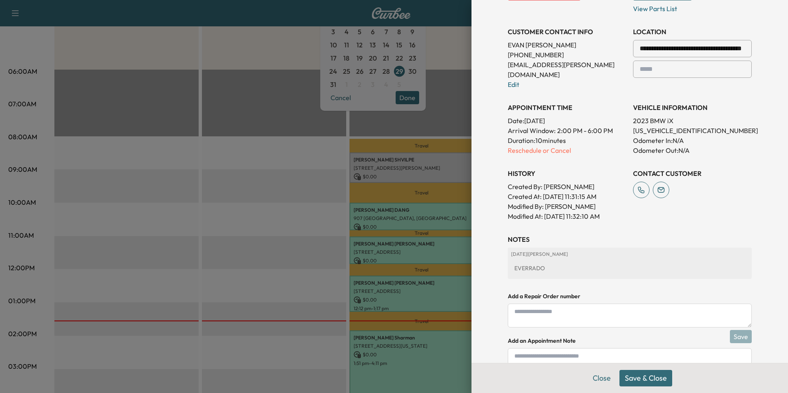
click at [643, 378] on button "Save & Close" at bounding box center [645, 378] width 53 height 16
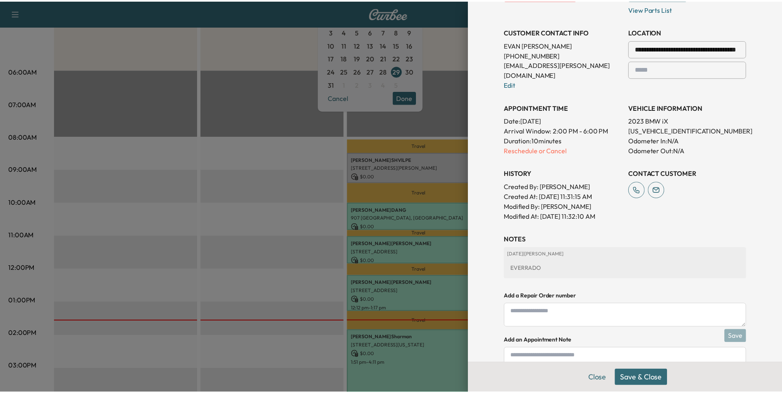
scroll to position [152, 0]
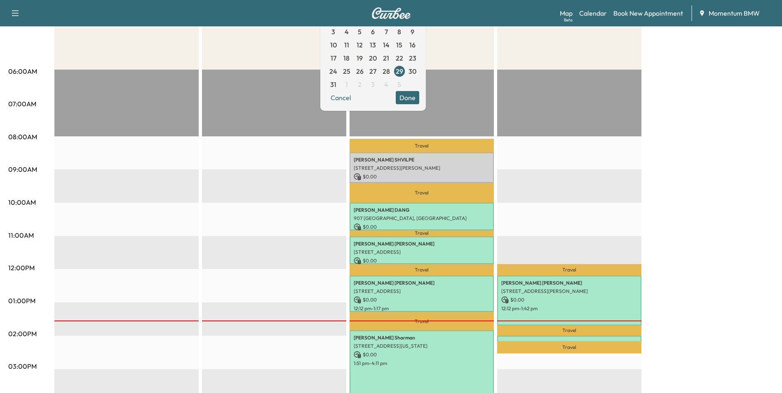
click at [585, 321] on div at bounding box center [569, 321] width 144 height 1
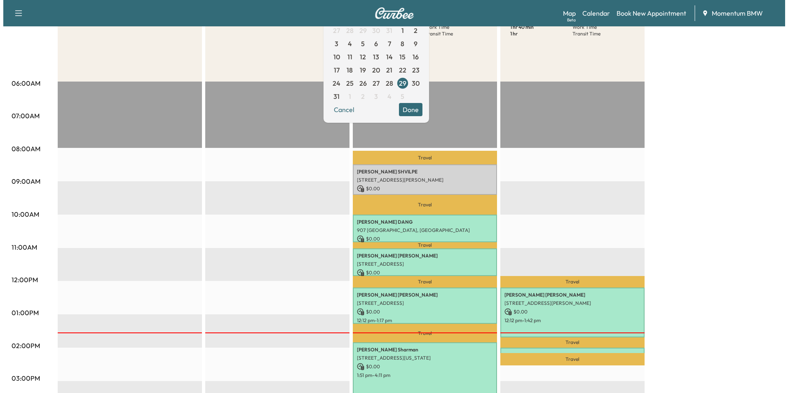
scroll to position [165, 0]
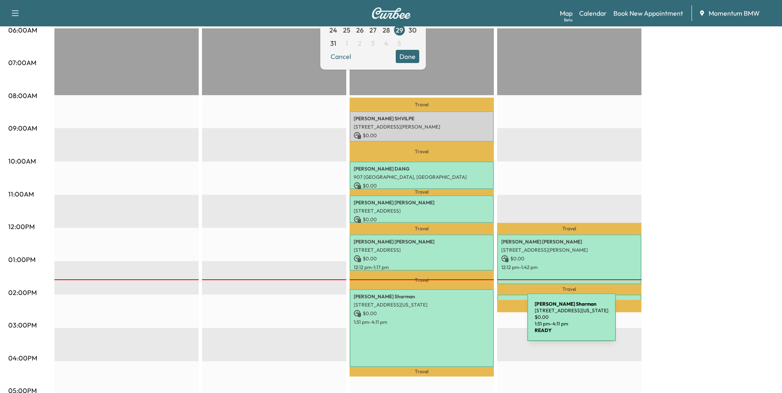
click at [465, 322] on p "1:51 pm - 4:11 pm" at bounding box center [422, 322] width 136 height 7
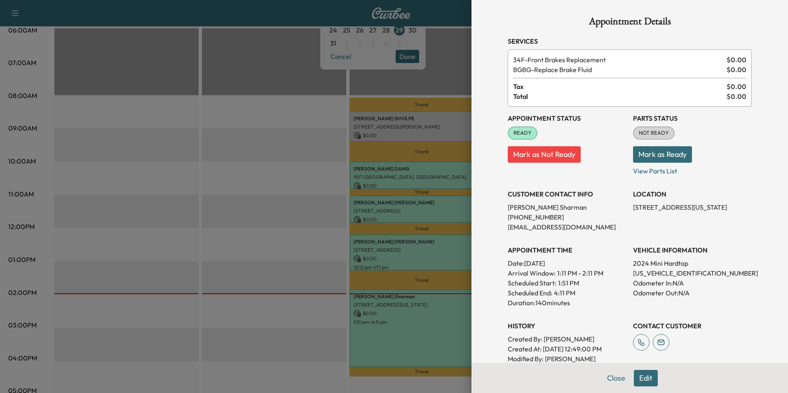
click at [647, 273] on p "[US_VEHICLE_IDENTIFICATION_NUMBER]" at bounding box center [692, 273] width 119 height 10
drag, startPoint x: 625, startPoint y: 208, endPoint x: 738, endPoint y: 213, distance: 113.0
click at [738, 213] on div "Appointment Status READY Mark as Not Ready Parts Status NOT READY Mark as Ready…" at bounding box center [630, 240] width 244 height 267
drag, startPoint x: 738, startPoint y: 213, endPoint x: 726, endPoint y: 205, distance: 13.9
